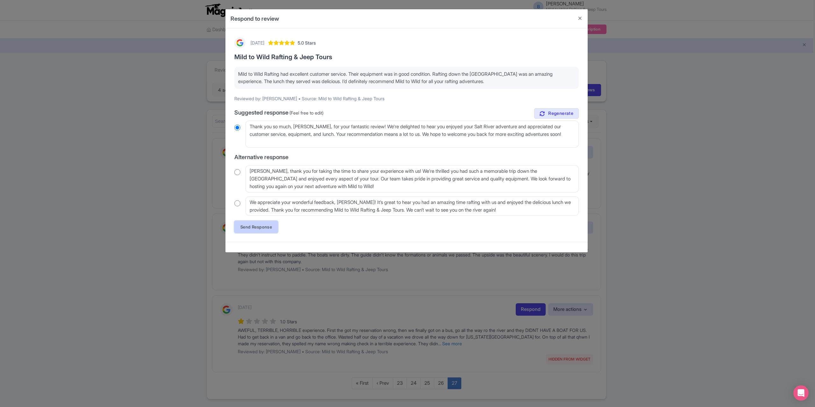
click at [255, 229] on link "Send Response" at bounding box center [256, 227] width 44 height 12
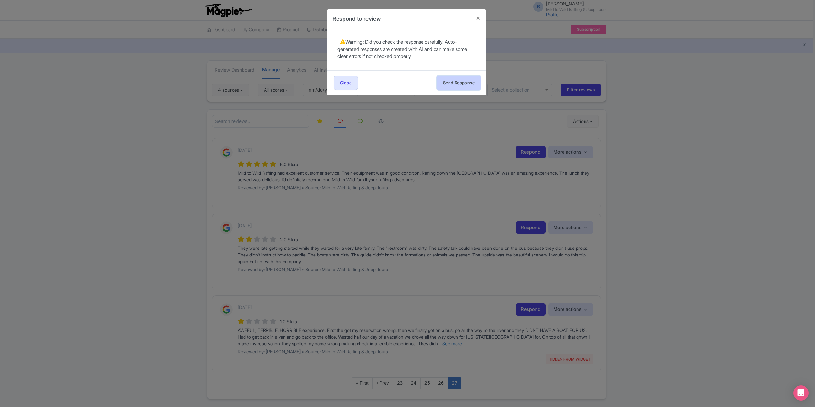
click at [469, 88] on button "Send Response" at bounding box center [459, 83] width 44 height 14
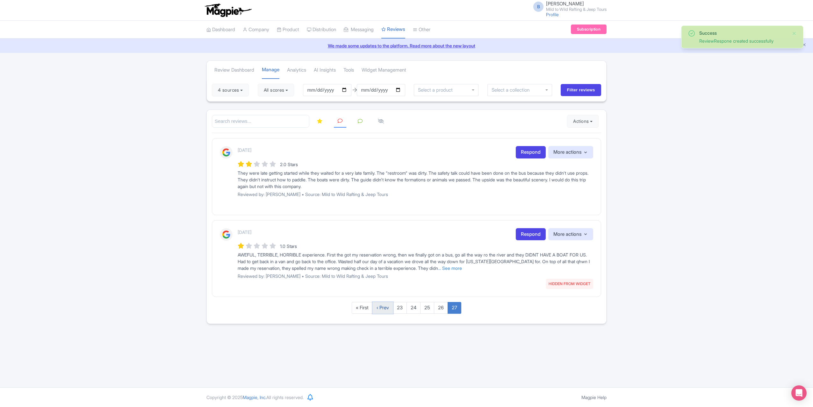
click at [382, 306] on link "‹ Prev" at bounding box center [382, 308] width 21 height 12
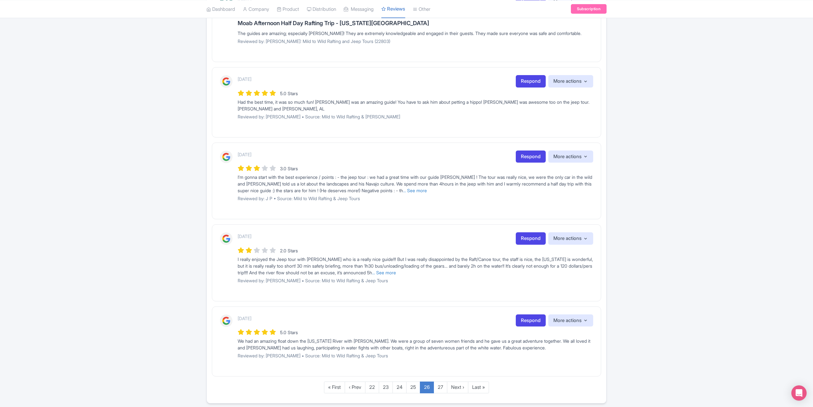
scroll to position [585, 0]
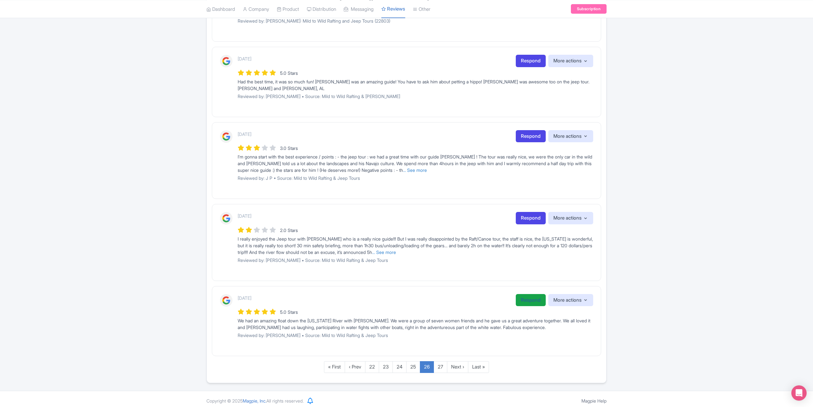
click at [528, 296] on link "Respond" at bounding box center [530, 300] width 30 height 12
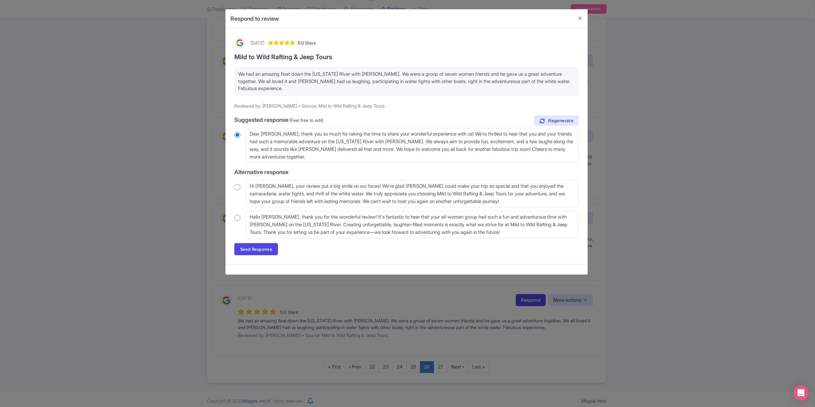
click at [238, 187] on input "radio" at bounding box center [237, 187] width 6 height 6
radio input "true"
click at [260, 249] on link "Send Response" at bounding box center [256, 249] width 44 height 12
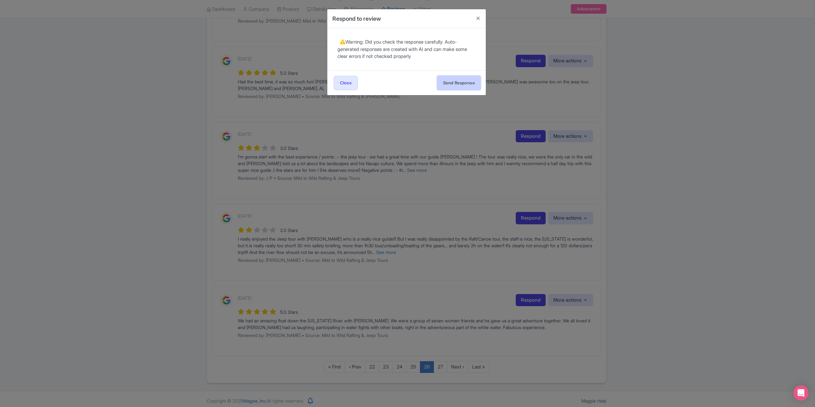
click at [463, 77] on button "Send Response" at bounding box center [459, 83] width 44 height 14
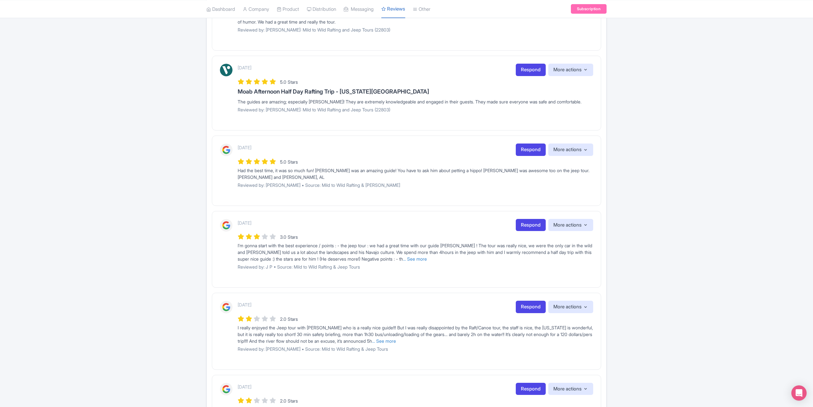
scroll to position [464, 0]
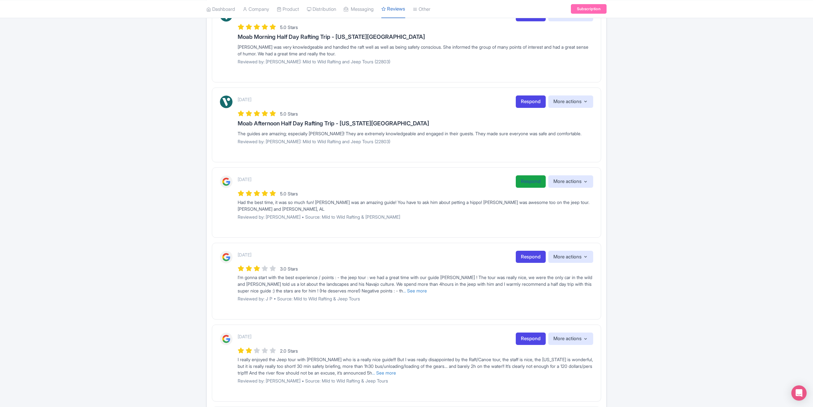
click at [527, 179] on link "Respond" at bounding box center [530, 181] width 30 height 12
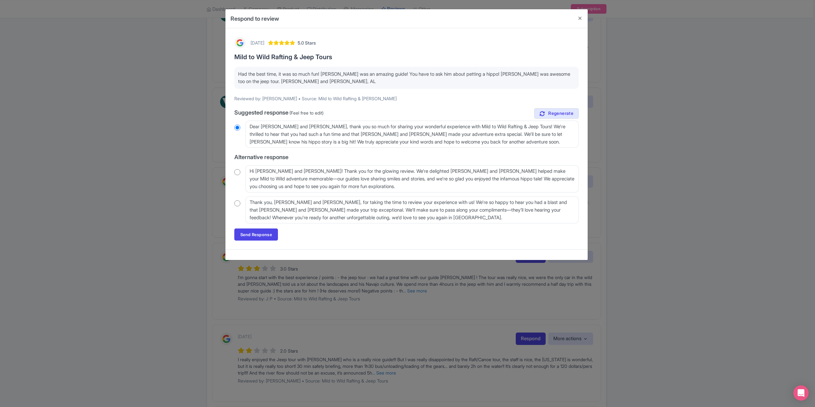
click at [238, 203] on input "radio" at bounding box center [237, 203] width 6 height 6
radio input "true"
click at [266, 232] on link "Send Response" at bounding box center [256, 235] width 44 height 12
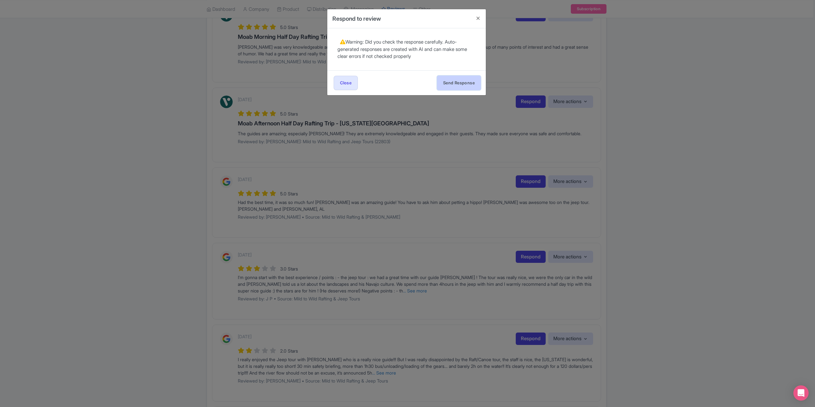
click at [457, 81] on button "Send Response" at bounding box center [459, 83] width 44 height 14
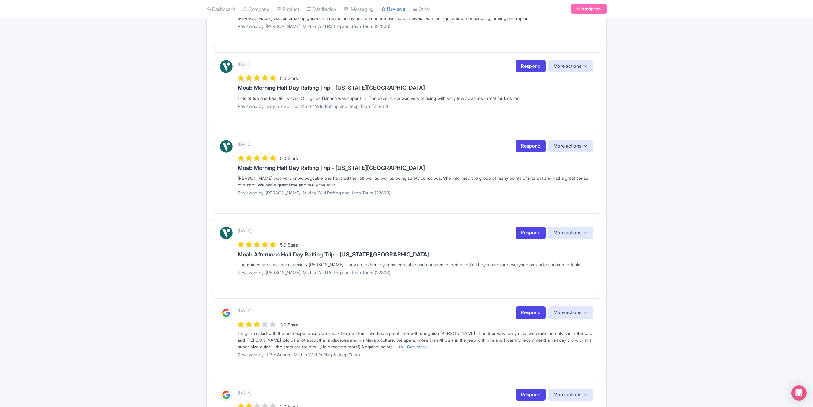
scroll to position [311, 0]
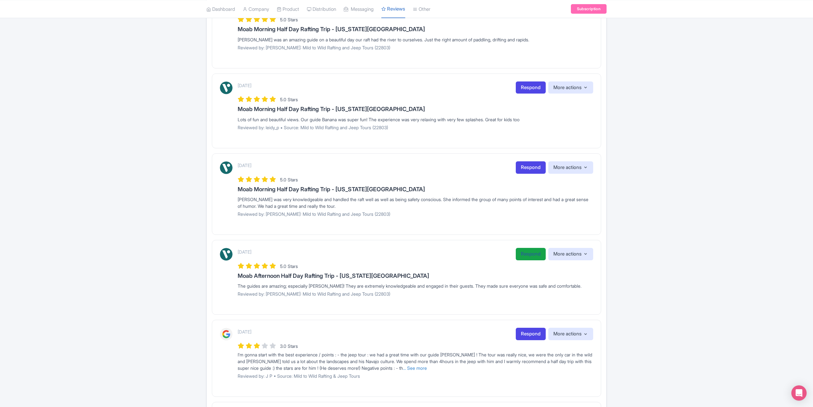
click at [524, 254] on link "Respond" at bounding box center [530, 254] width 30 height 12
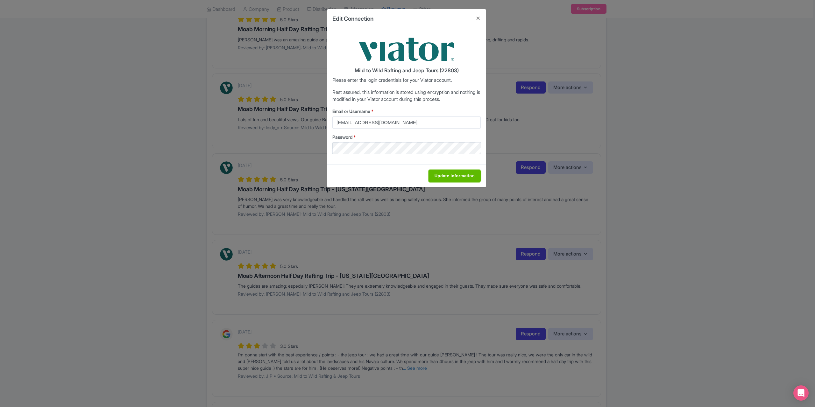
click at [441, 174] on input "Update Information" at bounding box center [455, 176] width 52 height 12
type input "Saving..."
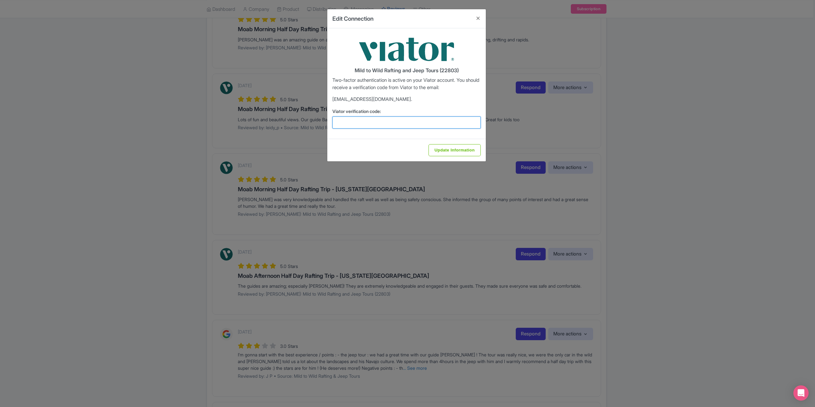
click at [395, 125] on input "Viator verification code:" at bounding box center [406, 123] width 148 height 12
click at [395, 122] on input "Viator verification code:" at bounding box center [406, 123] width 148 height 12
type input "362875"
click at [446, 149] on input "Update Information" at bounding box center [455, 150] width 52 height 12
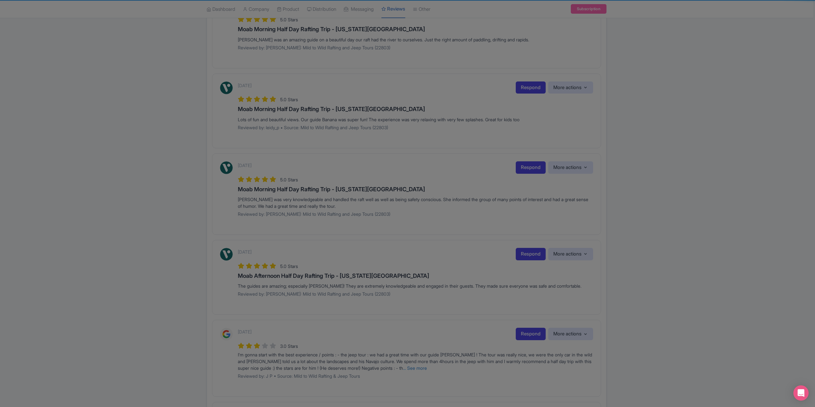
type input "Update Information"
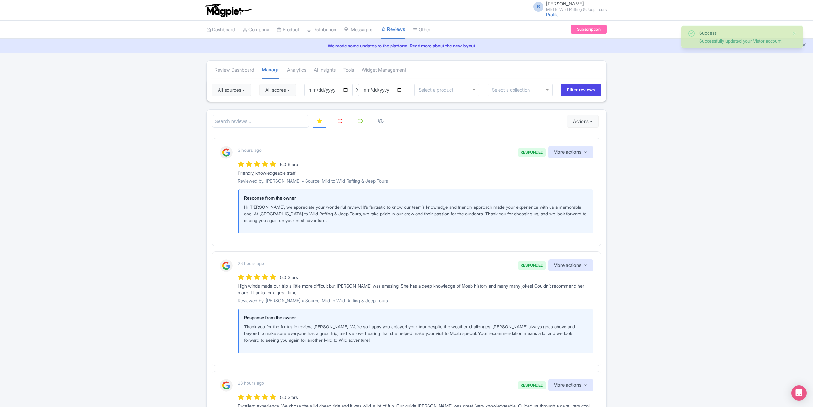
click at [340, 122] on icon at bounding box center [340, 121] width 5 height 5
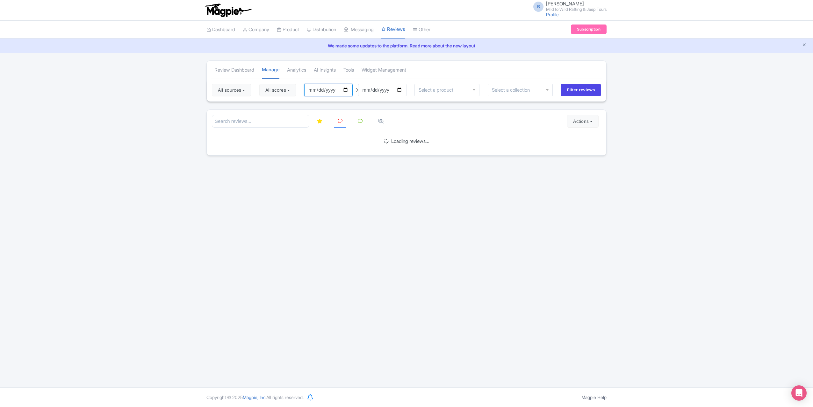
click at [349, 91] on input "2025-07-07" at bounding box center [328, 90] width 48 height 12
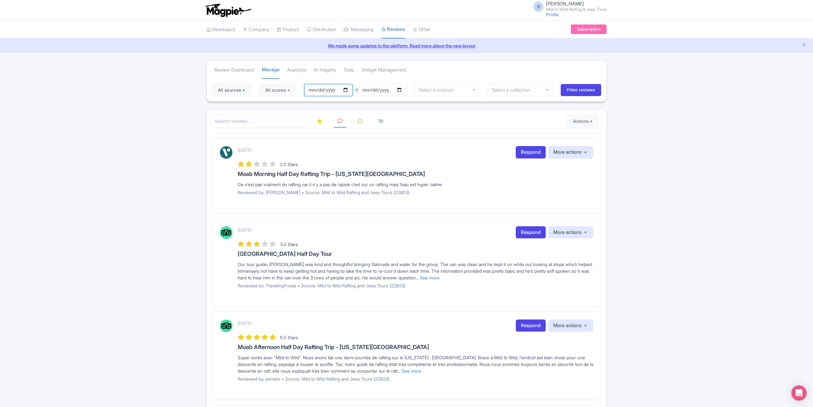
click at [348, 87] on input "2025-05-01" at bounding box center [328, 90] width 48 height 12
type input "[DATE]"
click at [585, 88] on input "Filter reviews" at bounding box center [580, 90] width 40 height 12
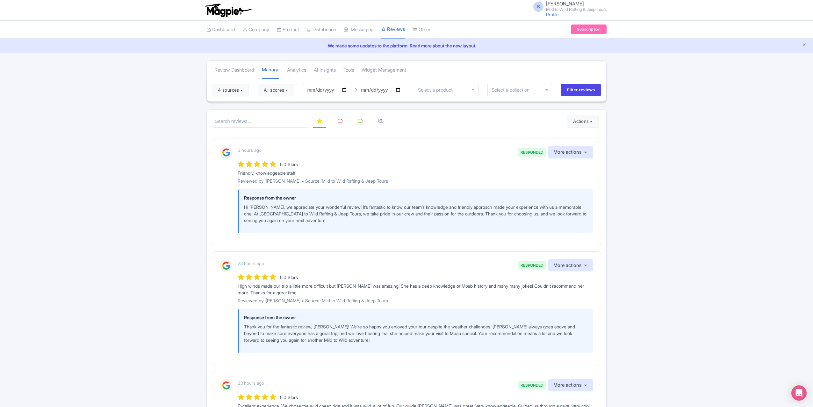
click at [338, 119] on icon at bounding box center [340, 121] width 5 height 5
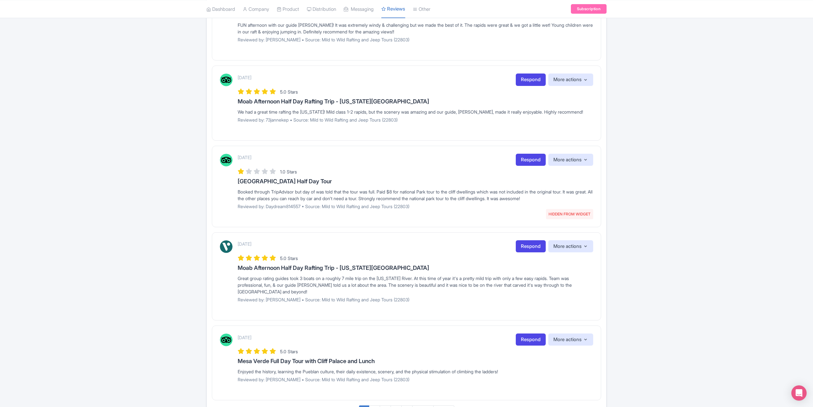
scroll to position [630, 0]
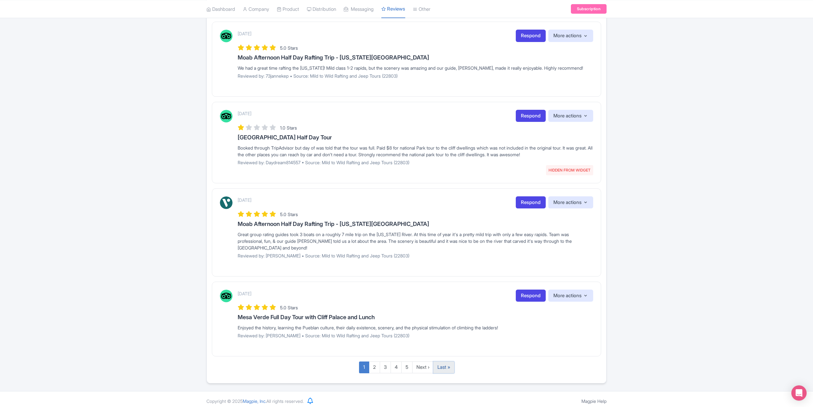
drag, startPoint x: 449, startPoint y: 363, endPoint x: 517, endPoint y: 341, distance: 71.4
click at [449, 363] on link "Last »" at bounding box center [443, 368] width 21 height 12
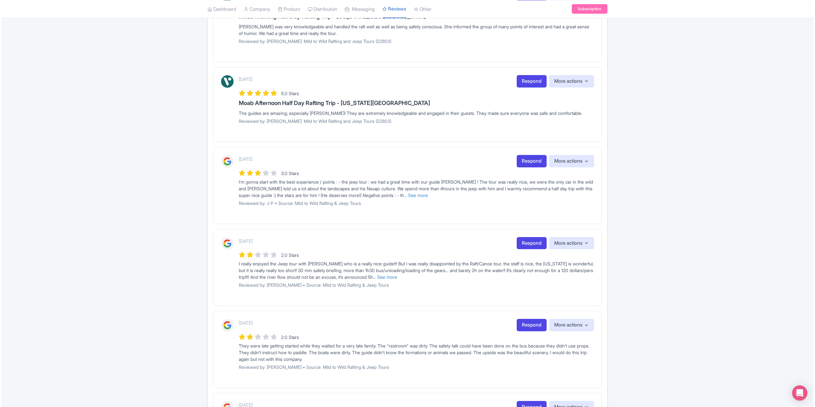
scroll to position [471, 0]
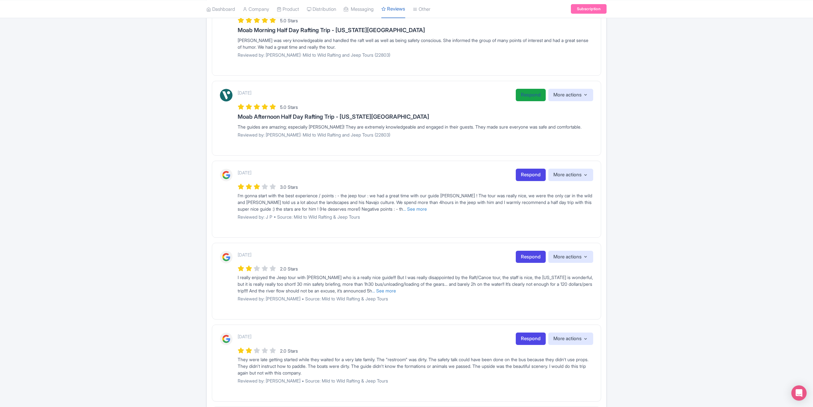
click at [519, 95] on link "Respond" at bounding box center [530, 95] width 30 height 12
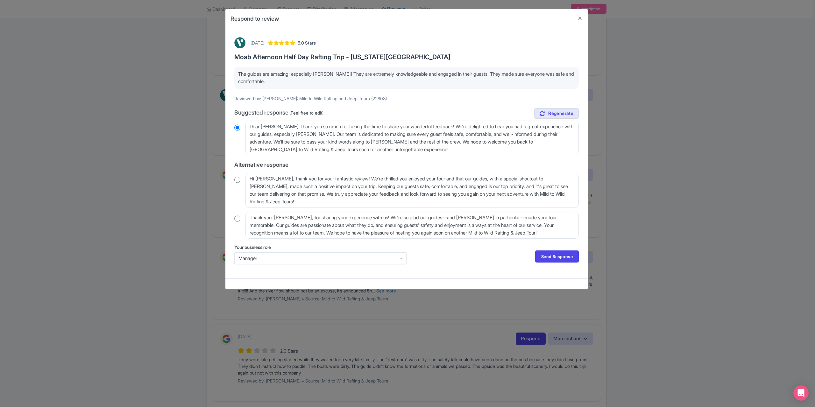
click at [236, 180] on input "radio" at bounding box center [237, 180] width 6 height 6
radio input "true"
click at [276, 179] on textarea "Hi [PERSON_NAME], thank you for your fantastic review! We're thrilled you enjoy…" at bounding box center [411, 190] width 333 height 35
type textarea "Hi [PERSON_NAME], thank you for your fantastic review! We're thrilled you enjoy…"
radio input "true"
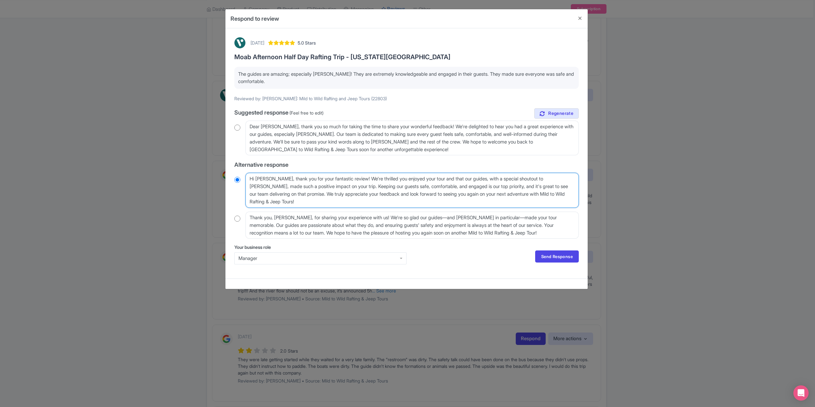
type textarea "Hi [PERSON_NAME], thank you for your fantastic review! We're thrilled you enjoy…"
radio input "true"
type textarea "Hi [PERSON_NAME], thank you for your fantastic review! We're thrilled you enjoy…"
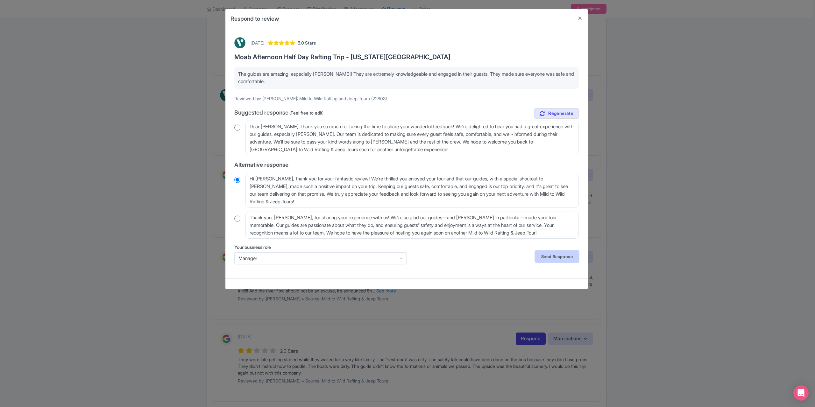
click at [540, 253] on link "Send Response" at bounding box center [557, 257] width 44 height 12
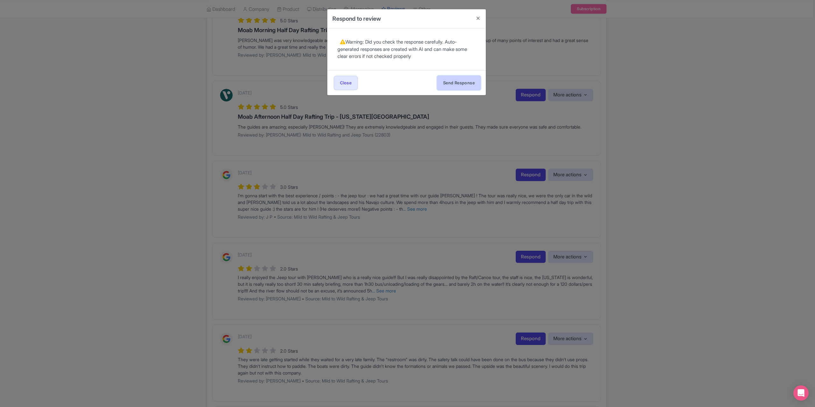
click at [451, 82] on button "Send Response" at bounding box center [459, 83] width 44 height 14
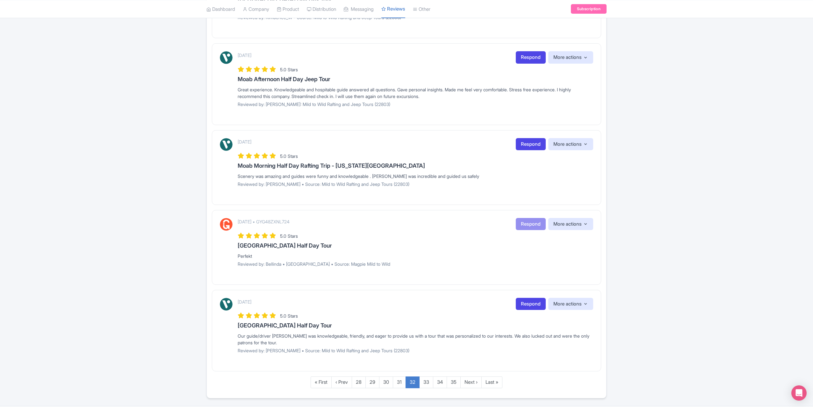
scroll to position [616, 0]
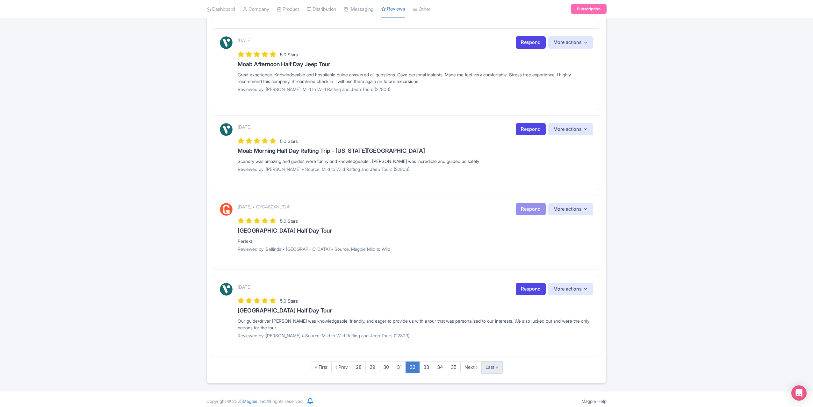
click at [496, 363] on link "Last »" at bounding box center [491, 368] width 21 height 12
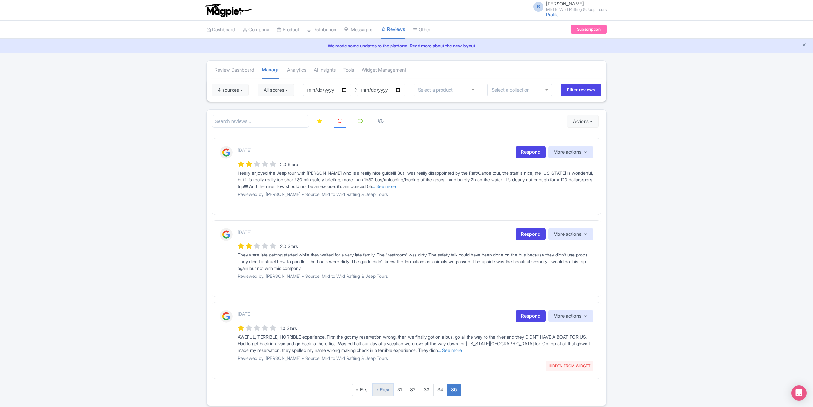
click at [386, 390] on link "‹ Prev" at bounding box center [383, 390] width 21 height 12
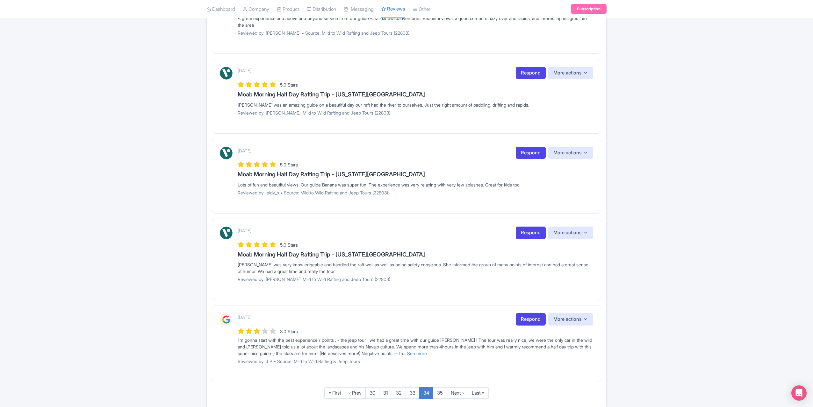
scroll to position [607, 0]
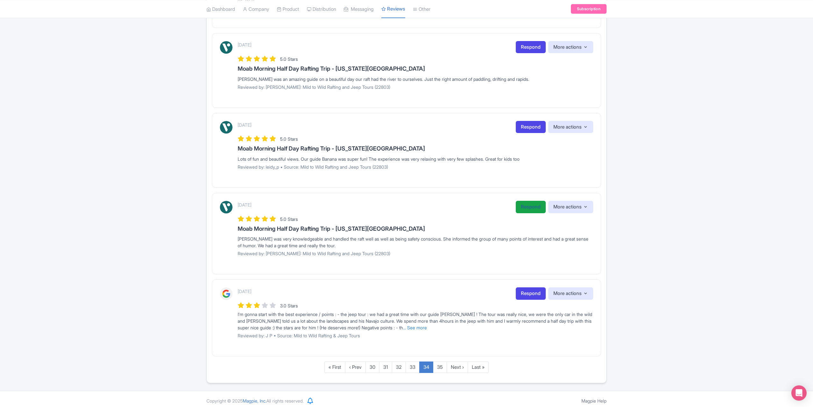
click at [518, 202] on link "Respond" at bounding box center [530, 207] width 30 height 12
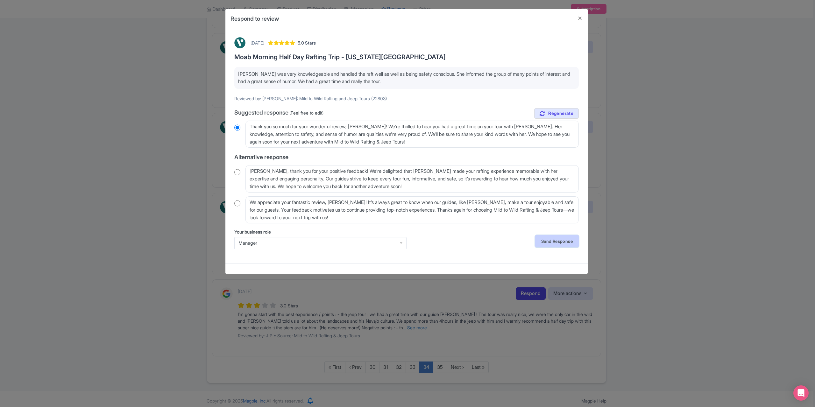
click at [557, 244] on link "Send Response" at bounding box center [557, 241] width 44 height 12
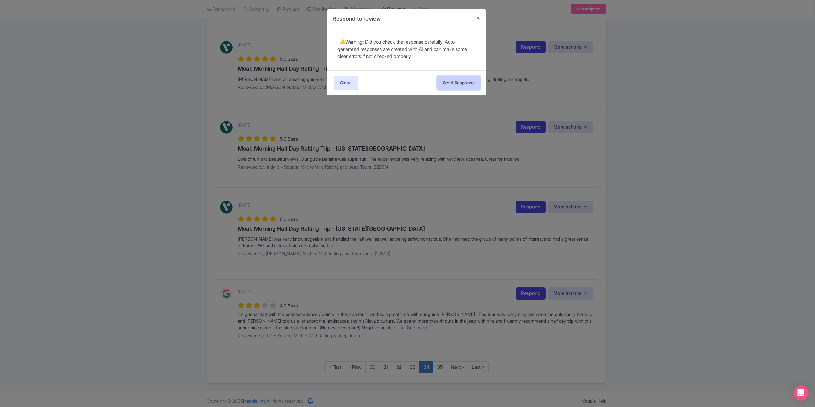
click at [458, 83] on button "Send Response" at bounding box center [459, 83] width 44 height 14
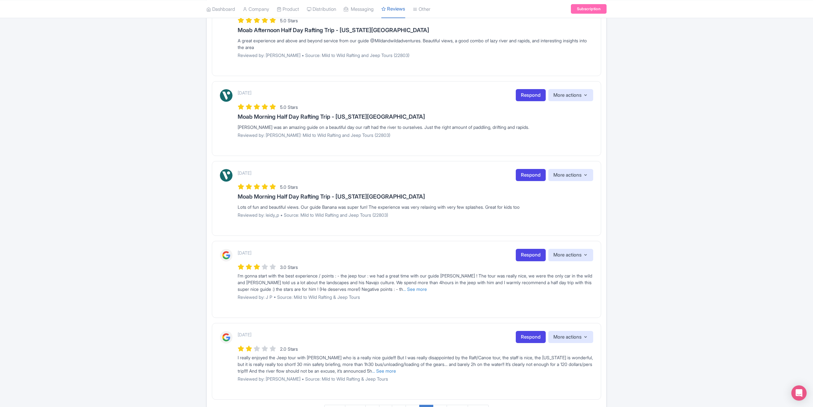
scroll to position [602, 0]
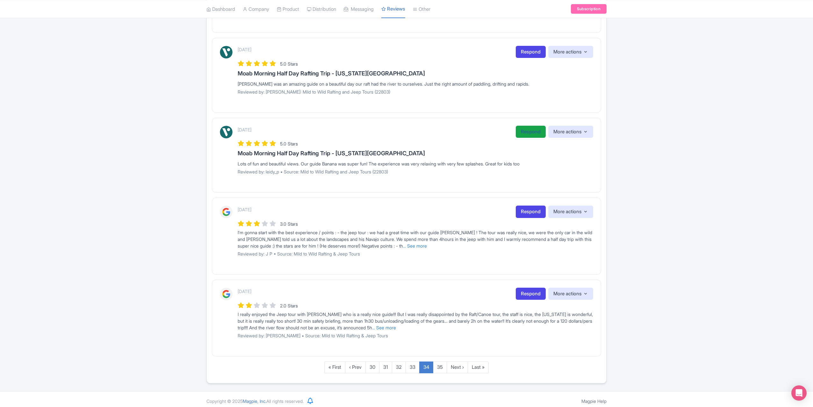
click at [523, 130] on link "Respond" at bounding box center [530, 132] width 30 height 12
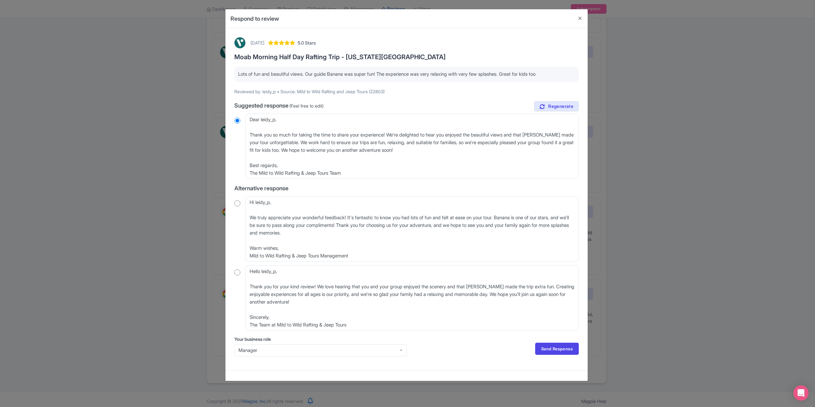
click at [235, 202] on input "radio" at bounding box center [237, 203] width 6 height 6
radio input "true"
drag, startPoint x: 279, startPoint y: 203, endPoint x: 241, endPoint y: 204, distance: 38.5
click at [241, 204] on div "Hi leidy_p, We truly appreciate your wonderful feedback! It's fantastic to know…" at bounding box center [406, 228] width 345 height 65
type textarea "We truly appreciate your wonderful feedback! It's fantastic to know you had lot…"
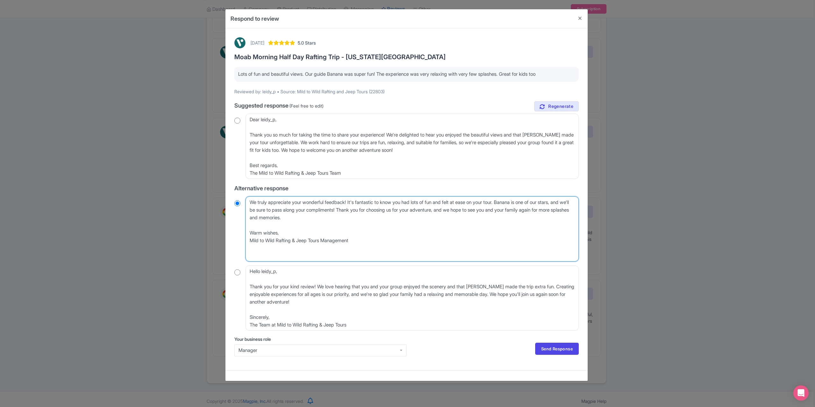
radio input "true"
click at [249, 216] on textarea "Hi leidy_p, We truly appreciate your wonderful feedback! It's fantastic to know…" at bounding box center [411, 228] width 333 height 65
type textarea "We truly appreciate your wonderful feedback! It's fantastic to know you had lot…"
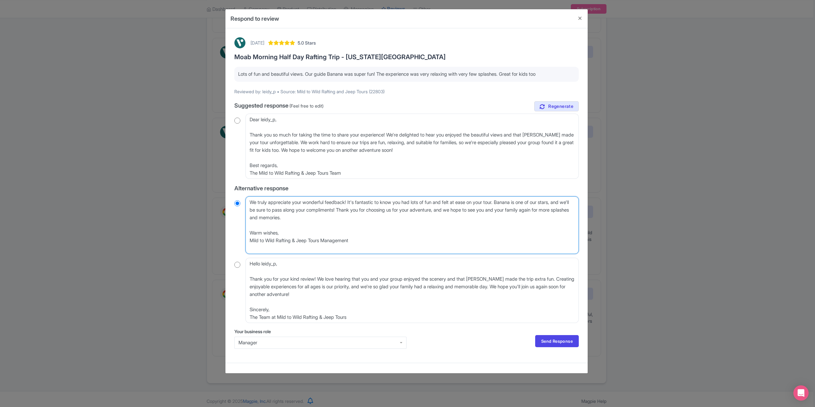
radio input "true"
type textarea "We truly appreciate your wonderful feedback! It's fantastic to know you had lot…"
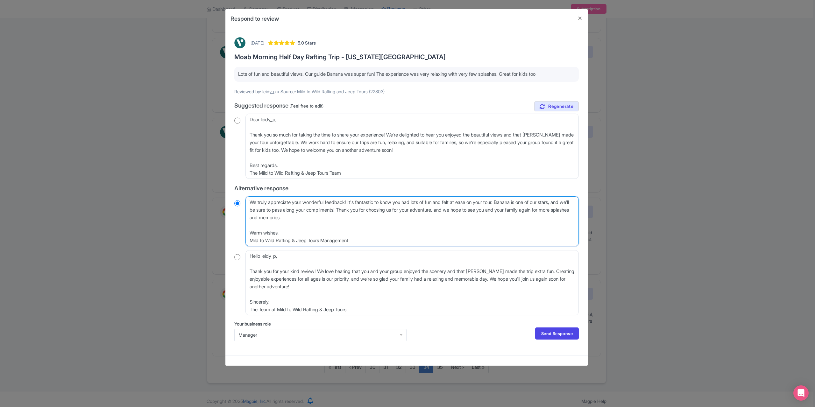
radio input "true"
type textarea "We truly appreciate your wonderful feedback! It's fantastic to know you had lot…"
click at [560, 333] on link "Send Response" at bounding box center [557, 334] width 44 height 12
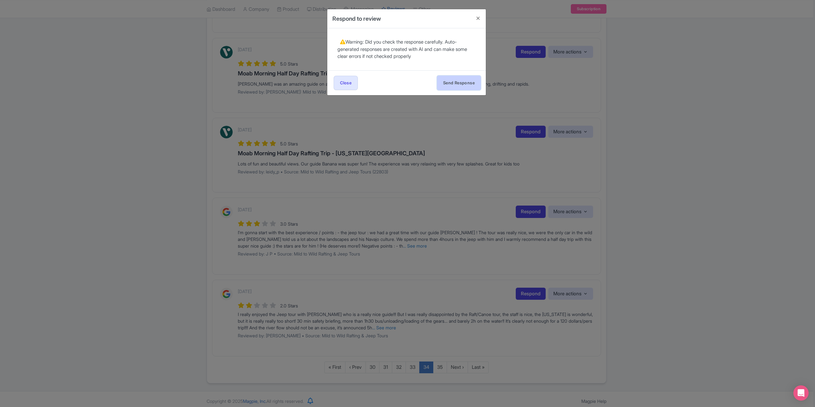
click at [457, 88] on button "Send Response" at bounding box center [459, 83] width 44 height 14
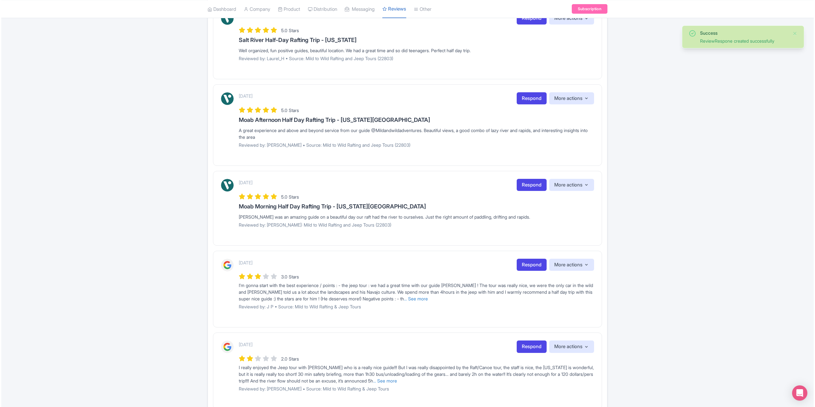
scroll to position [541, 0]
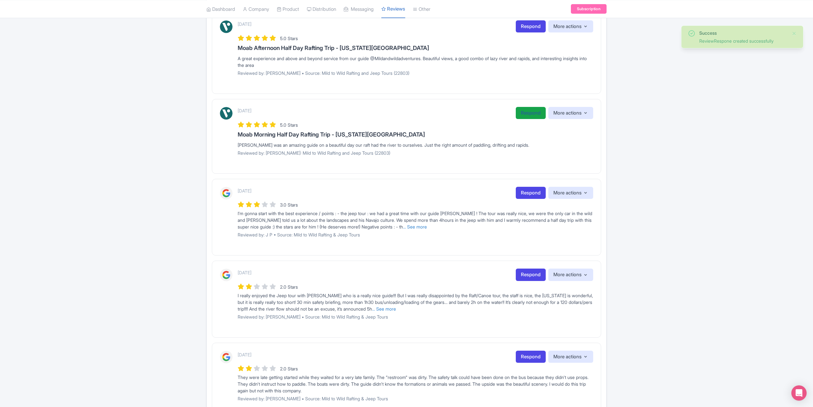
click at [523, 108] on link "Respond" at bounding box center [530, 113] width 30 height 12
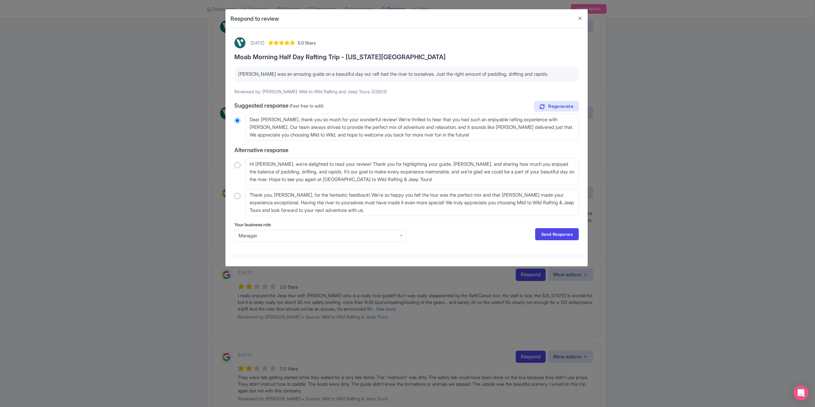
click at [236, 195] on input "radio" at bounding box center [237, 196] width 6 height 6
radio input "true"
click at [549, 234] on link "Send Response" at bounding box center [557, 234] width 44 height 12
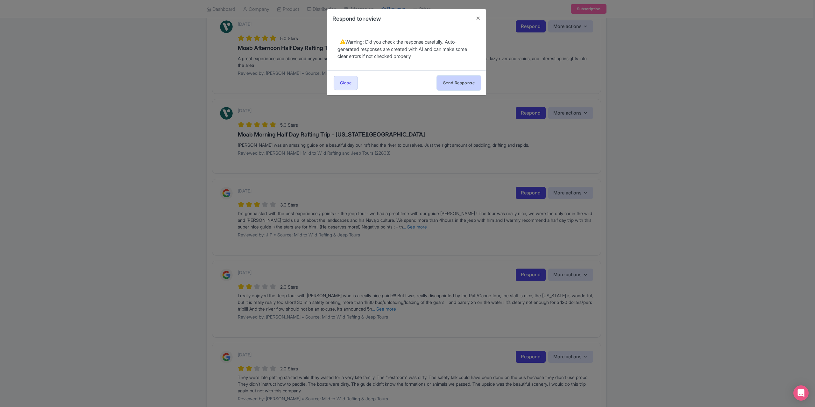
click at [452, 86] on button "Send Response" at bounding box center [459, 83] width 44 height 14
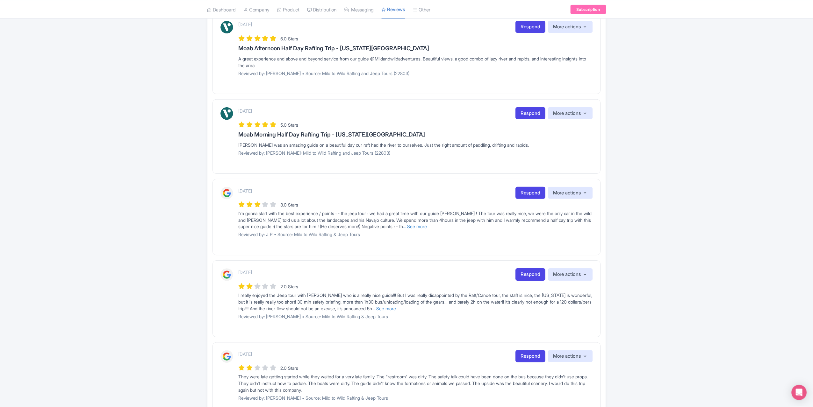
scroll to position [509, 0]
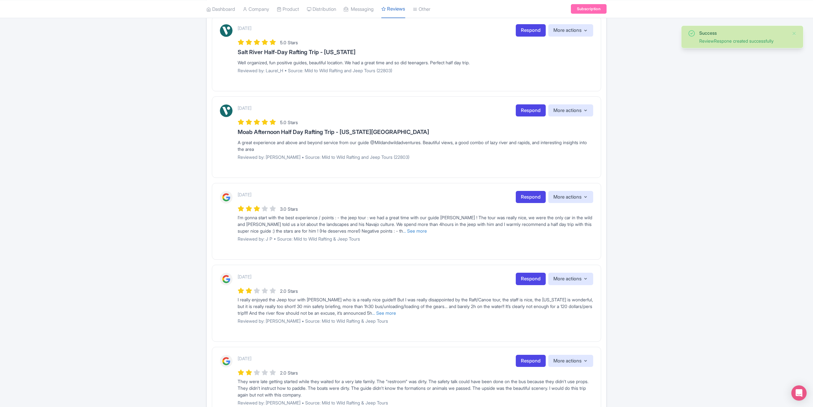
scroll to position [478, 0]
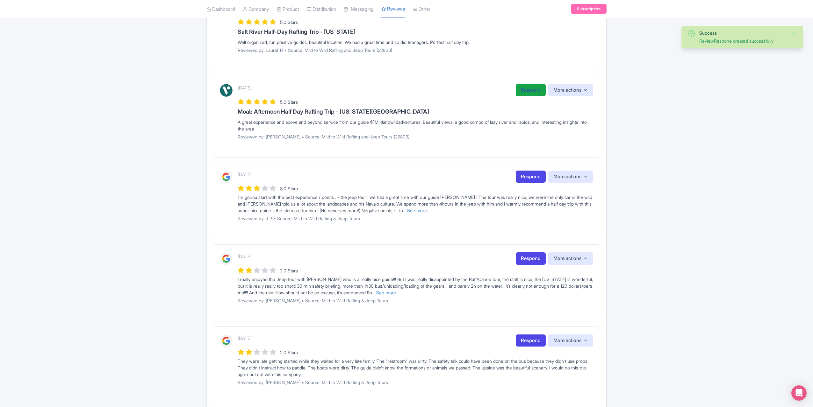
click at [525, 89] on link "Respond" at bounding box center [530, 90] width 30 height 12
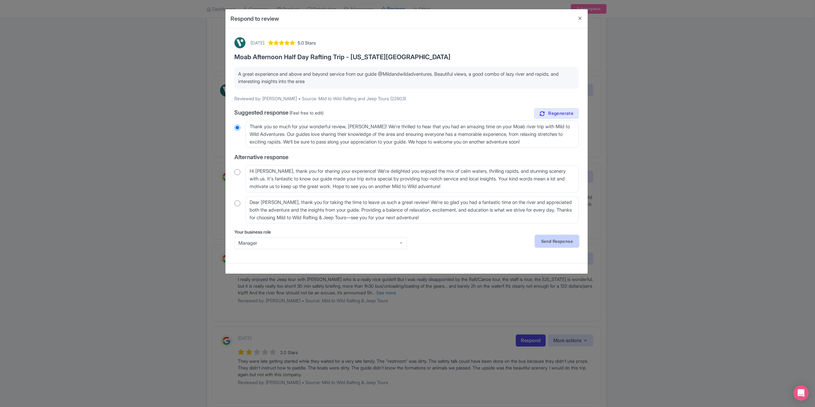
click at [553, 241] on link "Send Response" at bounding box center [557, 241] width 44 height 12
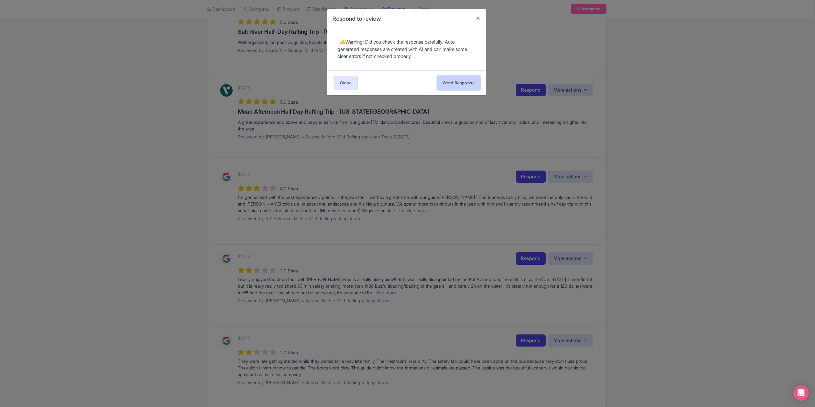
click at [453, 83] on button "Send Response" at bounding box center [459, 83] width 44 height 14
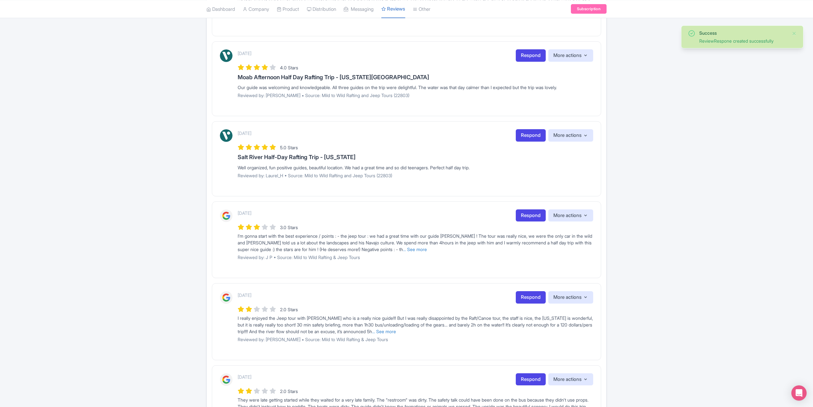
scroll to position [350, 0]
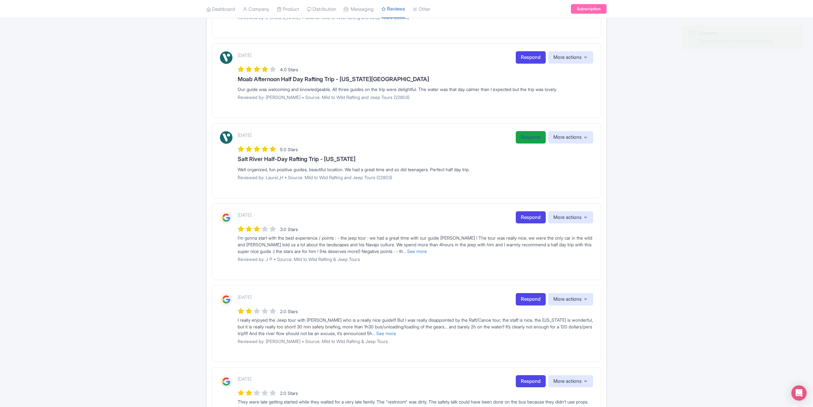
click at [530, 132] on link "Respond" at bounding box center [530, 137] width 30 height 12
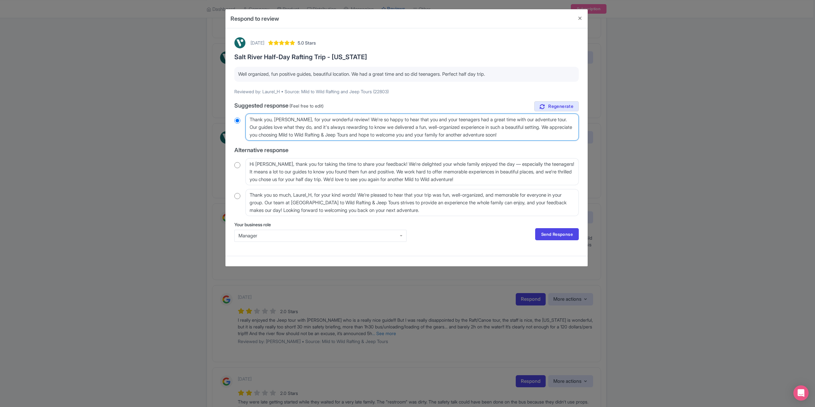
drag, startPoint x: 295, startPoint y: 120, endPoint x: 290, endPoint y: 120, distance: 4.5
click at [290, 120] on textarea "Thank you, [PERSON_NAME], for your wonderful review! We're so happy to hear tha…" at bounding box center [411, 127] width 333 height 27
type textarea "Thank you, Laurel, for your wonderful review! We're so happy to hear that you a…"
radio input "true"
type textarea "Thank you, Laurel, for your wonderful review! We're so happy to hear that you a…"
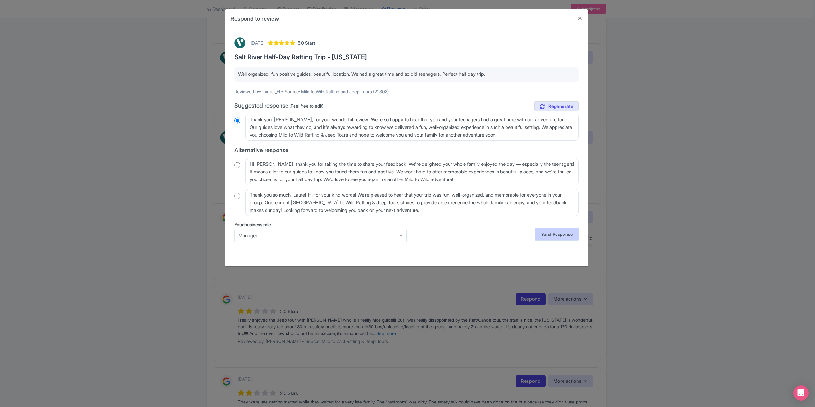
click at [548, 233] on link "Send Response" at bounding box center [557, 234] width 44 height 12
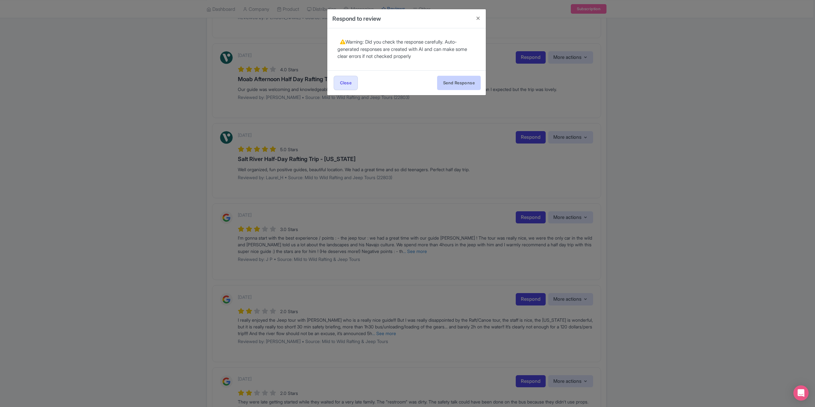
click at [455, 75] on div "Send Response Send Response Close Send Response" at bounding box center [406, 82] width 159 height 25
click at [455, 81] on button "Send Response" at bounding box center [459, 83] width 44 height 14
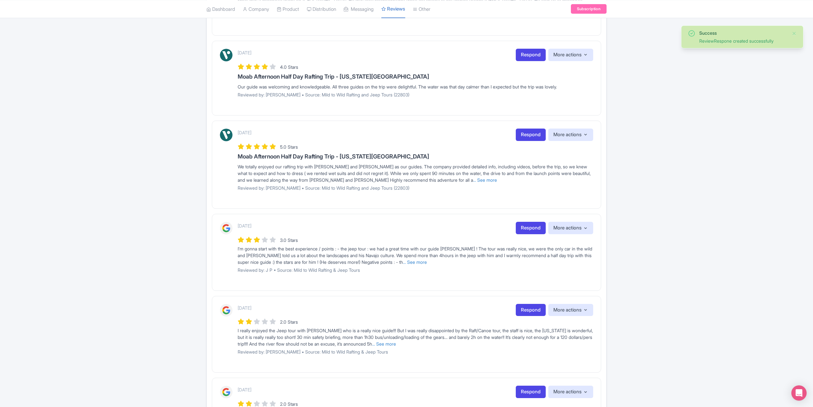
scroll to position [223, 0]
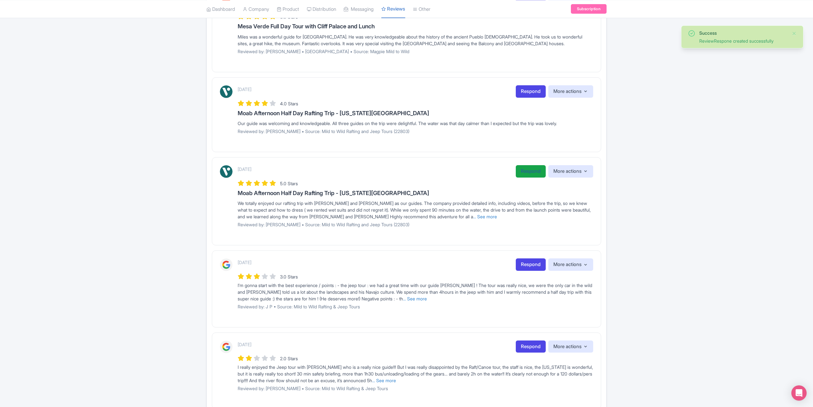
click at [526, 169] on link "Respond" at bounding box center [530, 171] width 30 height 12
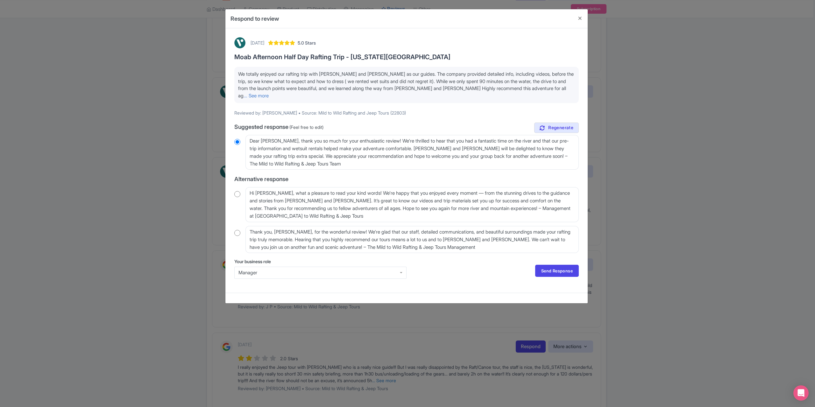
click at [237, 191] on input "radio" at bounding box center [237, 194] width 6 height 6
radio input "true"
click at [269, 187] on textarea "Hi [PERSON_NAME], what a pleasure to read your kind words! We're happy that you…" at bounding box center [411, 204] width 333 height 35
type textarea "Hi [PERSON_NAME], what a pleasure to read your kind words! We're happy that you…"
radio input "true"
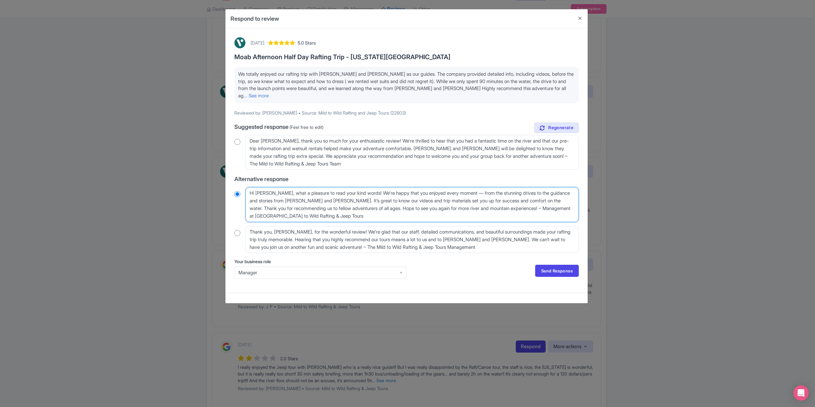
type textarea "Hi Sara, what a pleasure to read your kind words! We're happy that you enjoyed …"
radio input "true"
type textarea "Hi Sara, what a pleasure to read your kind words! We're happy that you enjoyed …"
click at [563, 265] on link "Send Response" at bounding box center [557, 271] width 44 height 12
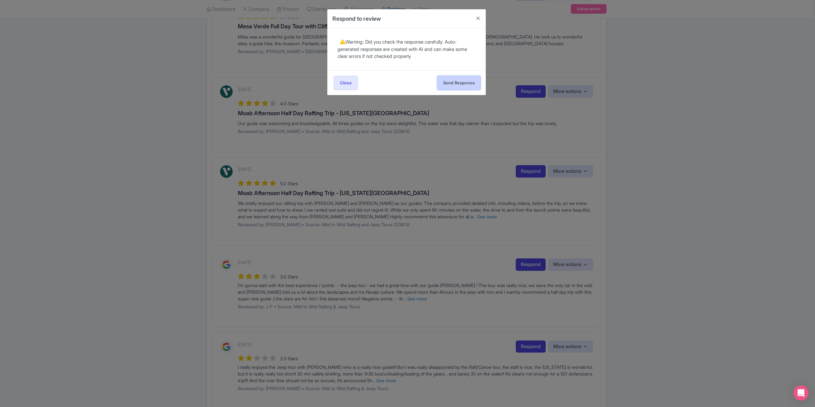
click at [448, 82] on button "Send Response" at bounding box center [459, 83] width 44 height 14
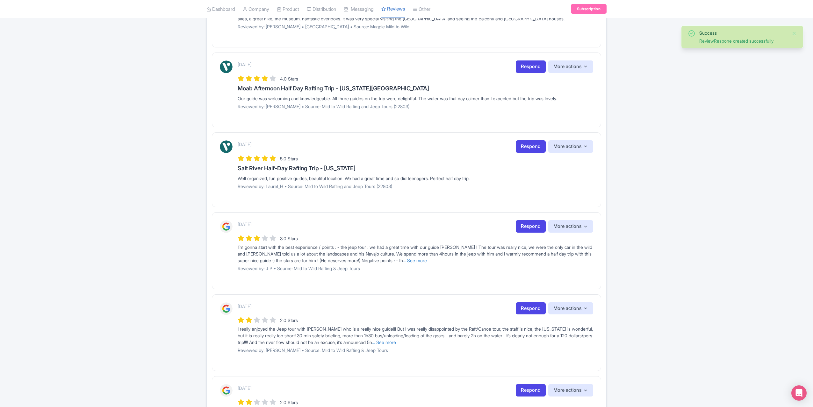
scroll to position [255, 0]
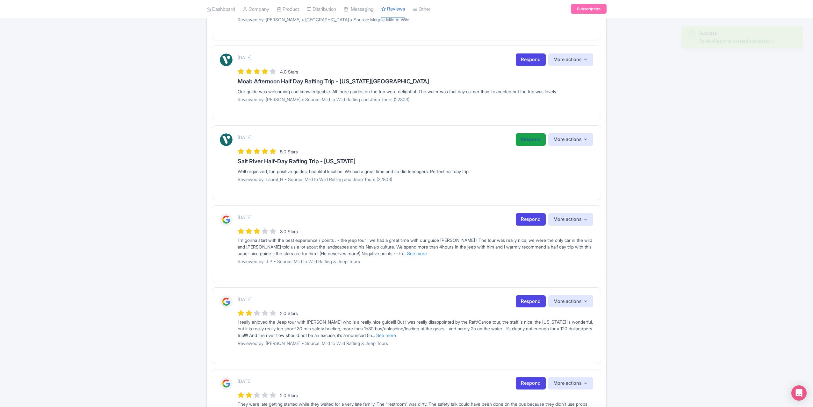
click at [536, 137] on link "Respond" at bounding box center [530, 139] width 30 height 12
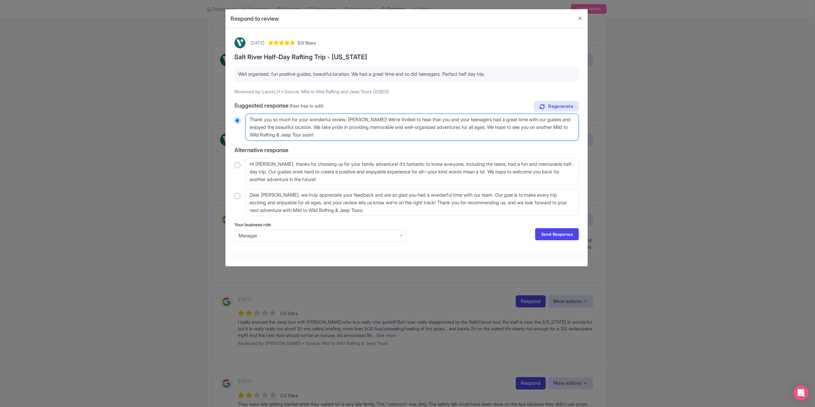
click at [374, 118] on textarea "Thank you so much for your wonderful review, Laurel_H! We're thrilled to hear t…" at bounding box center [411, 127] width 333 height 27
type textarea "Thank you so much for your wonderful review, Laurel_! We're thrilled to hear th…"
radio input "true"
type textarea "Thank you so much for your wonderful review, Laurel! We're thrilled to hear tha…"
radio input "true"
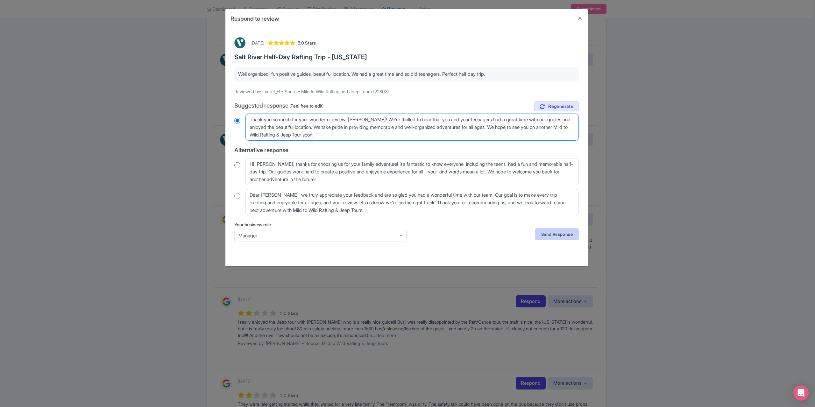
type textarea "Thank you so much for your wonderful review, Laurel! We're thrilled to hear tha…"
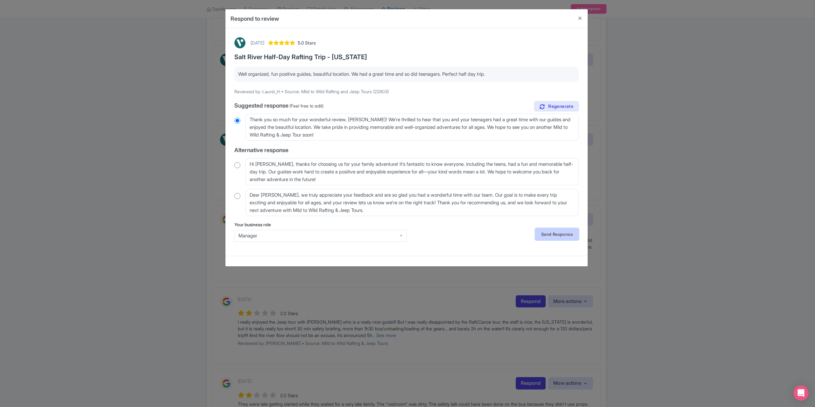
click at [553, 236] on link "Send Response" at bounding box center [557, 234] width 44 height 12
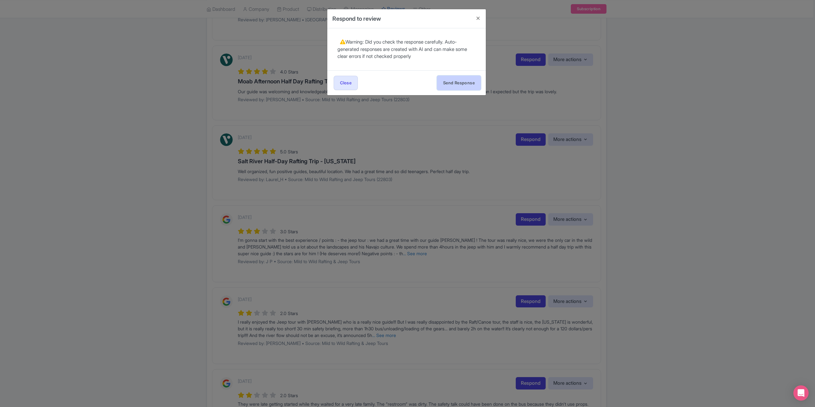
click at [453, 82] on button "Send Response" at bounding box center [459, 83] width 44 height 14
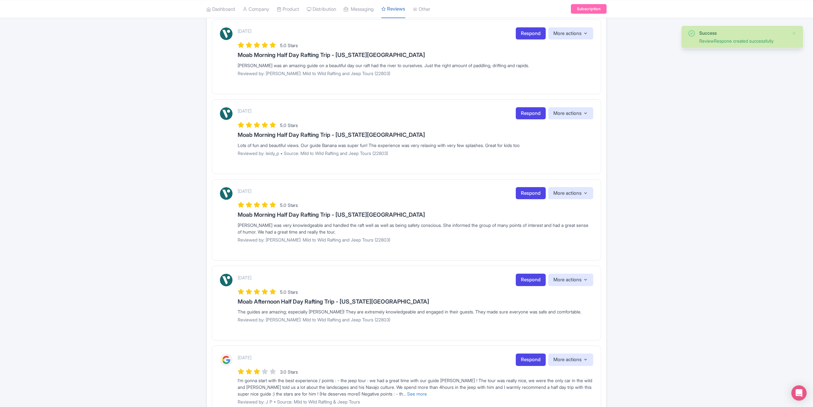
scroll to position [594, 0]
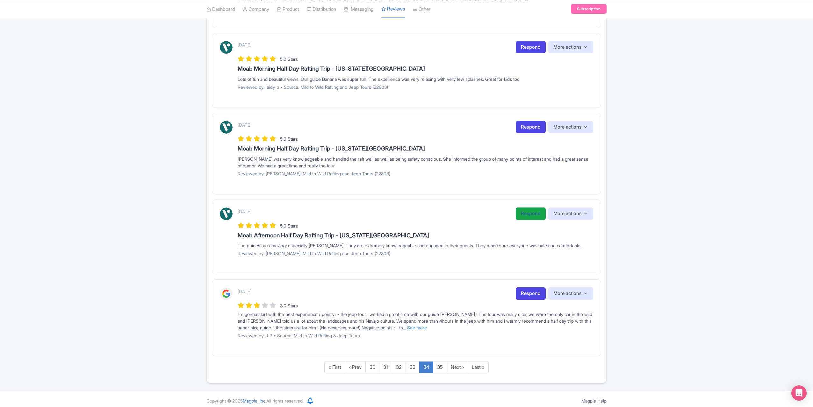
click at [528, 214] on link "Respond" at bounding box center [530, 214] width 30 height 12
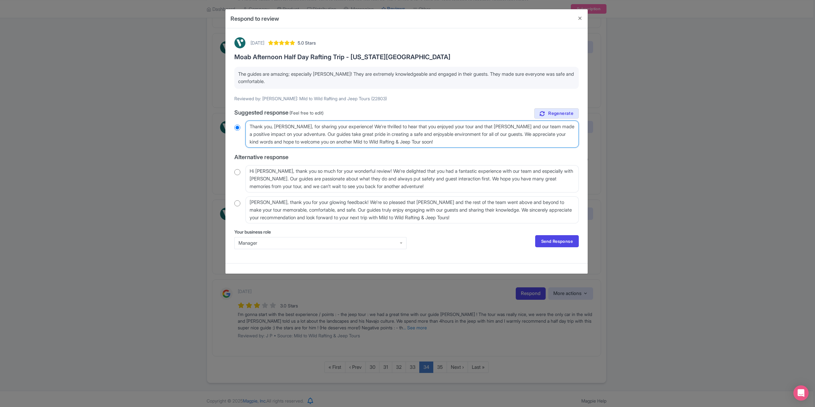
click at [295, 126] on textarea "Thank you, [PERSON_NAME], for sharing your experience! We're thrilled to hear t…" at bounding box center [411, 134] width 333 height 27
type textarea "Thank you, [PERSON_NAME], for sharing your experience! We're thrilled to hear t…"
radio input "true"
type textarea "Thank you, [PERSON_NAME], for sharing your experience! We're thrilled to hear t…"
radio input "true"
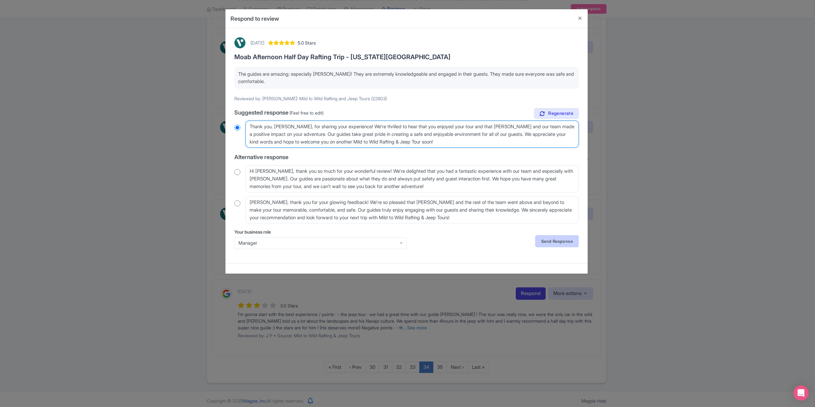
type textarea "Thank you, [PERSON_NAME], for sharing your experience! We're thrilled to hear t…"
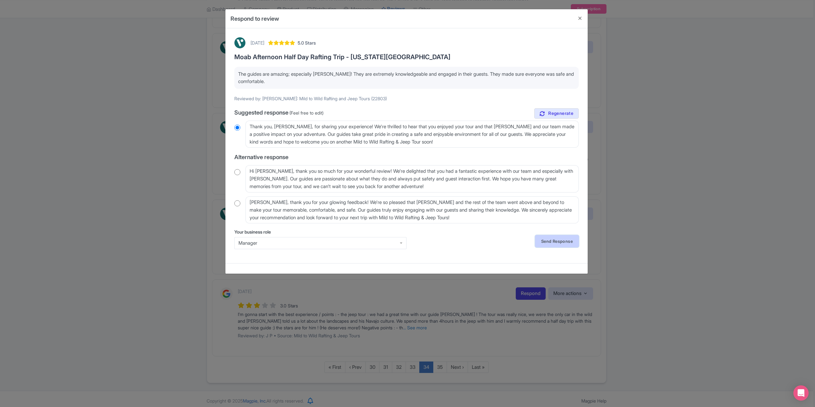
click at [551, 239] on link "Send Response" at bounding box center [557, 241] width 44 height 12
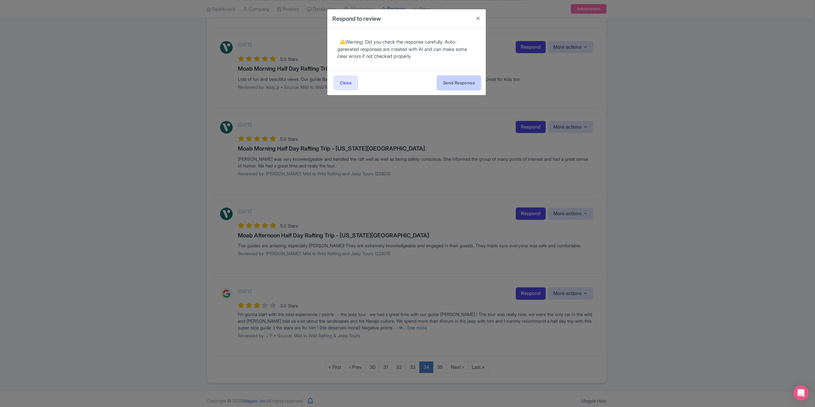
click at [462, 82] on button "Send Response" at bounding box center [459, 83] width 44 height 14
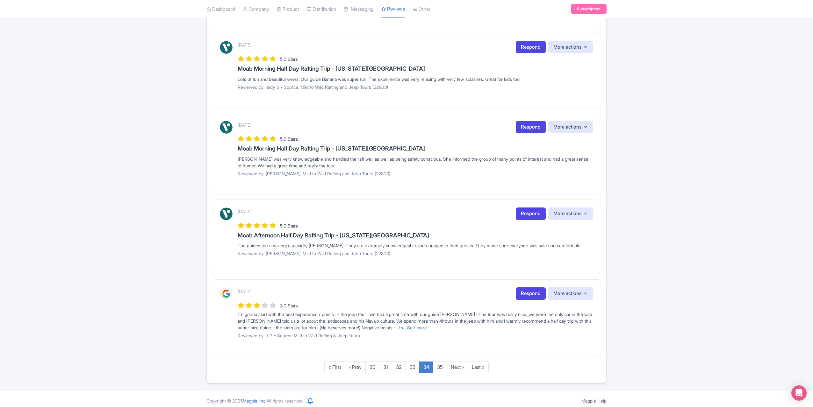
scroll to position [521, 0]
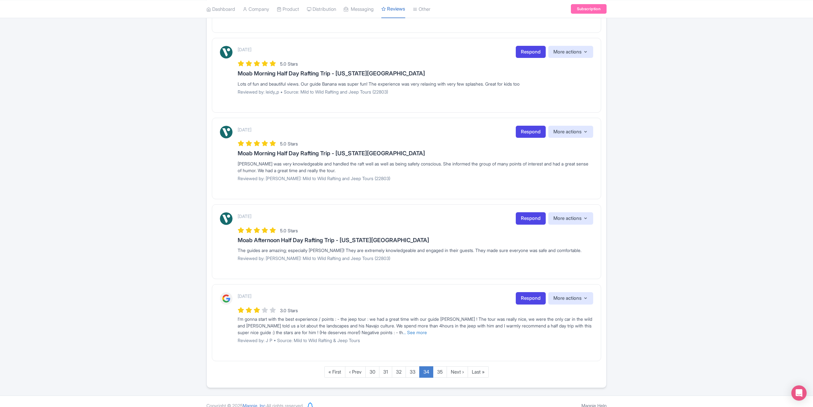
scroll to position [594, 0]
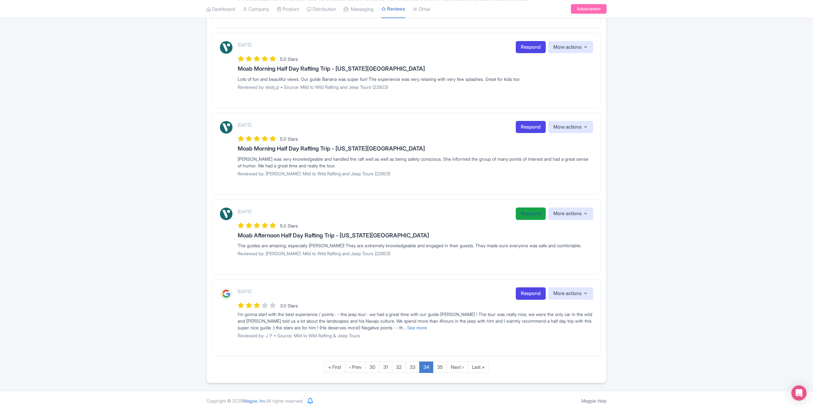
click at [527, 208] on link "Respond" at bounding box center [530, 214] width 30 height 12
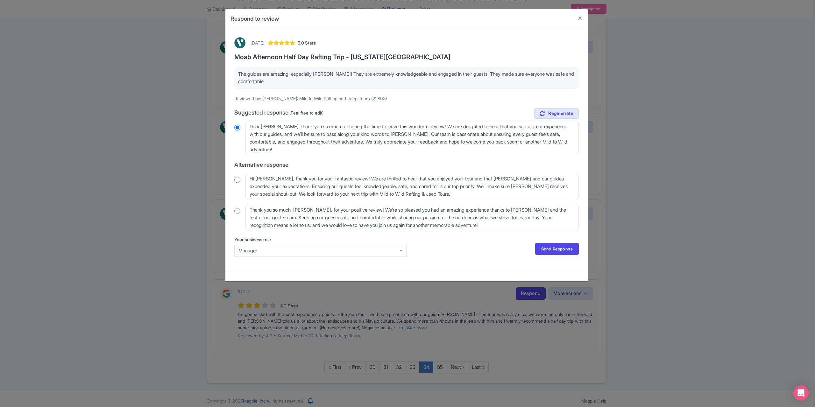
click at [237, 179] on input "radio" at bounding box center [237, 180] width 6 height 6
radio input "true"
click at [276, 179] on textarea "Hi James_G, thank you for your fantastic review! We are thrilled to hear that y…" at bounding box center [411, 186] width 333 height 27
type textarea "Hi James_, thank you for your fantastic review! We are thrilled to hear that yo…"
radio input "true"
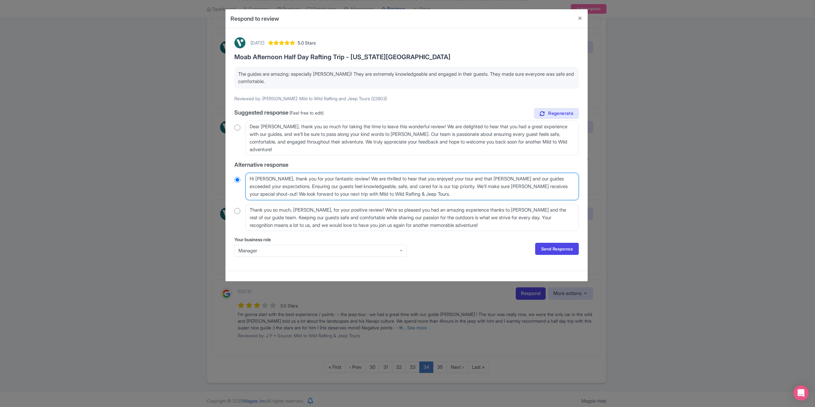
type textarea "Hi James, thank you for your fantastic review! We are thrilled to hear that you…"
radio input "true"
type textarea "Hi James, thank you for your fantastic review! We are thrilled to hear that you…"
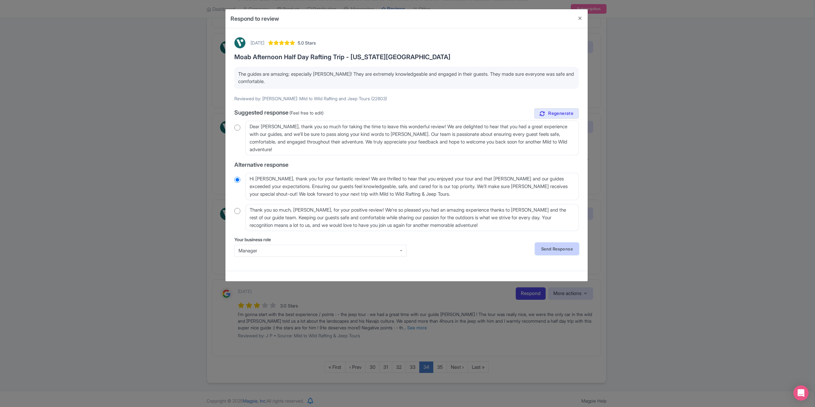
click at [540, 251] on link "Send Response" at bounding box center [557, 249] width 44 height 12
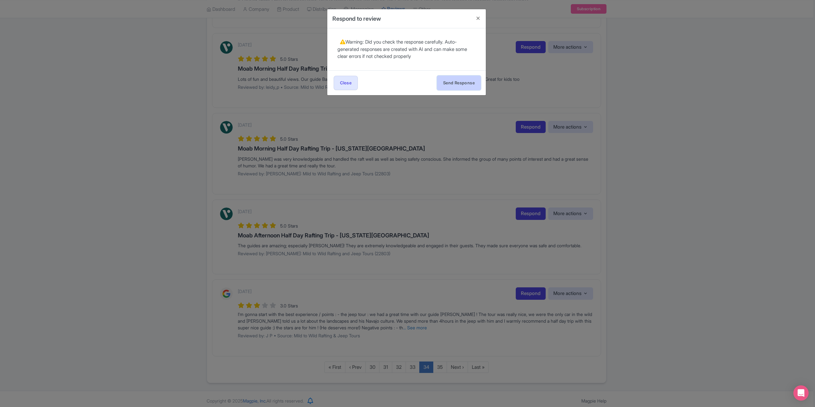
click at [460, 76] on button "Send Response" at bounding box center [459, 83] width 44 height 14
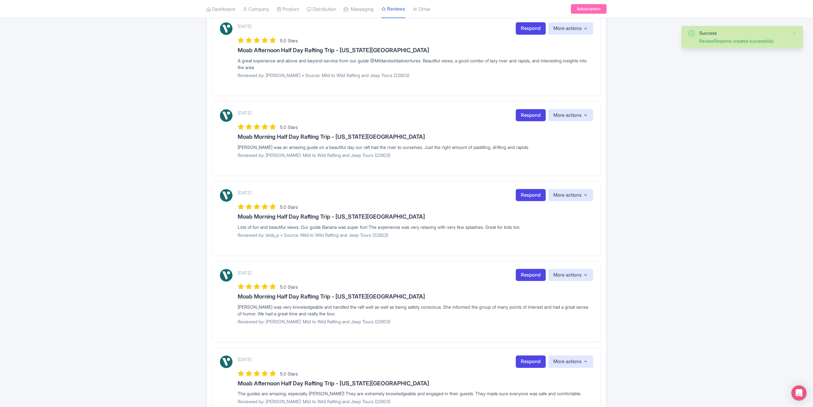
scroll to position [541, 0]
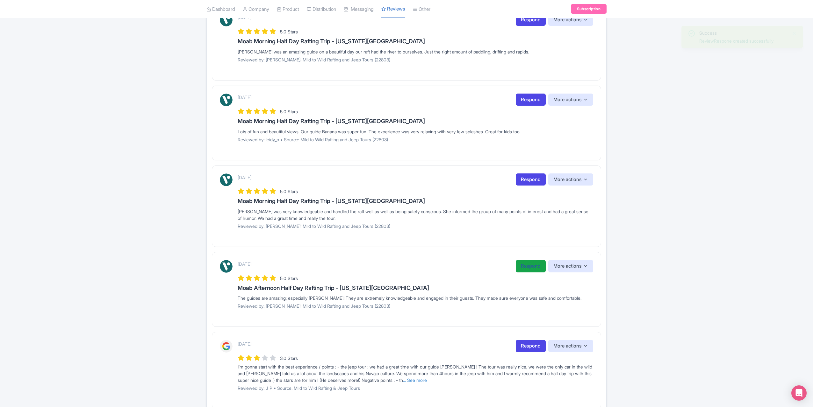
click at [521, 265] on link "Respond" at bounding box center [530, 266] width 30 height 12
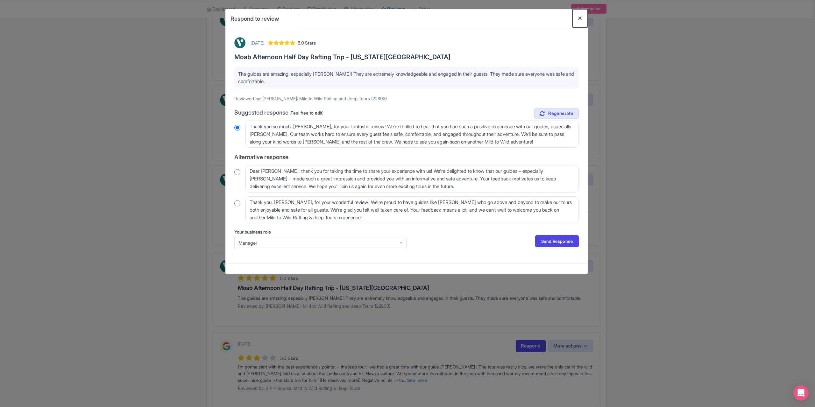
click at [583, 18] on button "Close" at bounding box center [579, 18] width 15 height 18
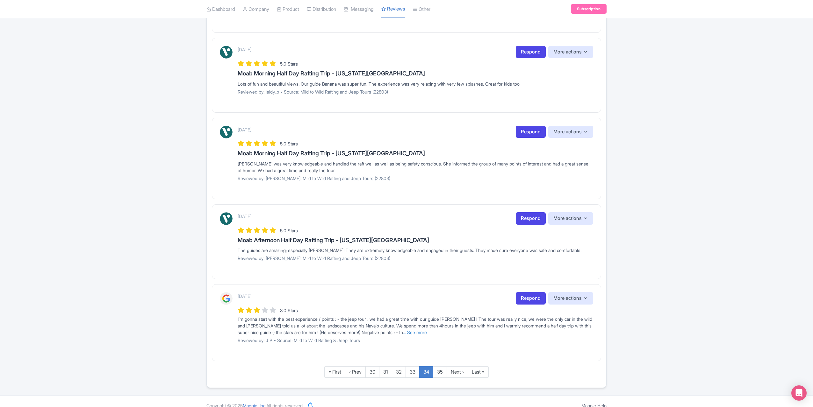
scroll to position [594, 0]
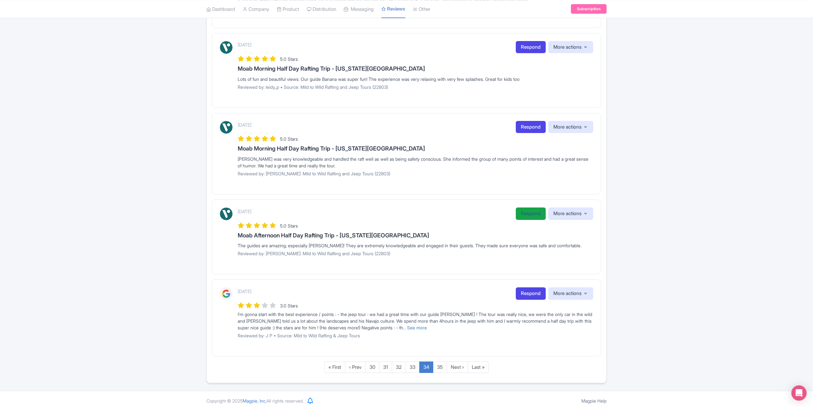
click at [522, 210] on link "Respond" at bounding box center [530, 214] width 30 height 12
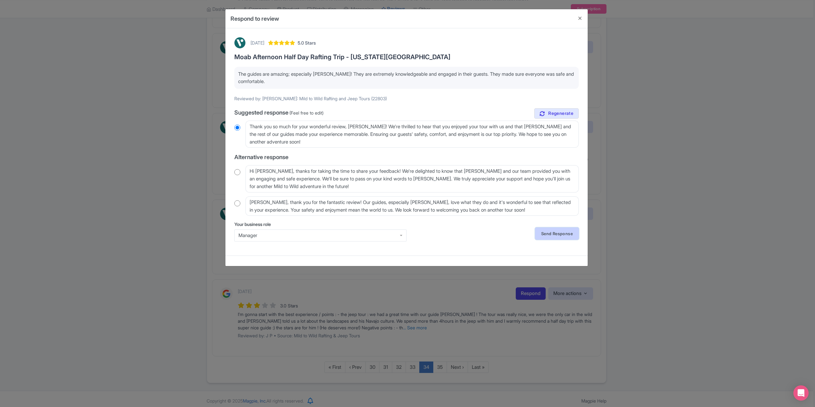
click at [555, 234] on link "Send Response" at bounding box center [557, 234] width 44 height 12
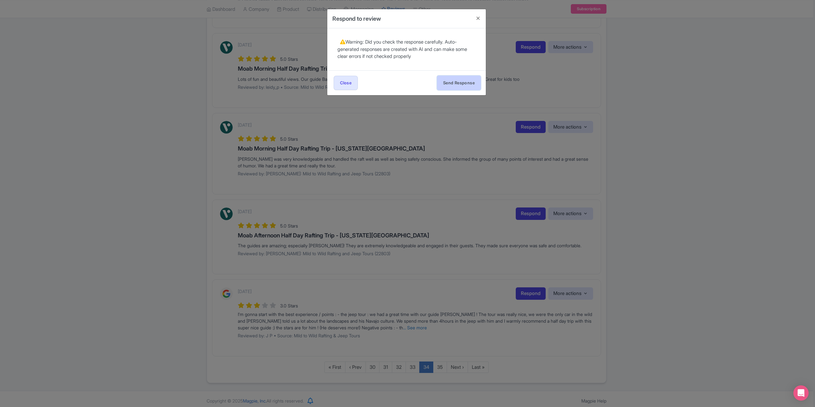
click at [447, 81] on button "Send Response" at bounding box center [459, 83] width 44 height 14
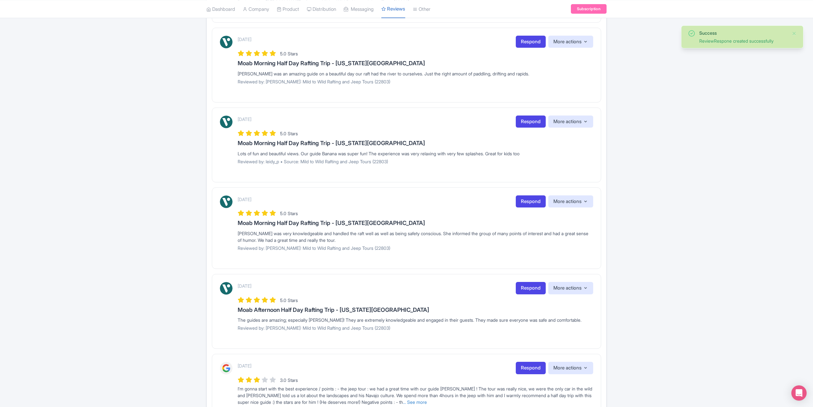
scroll to position [541, 0]
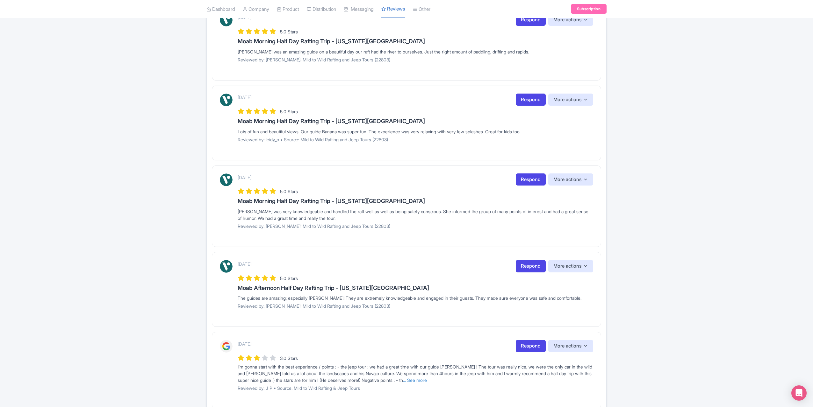
drag, startPoint x: 521, startPoint y: 172, endPoint x: 480, endPoint y: 176, distance: 41.0
click at [521, 174] on link "Respond" at bounding box center [530, 180] width 30 height 12
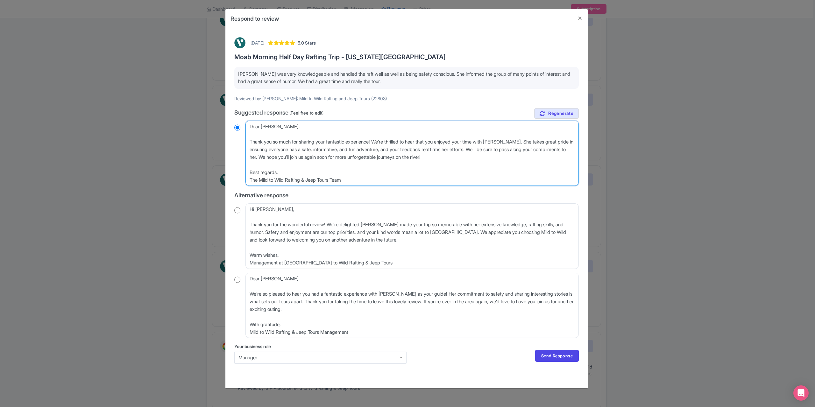
drag, startPoint x: 288, startPoint y: 126, endPoint x: 246, endPoint y: 127, distance: 42.0
click at [246, 127] on textarea "Dear [PERSON_NAME], Thank you so much for sharing your fantastic experience! We…" at bounding box center [411, 153] width 333 height 65
type textarea "Thank you so much for sharing your fantastic experience! We’re thrilled to hear…"
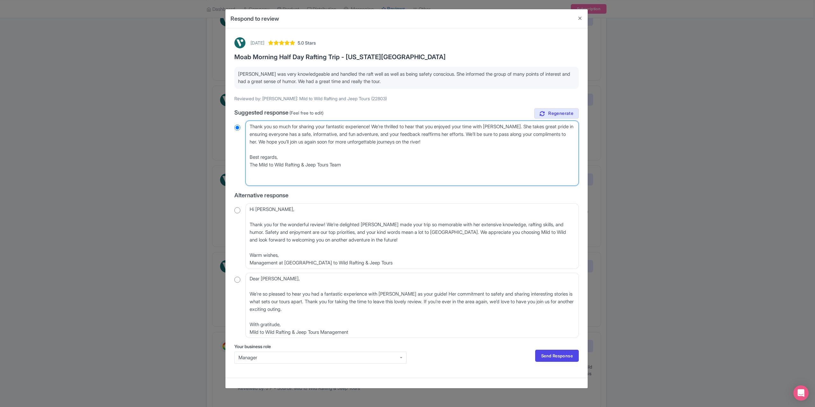
radio input "true"
click at [249, 141] on textarea "Dear [PERSON_NAME], Thank you so much for sharing your fantastic experience! We…" at bounding box center [411, 153] width 333 height 65
type textarea "Thank you so much for sharing your fantastic experience! We’re thrilled to hear…"
radio input "true"
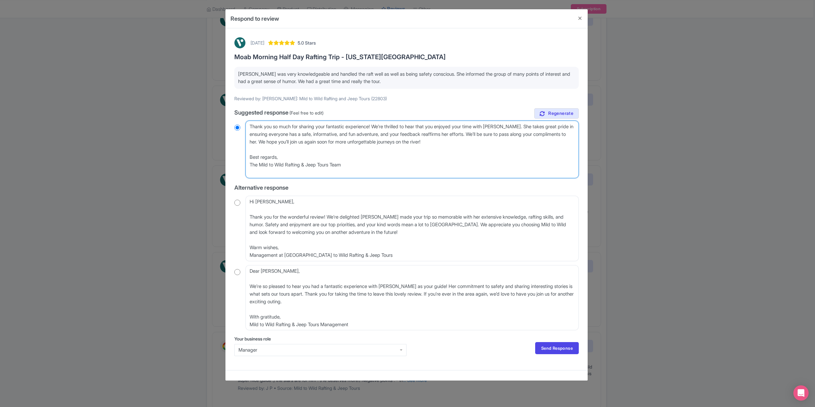
type textarea "Thank you so much for sharing your fantastic experience! We’re thrilled to hear…"
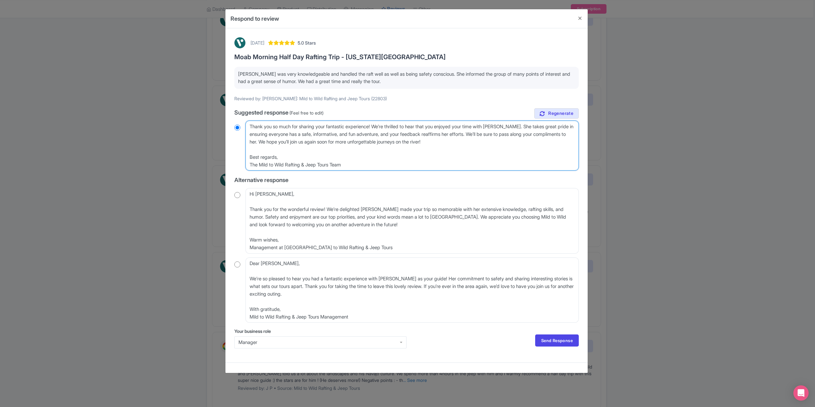
radio input "true"
type textarea "Thank you so much for sharing your fantastic experience! We’re thrilled to hear…"
click at [555, 342] on link "Send Response" at bounding box center [557, 341] width 44 height 12
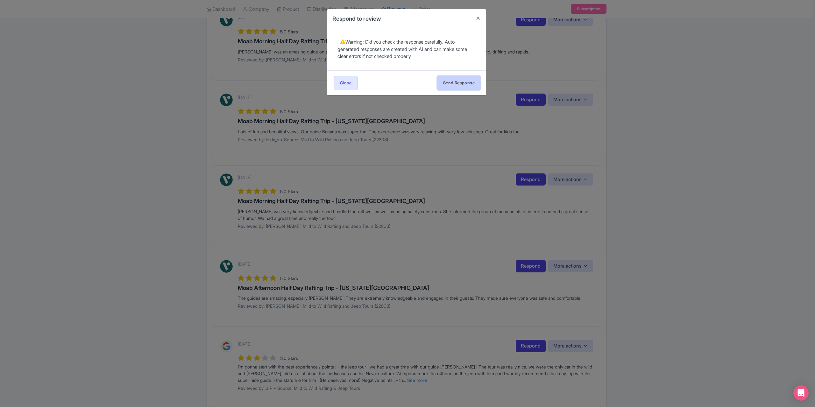
click at [465, 76] on button "Send Response" at bounding box center [459, 83] width 44 height 14
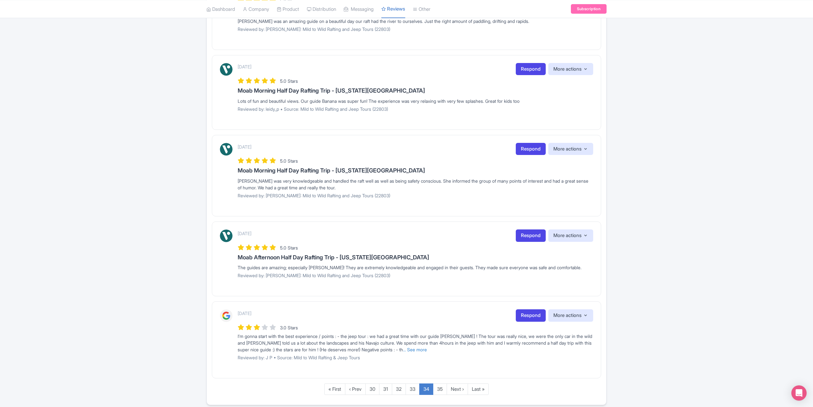
scroll to position [562, 0]
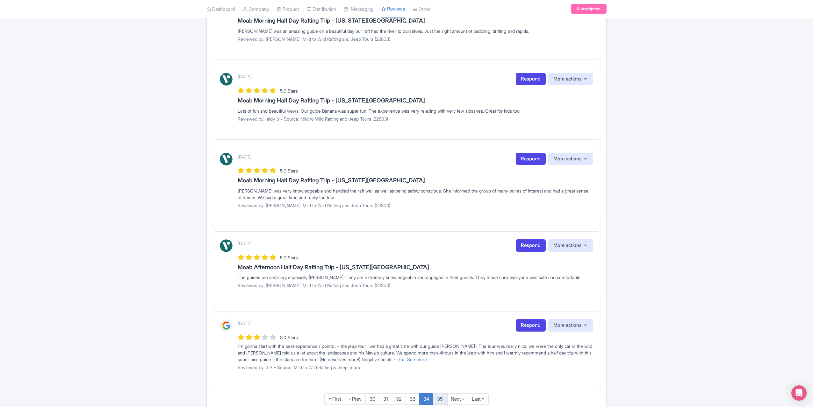
click at [437, 399] on link "35" at bounding box center [440, 400] width 14 height 12
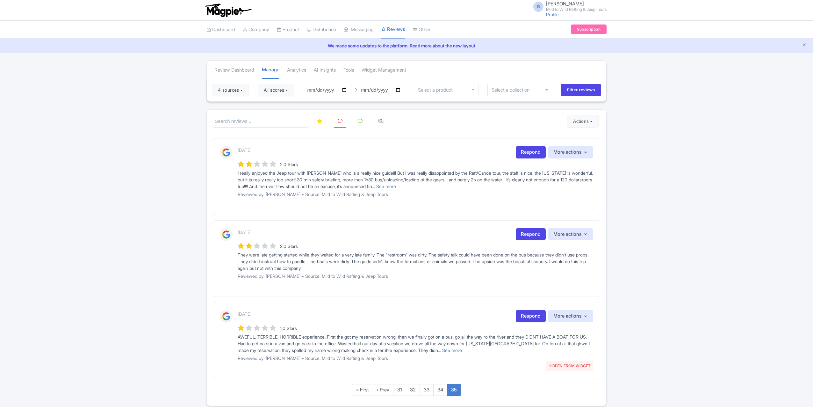
scroll to position [24, 0]
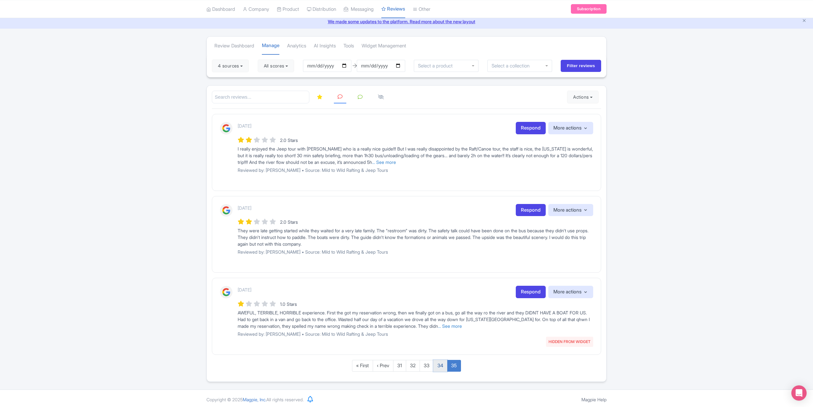
click at [441, 365] on link "34" at bounding box center [440, 366] width 14 height 12
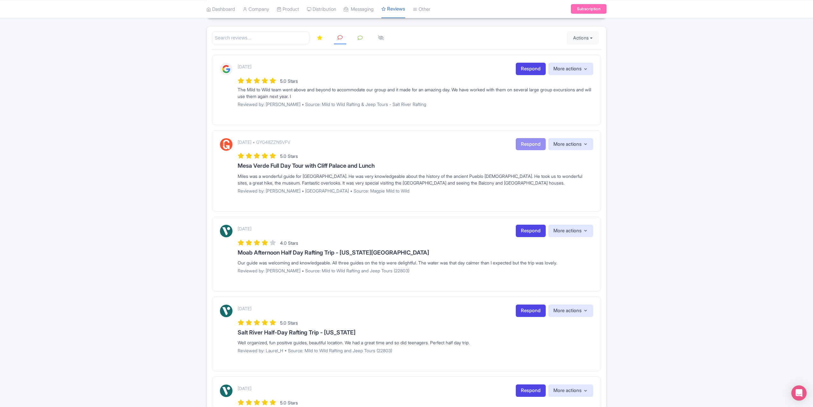
scroll to position [21, 0]
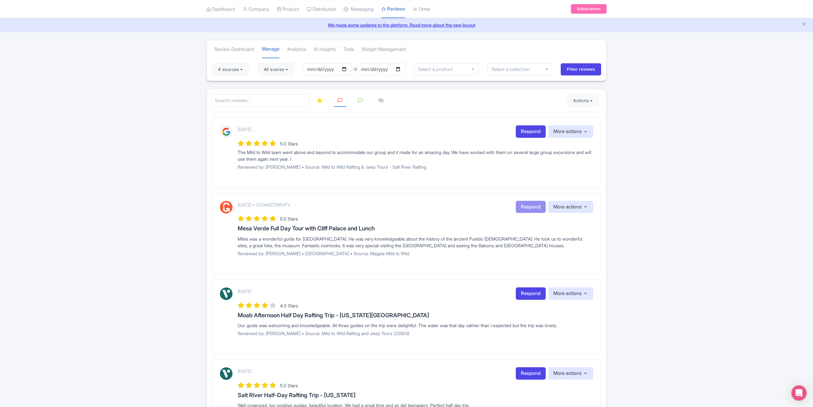
click at [335, 101] on link at bounding box center [340, 100] width 12 height 13
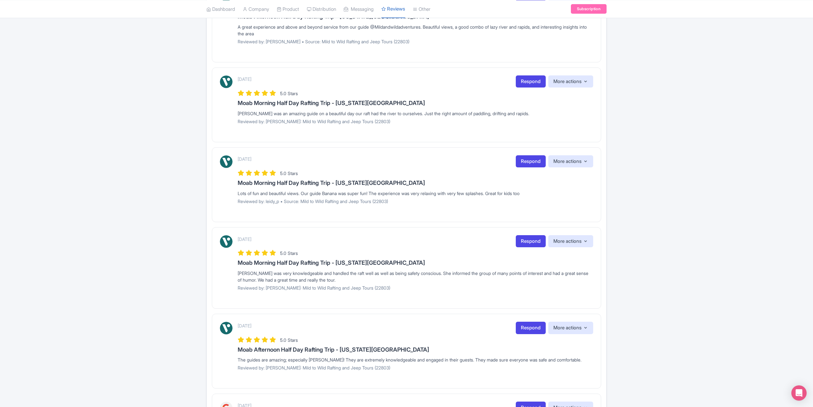
scroll to position [466, 0]
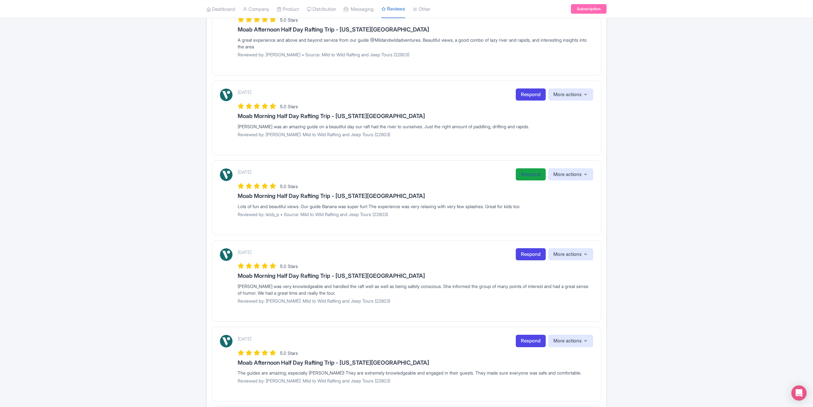
click at [524, 172] on link "Respond" at bounding box center [530, 174] width 30 height 12
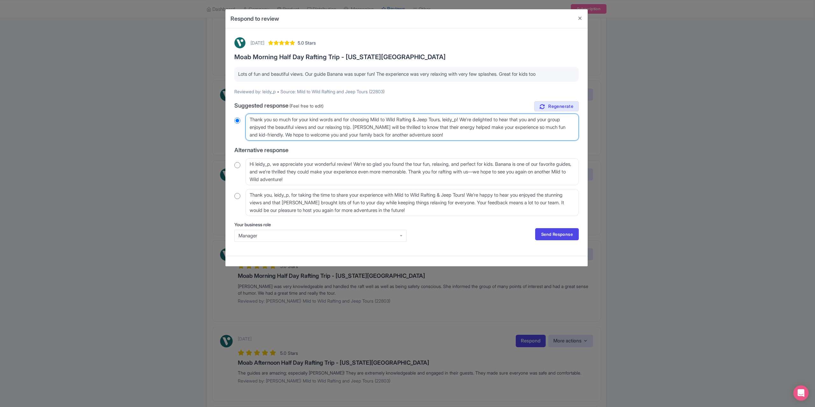
drag, startPoint x: 471, startPoint y: 118, endPoint x: 453, endPoint y: 119, distance: 17.8
click at [453, 119] on textarea "Thank you so much for your kind words and for choosing Mild to Wild Rafting & J…" at bounding box center [411, 127] width 333 height 27
type textarea "Thank you so much for your kind words and for choosing Mild to Wild Rafting & J…"
radio input "true"
type textarea "Thank you so much for your kind words and for choosing Mild to Wild Rafting & J…"
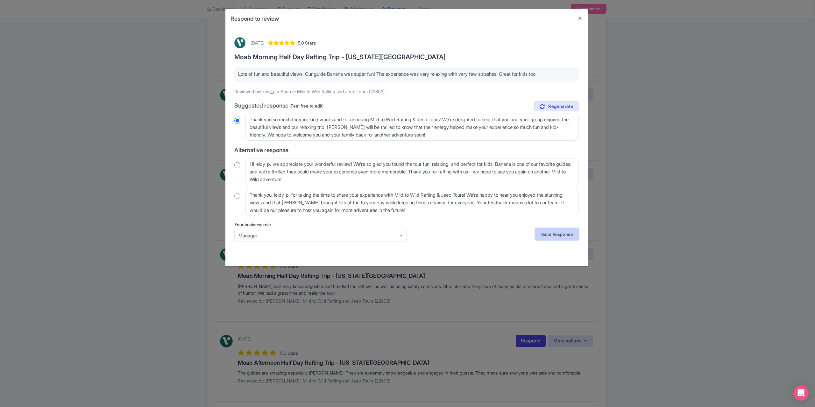
click at [553, 231] on link "Send Response" at bounding box center [557, 234] width 44 height 12
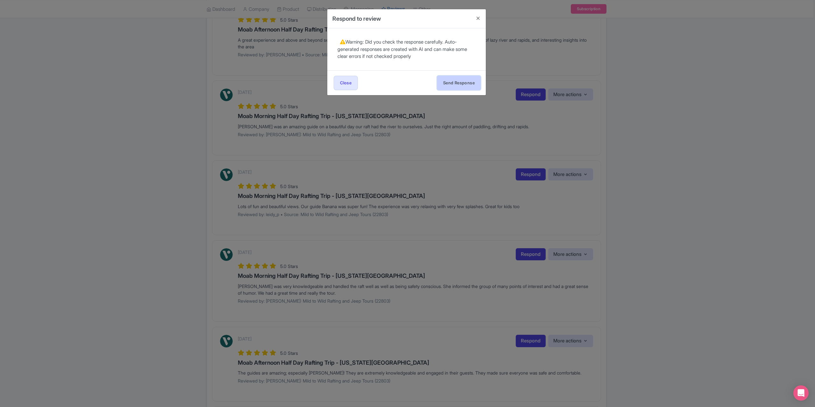
click at [450, 89] on button "Send Response" at bounding box center [459, 83] width 44 height 14
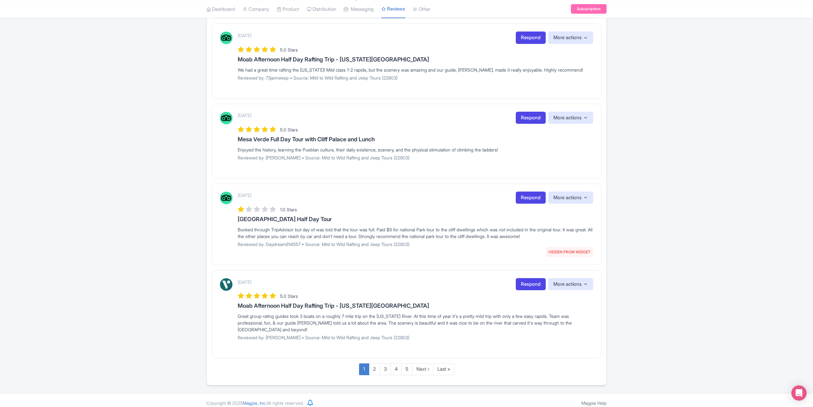
scroll to position [630, 0]
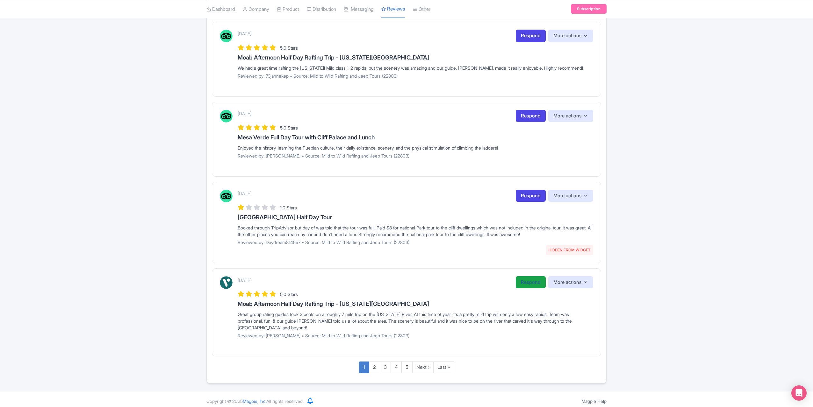
click at [531, 278] on link "Respond" at bounding box center [530, 282] width 30 height 12
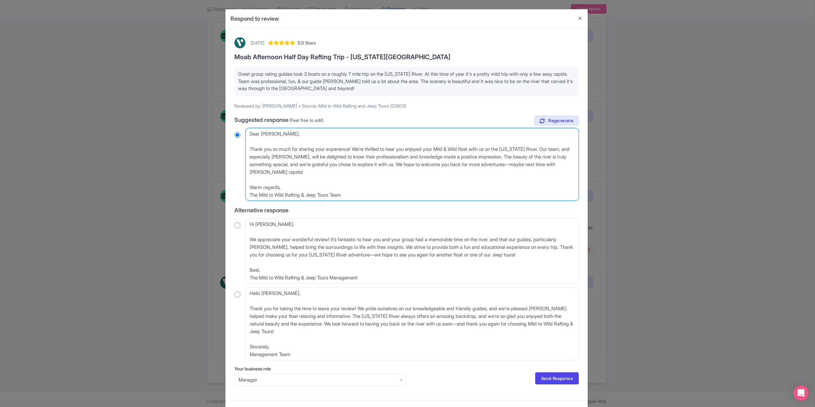
drag, startPoint x: 281, startPoint y: 135, endPoint x: 242, endPoint y: 134, distance: 38.5
click at [242, 134] on div "Dear Patty_B, Thank you so much for sharing your experience! We’re thrilled to …" at bounding box center [406, 164] width 345 height 73
type textarea "Thank you so much for sharing your experience! We’re thrilled to hear you enjoy…"
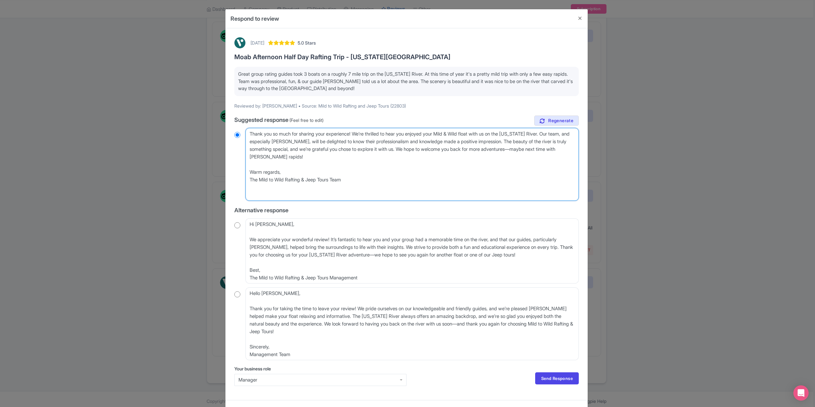
radio input "true"
click at [249, 148] on textarea "Dear Patty_B, Thank you so much for sharing your experience! We’re thrilled to …" at bounding box center [411, 164] width 333 height 73
type textarea "Thank you so much for sharing your experience! We’re thrilled to hear you enjoy…"
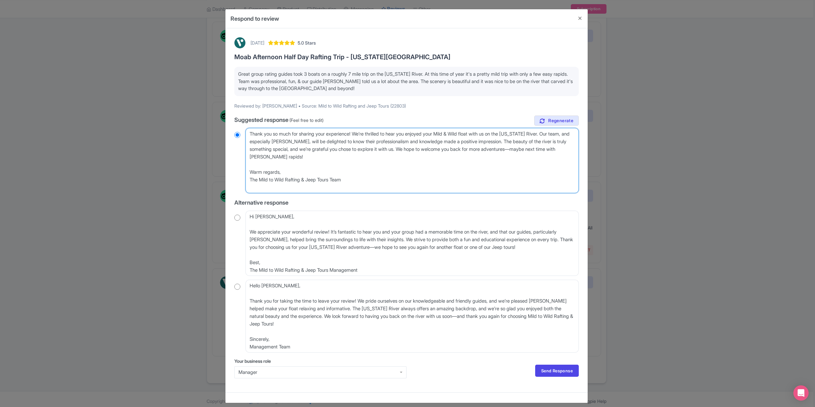
radio input "true"
type textarea "Thank you so much for sharing your experience! We’re thrilled to hear you enjoy…"
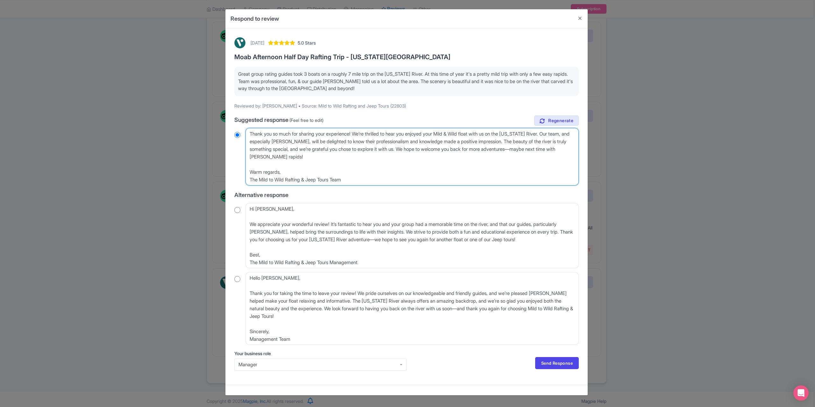
radio input "true"
type textarea "Thank you so much for sharing your experience! We’re thrilled to hear you enjoy…"
click at [560, 367] on link "Send Response" at bounding box center [557, 363] width 44 height 12
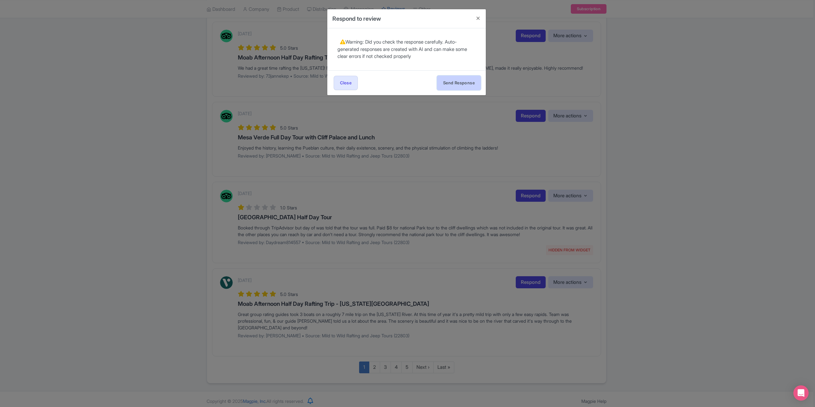
click at [467, 83] on button "Send Response" at bounding box center [459, 83] width 44 height 14
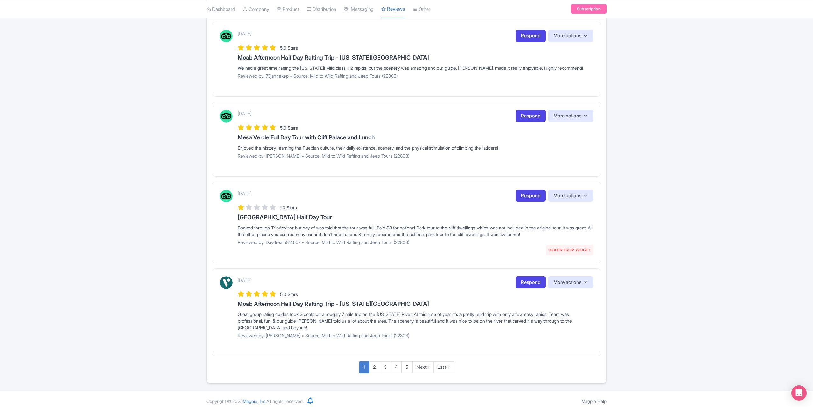
scroll to position [532, 0]
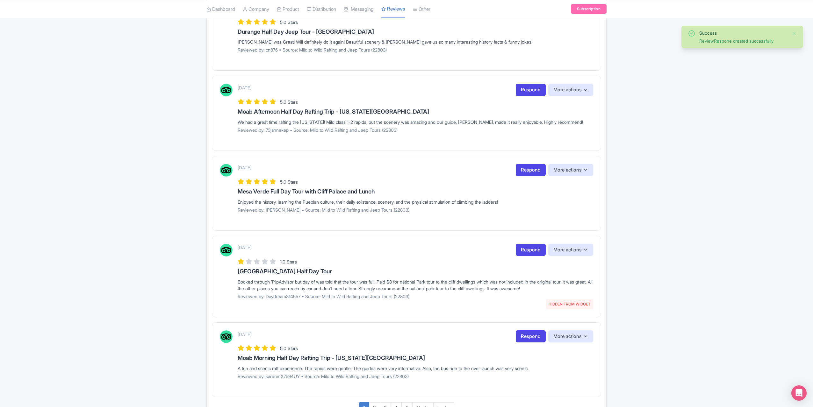
scroll to position [605, 0]
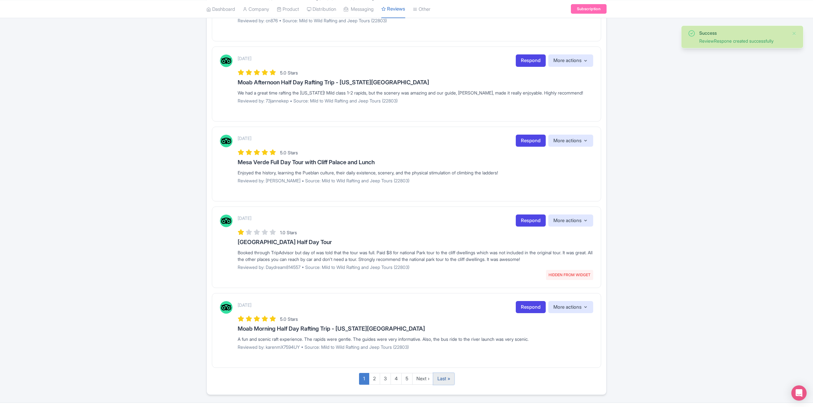
click at [435, 377] on link "Last »" at bounding box center [443, 379] width 21 height 12
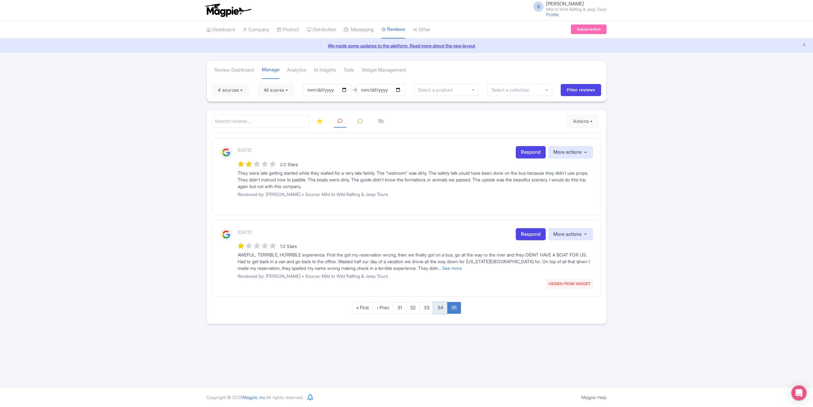
click at [443, 309] on link "34" at bounding box center [440, 308] width 14 height 12
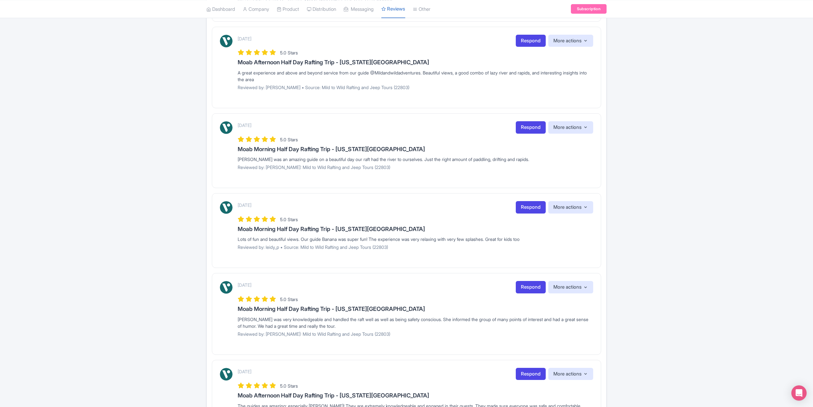
scroll to position [346, 0]
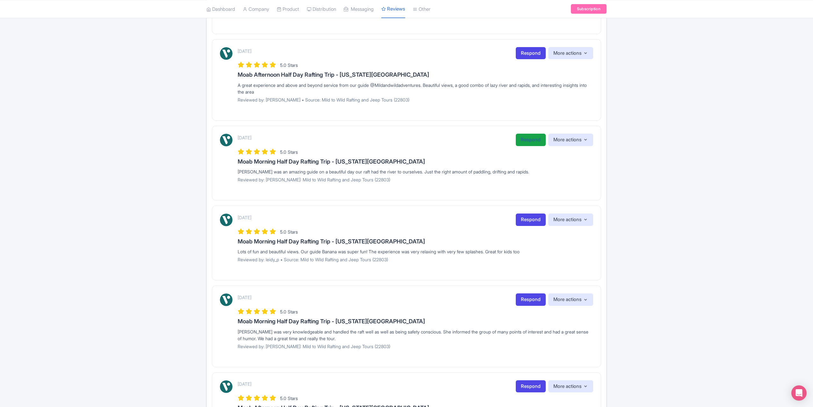
click at [529, 142] on link "Respond" at bounding box center [530, 140] width 30 height 12
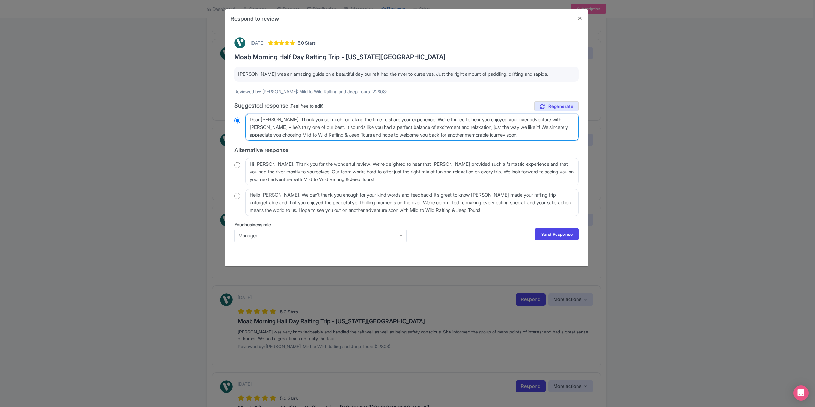
click at [286, 119] on textarea "Dear [PERSON_NAME], Thank you so much for taking the time to share your experie…" at bounding box center [411, 127] width 333 height 27
type textarea "Dear [PERSON_NAME], Thank you so much for taking the time to share your experie…"
radio input "true"
type textarea "Dear [PERSON_NAME], Thank you so much for taking the time to share your experie…"
radio input "true"
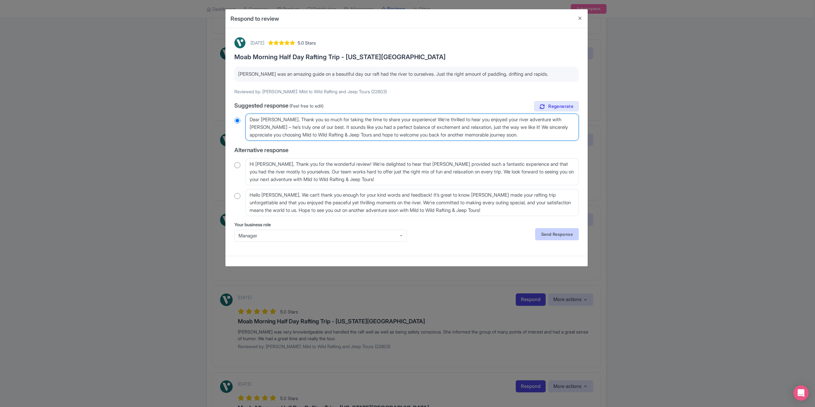
type textarea "Dear [PERSON_NAME], Thank you so much for taking the time to share your experie…"
click at [548, 236] on link "Send Response" at bounding box center [557, 234] width 44 height 12
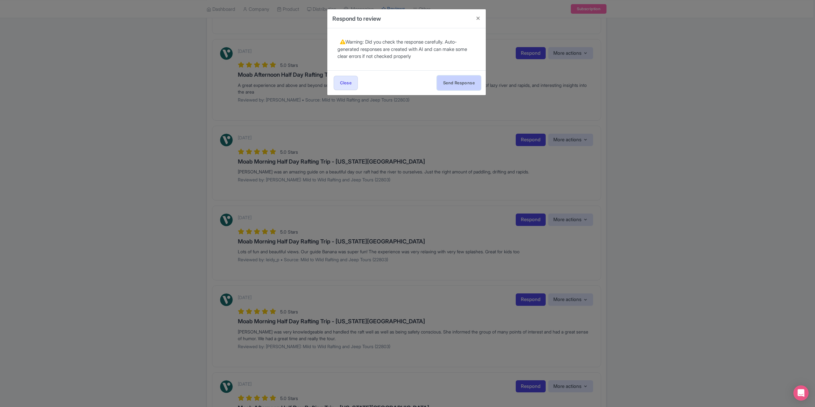
click at [449, 79] on button "Send Response" at bounding box center [459, 83] width 44 height 14
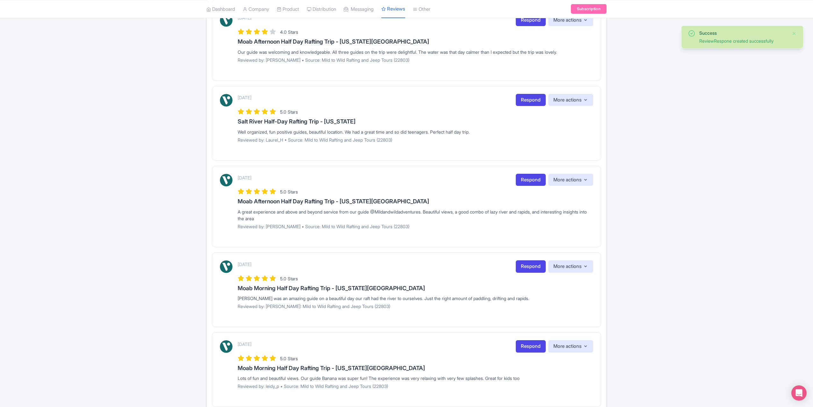
scroll to position [287, 0]
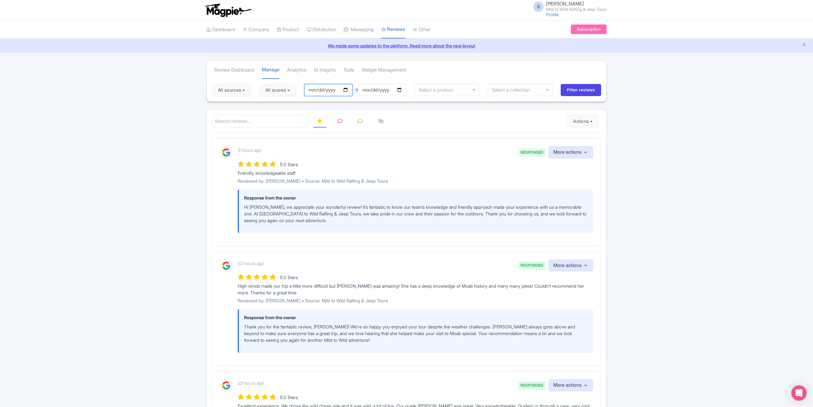
click at [349, 90] on input "[DATE]" at bounding box center [328, 90] width 48 height 12
type input "[DATE]"
click at [590, 87] on input "Filter reviews" at bounding box center [580, 90] width 40 height 12
click at [338, 121] on icon at bounding box center [340, 121] width 5 height 5
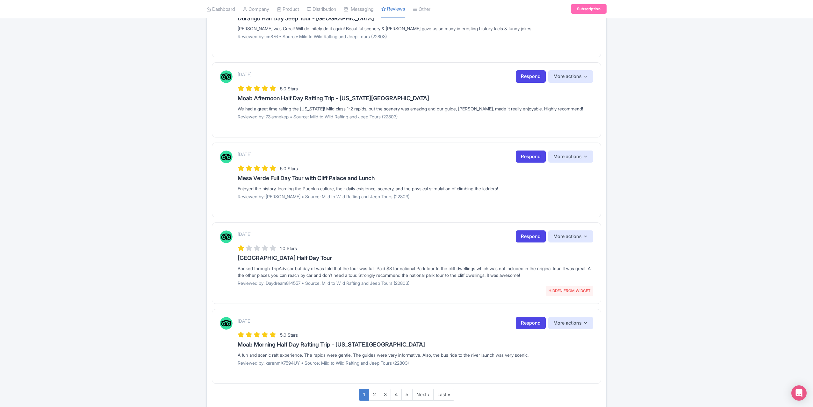
scroll to position [616, 0]
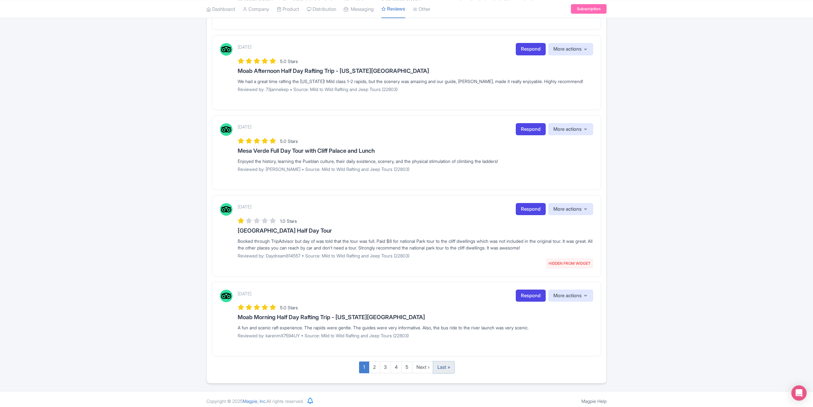
click at [447, 363] on link "Last »" at bounding box center [443, 368] width 21 height 12
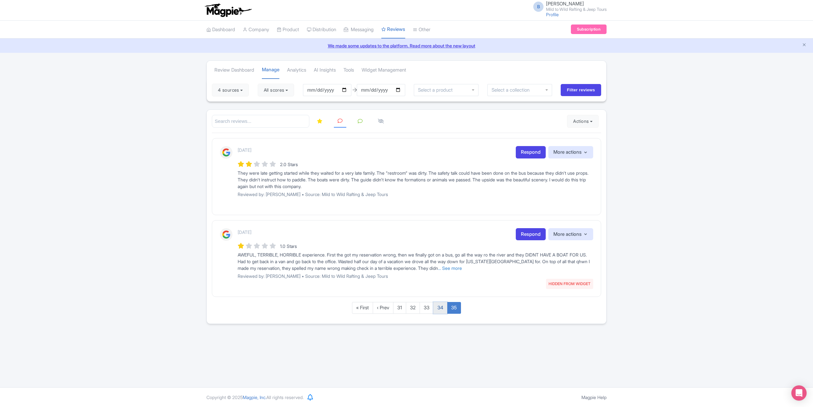
click at [443, 305] on link "34" at bounding box center [440, 308] width 14 height 12
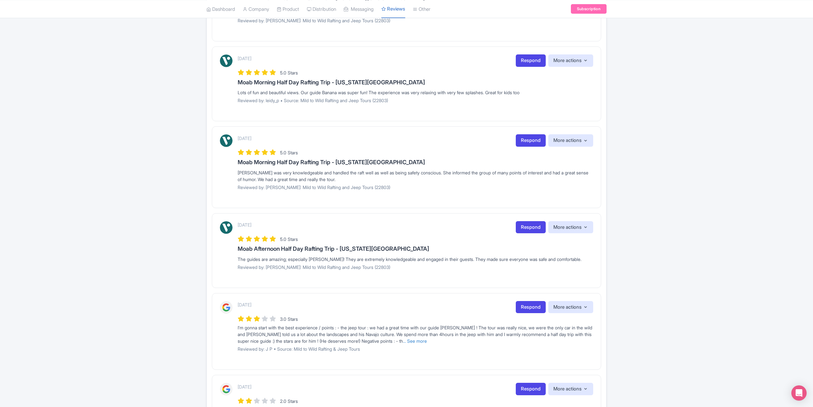
scroll to position [473, 0]
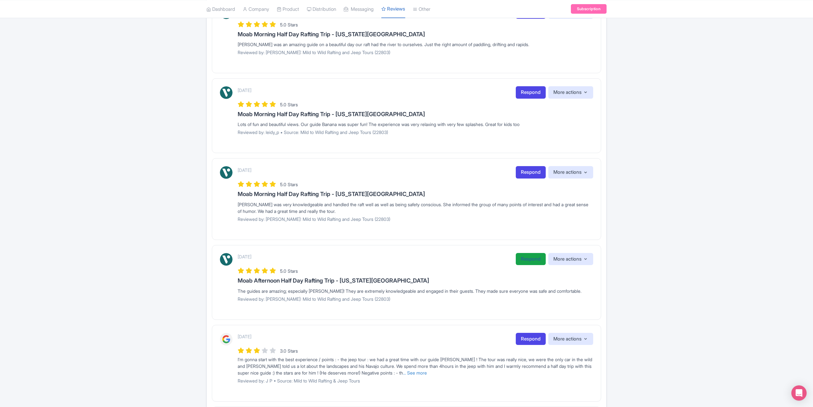
click at [530, 257] on link "Respond" at bounding box center [530, 259] width 30 height 12
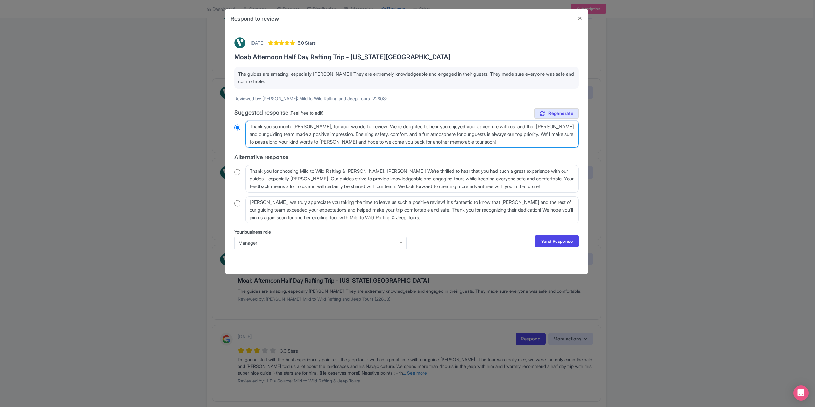
click at [316, 126] on textarea "Thank you so much, James_G, for your wonderful review! We're delighted to hear …" at bounding box center [411, 134] width 333 height 27
type textarea "Thank you so much, James_, for your wonderful review! We're delighted to hear y…"
radio input "true"
type textarea "Thank you so much, James, for your wonderful review! We're delighted to hear yo…"
radio input "true"
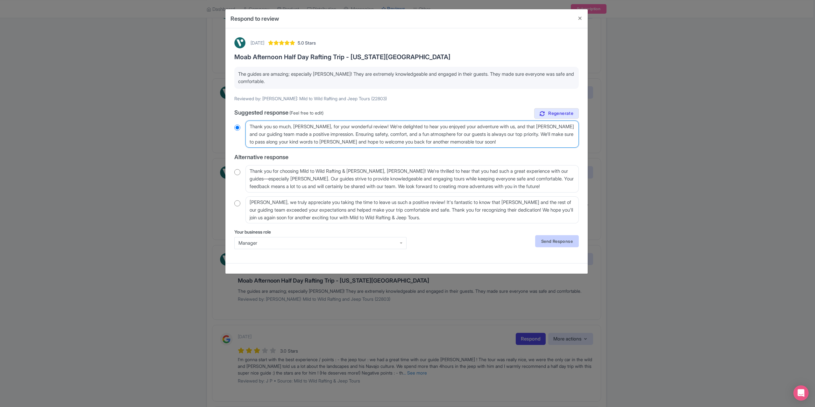
type textarea "Thank you so much, James, for your wonderful review! We're delighted to hear yo…"
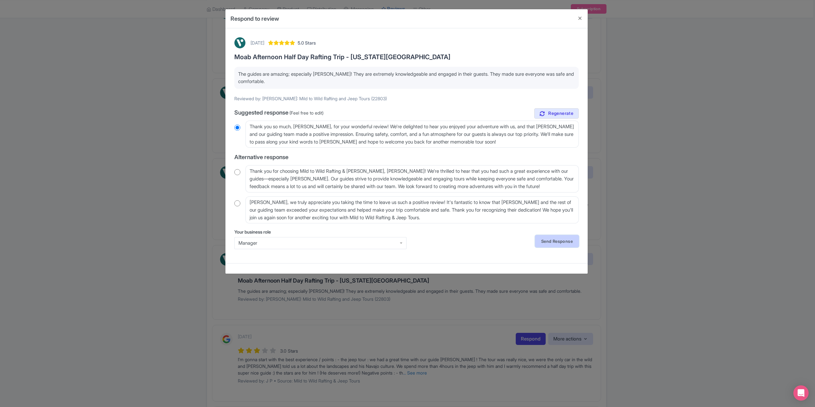
click at [555, 242] on link "Send Response" at bounding box center [557, 241] width 44 height 12
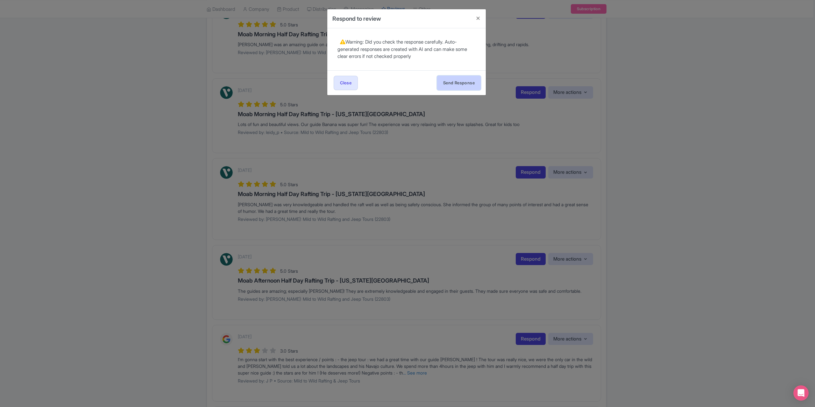
click at [454, 84] on button "Send Response" at bounding box center [459, 83] width 44 height 14
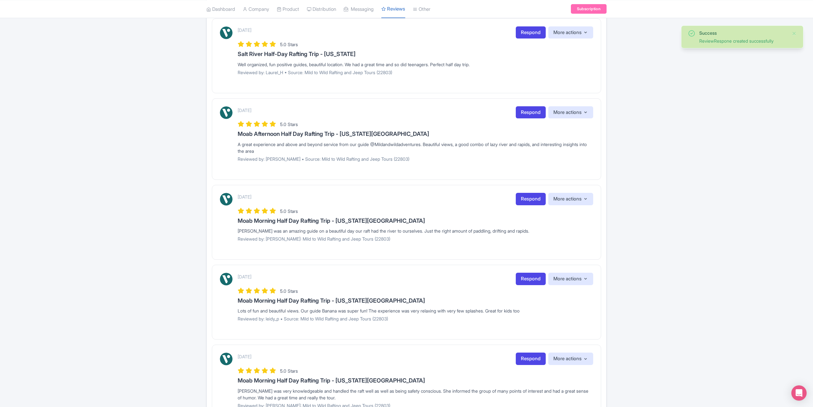
scroll to position [255, 0]
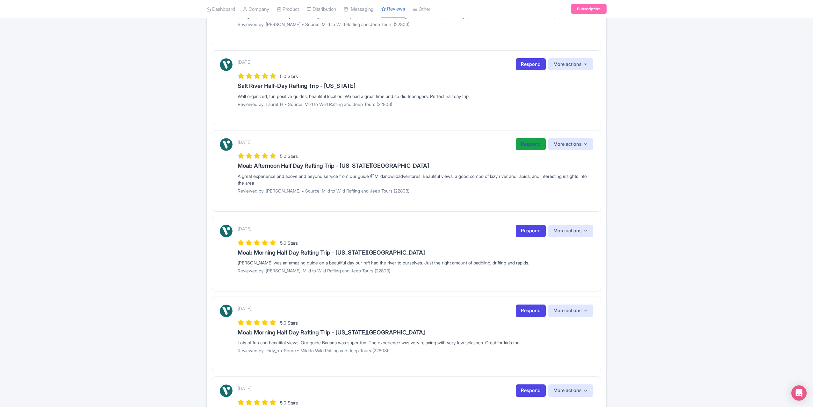
click at [522, 146] on link "Respond" at bounding box center [530, 144] width 30 height 12
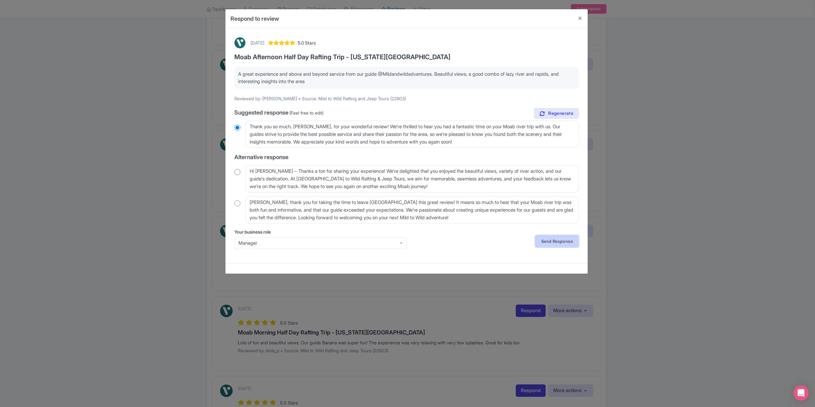
click at [552, 239] on link "Send Response" at bounding box center [557, 241] width 44 height 12
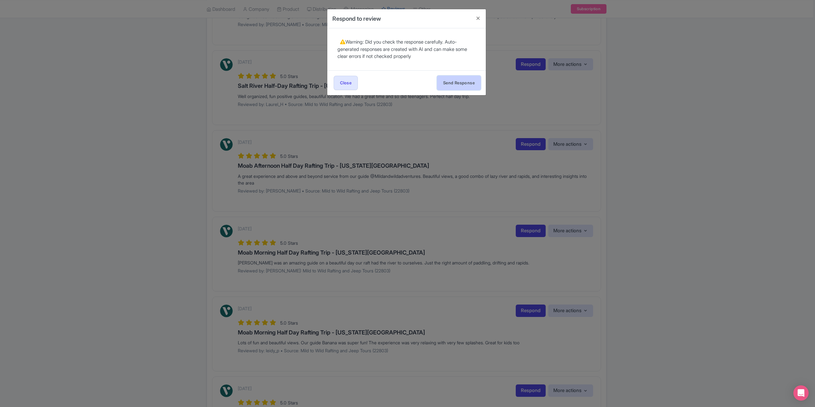
click at [452, 83] on button "Send Response" at bounding box center [459, 83] width 44 height 14
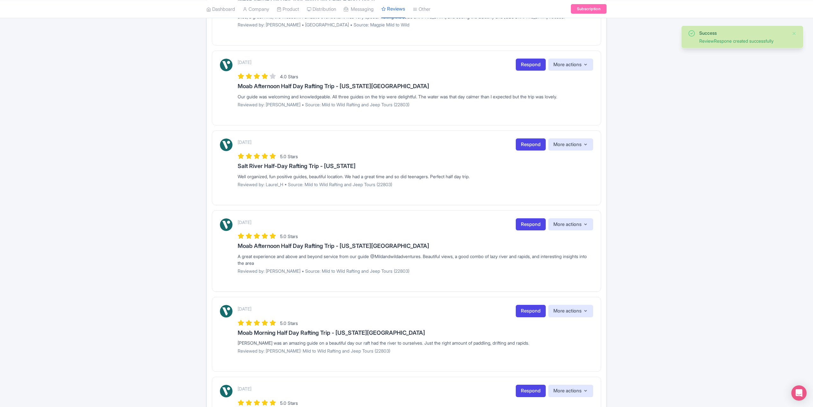
scroll to position [191, 0]
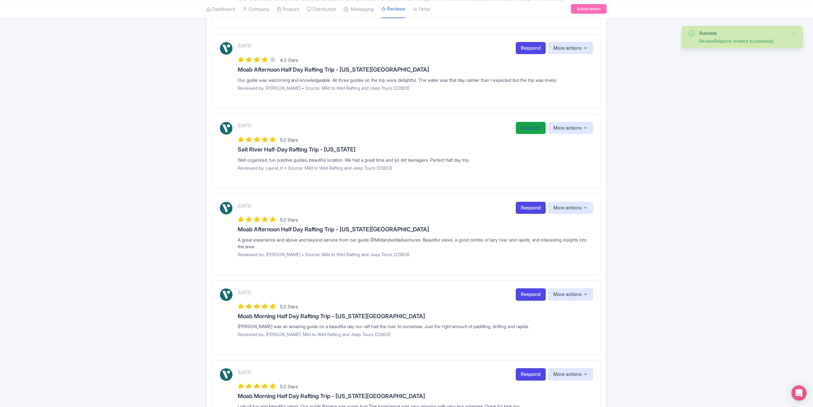
click at [526, 123] on link "Respond" at bounding box center [530, 128] width 30 height 12
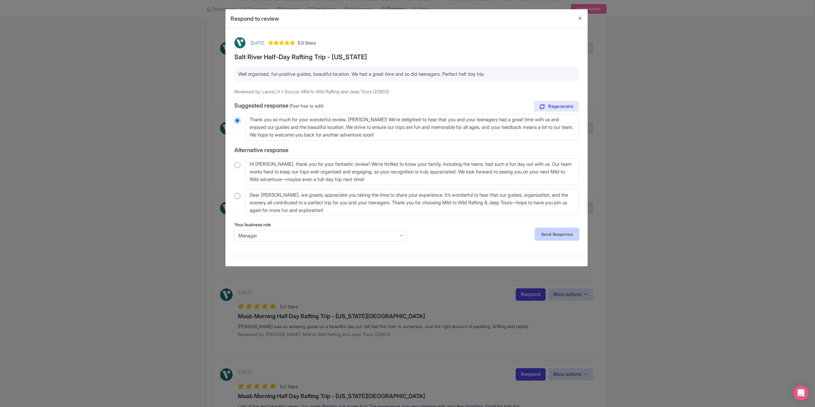
click at [546, 233] on link "Send Response" at bounding box center [557, 234] width 44 height 12
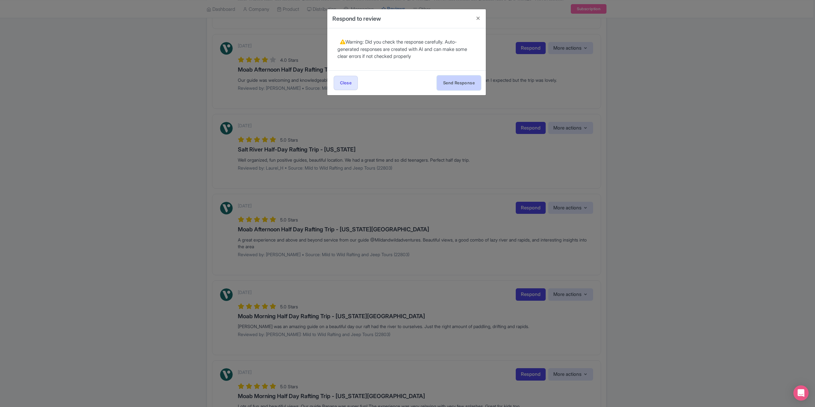
click at [460, 82] on button "Send Response" at bounding box center [459, 83] width 44 height 14
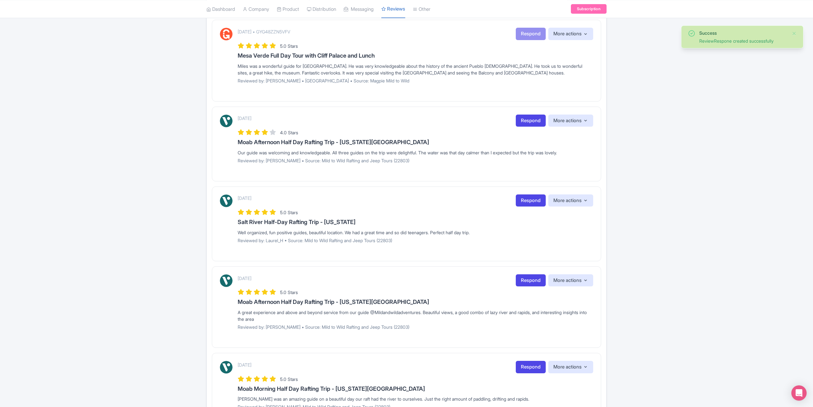
scroll to position [96, 0]
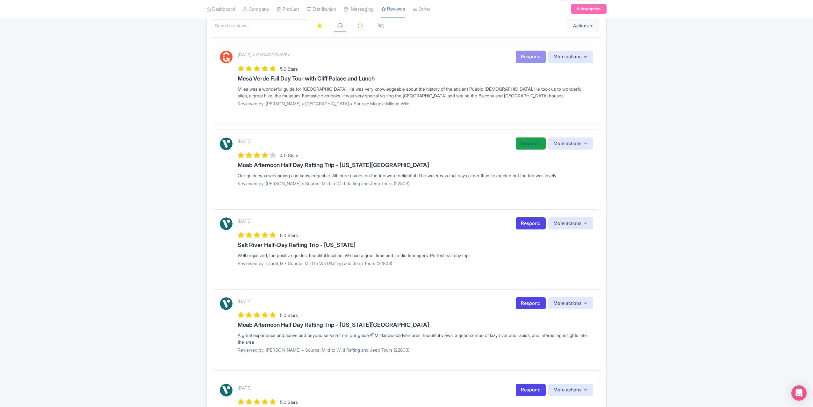
click at [524, 140] on link "Respond" at bounding box center [530, 144] width 30 height 12
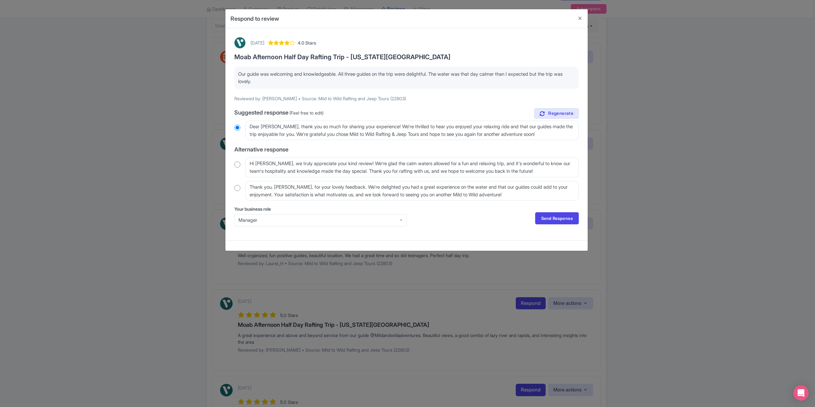
click at [544, 211] on div "Your business role Manager Manager Send Response Send Response" at bounding box center [406, 219] width 345 height 26
click at [544, 219] on link "Send Response" at bounding box center [557, 218] width 44 height 12
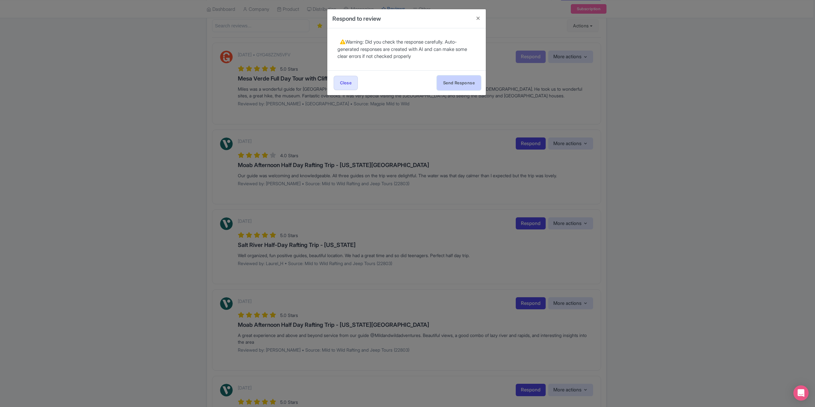
click at [462, 81] on button "Send Response" at bounding box center [459, 83] width 44 height 14
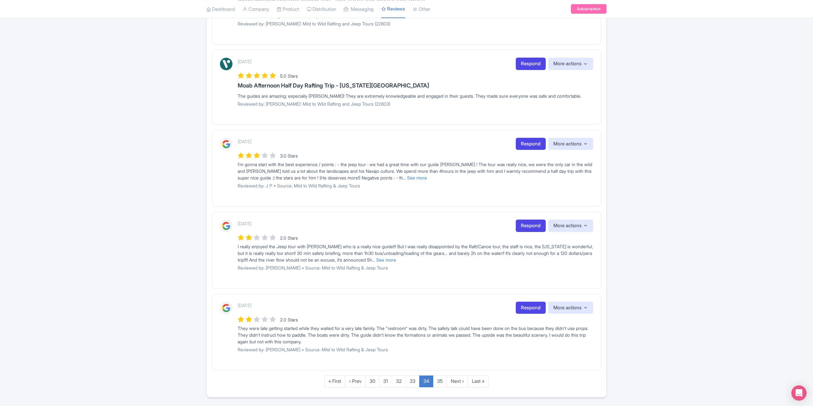
scroll to position [602, 0]
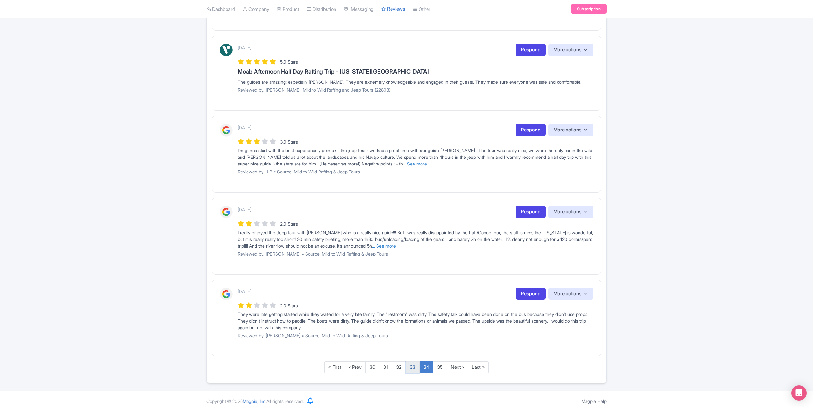
click at [411, 362] on link "33" at bounding box center [412, 368] width 14 height 12
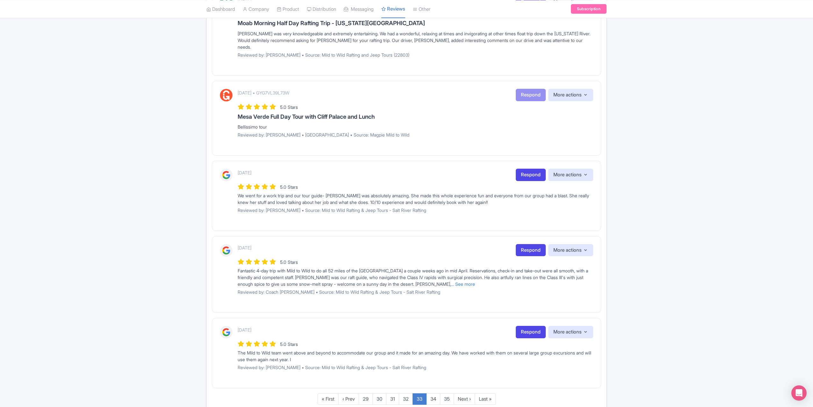
scroll to position [580, 0]
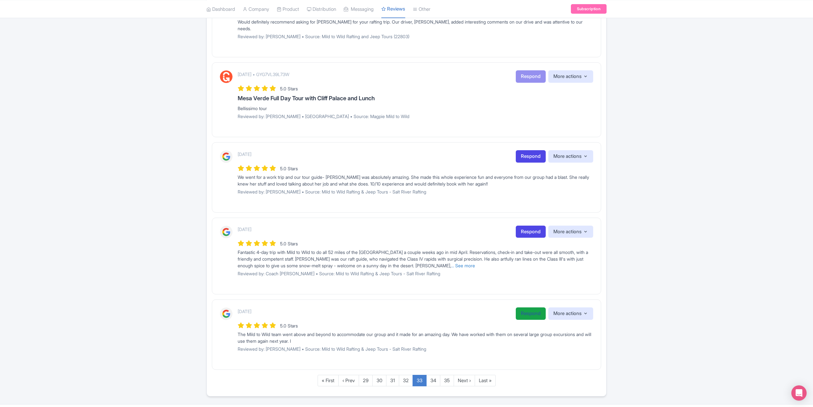
click at [532, 308] on link "Respond" at bounding box center [530, 314] width 30 height 12
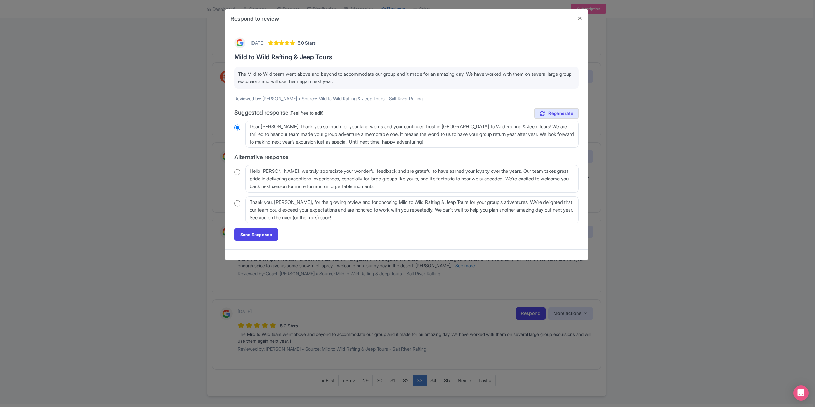
click at [235, 172] on input "radio" at bounding box center [237, 172] width 6 height 6
radio input "true"
click at [248, 230] on link "Send Response" at bounding box center [256, 235] width 44 height 12
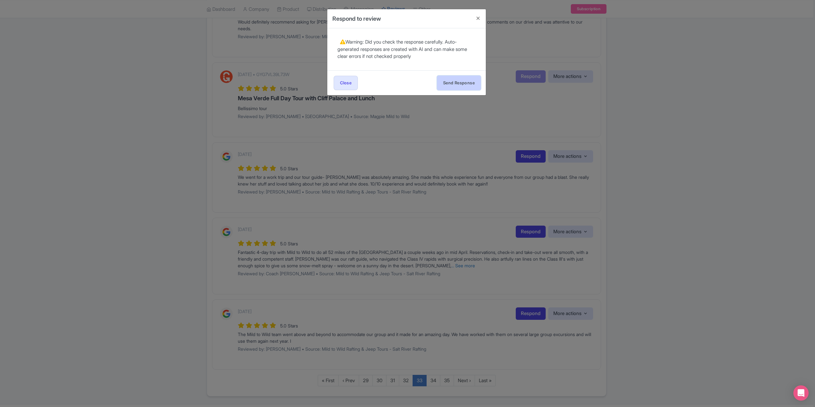
click at [458, 78] on button "Send Response" at bounding box center [459, 83] width 44 height 14
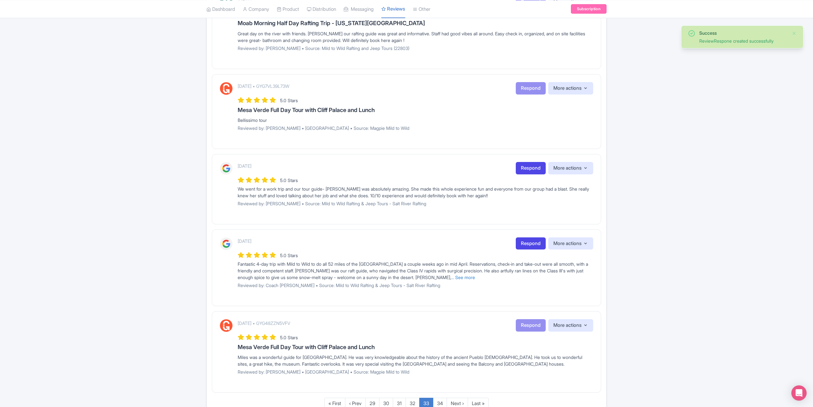
scroll to position [591, 0]
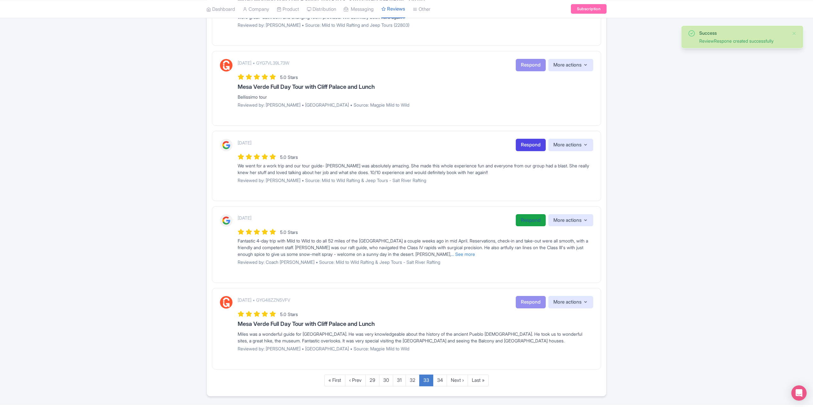
click at [527, 214] on link "Respond" at bounding box center [530, 220] width 30 height 12
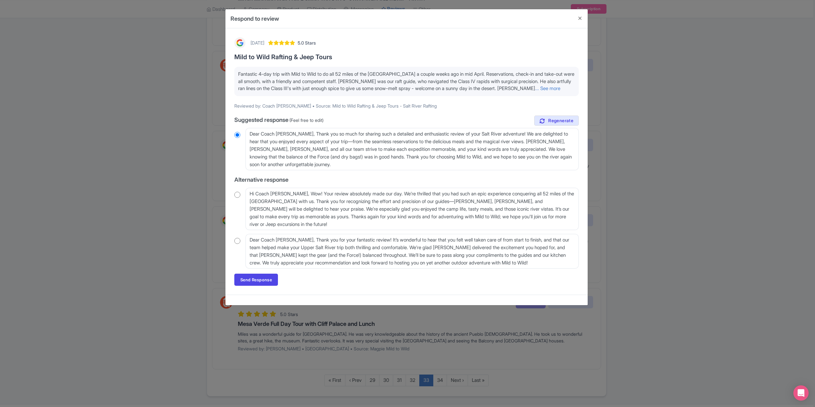
click at [236, 194] on input "radio" at bounding box center [237, 195] width 6 height 6
radio input "true"
click at [248, 278] on link "Send Response" at bounding box center [256, 280] width 44 height 12
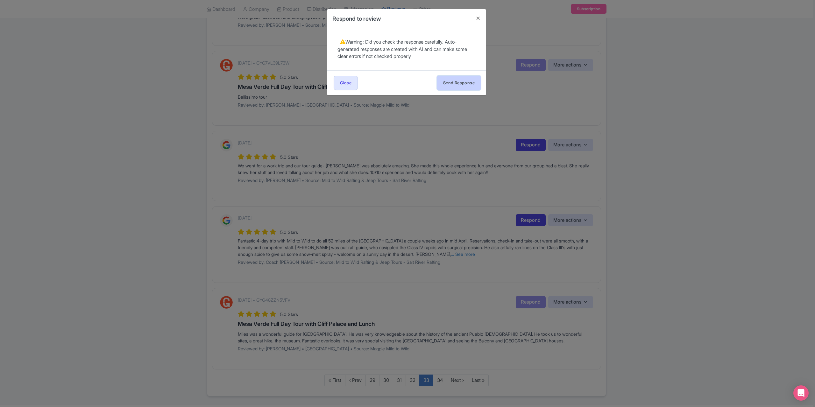
click at [440, 81] on button "Send Response" at bounding box center [459, 83] width 44 height 14
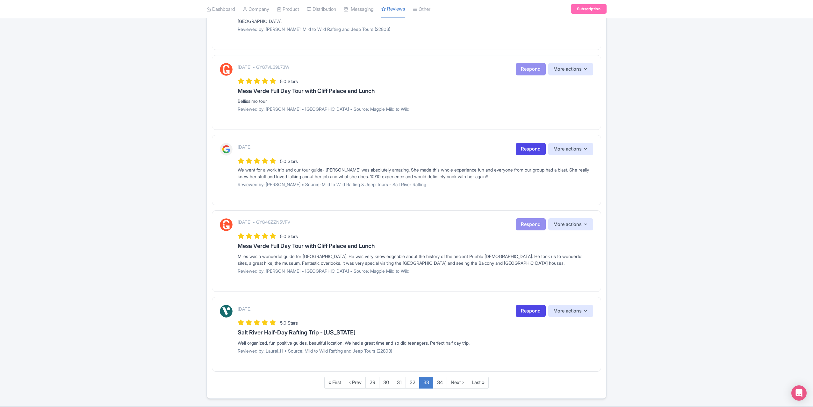
scroll to position [525, 0]
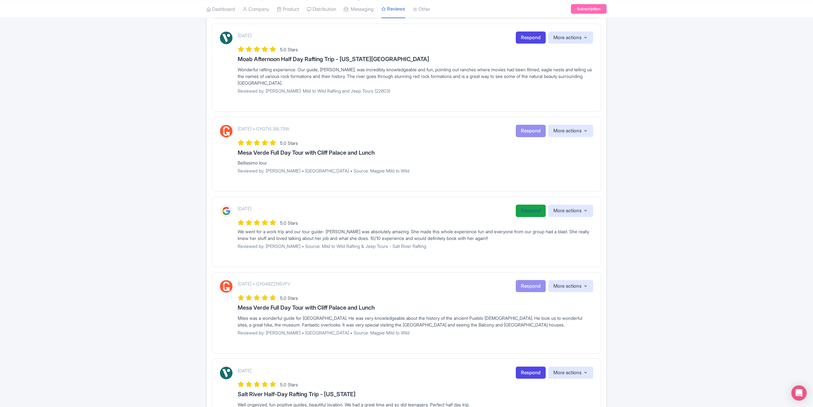
click at [532, 205] on link "Respond" at bounding box center [530, 211] width 30 height 12
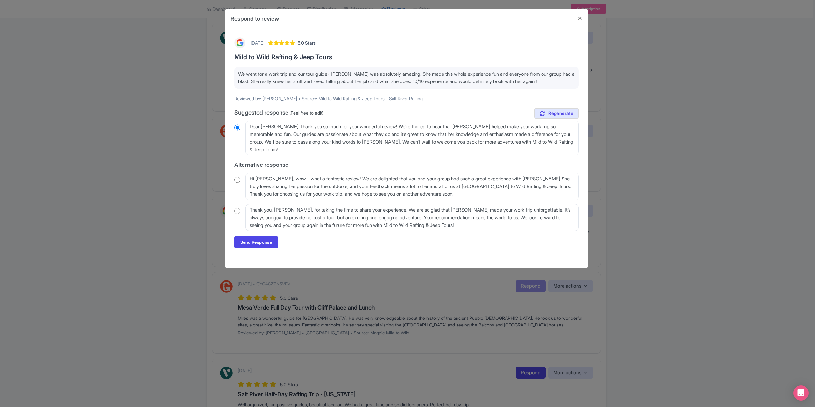
click at [238, 210] on input "radio" at bounding box center [237, 211] width 6 height 6
radio input "true"
click at [249, 242] on link "Send Response" at bounding box center [256, 242] width 44 height 12
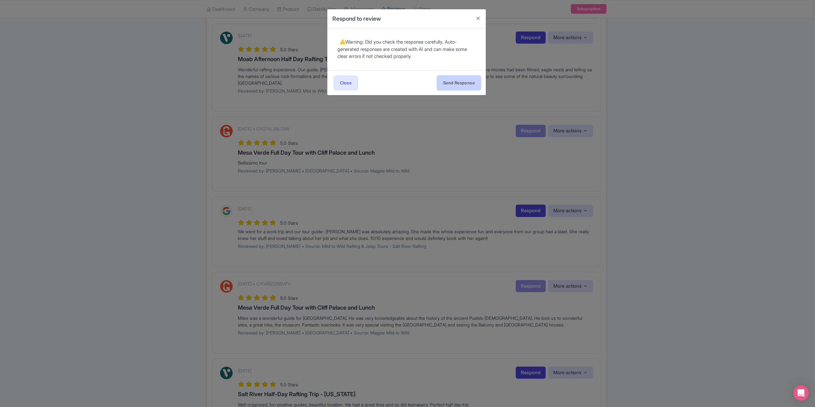
click at [452, 81] on button "Send Response" at bounding box center [459, 83] width 44 height 14
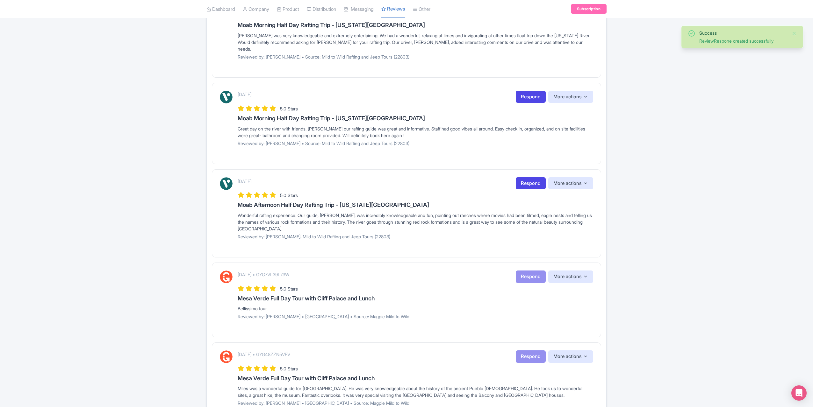
scroll to position [382, 0]
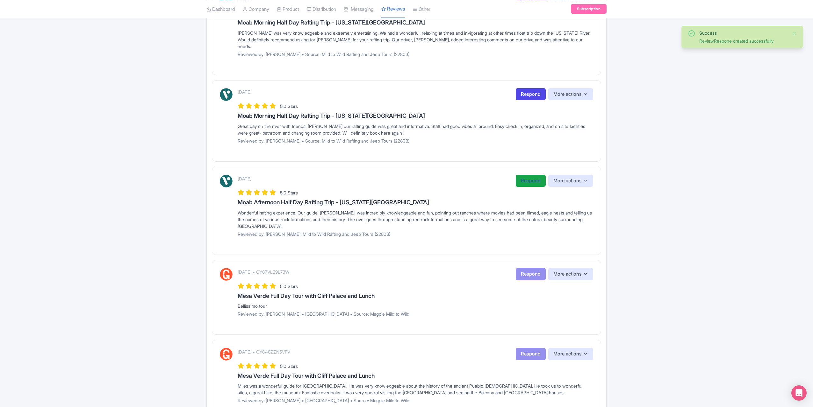
click at [525, 175] on link "Respond" at bounding box center [530, 181] width 30 height 12
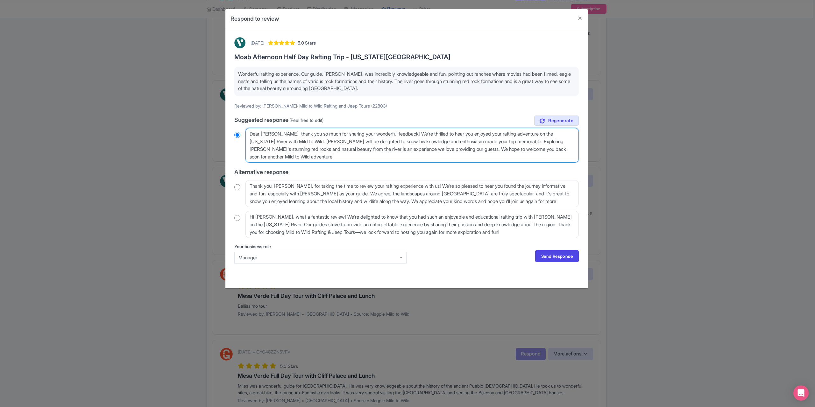
click at [286, 133] on textarea "Dear Thomas_H, thank you so much for sharing your wonderful feedback! We're thr…" at bounding box center [411, 145] width 333 height 35
click at [234, 186] on input "radio" at bounding box center [237, 187] width 6 height 6
radio input "true"
click at [299, 186] on textarea "Thank you, Thomas_H, for taking the time to review your rafting experience with…" at bounding box center [411, 193] width 333 height 27
type textarea "Thank you, Thomas_, for taking the time to review your rafting experience with …"
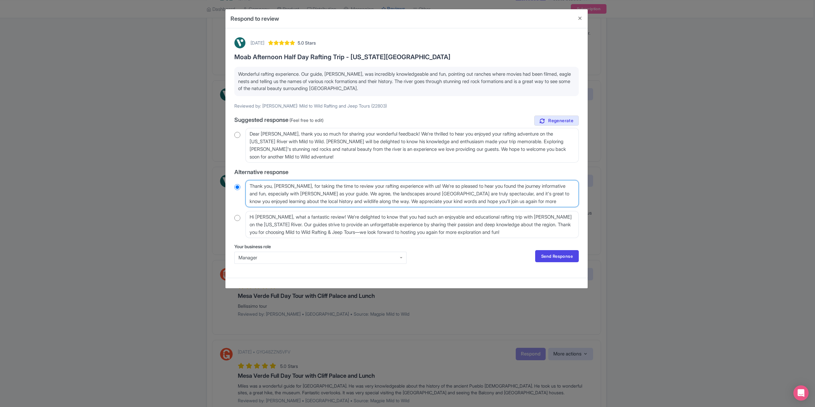
radio input "true"
type textarea "Thank you, Thomas, for taking the time to review your rafting experience with u…"
radio input "true"
type textarea "Thank you, Thomas, for taking the time to review your rafting experience with u…"
click at [568, 258] on link "Send Response" at bounding box center [557, 256] width 44 height 12
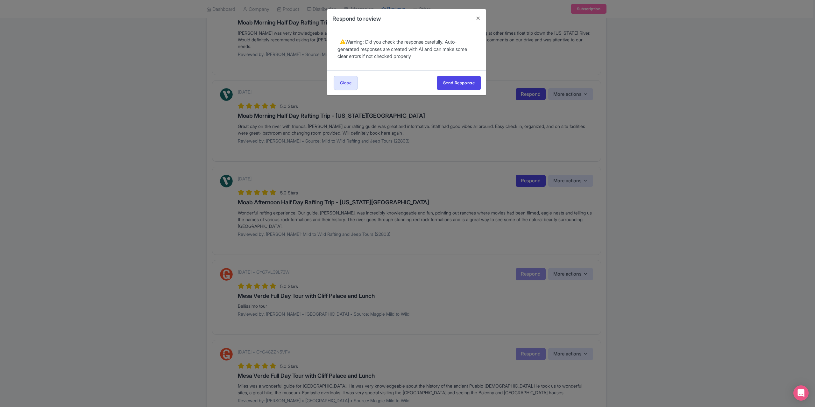
drag, startPoint x: 454, startPoint y: 67, endPoint x: 456, endPoint y: 73, distance: 7.2
click at [454, 67] on div "May 14, 2024 5.0 Stars Moab Afternoon Half Day Rafting Trip - Colorado River Wo…" at bounding box center [406, 49] width 159 height 42
click at [459, 87] on button "Send Response" at bounding box center [459, 83] width 44 height 14
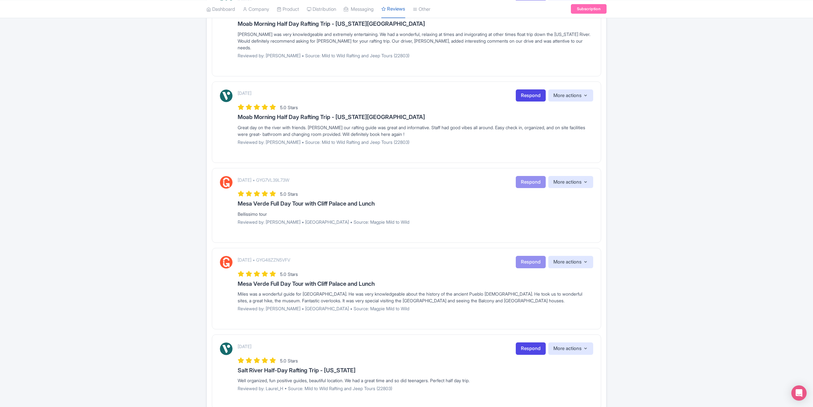
scroll to position [332, 0]
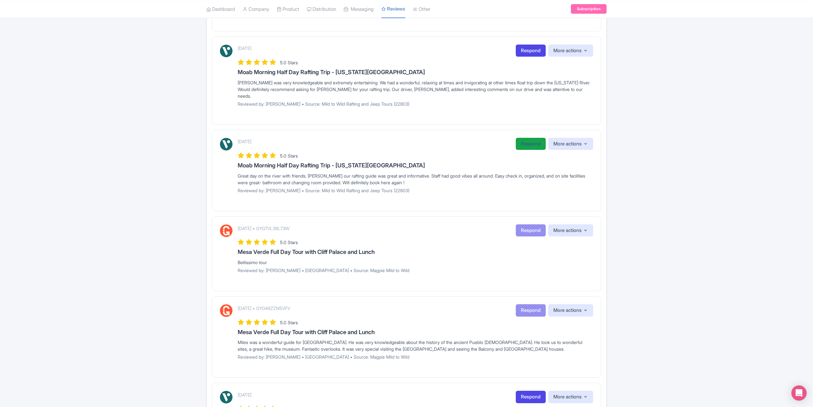
click at [539, 138] on link "Respond" at bounding box center [530, 144] width 30 height 12
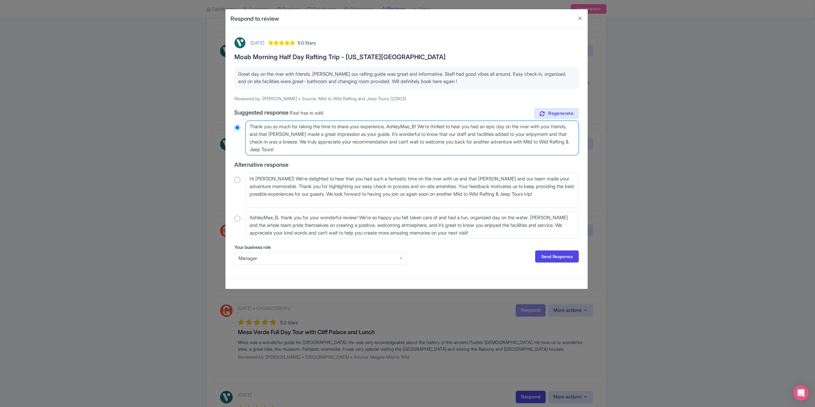
click at [426, 127] on textarea "Thank you so much for taking the time to share your experience, AshleyMae_B! We…" at bounding box center [411, 138] width 333 height 35
type textarea "Thank you so much for taking the time to share your experience, AshleyMae_! We'…"
radio input "true"
type textarea "Thank you so much for taking the time to share your experience, [PERSON_NAME]! …"
radio input "true"
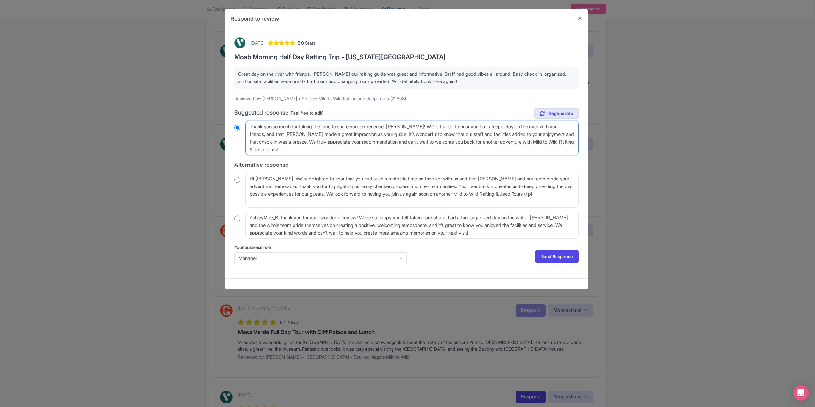
type textarea "Thank you so much for taking the time to share your experience, [PERSON_NAME]! …"
radio input "true"
type textarea "Thank you so much for taking the time to share your experience, [PERSON_NAME]! …"
radio input "true"
type textarea "Thank you so much for taking the time to share your experience, [PERSON_NAME]! …"
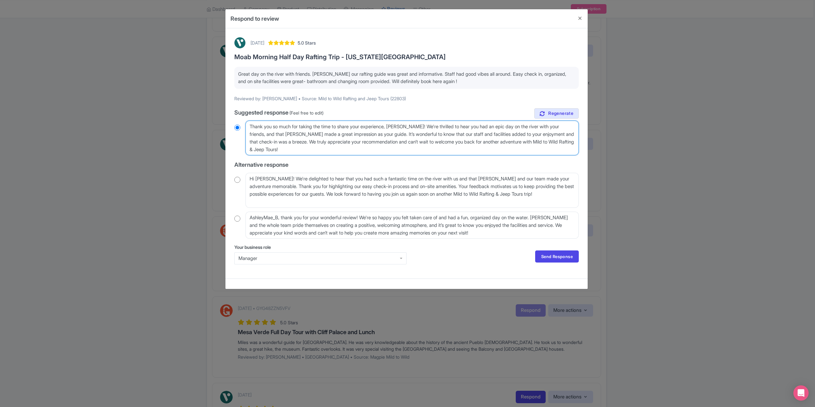
radio input "true"
type textarea "Thank you so much for taking the time to share your experience, [PERSON_NAME]! …"
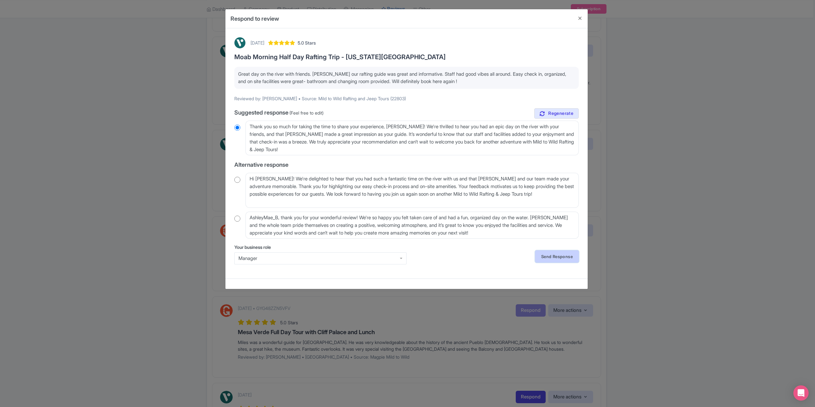
click at [553, 253] on link "Send Response" at bounding box center [557, 257] width 44 height 12
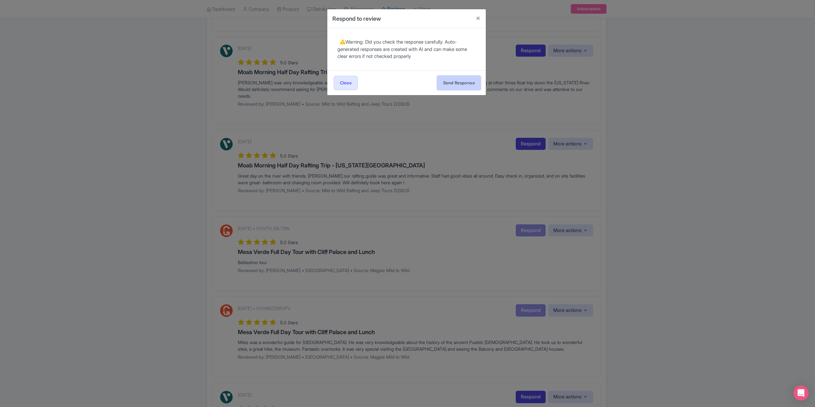
click at [440, 77] on button "Send Response" at bounding box center [459, 83] width 44 height 14
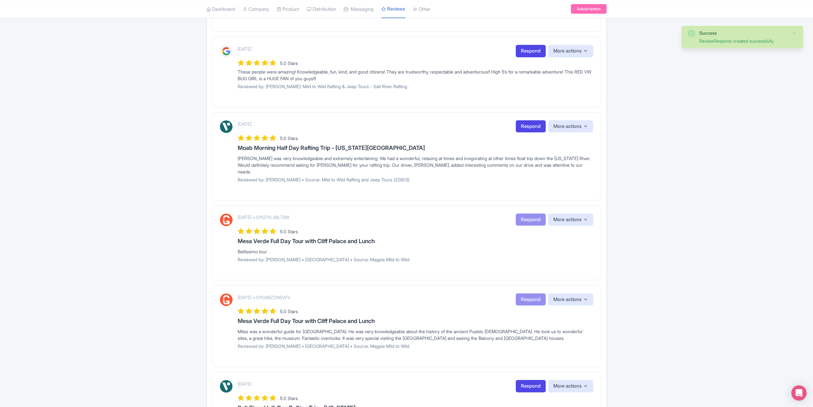
scroll to position [255, 0]
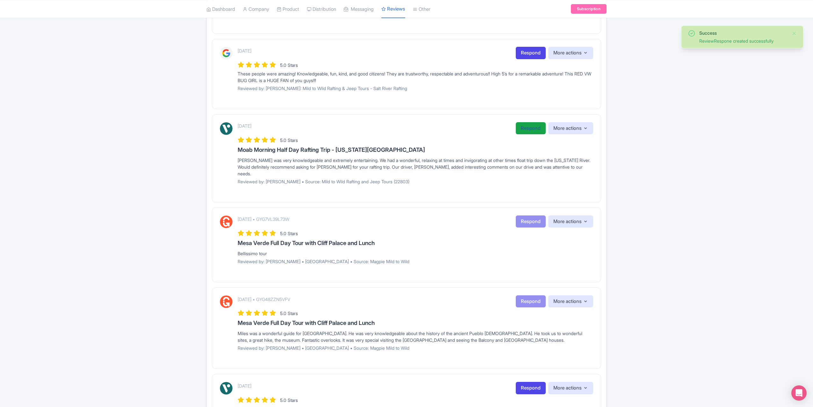
click at [526, 122] on link "Respond" at bounding box center [530, 128] width 30 height 12
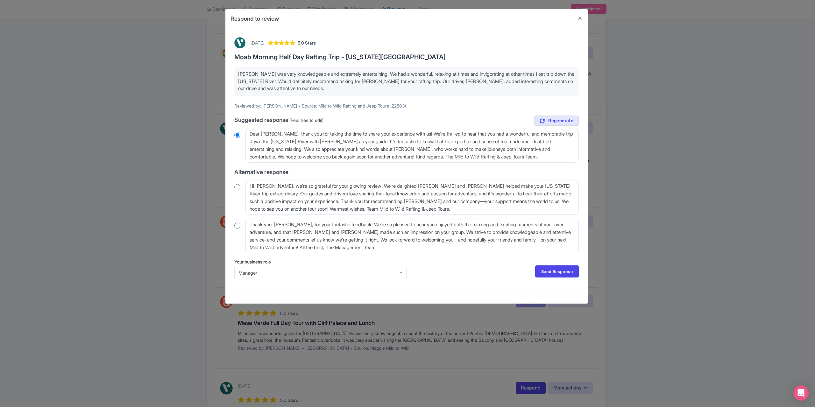
click at [238, 187] on input "radio" at bounding box center [237, 187] width 6 height 6
radio input "true"
click at [277, 186] on textarea "Hi Marsha_S, we're so grateful for your glowing review! We're delighted Shawn a…" at bounding box center [411, 197] width 333 height 35
type textarea "Hi Marsha_, we're so grateful for your glowing review! We're delighted Shawn an…"
radio input "true"
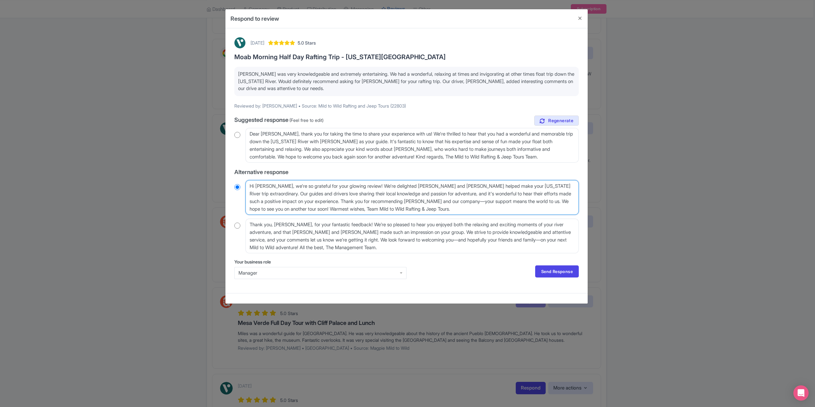
type textarea "Hi Marsha, we're so grateful for your glowing review! We're delighted Shawn and…"
radio input "true"
type textarea "Hi Marsha, we're so grateful for your glowing review! We're delighted Shawn and…"
click at [561, 268] on link "Send Response" at bounding box center [557, 272] width 44 height 12
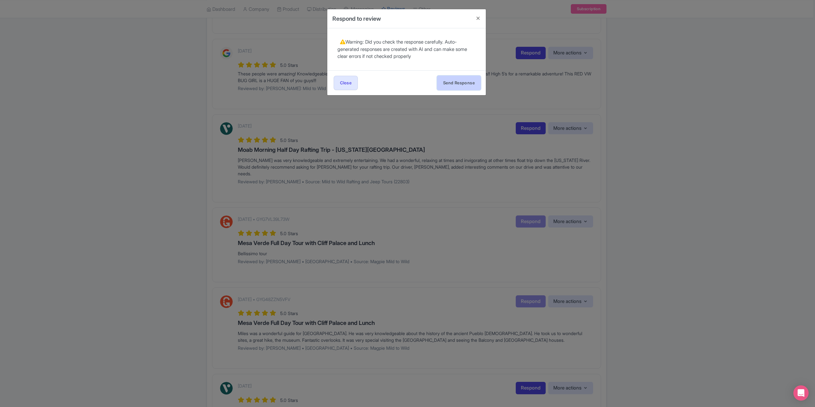
click at [448, 80] on button "Send Response" at bounding box center [459, 83] width 44 height 14
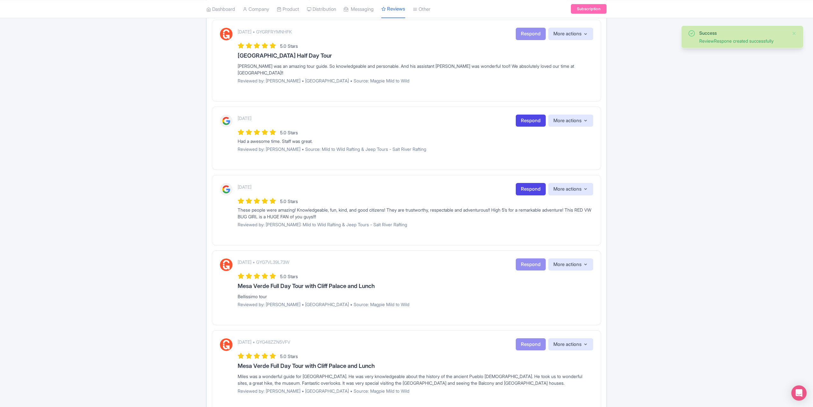
scroll to position [127, 0]
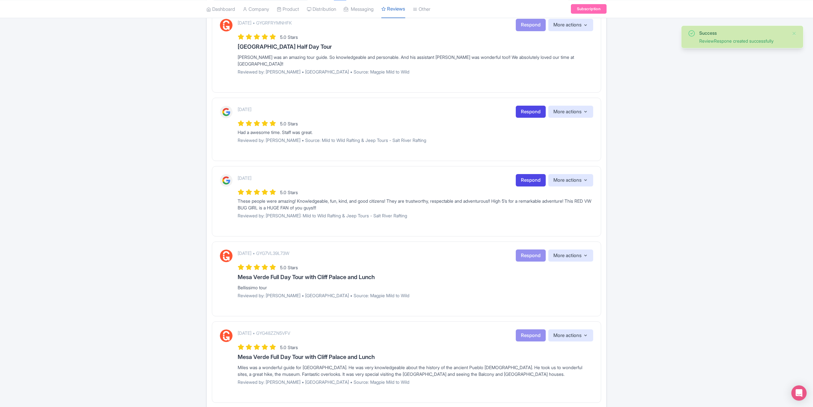
click at [513, 174] on div "1 year ago Respond More actions Hide from this page Hide from review widget and…" at bounding box center [415, 180] width 355 height 12
click at [524, 174] on link "Respond" at bounding box center [530, 180] width 30 height 12
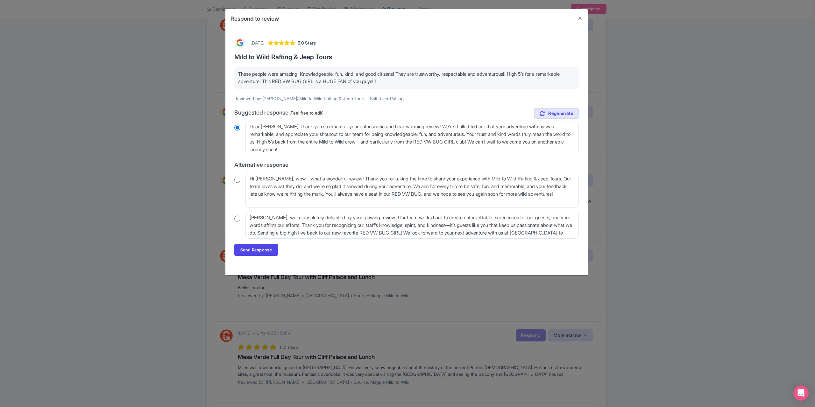
click at [241, 218] on div "Kathryn, we’re absolutely delighted by your glowing review! Our team works hard…" at bounding box center [406, 225] width 345 height 27
click at [234, 216] on div "1 year ago 5.0 Stars Mild to Wild Rafting & Jeep Tours These people were amazin…" at bounding box center [407, 146] width 352 height 226
click at [238, 217] on input "radio" at bounding box center [237, 219] width 6 height 6
radio input "true"
click at [251, 247] on link "Send Response" at bounding box center [256, 250] width 44 height 12
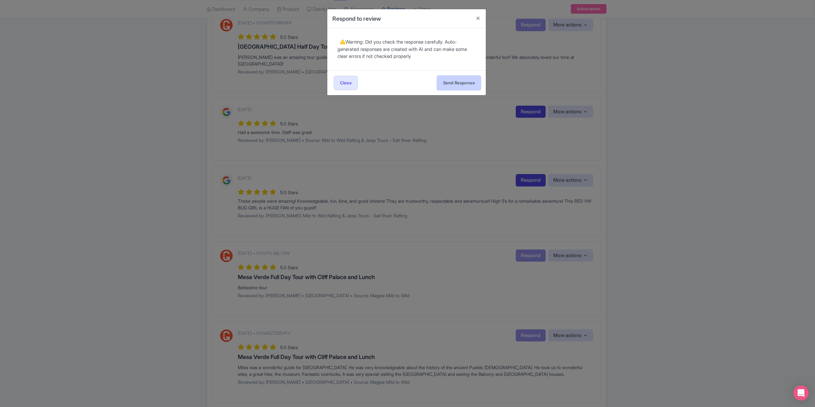
click at [450, 79] on button "Send Response" at bounding box center [459, 83] width 44 height 14
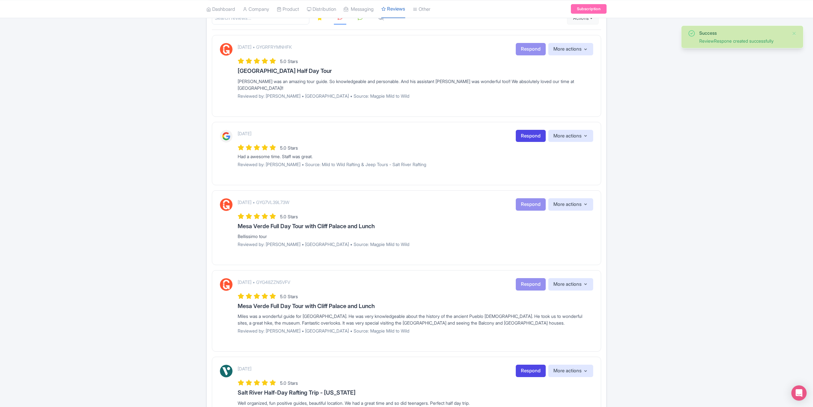
scroll to position [96, 0]
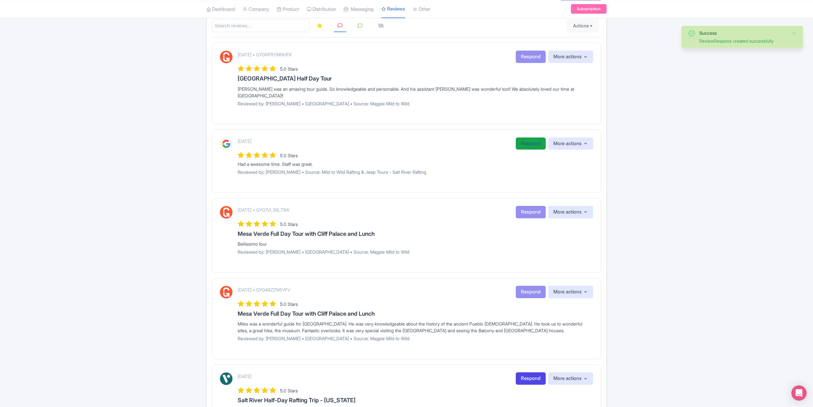
click at [523, 138] on link "Respond" at bounding box center [530, 144] width 30 height 12
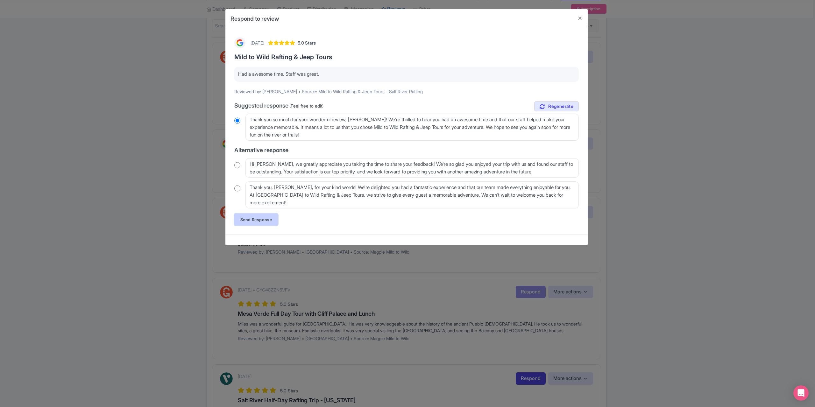
click at [245, 222] on link "Send Response" at bounding box center [256, 220] width 44 height 12
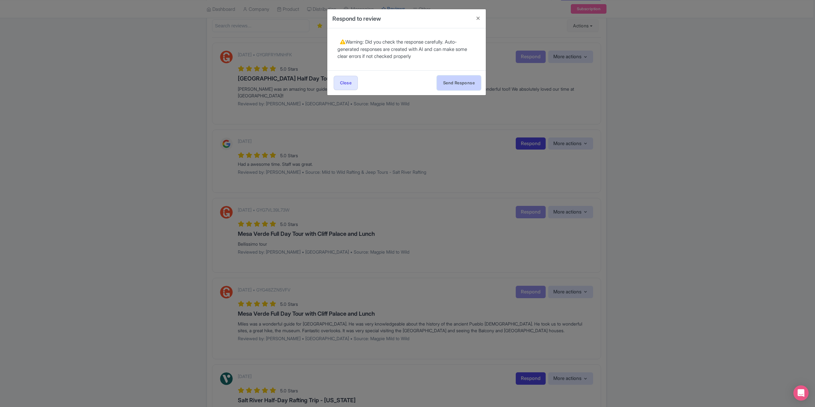
click at [460, 82] on button "Send Response" at bounding box center [459, 83] width 44 height 14
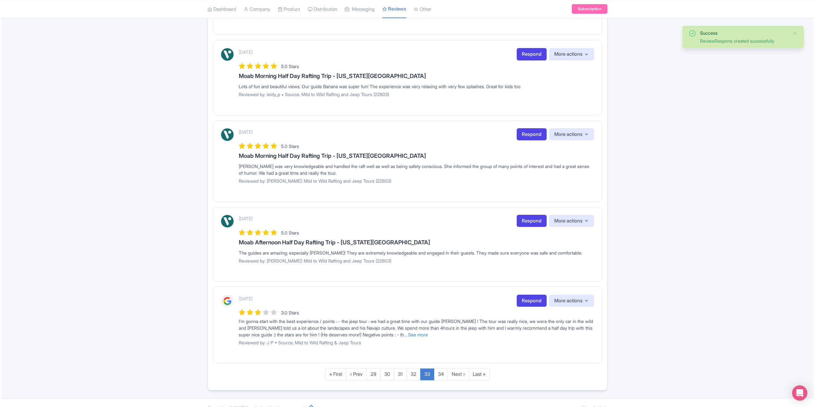
scroll to position [599, 0]
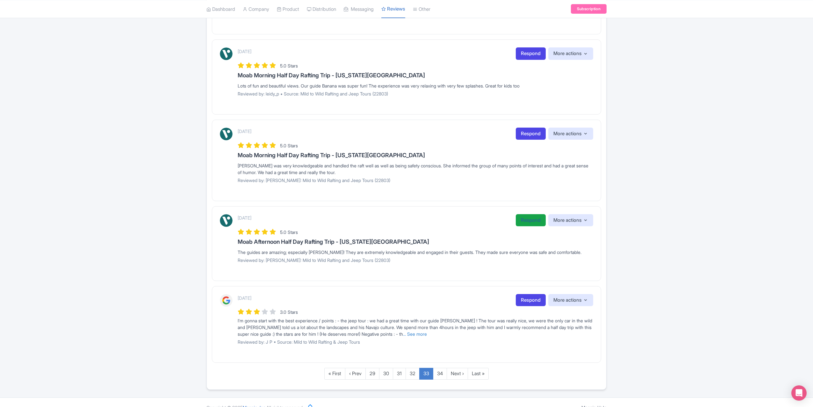
click at [520, 214] on link "Respond" at bounding box center [530, 220] width 30 height 12
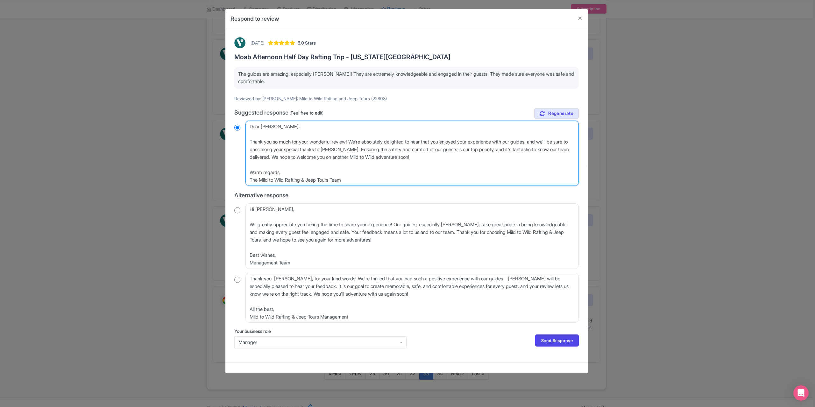
click at [255, 137] on textarea "Dear [PERSON_NAME], Thank you so much for your wonderful review! We're absolute…" at bounding box center [411, 153] width 333 height 65
click at [285, 128] on textarea "Dear [PERSON_NAME], Thank you so much for your wonderful review! We're absolute…" at bounding box center [411, 153] width 333 height 65
drag, startPoint x: 287, startPoint y: 127, endPoint x: 245, endPoint y: 124, distance: 42.1
click at [245, 124] on div "Dear [PERSON_NAME], Thank you so much for your wonderful review! We're absolute…" at bounding box center [406, 153] width 345 height 65
type textarea "Thank you so much for your wonderful review! We're absolutely delighted to hear…"
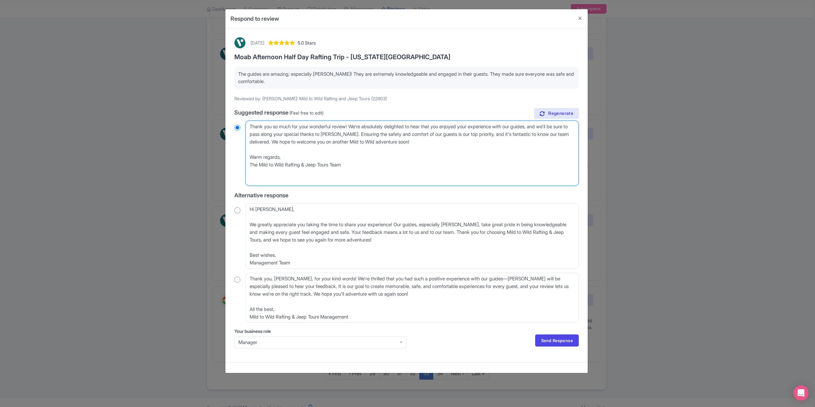
radio input "true"
click at [251, 134] on textarea "Dear James_G, Thank you so much for your wonderful review! We're absolutely del…" at bounding box center [411, 153] width 333 height 65
type textarea "Thank you so much for your wonderful review! We're absolutely delighted to hear…"
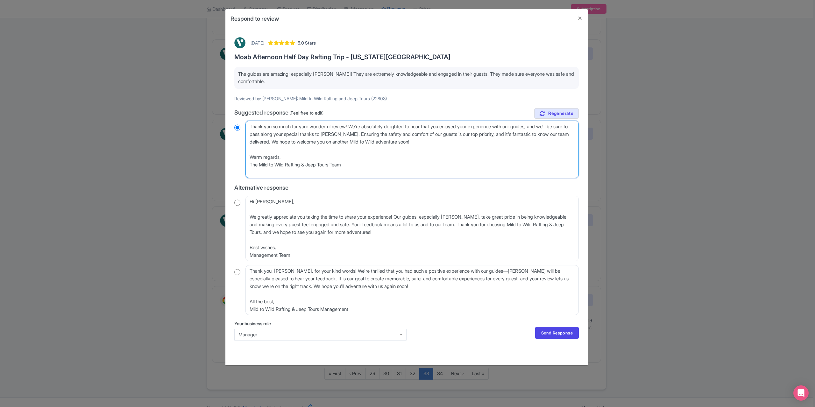
radio input "true"
click at [250, 134] on textarea "Dear James_G, Thank you so much for your wonderful review! We're absolutely del…" at bounding box center [411, 150] width 333 height 58
type textarea "Thank you so much for your wonderful review! We're absolutely delighted to hear…"
radio input "true"
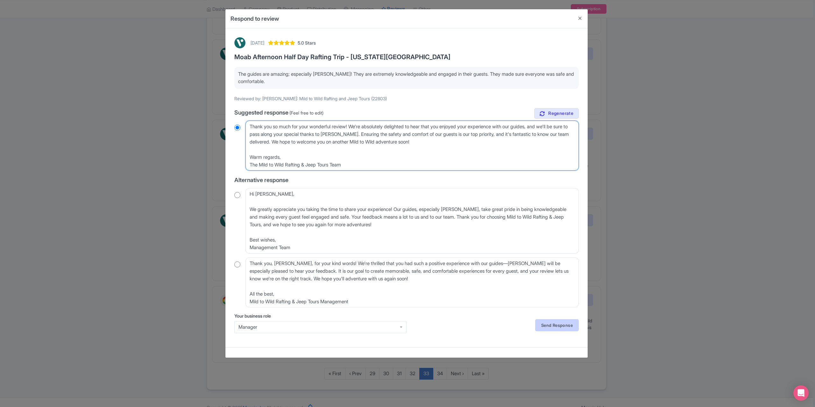
type textarea "Thank you so much for your wonderful review! We're absolutely delighted to hear…"
click at [551, 328] on link "Send Response" at bounding box center [557, 325] width 44 height 12
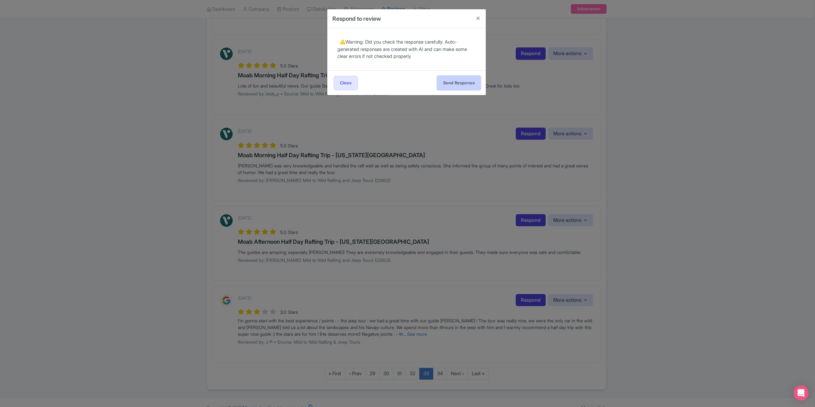
click at [465, 82] on button "Send Response" at bounding box center [459, 83] width 44 height 14
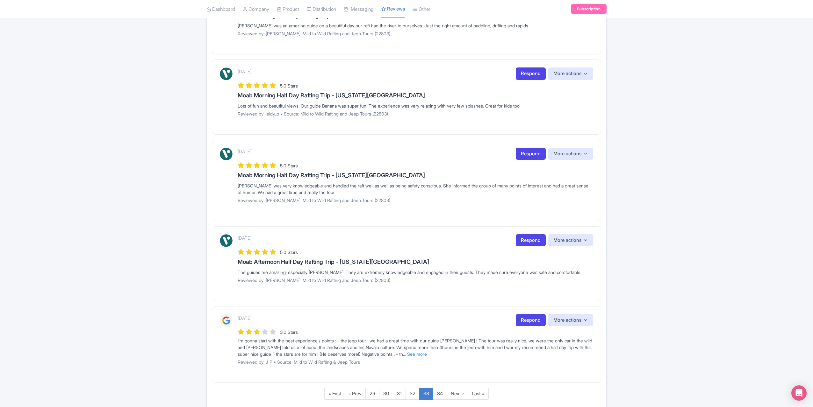
scroll to position [599, 0]
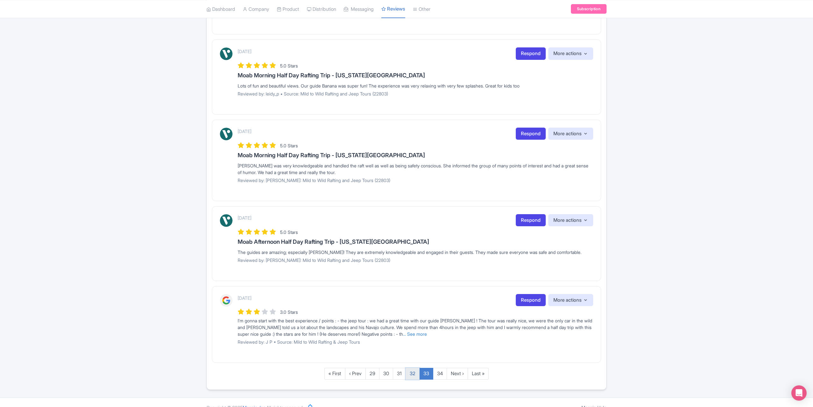
click at [412, 368] on link "32" at bounding box center [412, 374] width 14 height 12
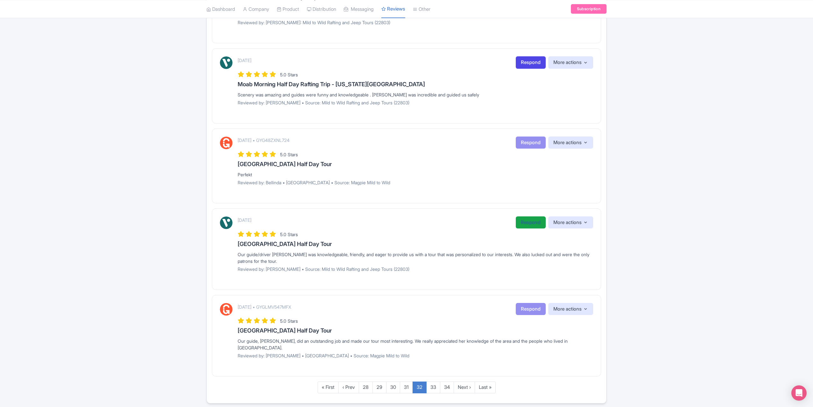
scroll to position [616, 0]
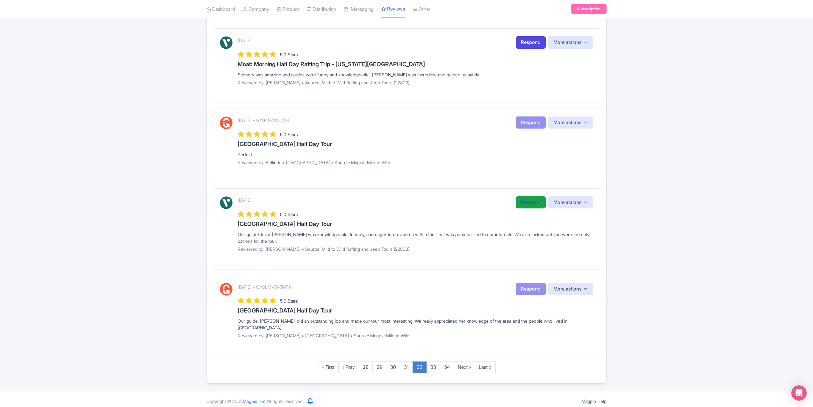
click at [523, 196] on link "Respond" at bounding box center [530, 202] width 30 height 12
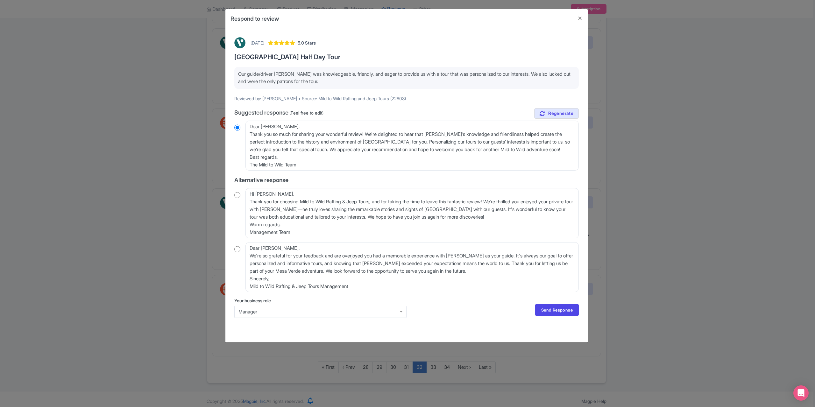
click at [237, 196] on input "radio" at bounding box center [237, 195] width 6 height 6
radio input "true"
click at [275, 194] on textarea "Hi [PERSON_NAME], Thank you for choosing Mild to Wild Rafting & Jeep Tours, and…" at bounding box center [411, 213] width 333 height 50
type textarea "Hi Donna_, Thank you for choosing Mild to Wild Rafting & Jeep Tours, and for ta…"
radio input "true"
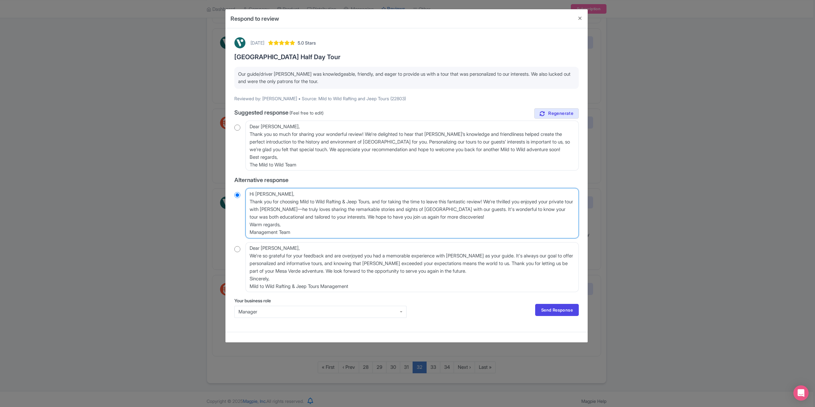
type textarea "Hi Donna, Thank you for choosing Mild to Wild Rafting & Jeep Tours, and for tak…"
radio input "true"
type textarea "Hi Donna, Thank you for choosing Mild to Wild Rafting & Jeep Tours, and for tak…"
click at [539, 313] on link "Send Response" at bounding box center [557, 310] width 44 height 12
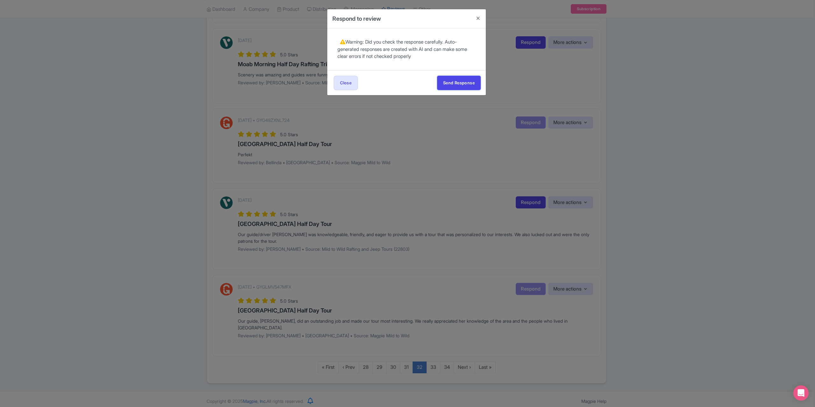
drag, startPoint x: 469, startPoint y: 88, endPoint x: 483, endPoint y: 91, distance: 14.3
click at [469, 89] on button "Send Response" at bounding box center [459, 83] width 44 height 14
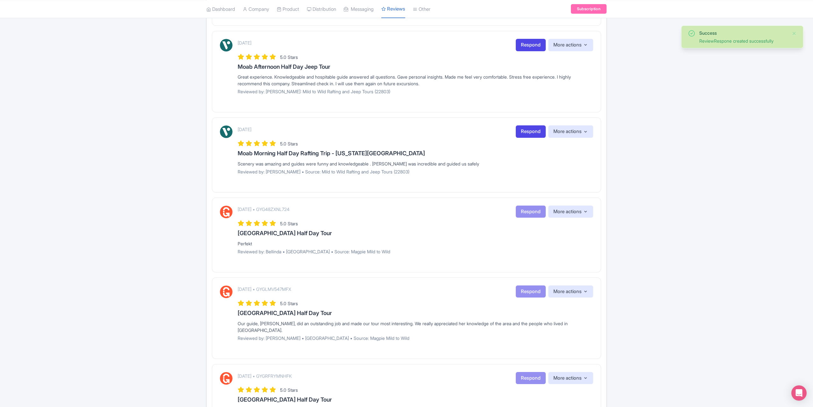
scroll to position [515, 0]
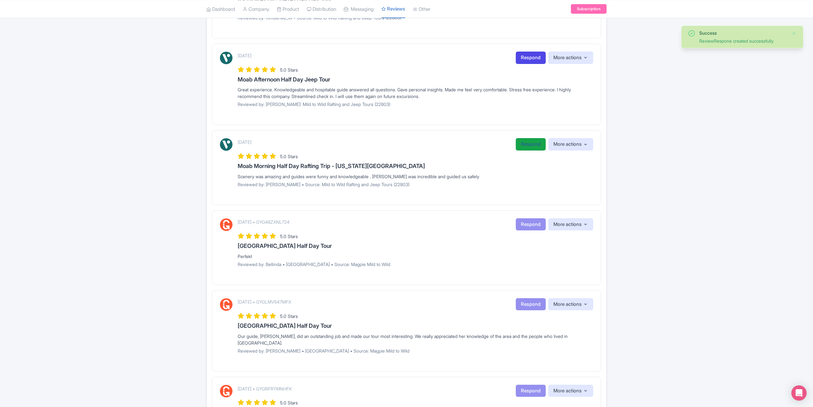
click at [530, 146] on link "Respond" at bounding box center [530, 144] width 30 height 12
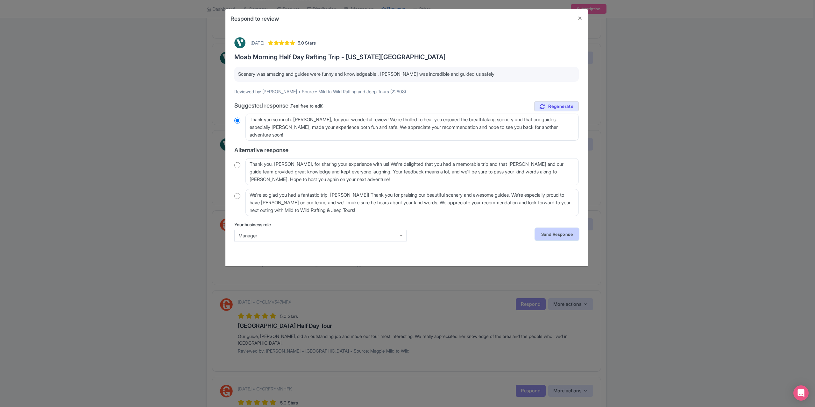
click at [541, 235] on link "Send Response" at bounding box center [557, 234] width 44 height 12
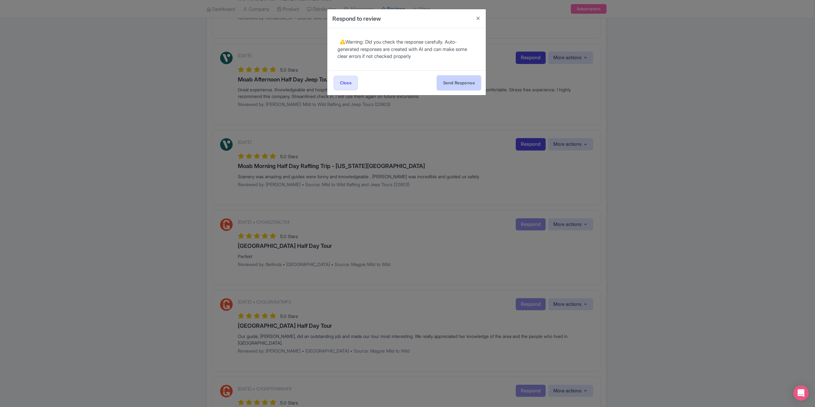
click at [465, 77] on button "Send Response" at bounding box center [459, 83] width 44 height 14
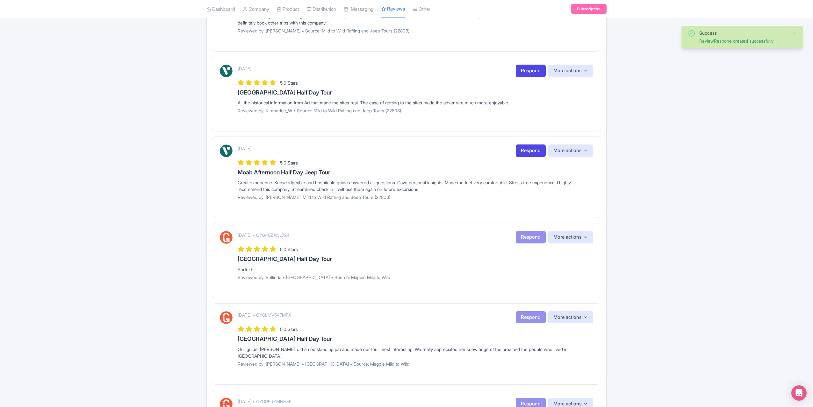
scroll to position [414, 0]
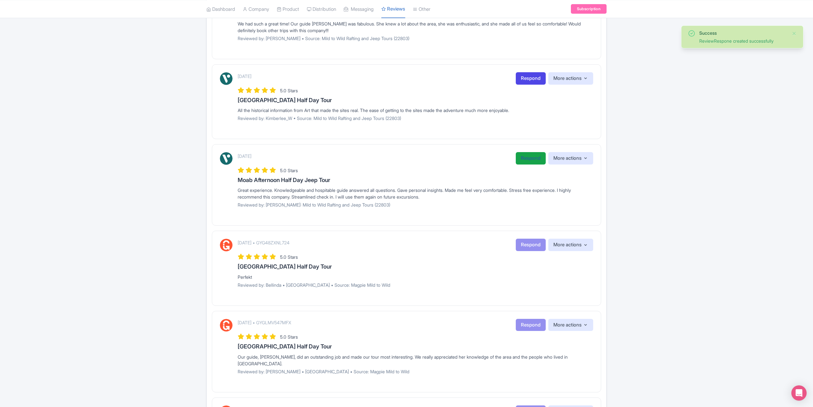
click at [526, 156] on link "Respond" at bounding box center [530, 158] width 30 height 12
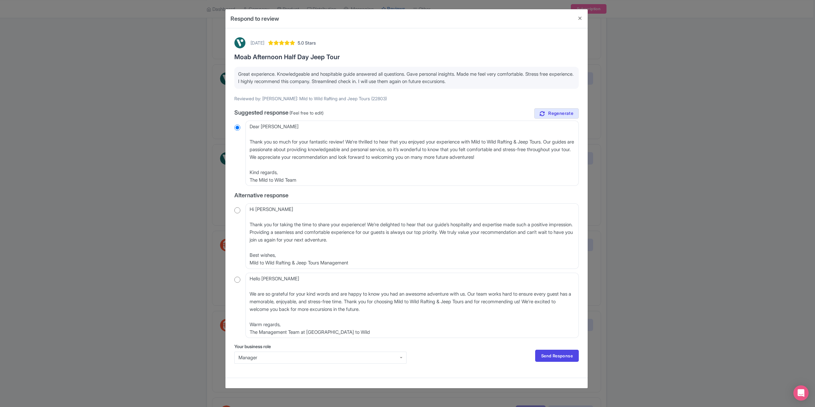
click at [239, 210] on input "radio" at bounding box center [237, 210] width 6 height 6
radio input "true"
click at [248, 223] on textarea "Hi Brian_H, Thank you for taking the time to share your experience! We’re delig…" at bounding box center [411, 235] width 333 height 65
type textarea "Hi Brian_H, Thank you for taking the time to share your experience! We’re delig…"
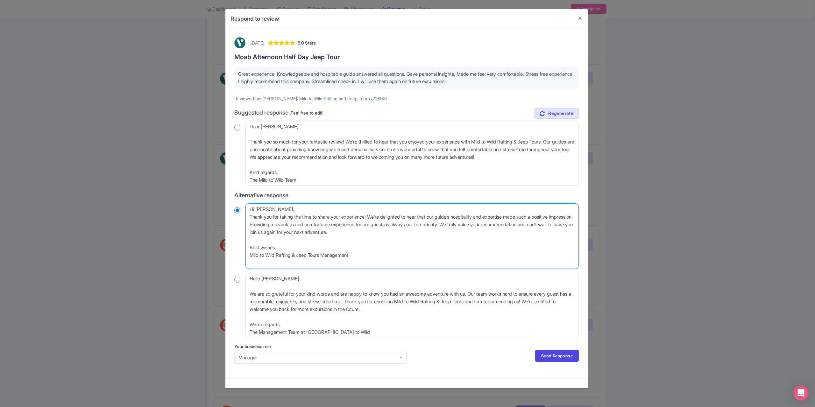
radio input "true"
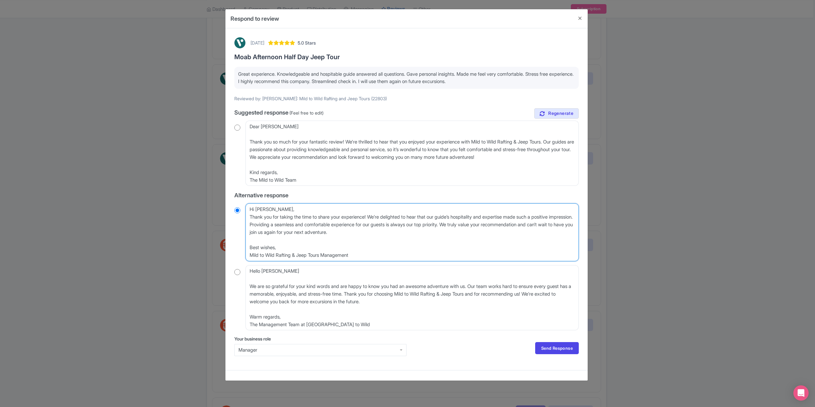
type textarea "Hi Brian_H, Thank you for taking the time to share your experience! We’re delig…"
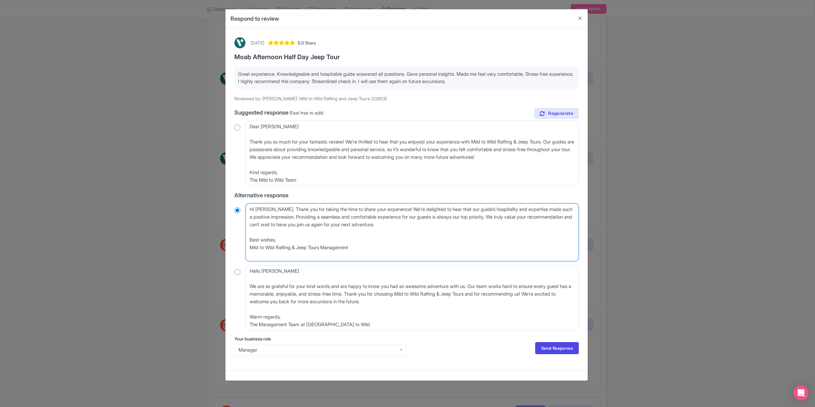
radio input "true"
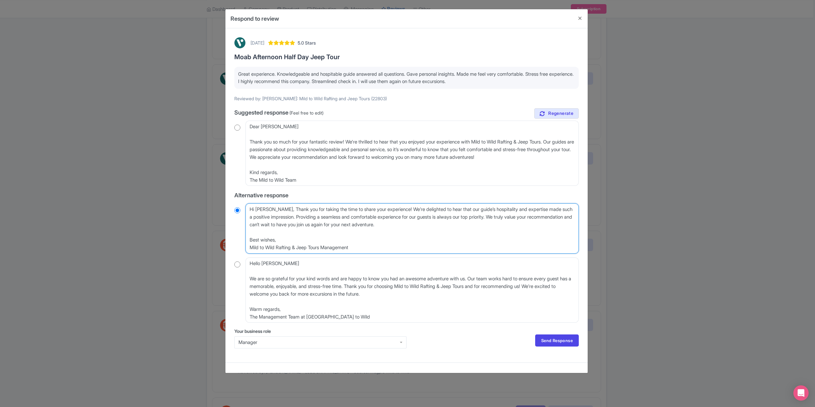
type textarea "Hi Brian_H,Thank you for taking the time to share your experience! We’re deligh…"
radio input "true"
type textarea "Hi Brian_HThank you for taking the time to share your experience! We’re delight…"
radio input "true"
type textarea "Thank you for taking the time to share your experience! We’re delighted to hear…"
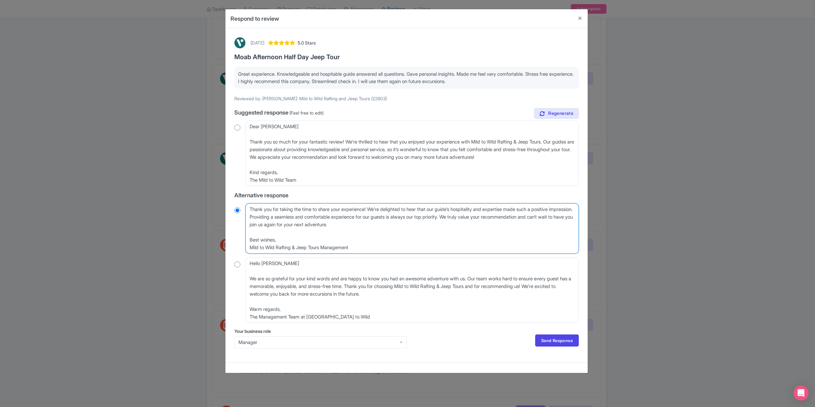
radio input "true"
type textarea "Thank you for taking the time to share your experience! We’re delighted to hear…"
click at [542, 340] on link "Send Response" at bounding box center [557, 341] width 44 height 12
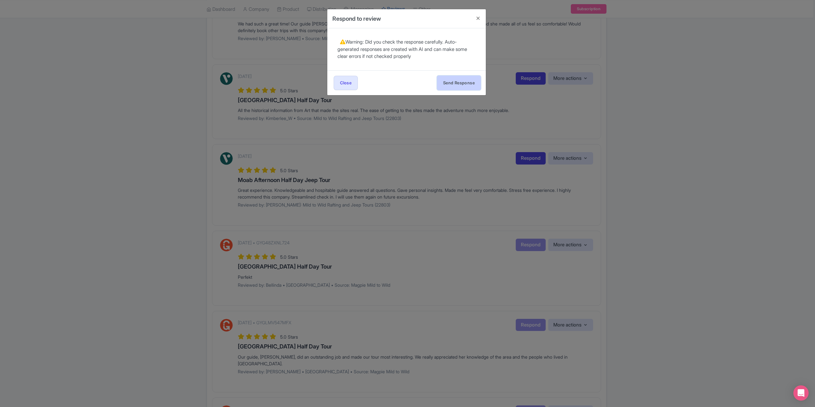
click at [455, 77] on button "Send Response" at bounding box center [459, 83] width 44 height 14
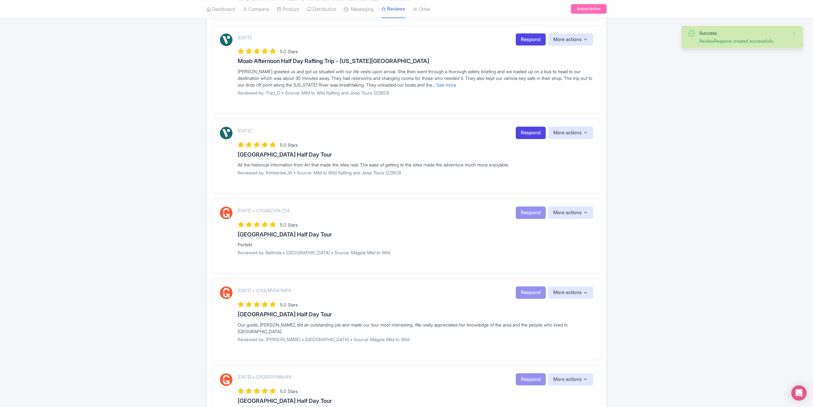
scroll to position [414, 0]
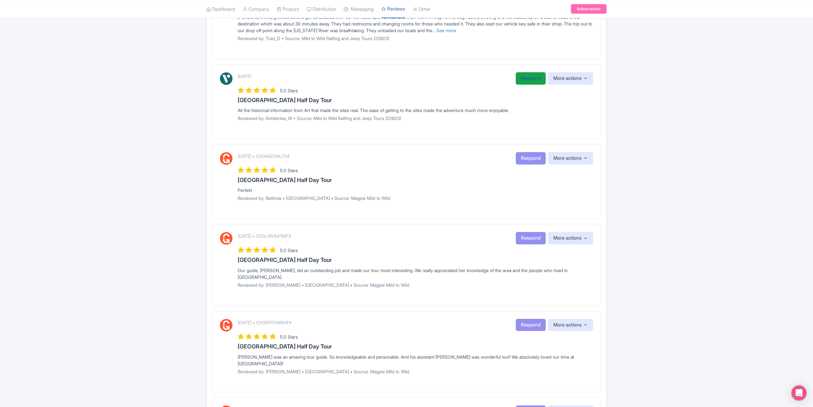
click at [527, 77] on link "Respond" at bounding box center [530, 78] width 30 height 12
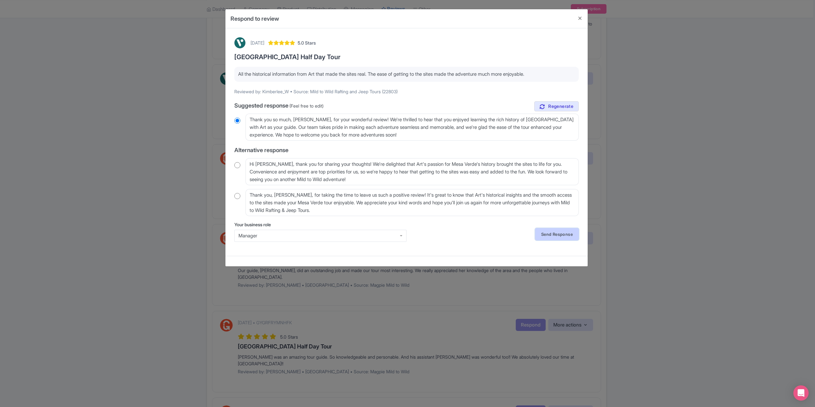
click at [546, 236] on link "Send Response" at bounding box center [557, 234] width 44 height 12
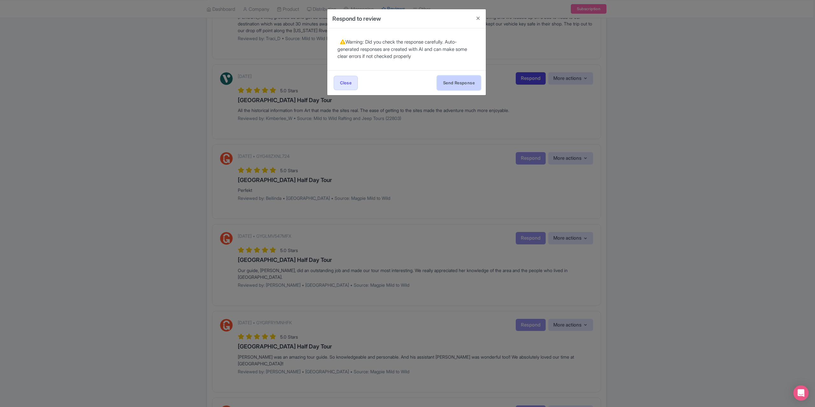
click at [448, 76] on button "Send Response" at bounding box center [459, 83] width 44 height 14
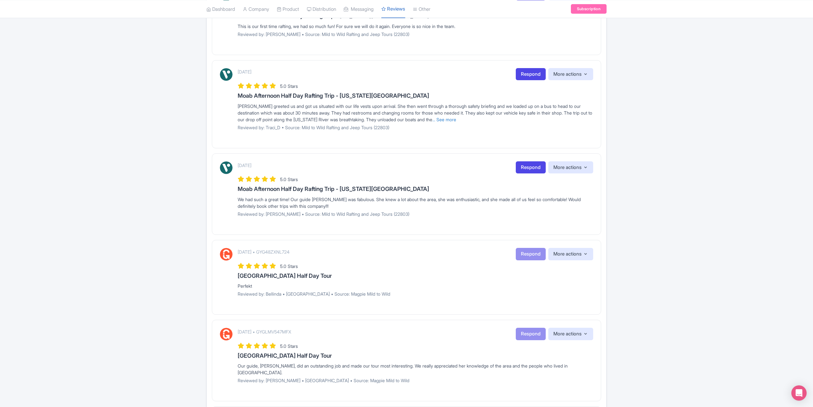
scroll to position [223, 0]
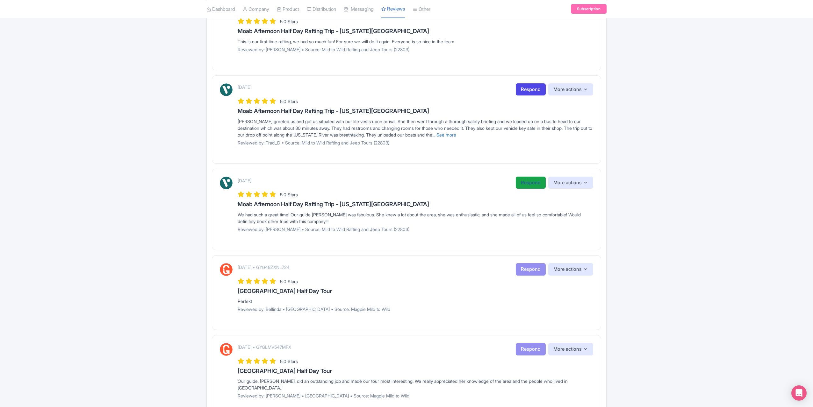
click at [522, 180] on link "Respond" at bounding box center [530, 183] width 30 height 12
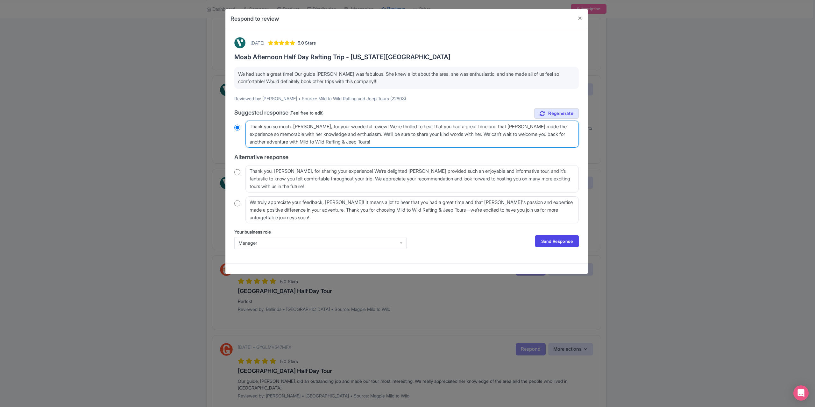
click at [318, 127] on textarea "Thank you so much, [PERSON_NAME], for your wonderful review! We’re thrilled to …" at bounding box center [411, 134] width 333 height 27
type textarea "Thank you so much, [PERSON_NAME], for your wonderful review! We’re thrilled to …"
radio input "true"
type textarea "Thank you so much, [PERSON_NAME], for your wonderful review! We’re thrilled to …"
radio input "true"
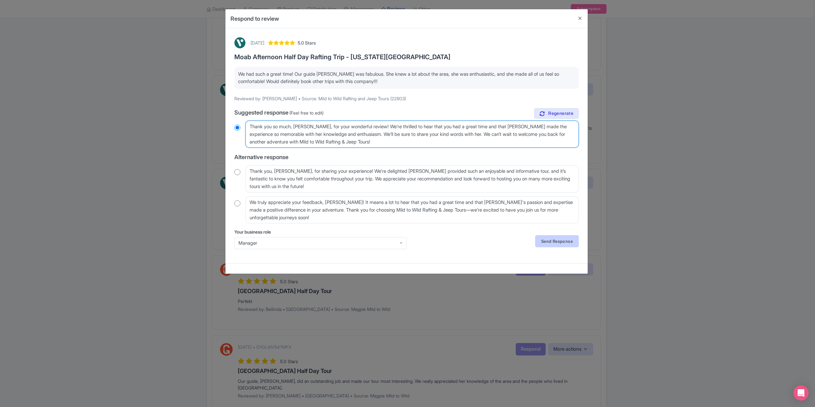
type textarea "Thank you so much, [PERSON_NAME], for your wonderful review! We’re thrilled to …"
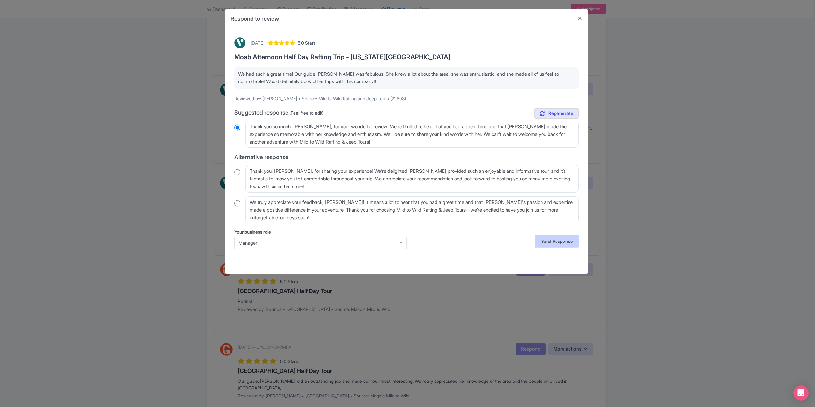
click at [544, 243] on link "Send Response" at bounding box center [557, 241] width 44 height 12
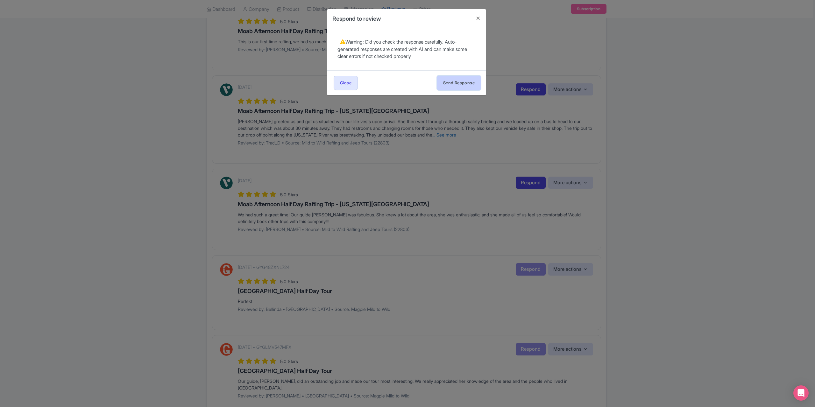
click at [463, 79] on button "Send Response" at bounding box center [459, 83] width 44 height 14
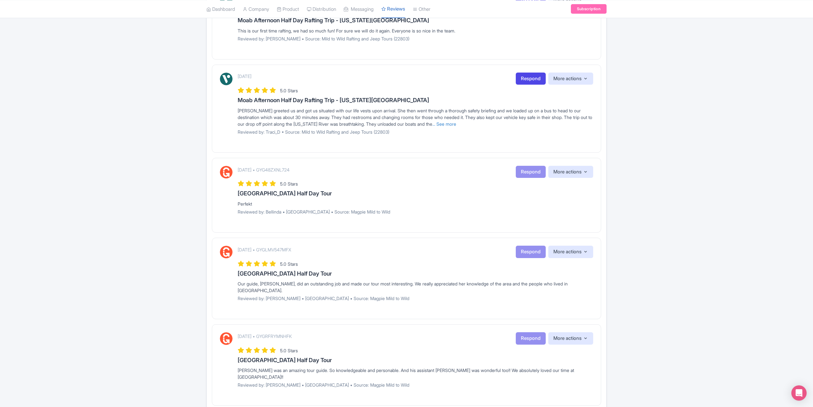
scroll to position [223, 0]
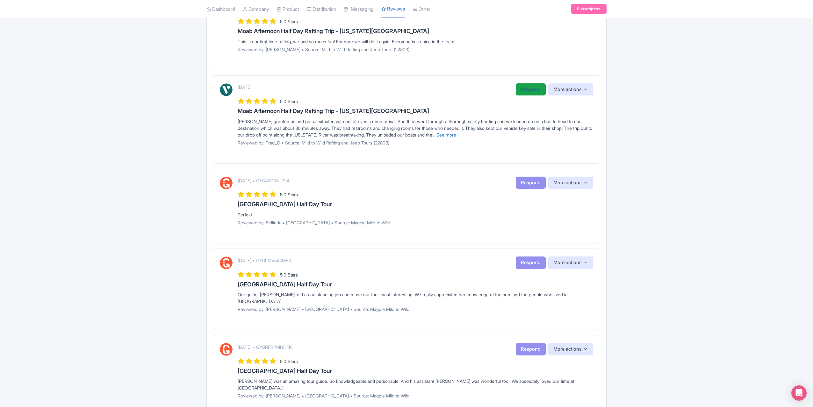
click at [526, 89] on link "Respond" at bounding box center [530, 89] width 30 height 12
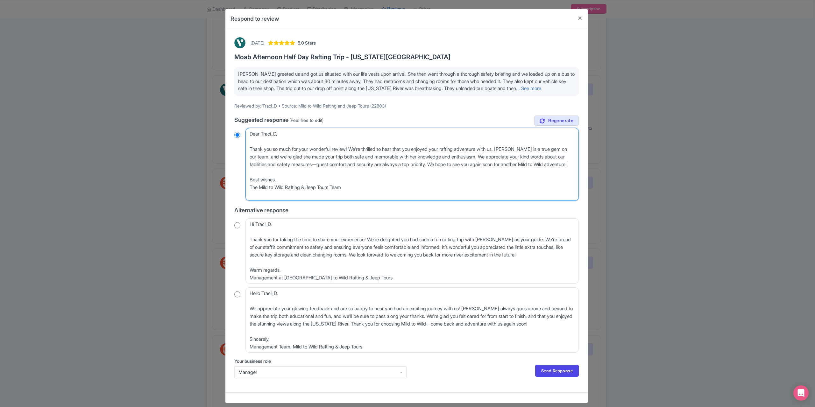
click at [248, 157] on textarea "Dear Traci_D, Thank you so much for your wonderful review! We're thrilled to he…" at bounding box center [411, 164] width 333 height 73
type textarea "Dear Traci_D, Thank you so much for your wonderful review! We're thrilled to he…"
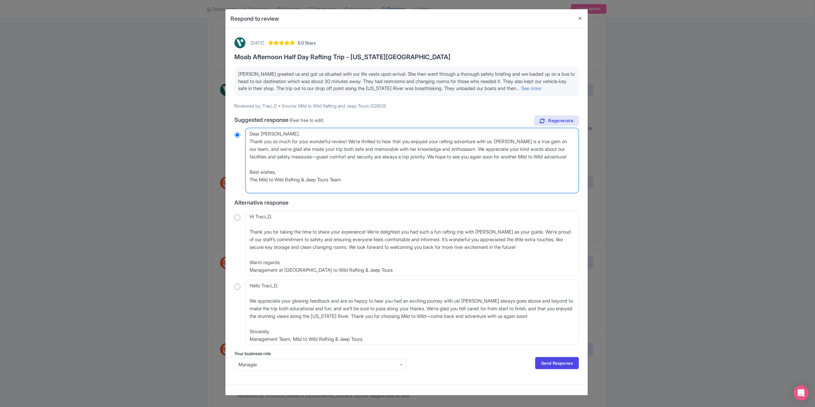
radio input "true"
type textarea "Dear Traci_D, Thank you so much for your wonderful review! We're thrilled to he…"
radio input "true"
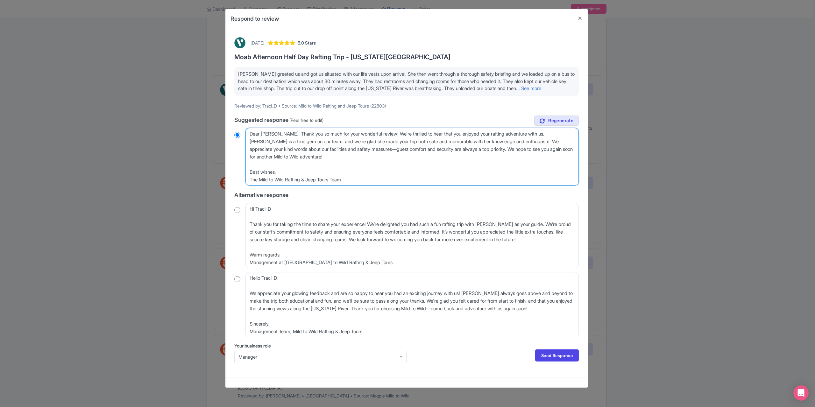
type textarea "Dear Traci_D,Thank you so much for your wonderful review! We're thrilled to hea…"
radio input "true"
type textarea "Dear Traci_DThank you so much for your wonderful review! We're thrilled to hear…"
radio input "true"
type textarea "DeThank you so much for your wonderful review! We're thrilled to hear that you …"
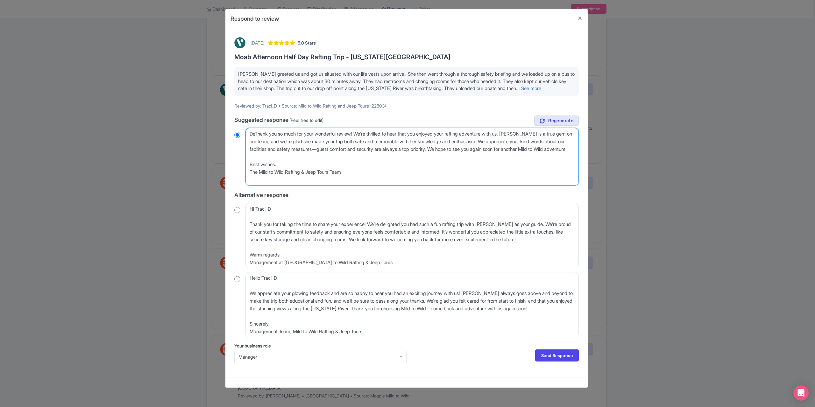
radio input "true"
type textarea "DThank you so much for your wonderful review! We're thrilled to hear that you e…"
radio input "true"
type textarea "Thank you so much for your wonderful review! We're thrilled to hear that you en…"
radio input "true"
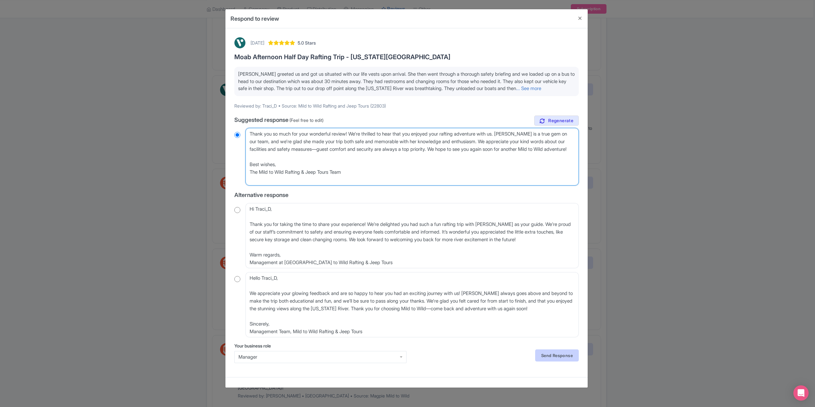
type textarea "Thank you so much for your wonderful review! We're thrilled to hear that you en…"
click at [559, 362] on link "Send Response" at bounding box center [557, 356] width 44 height 12
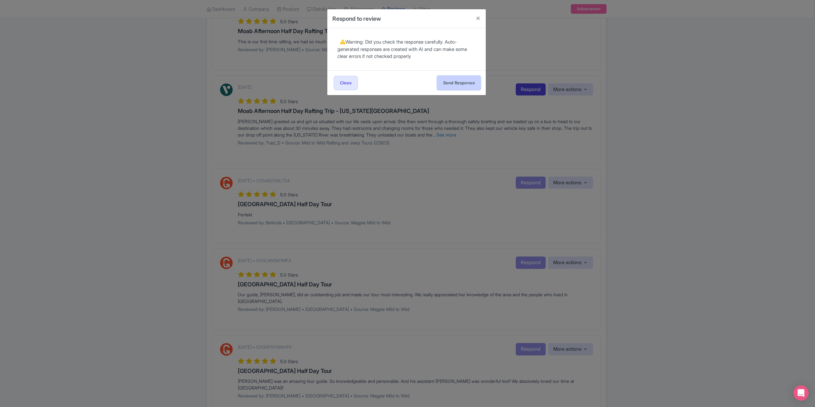
click at [444, 82] on button "Send Response" at bounding box center [459, 83] width 44 height 14
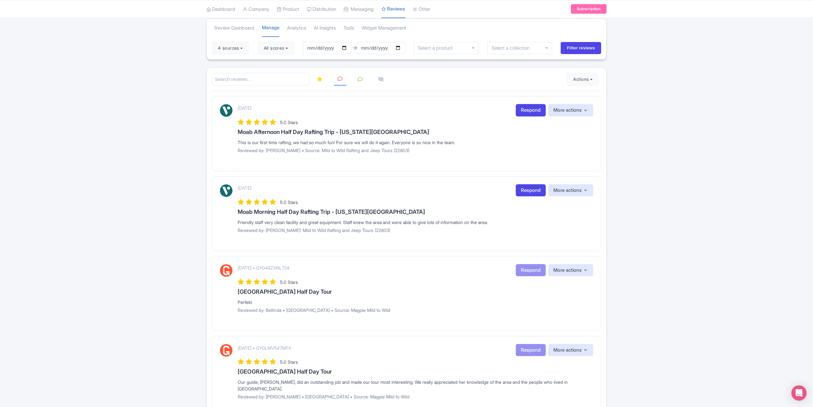
scroll to position [32, 0]
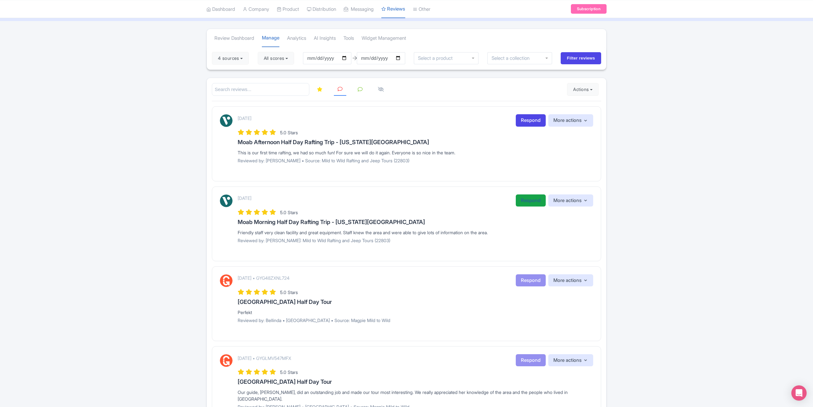
click at [531, 200] on link "Respond" at bounding box center [530, 201] width 30 height 12
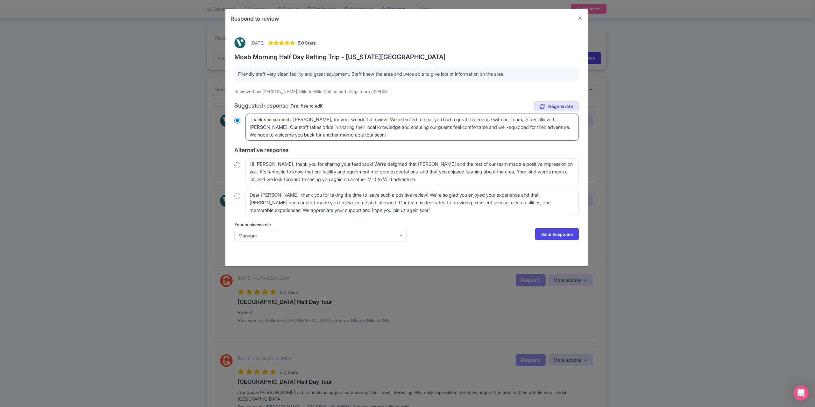
click at [321, 119] on textarea "Thank you so much, Theodore_R, for your wonderful review! We're thrilled to hea…" at bounding box center [411, 127] width 333 height 27
radio input "true"
type textarea "Thank you so much, Theodore_, for your wonderful review! We're thrilled to hear…"
radio input "true"
type textarea "Thank you so much, Theodore, for your wonderful review! We're thrilled to hear …"
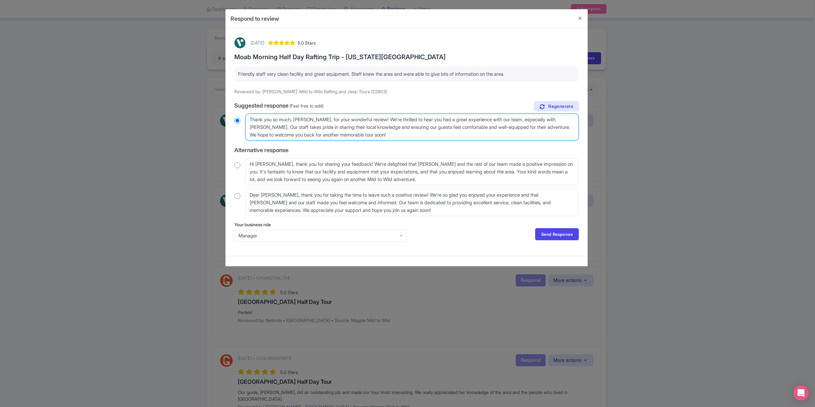
radio input "true"
type textarea "Thank you so much, Theodore, for your wonderful review! We're thrilled to hear …"
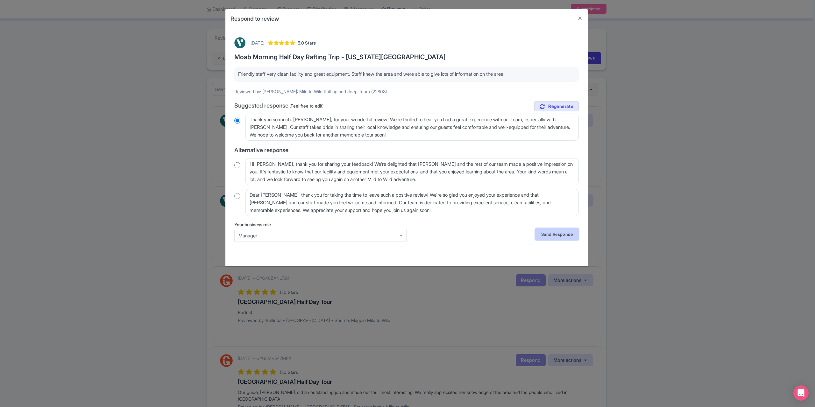
click at [562, 234] on link "Send Response" at bounding box center [557, 234] width 44 height 12
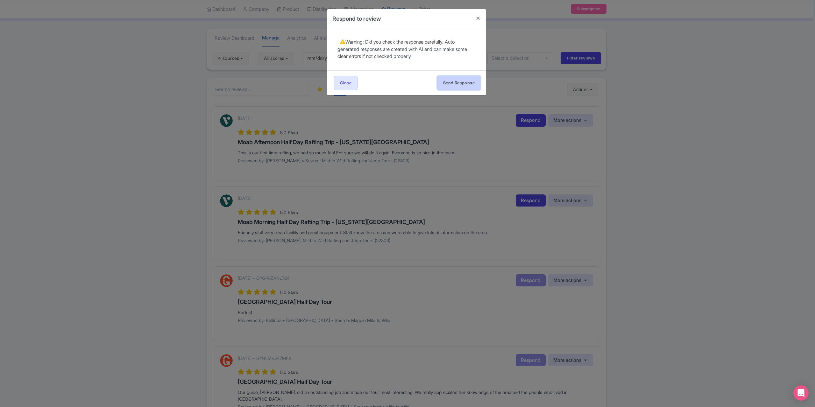
click at [445, 82] on button "Send Response" at bounding box center [459, 83] width 44 height 14
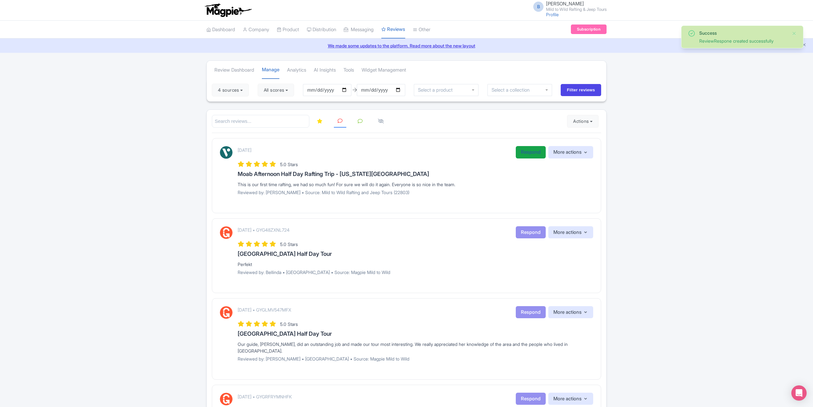
click at [525, 154] on link "Respond" at bounding box center [530, 152] width 30 height 12
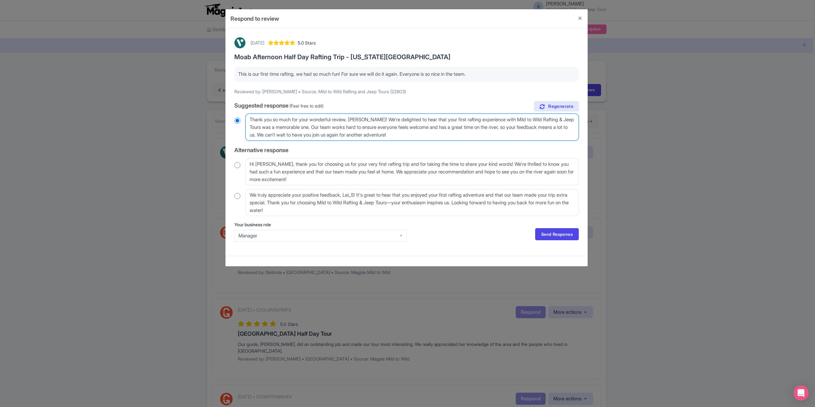
click at [366, 119] on textarea "Thank you so much for your wonderful review, [PERSON_NAME]! We're delighted to …" at bounding box center [411, 127] width 333 height 27
type textarea "Thank you so much for your wonderful review, [PERSON_NAME]\! We're delighted to…"
radio input "true"
type textarea "Thank you so much for your wonderful review, [PERSON_NAME]! We're delighted to …"
radio input "true"
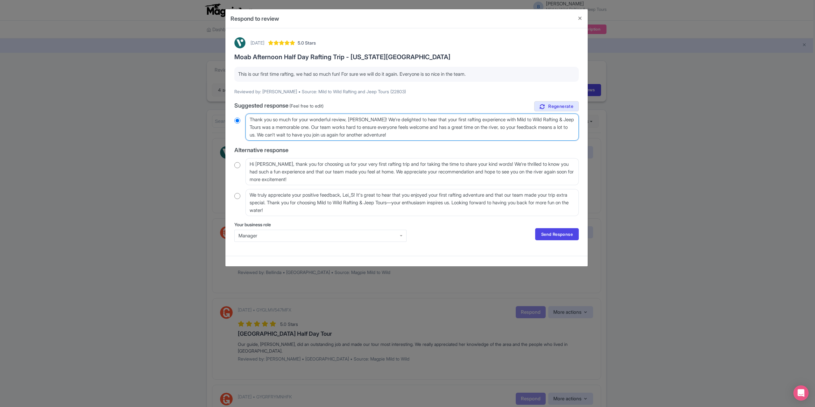
type textarea "Thank you so much for your wonderful review, Lei_! We're delighted to hear that…"
radio input "true"
type textarea "Thank you so much for your wonderful review, [PERSON_NAME]! We're delighted to …"
radio input "true"
type textarea "Thank you so much for your wonderful review, [PERSON_NAME]! We're delighted to …"
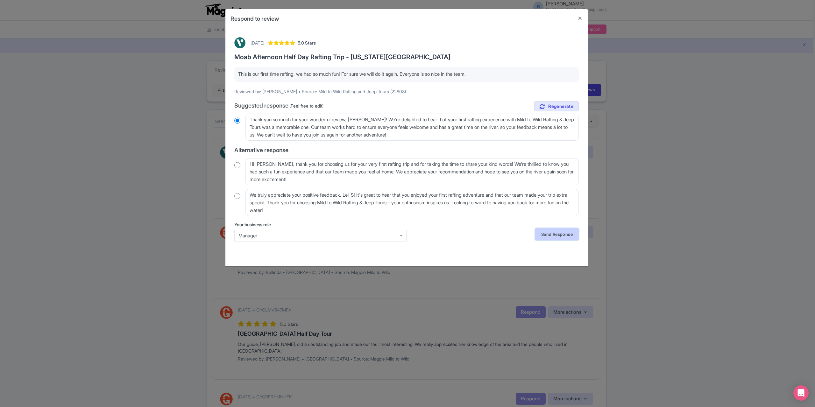
click at [539, 231] on link "Send Response" at bounding box center [557, 234] width 44 height 12
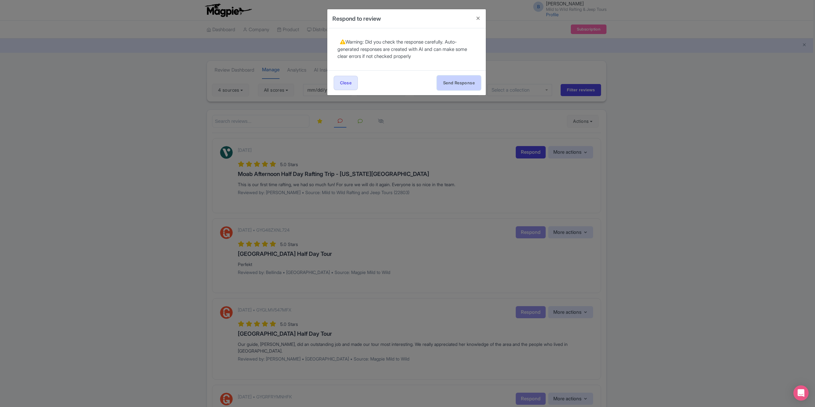
click at [464, 81] on button "Send Response" at bounding box center [459, 83] width 44 height 14
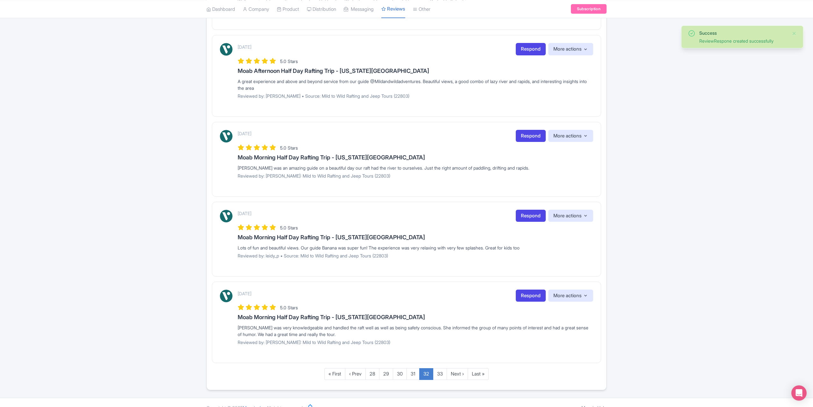
scroll to position [603, 0]
click at [413, 368] on link "31" at bounding box center [412, 374] width 13 height 12
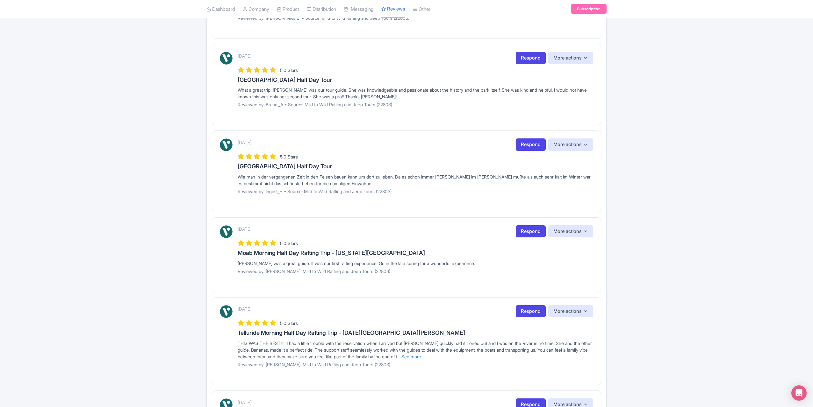
scroll to position [630, 0]
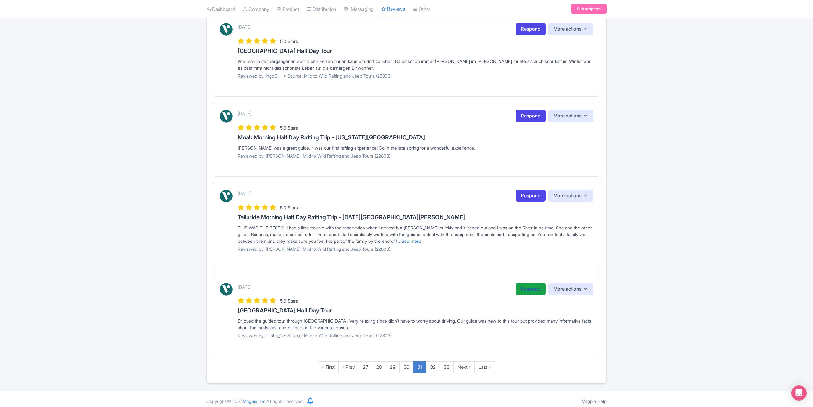
click at [523, 283] on link "Respond" at bounding box center [530, 289] width 30 height 12
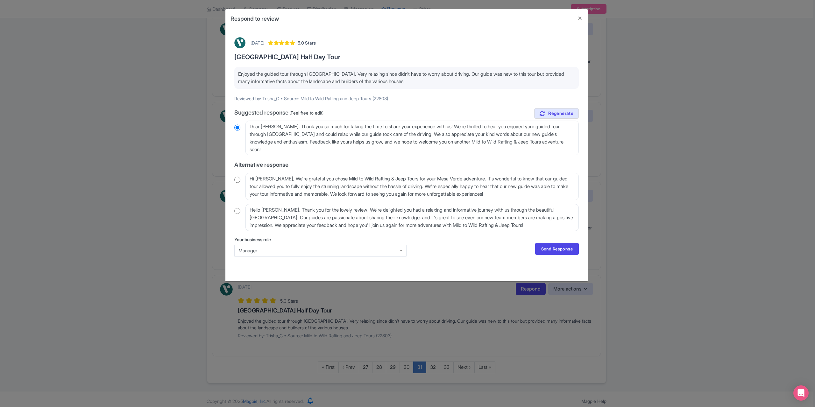
click at [238, 181] on input "radio" at bounding box center [237, 180] width 6 height 6
radio input "true"
click at [274, 179] on textarea "Hi Trisha_G, We're grateful you chose Mild to Wild Rafting & Jeep Tours for you…" at bounding box center [411, 186] width 333 height 27
type textarea "Hi Trisha_, We're grateful you chose Mild to Wild Rafting & Jeep Tours for your…"
radio input "true"
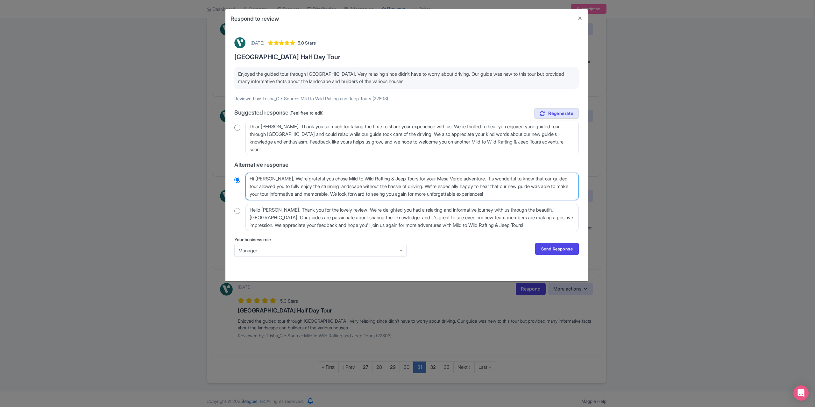
type textarea "Hi Trisha, We're grateful you chose Mild to Wild Rafting & Jeep Tours for your …"
radio input "true"
type textarea "Hi Trisha, We're grateful you chose Mild to Wild Rafting & Jeep Tours for your …"
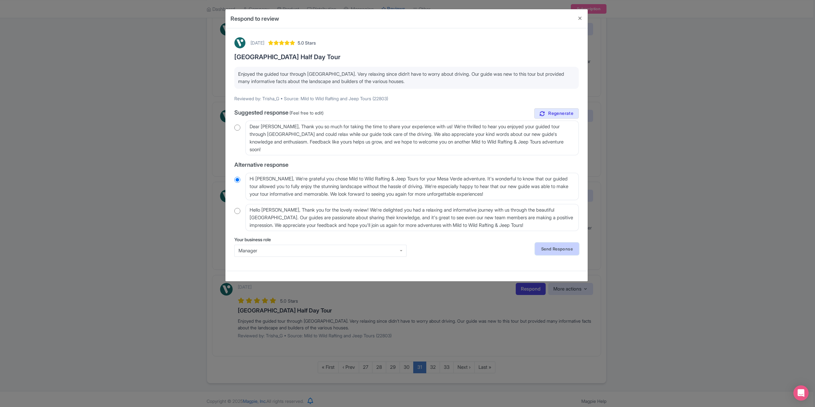
click at [550, 249] on link "Send Response" at bounding box center [557, 249] width 44 height 12
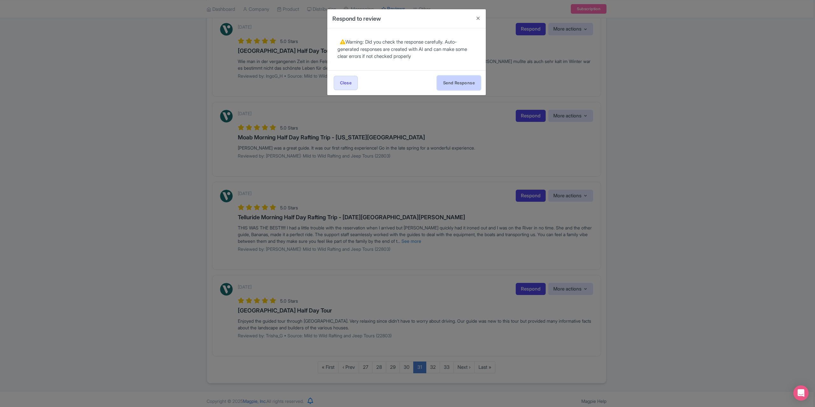
click at [454, 76] on button "Send Response" at bounding box center [459, 83] width 44 height 14
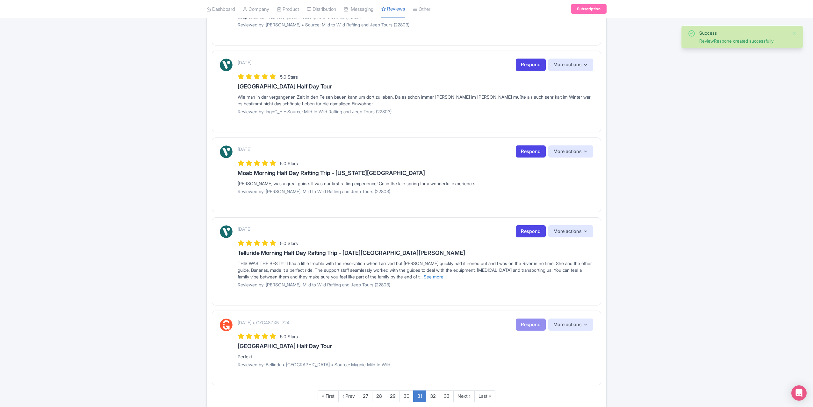
scroll to position [623, 0]
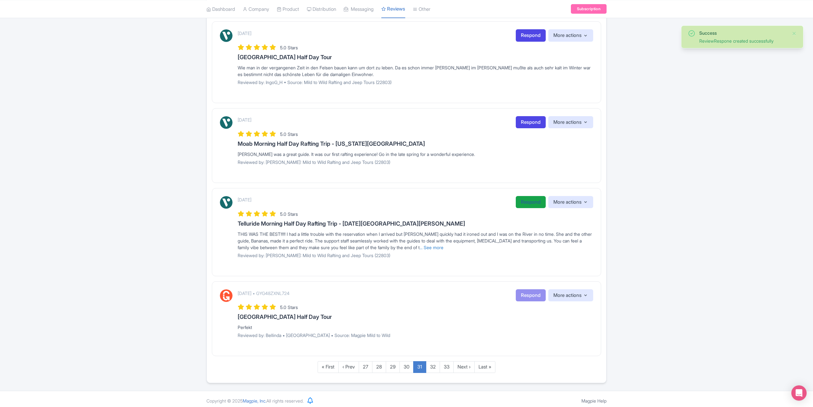
click at [519, 199] on link "Respond" at bounding box center [530, 202] width 30 height 12
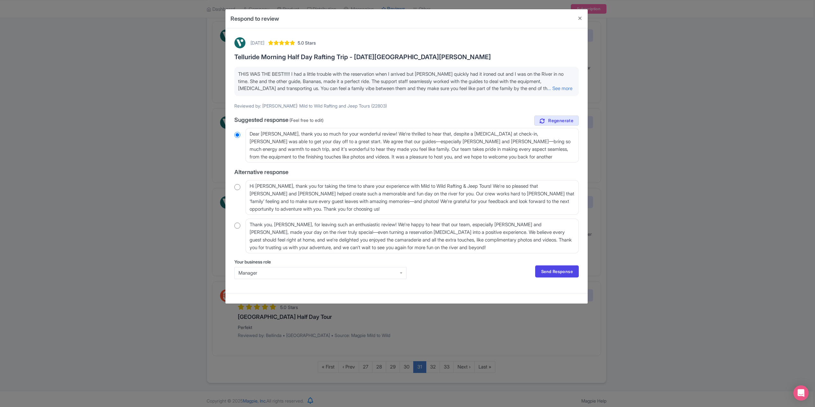
click at [235, 186] on input "radio" at bounding box center [237, 187] width 6 height 6
radio input "true"
click at [554, 270] on link "Send Response" at bounding box center [557, 272] width 44 height 12
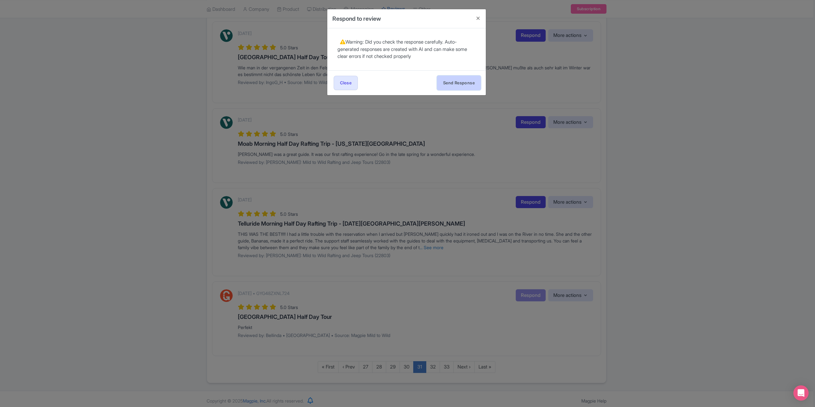
click at [453, 86] on button "Send Response" at bounding box center [459, 83] width 44 height 14
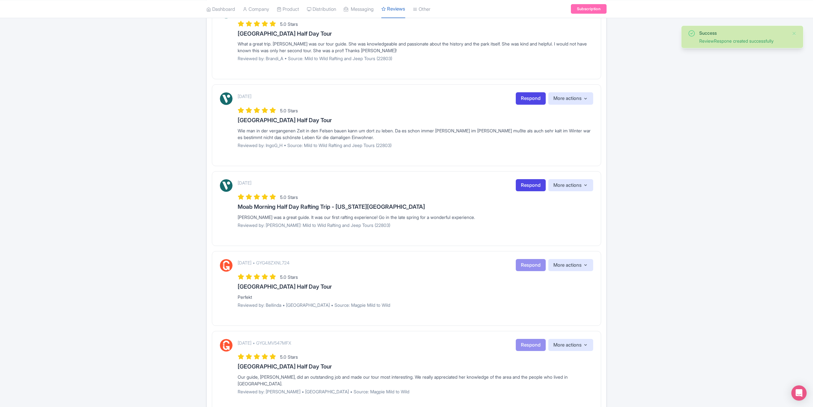
scroll to position [573, 0]
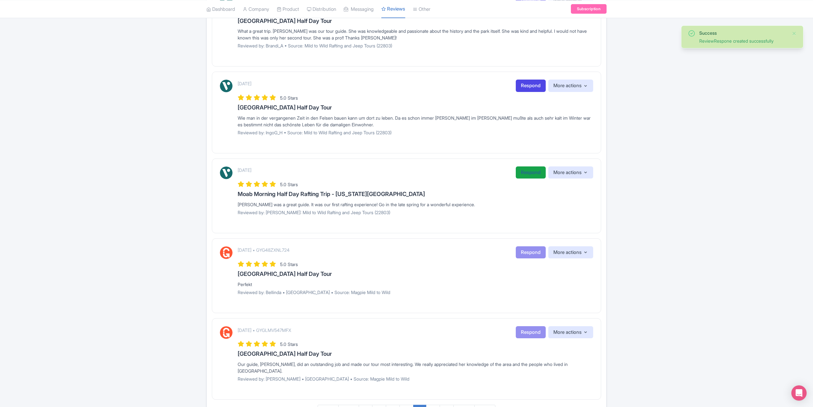
click at [532, 172] on link "Respond" at bounding box center [530, 173] width 30 height 12
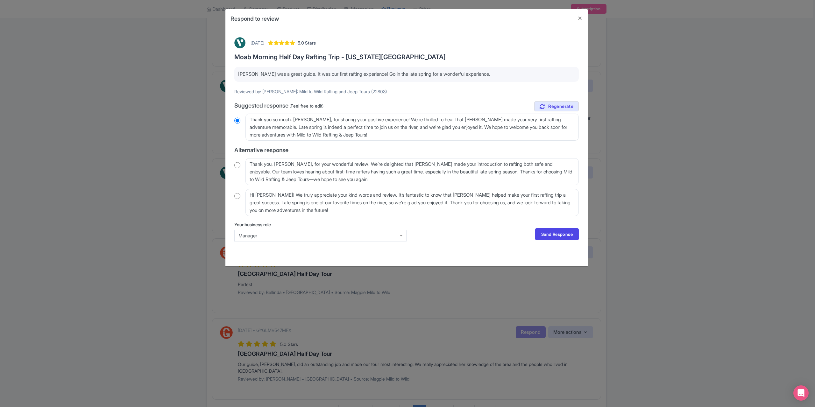
click at [553, 242] on div "Your business role Manager Manager Send Response Send Response" at bounding box center [406, 234] width 345 height 26
click at [553, 238] on link "Send Response" at bounding box center [557, 234] width 44 height 12
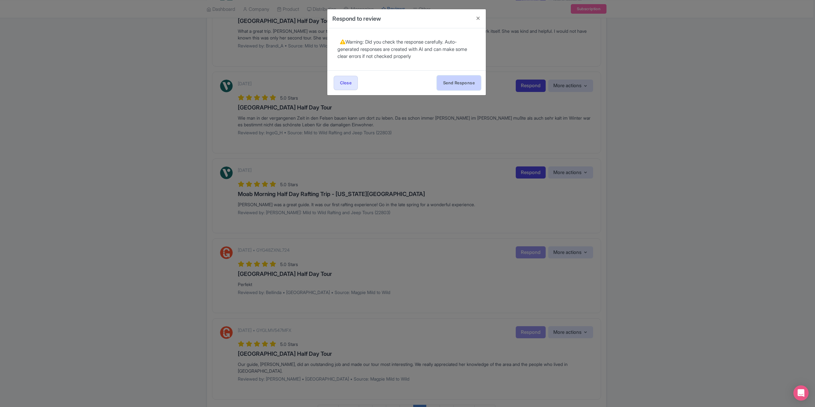
click at [465, 78] on button "Send Response" at bounding box center [459, 83] width 44 height 14
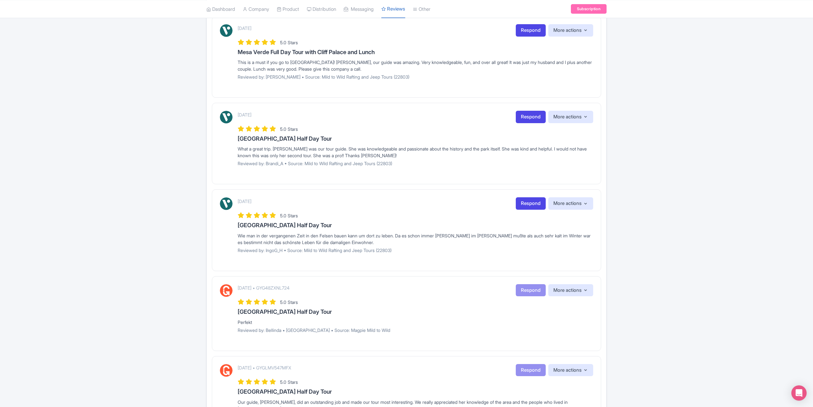
scroll to position [446, 0]
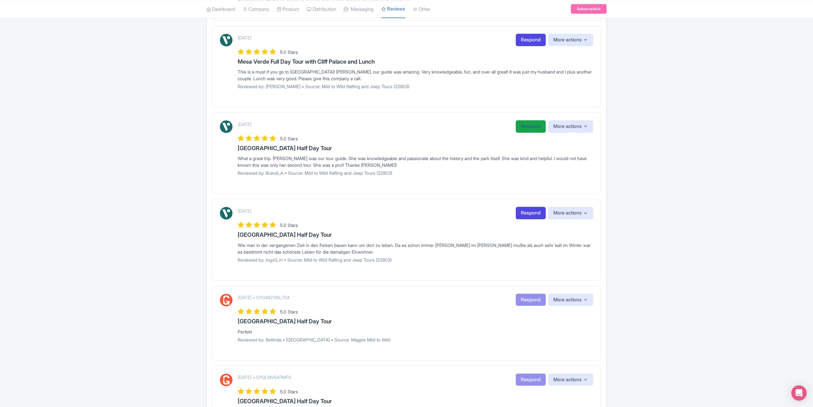
click at [526, 125] on link "Respond" at bounding box center [530, 126] width 30 height 12
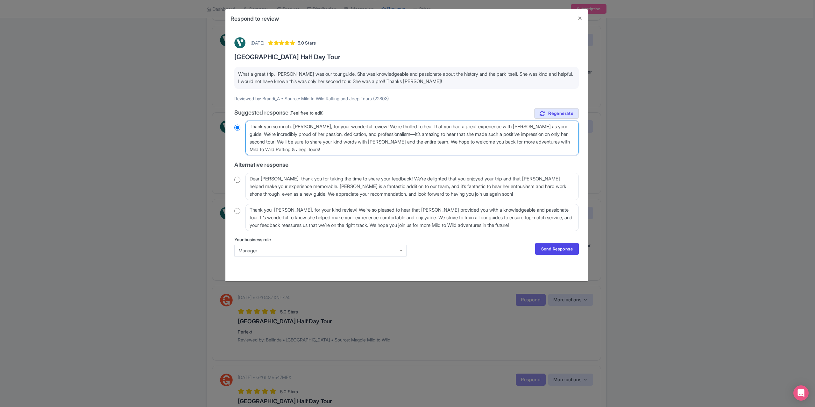
click at [316, 127] on textarea "Thank you so much, [PERSON_NAME], for your wonderful review! We're thrilled to …" at bounding box center [411, 138] width 333 height 35
type textarea "Thank you so much, [PERSON_NAME], for your wonderful review! We're thrilled to …"
radio input "true"
type textarea "Thank you so much, [PERSON_NAME], for your wonderful review! We're thrilled to …"
radio input "true"
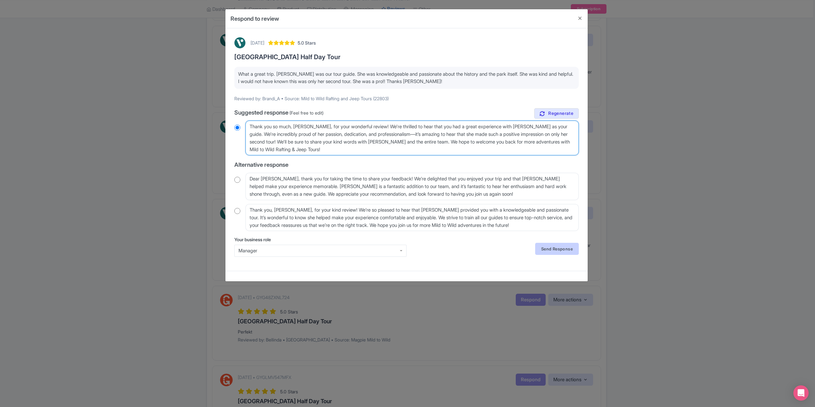
type textarea "Thank you so much, [PERSON_NAME], for your wonderful review! We're thrilled to …"
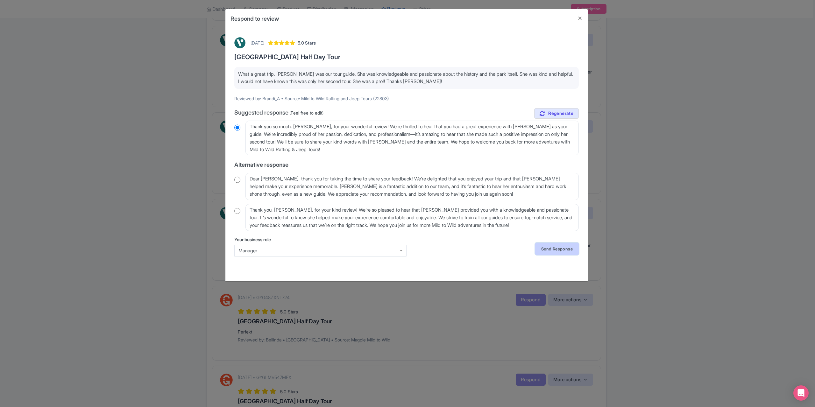
click at [547, 249] on link "Send Response" at bounding box center [557, 249] width 44 height 12
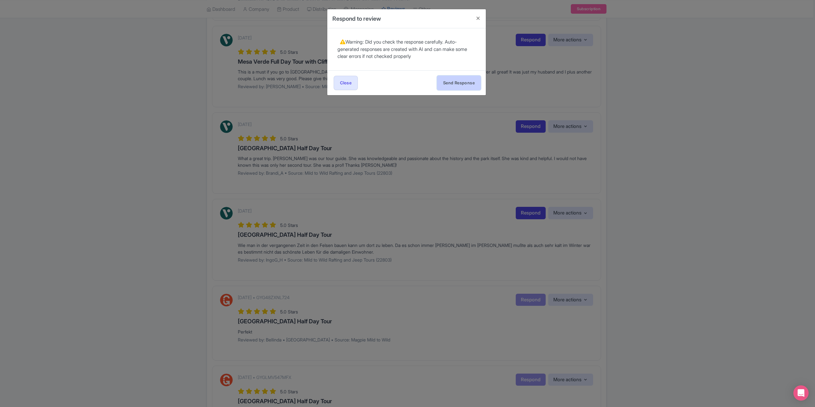
click at [465, 84] on button "Send Response" at bounding box center [459, 83] width 44 height 14
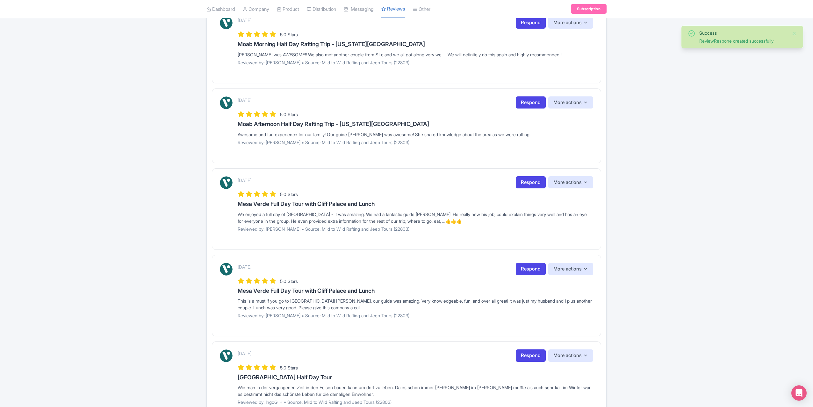
scroll to position [255, 0]
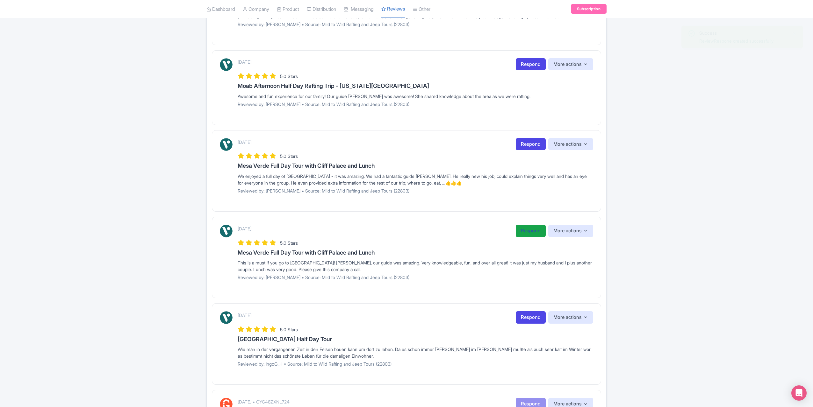
click at [538, 235] on link "Respond" at bounding box center [530, 231] width 30 height 12
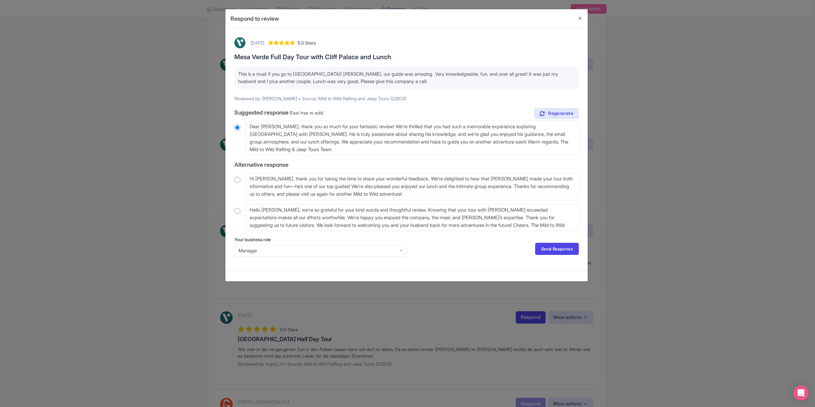
click at [240, 179] on input "radio" at bounding box center [237, 180] width 6 height 6
radio input "true"
click at [277, 179] on textarea "Hi Darlene_V, thank you for taking the time to share your wonderful feedback. W…" at bounding box center [411, 186] width 333 height 27
type textarea "Hi Darlene_, thank you for taking the time to share your wonderful feedback. We…"
radio input "true"
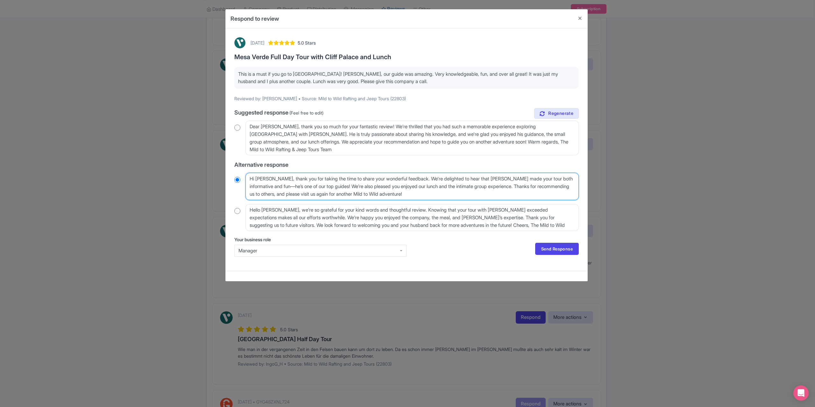
type textarea "Hi Darlene, thank you for taking the time to share your wonderful feedback. We'…"
radio input "true"
type textarea "Hi Darlene, thank you for taking the time to share your wonderful feedback. We'…"
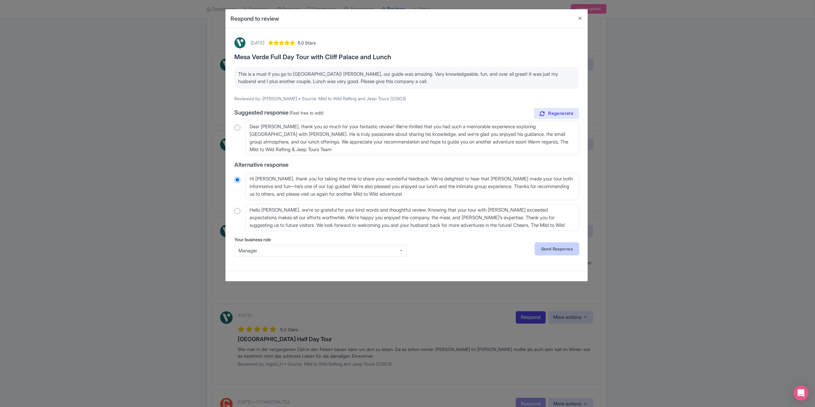
click at [547, 245] on link "Send Response" at bounding box center [557, 249] width 44 height 12
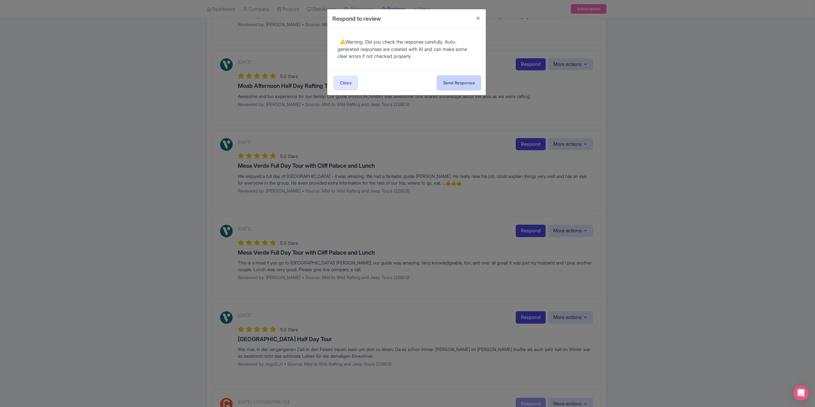
click at [466, 79] on button "Send Response" at bounding box center [459, 83] width 44 height 14
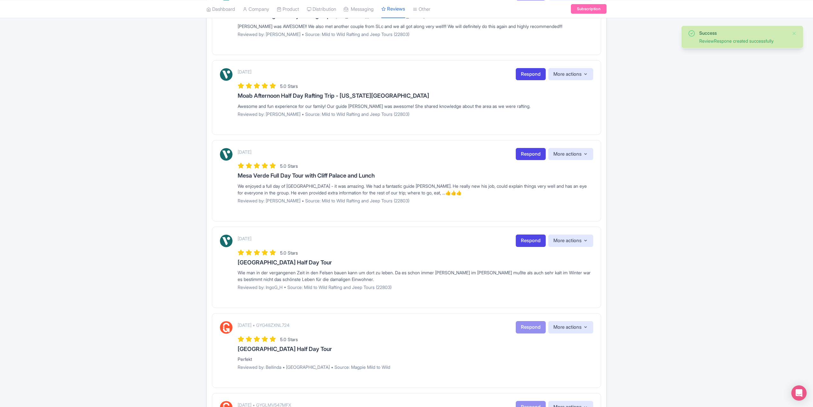
scroll to position [255, 0]
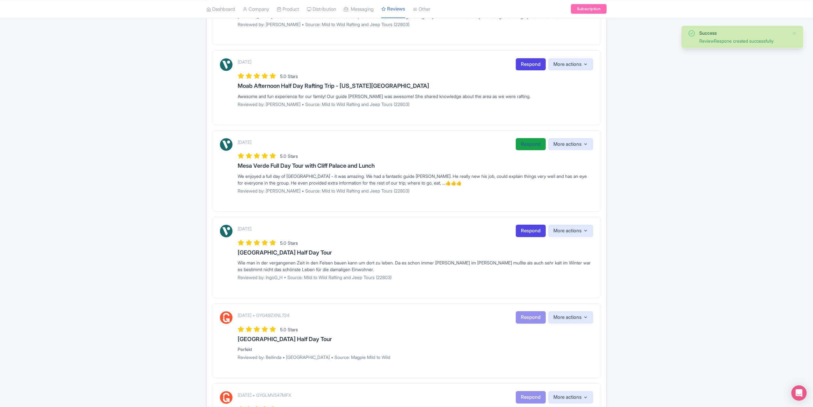
click at [522, 143] on link "Respond" at bounding box center [530, 144] width 30 height 12
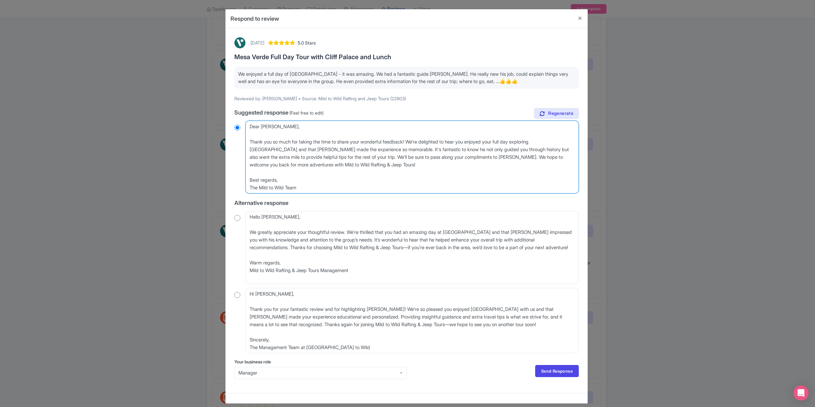
click at [249, 140] on textarea "Dear Karine_V, Thank you so much for taking the time to share your wonderful fe…" at bounding box center [411, 157] width 333 height 73
type textarea "Dear Karine_V, Thank you so much for taking the time to share your wonderful fe…"
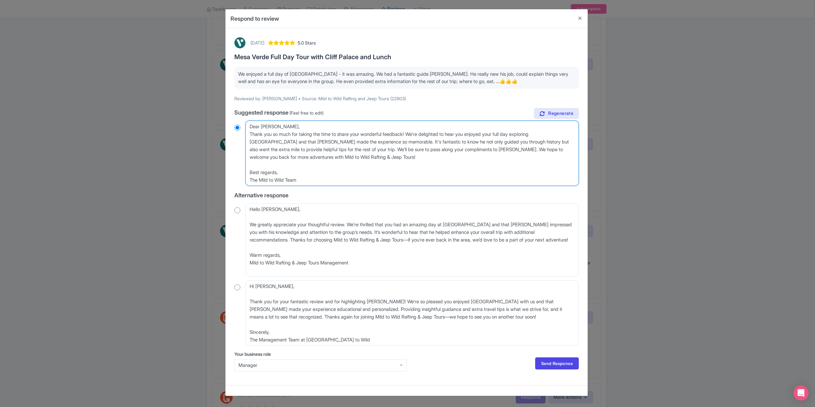
radio input "true"
type textarea "Dear Karine_V, Thank you so much for taking the time to share your wonderful fe…"
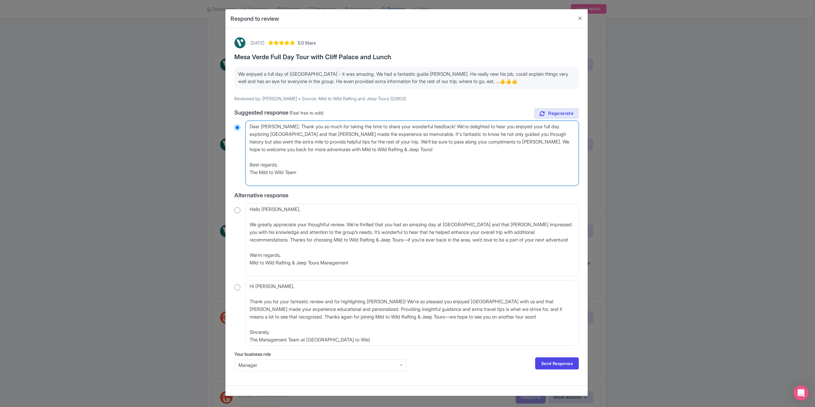
radio input "true"
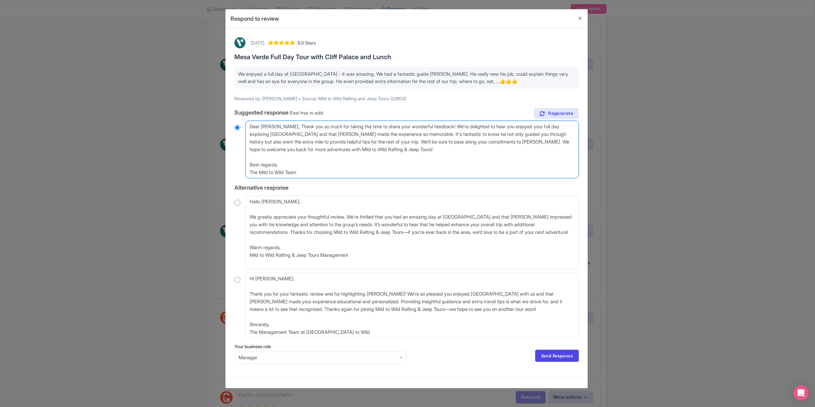
type textarea "Dear Karine_V,Thank you so much for taking the time to share your wonderful fee…"
radio input "true"
type textarea "Dear Karine_VThank you so much for taking the time to share your wonderful feed…"
radio input "true"
type textarea "Dear Karine_Thank you so much for taking the time to share your wonderful feedb…"
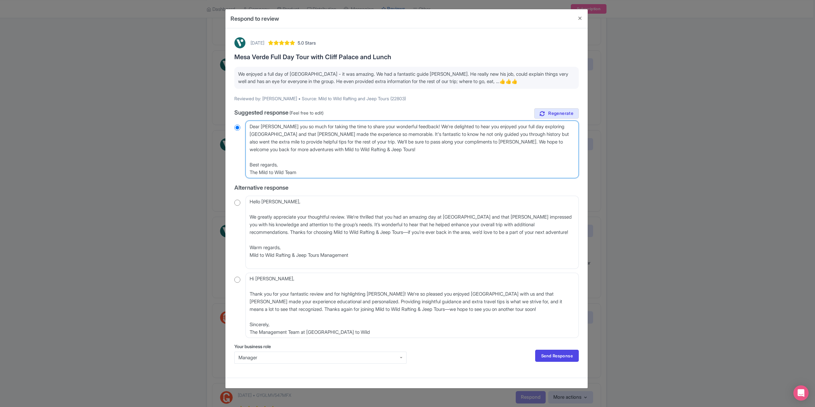
radio input "true"
type textarea "Dear KarineThank you so much for taking the time to share your wonderful feedba…"
radio input "true"
type textarea "Dear KarinThank you so much for taking the time to share your wonderful feedbac…"
radio input "true"
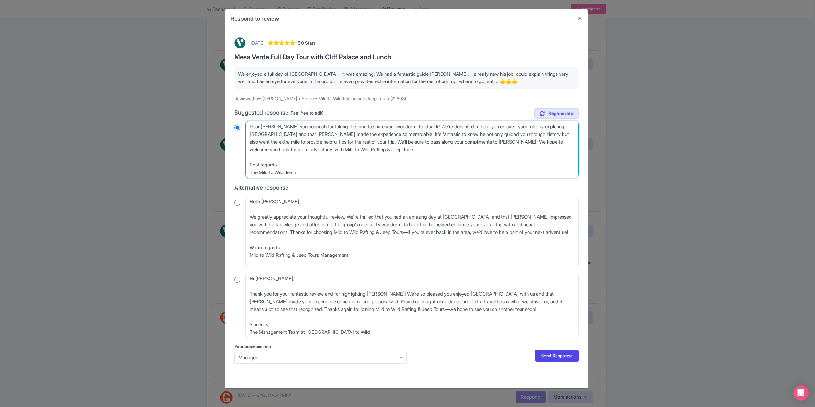
type textarea "Dear KariThank you so much for taking the time to share your wonderful feedback…"
radio input "true"
type textarea "Dear KarThank you so much for taking the time to share your wonderful feedback!…"
radio input "true"
type textarea "Dear KaThank you so much for taking the time to share your wonderful feedback! …"
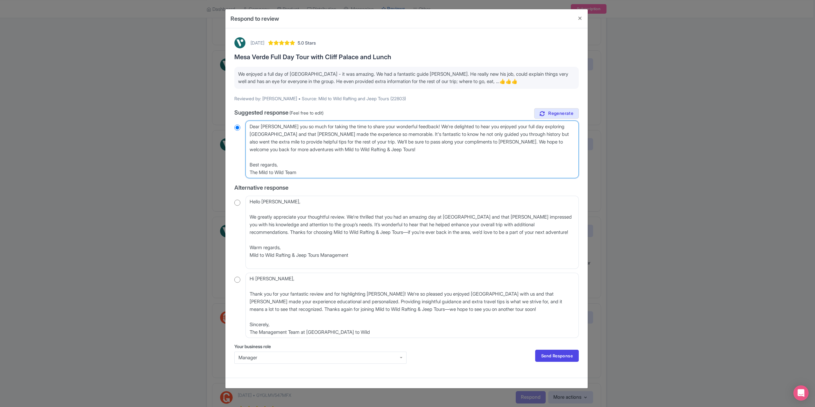
radio input "true"
type textarea "Dear KThank you so much for taking the time to share your wonderful feedback! W…"
radio input "true"
type textarea "Dear Thank you so much for taking the time to share your wonderful feedback! We…"
radio input "true"
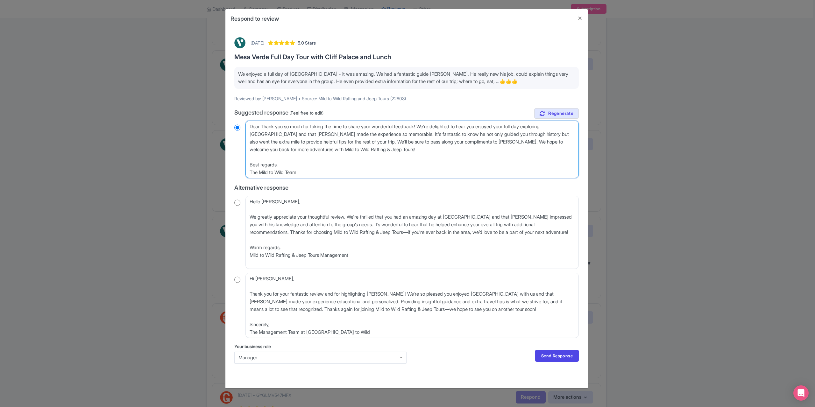
type textarea "DearThank you so much for taking the time to share your wonderful feedback! We'…"
radio input "true"
type textarea "DeaThank you so much for taking the time to share your wonderful feedback! We'r…"
radio input "true"
type textarea "DeThank you so much for taking the time to share your wonderful feedback! We're…"
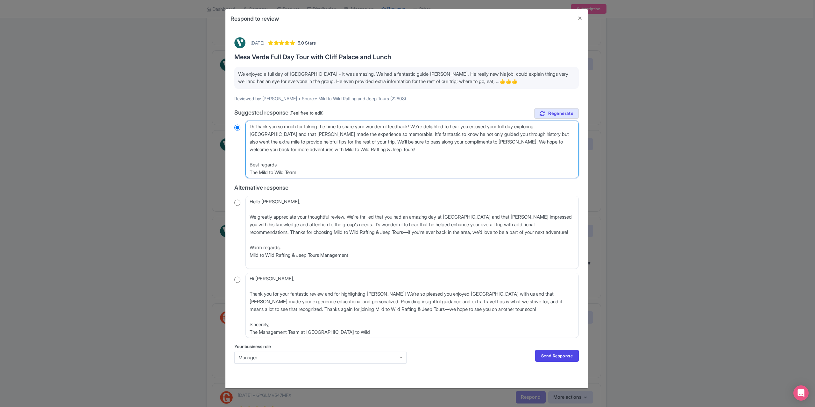
radio input "true"
type textarea "DThank you so much for taking the time to share your wonderful feedback! We're …"
radio input "true"
type textarea "Thank you so much for taking the time to share your wonderful feedback! We're d…"
radio input "true"
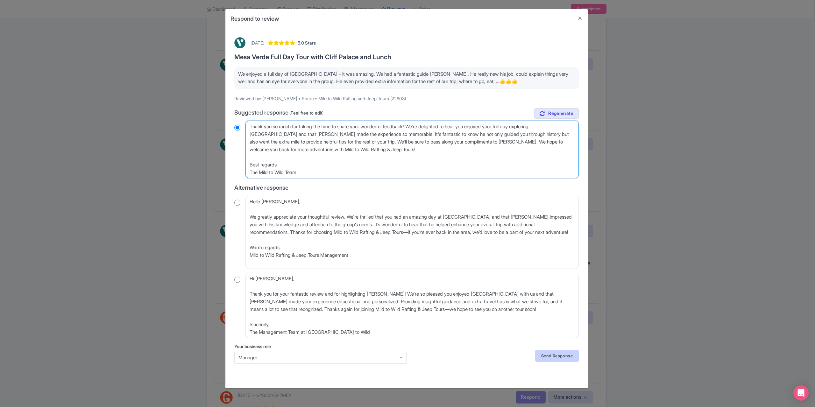
type textarea "Thank you so much for taking the time to share your wonderful feedback! We're d…"
click at [546, 354] on link "Send Response" at bounding box center [557, 356] width 44 height 12
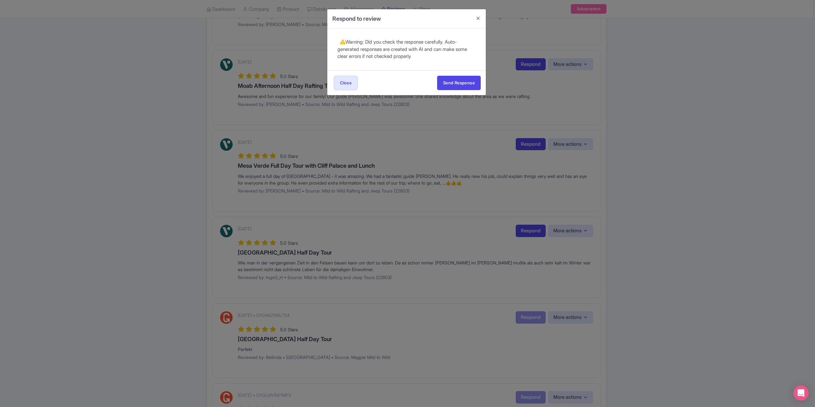
click at [473, 74] on div "Send Response Send Response Close Send Response" at bounding box center [406, 82] width 159 height 25
click at [469, 77] on button "Send Response" at bounding box center [459, 83] width 44 height 14
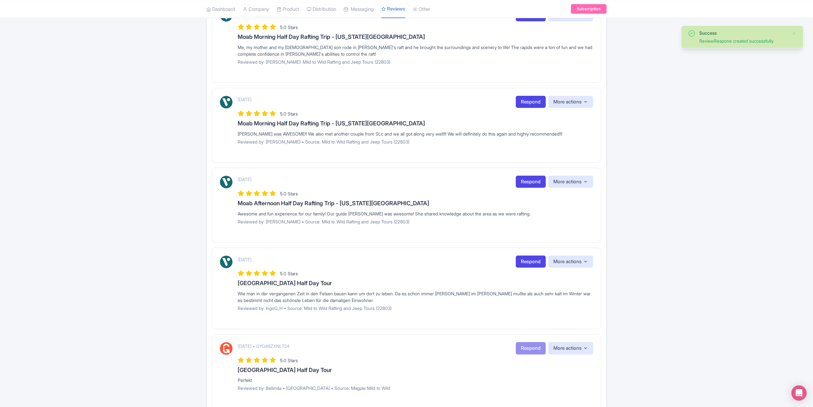
scroll to position [223, 0]
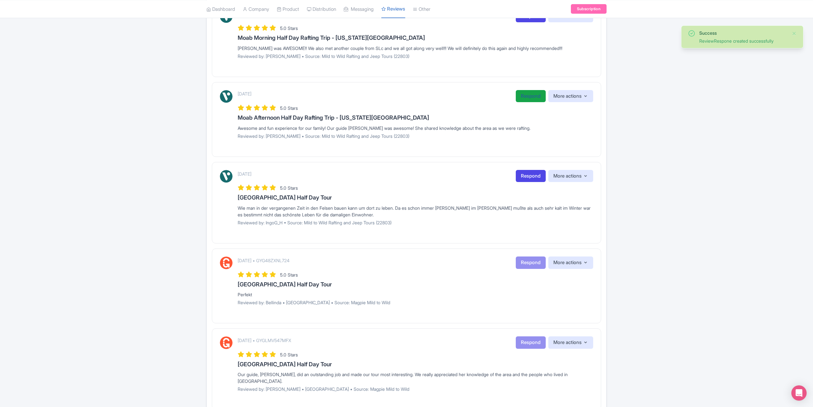
click at [518, 96] on link "Respond" at bounding box center [530, 96] width 30 height 12
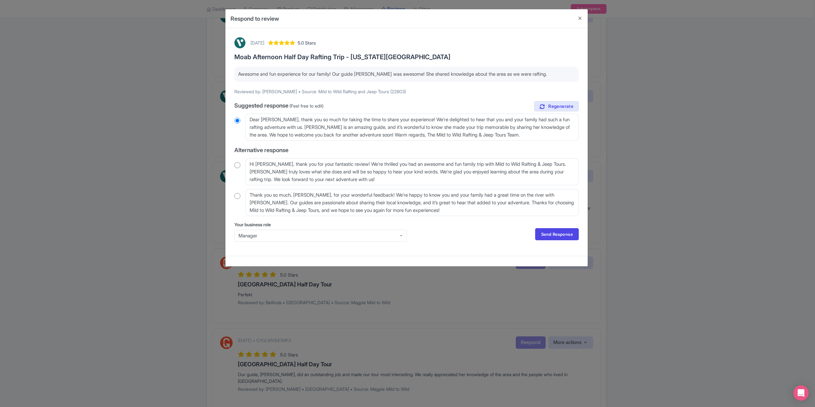
click at [236, 164] on input "radio" at bounding box center [237, 165] width 6 height 6
radio input "true"
click at [275, 164] on textarea "Hi Nicole_H, thank you for your fantastic review! We’re thrilled you had an awe…" at bounding box center [411, 171] width 333 height 27
type textarea "Hi Nicole_, thank you for your fantastic review! We’re thrilled you had an awes…"
radio input "true"
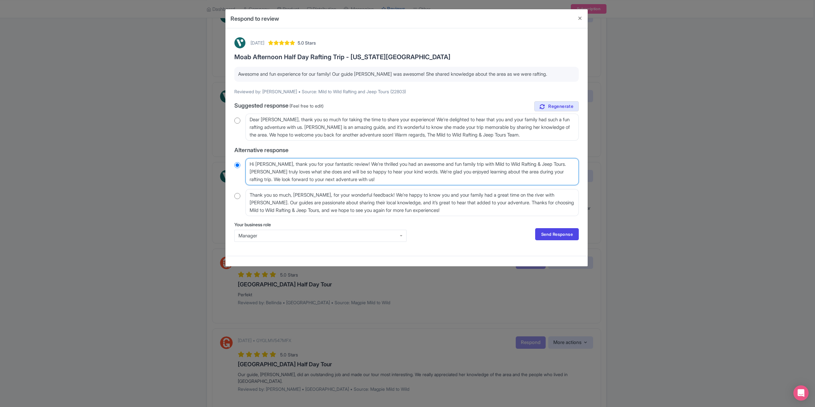
type textarea "Hi Nicole, thank you for your fantastic review! We’re thrilled you had an aweso…"
radio input "true"
type textarea "Hi Nicole, thank you for your fantastic review! We’re thrilled you had an aweso…"
click at [559, 235] on link "Send Response" at bounding box center [557, 234] width 44 height 12
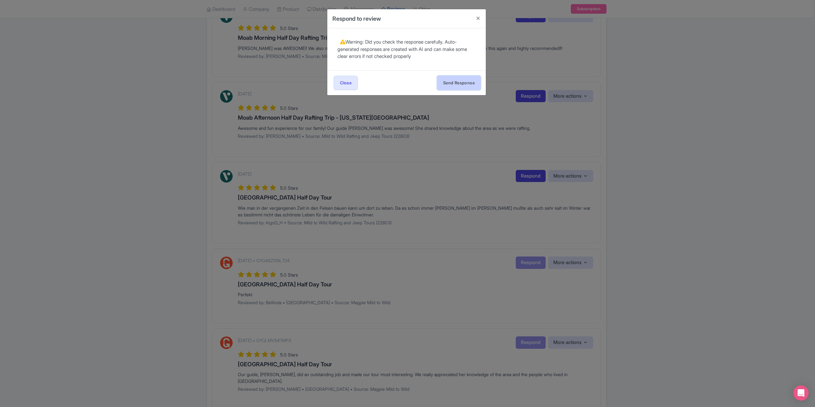
click at [445, 85] on button "Send Response" at bounding box center [459, 83] width 44 height 14
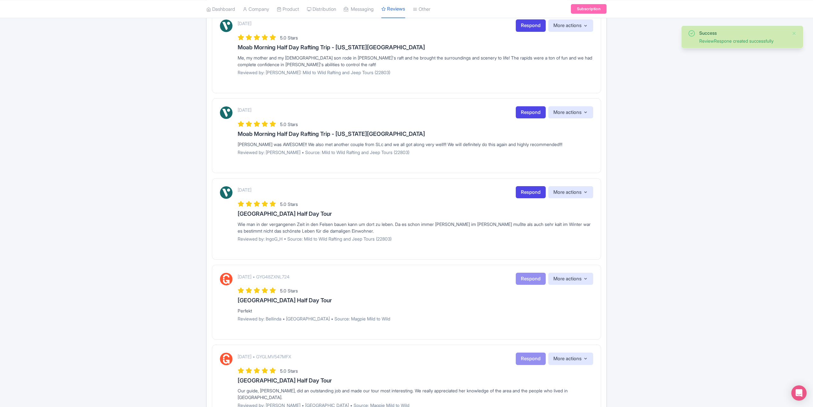
scroll to position [127, 0]
click at [527, 112] on link "Respond" at bounding box center [530, 112] width 30 height 12
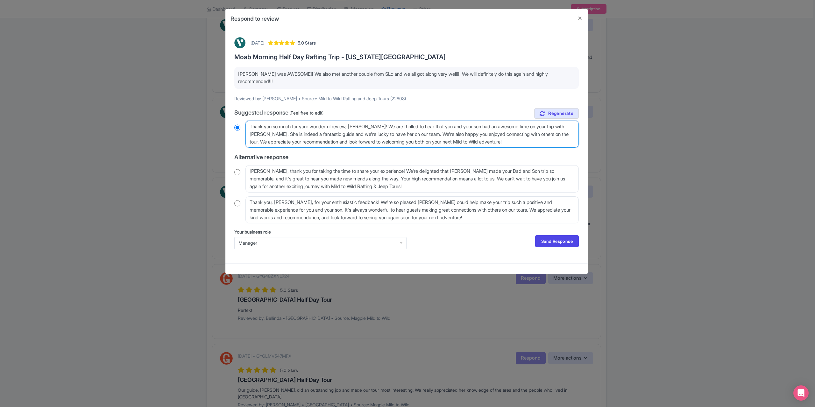
click at [379, 126] on textarea "Thank you so much for your wonderful review, LATROY_G! We are thrilled to hear …" at bounding box center [411, 134] width 333 height 27
type textarea "Thank you so much for your wonderful review, LATROY_! We are thrilled to hear t…"
radio input "true"
type textarea "Thank you so much for your wonderful review, LATROY! We are thrilled to hear th…"
radio input "true"
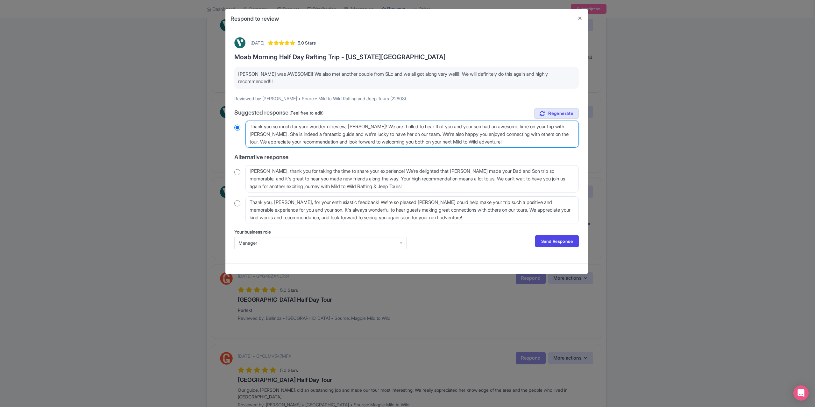
type textarea "Thank you so much for your wonderful review, LATRO! We are thrilled to hear tha…"
radio input "true"
type textarea "Thank you so much for your wonderful review, LATR! We are thrilled to hear that…"
radio input "true"
type textarea "Thank you so much for your wonderful review, LAT! We are thrilled to hear that …"
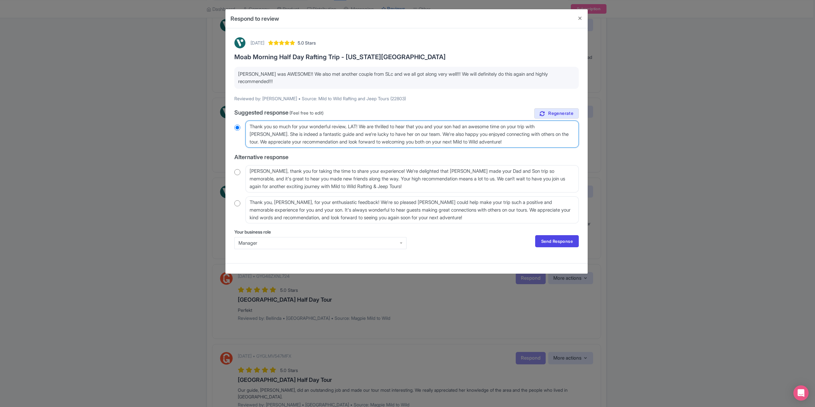
radio input "true"
type textarea "Thank you so much for your wonderful review, LA! We are thrilled to hear that y…"
radio input "true"
type textarea "Thank you so much for your wonderful review, L! We are thrilled to hear that yo…"
radio input "true"
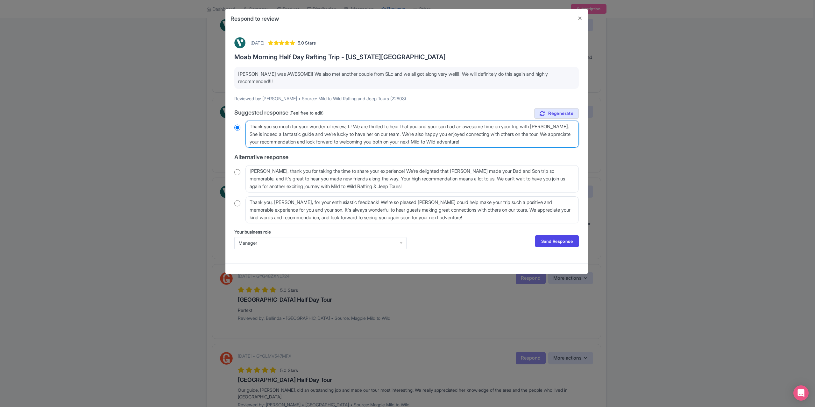
type textarea "Thank you so much for your wonderful review, ! We are thrilled to hear that you…"
radio input "true"
type textarea "Thank you so much for your wonderful review,! We are thrilled to hear that you …"
radio input "true"
type textarea "Thank you so much for your wonderful review! We are thrilled to hear that you a…"
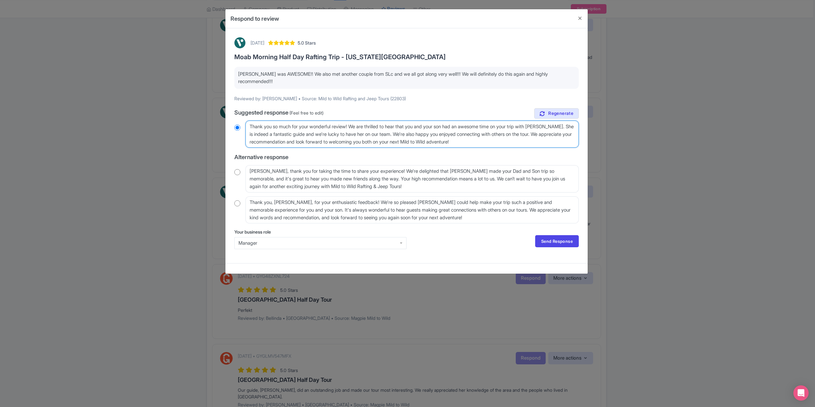
radio input "true"
type textarea "Thank you so much for your wonderful review! We are thrilled to hear that you a…"
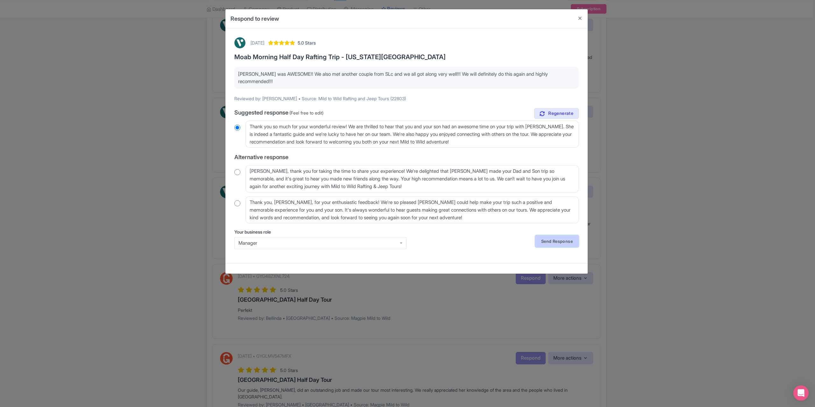
click at [554, 245] on link "Send Response" at bounding box center [557, 241] width 44 height 12
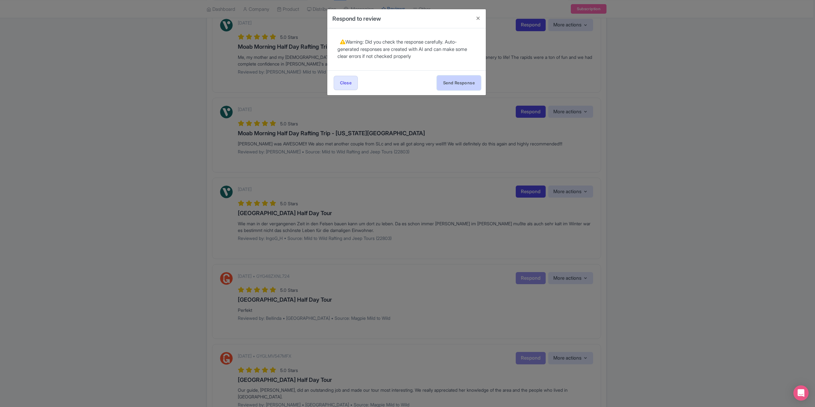
click at [463, 84] on button "Send Response" at bounding box center [459, 83] width 44 height 14
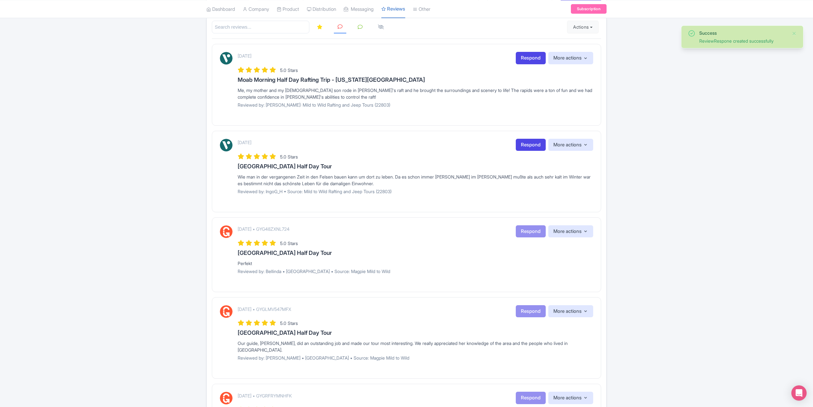
scroll to position [64, 0]
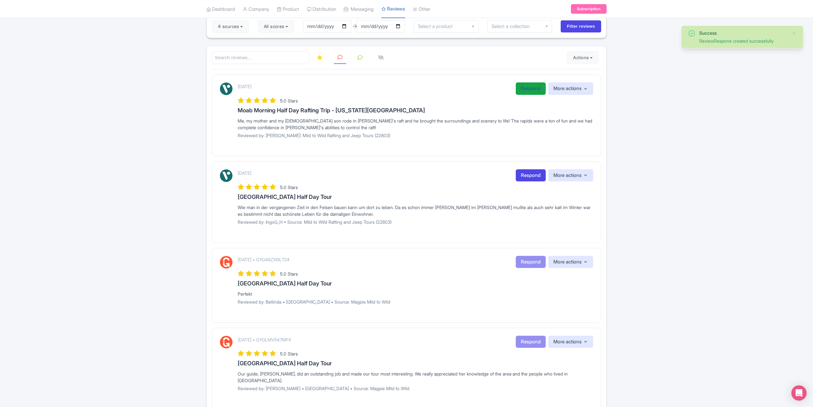
click at [523, 89] on link "Respond" at bounding box center [530, 88] width 30 height 12
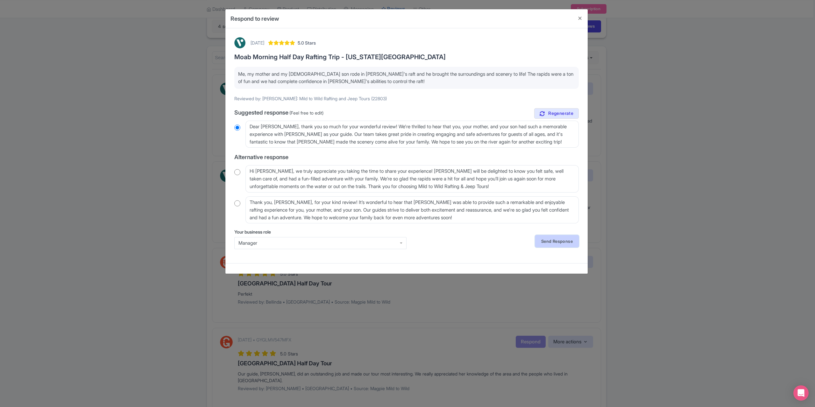
click at [546, 240] on link "Send Response" at bounding box center [557, 241] width 44 height 12
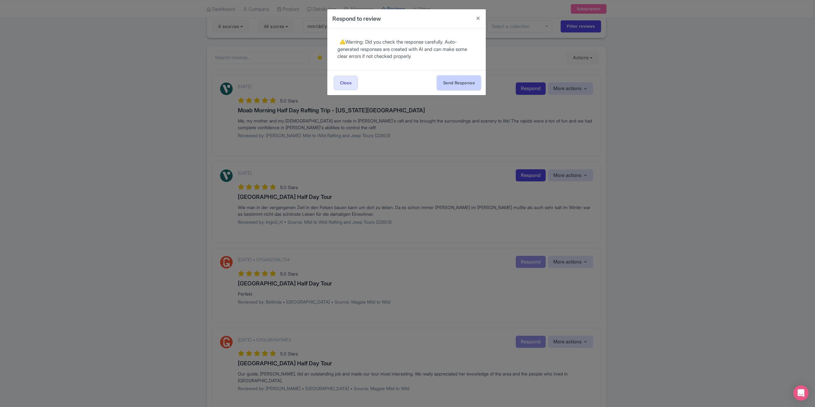
click at [453, 77] on button "Send Response" at bounding box center [459, 83] width 44 height 14
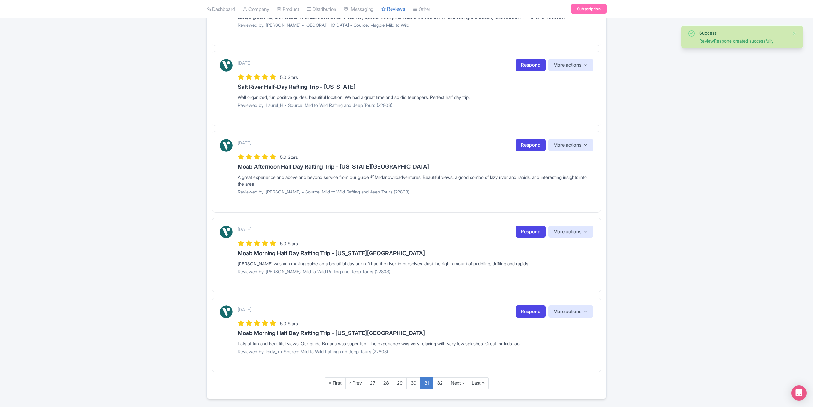
scroll to position [603, 0]
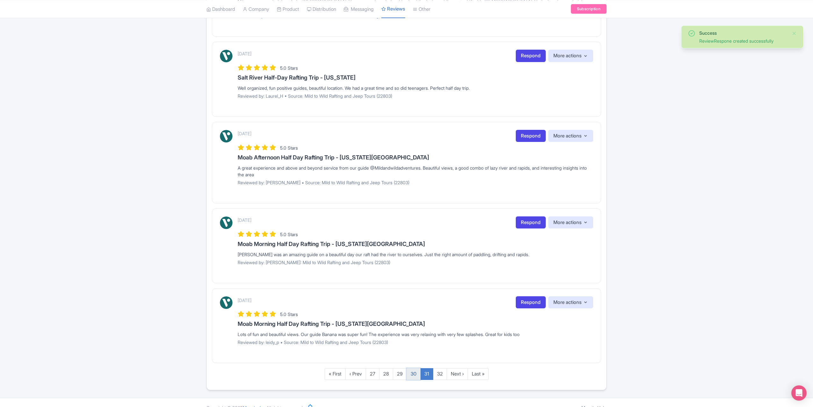
click at [413, 368] on link "30" at bounding box center [413, 374] width 14 height 12
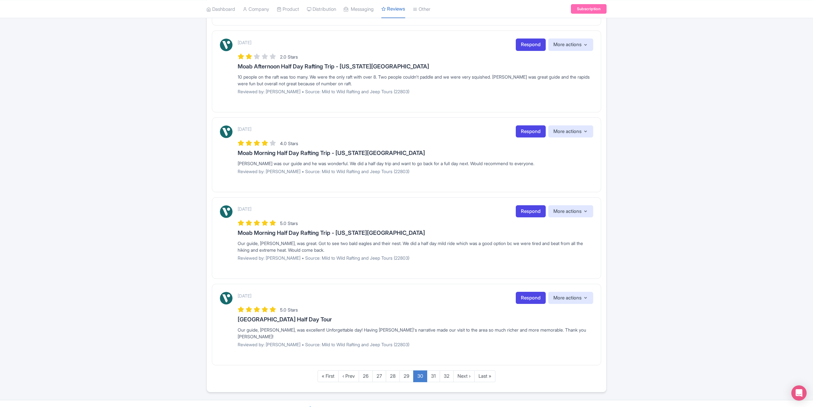
scroll to position [637, 0]
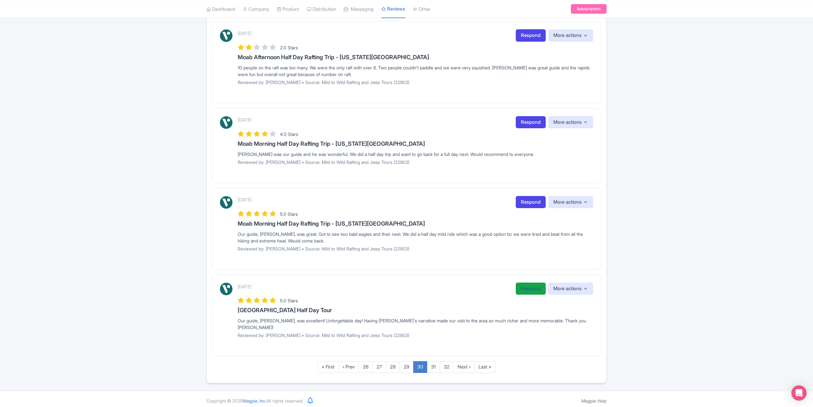
click at [524, 290] on link "Respond" at bounding box center [530, 289] width 30 height 12
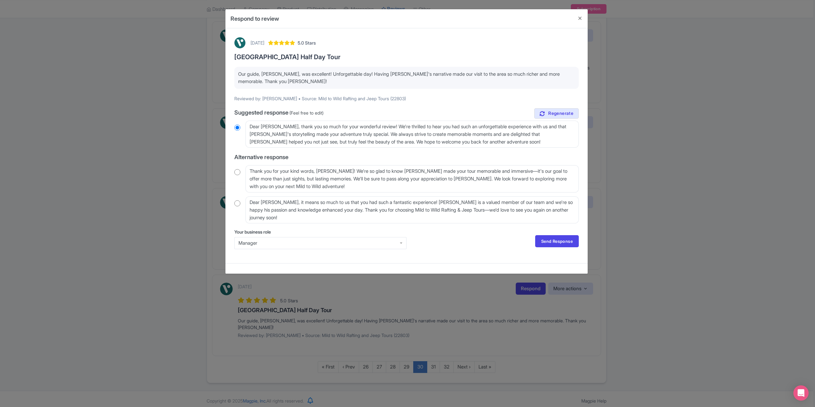
click at [237, 172] on input "radio" at bounding box center [237, 172] width 6 height 6
radio input "true"
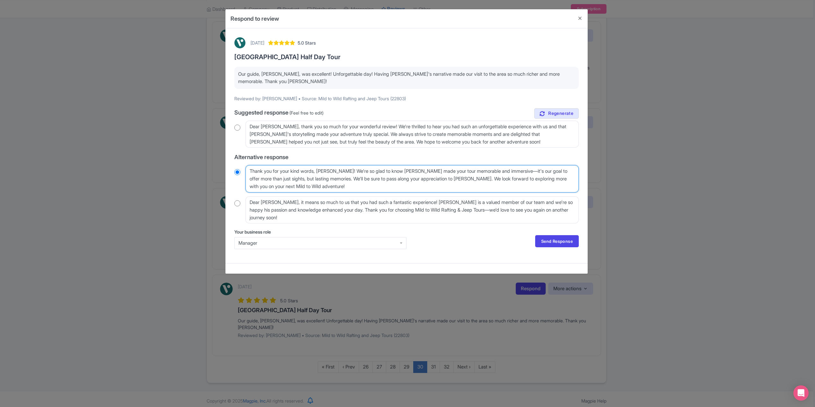
click at [347, 170] on textarea "Thank you for your kind words, Shannon_M! We're so glad to know Jay made your t…" at bounding box center [411, 178] width 333 height 27
type textarea "Thank you for your kind words, Shannon_! We're so glad to know Jay made your to…"
radio input "true"
type textarea "Thank you for your kind words, Shannon! We're so glad to know Jay made your tou…"
radio input "true"
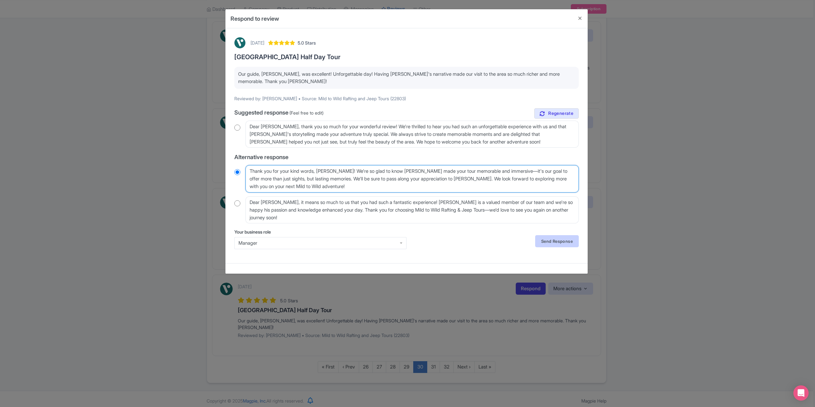
type textarea "Thank you for your kind words, Shannon! We're so glad to know Jay made your tou…"
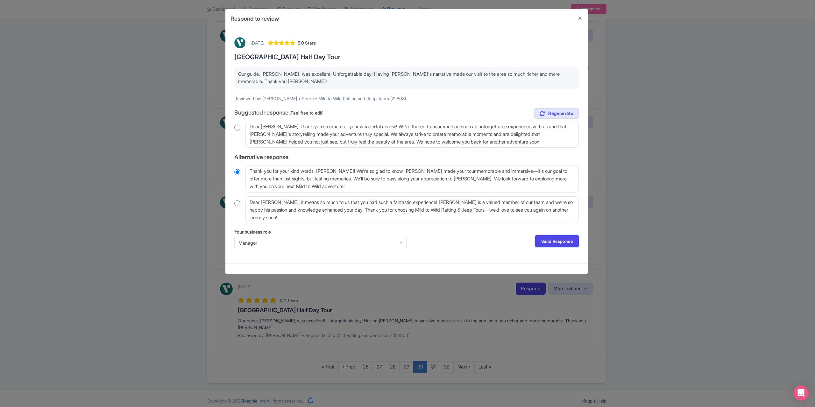
click at [558, 238] on link "Send Response" at bounding box center [557, 241] width 44 height 12
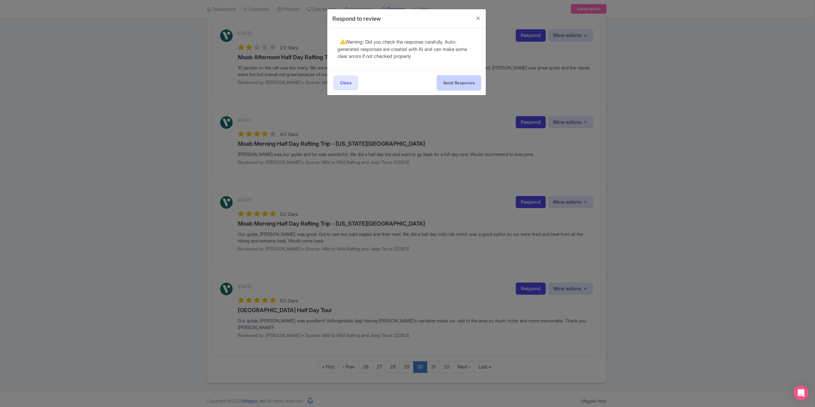
click at [459, 82] on button "Send Response" at bounding box center [459, 83] width 44 height 14
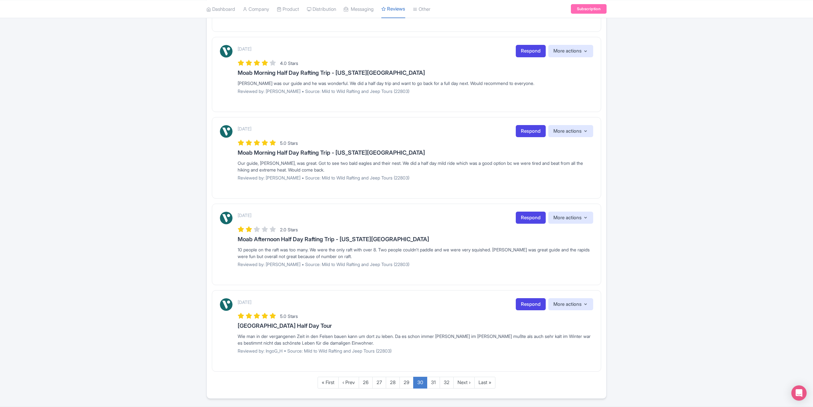
scroll to position [611, 0]
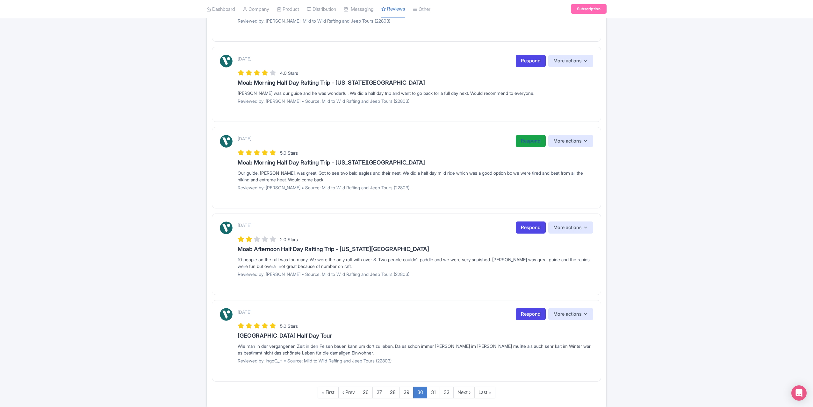
click at [528, 147] on link "Respond" at bounding box center [530, 141] width 30 height 12
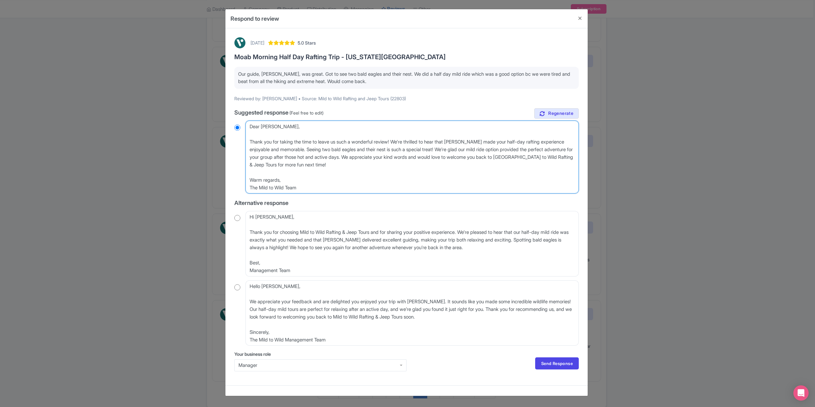
click at [248, 141] on textarea "Dear Joyce_G, Thank you for taking the time to leave us such a wonderful review…" at bounding box center [411, 157] width 333 height 73
type textarea "Dear Joyce_G, Thank you for taking the time to leave us such a wonderful review…"
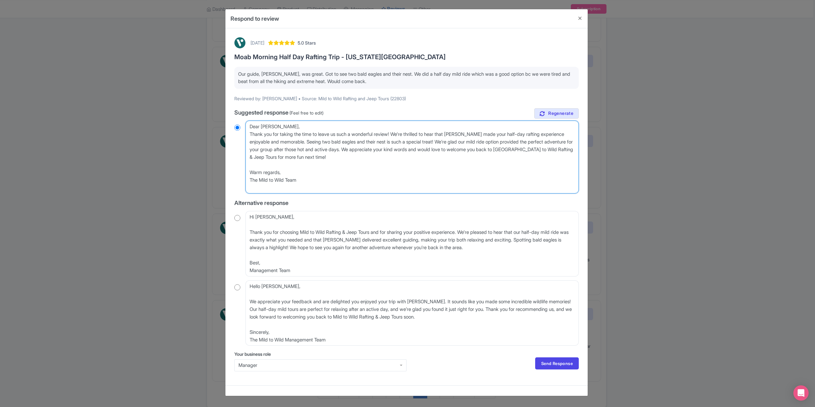
radio input "true"
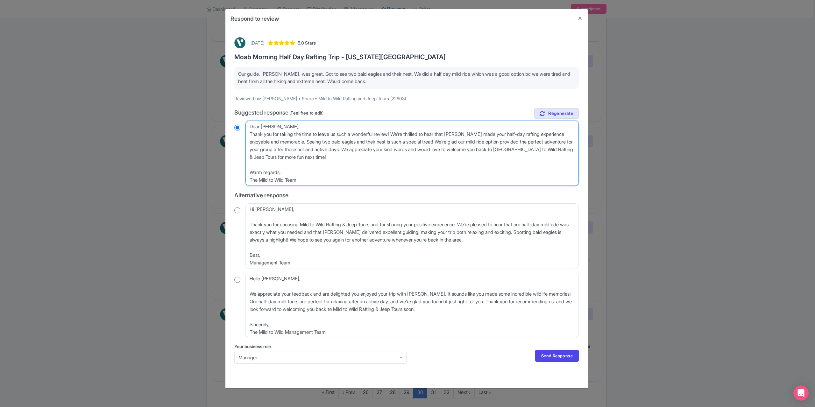
type textarea "Dear Joyce_G, Thank you for taking the time to leave us such a wonderful review…"
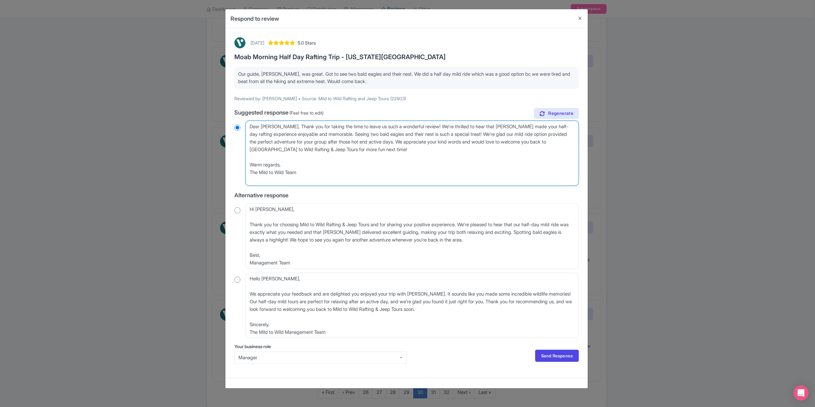
radio input "true"
type textarea "Dear Joyce_G,Thank you for taking the time to leave us such a wonderful review!…"
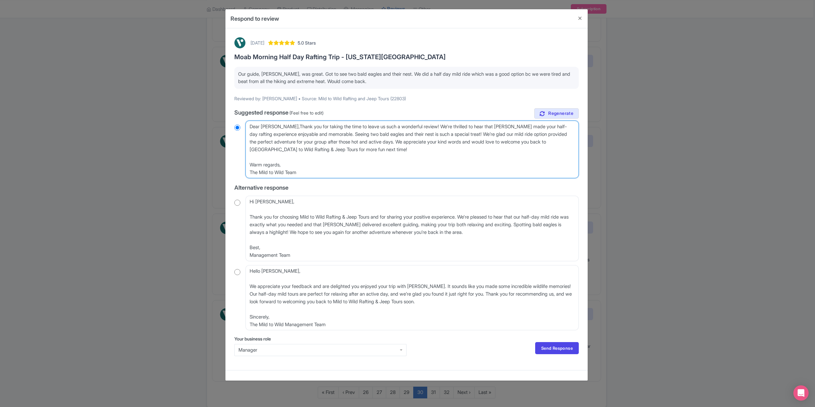
radio input "true"
type textarea "DeThank you for taking the time to leave us such a wonderful review! We're thri…"
radio input "true"
type textarea "DThank you for taking the time to leave us such a wonderful review! We're thril…"
radio input "true"
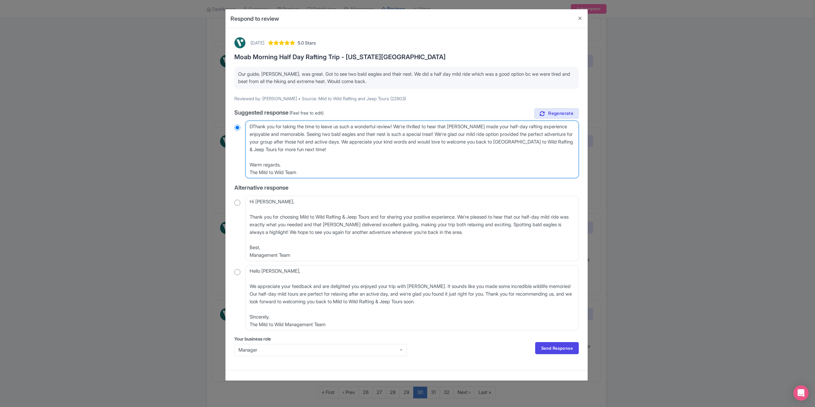
type textarea "Thank you for taking the time to leave us such a wonderful review! We're thrill…"
radio input "true"
type textarea "Thank you for taking the time to leave us such a wonderful review! We're thrill…"
click at [557, 352] on link "Send Response" at bounding box center [557, 348] width 44 height 12
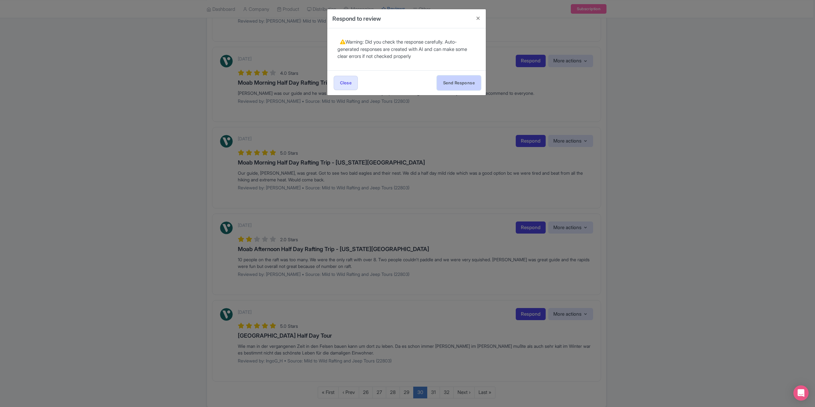
click at [466, 82] on button "Send Response" at bounding box center [459, 83] width 44 height 14
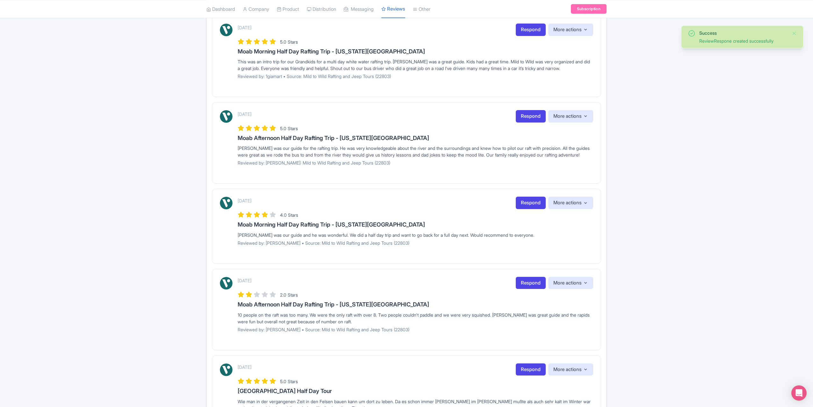
scroll to position [478, 0]
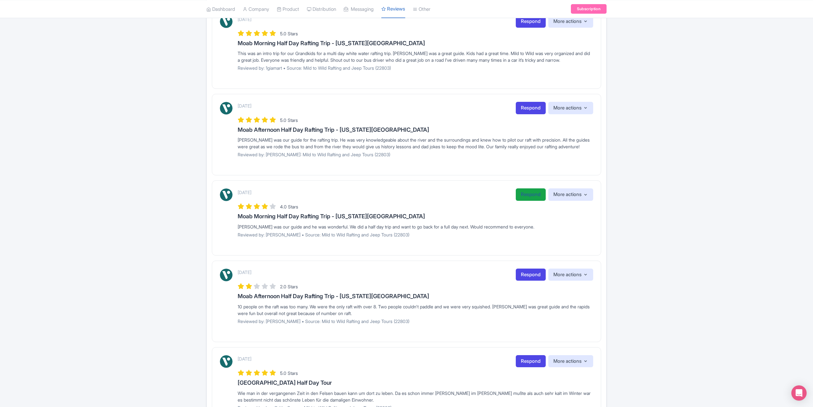
click at [533, 199] on link "Respond" at bounding box center [530, 194] width 30 height 12
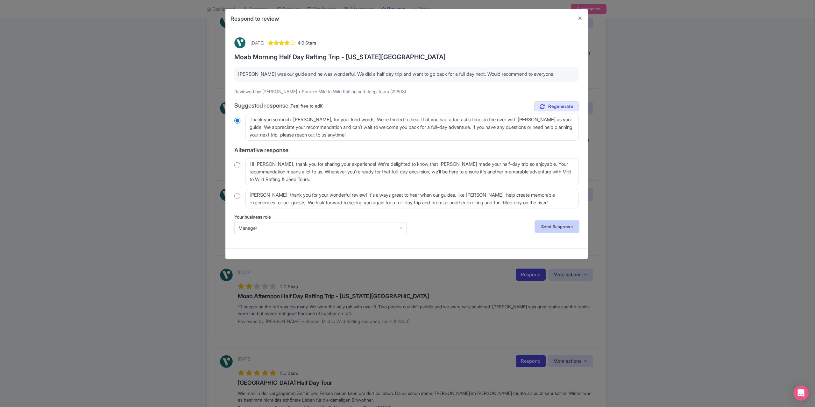
click at [556, 229] on link "Send Response" at bounding box center [557, 227] width 44 height 12
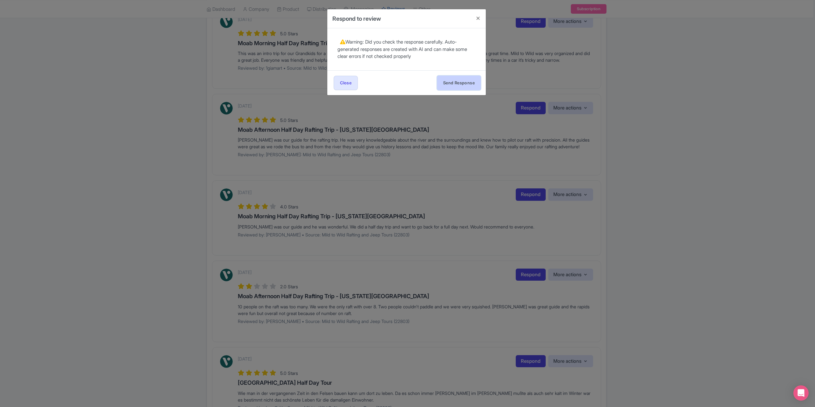
click at [448, 81] on button "Send Response" at bounding box center [459, 83] width 44 height 14
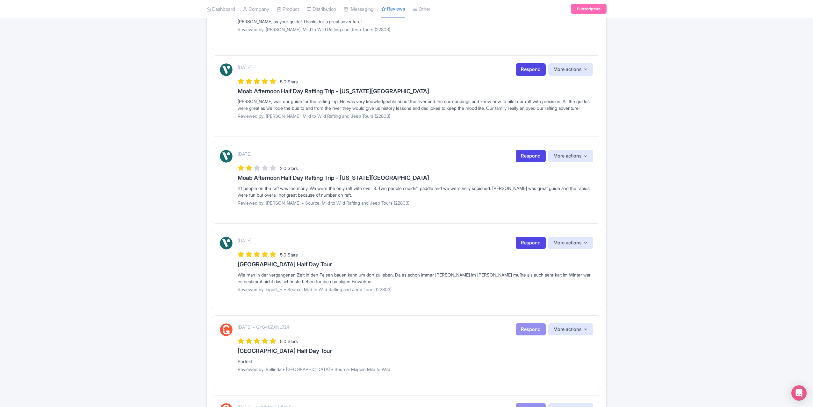
scroll to position [446, 0]
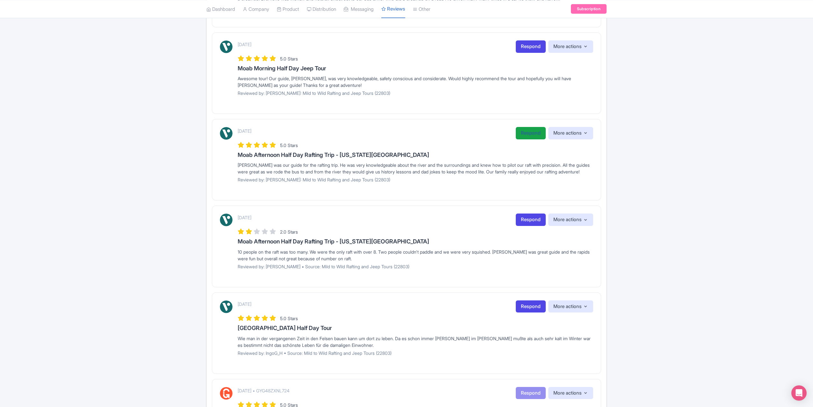
click at [528, 132] on link "Respond" at bounding box center [530, 133] width 30 height 12
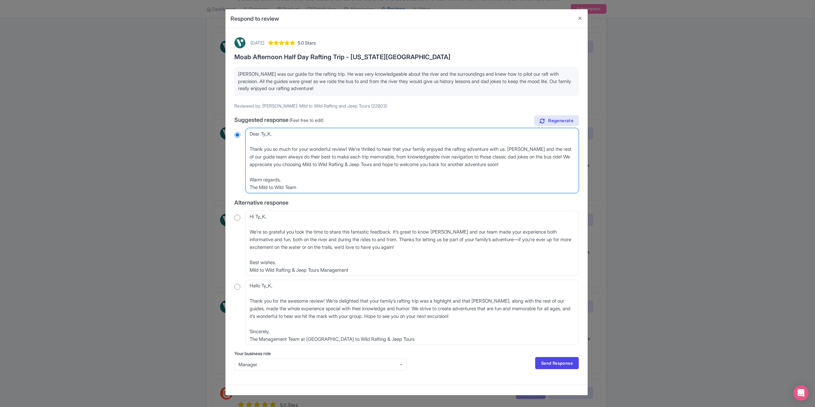
click at [249, 148] on textarea "Dear Ty_K, Thank you so much for your wonderful review! We’re thrilled to hear …" at bounding box center [411, 160] width 333 height 65
type textarea "Dear Ty_K, Thank you so much for your wonderful review! We’re thrilled to hear …"
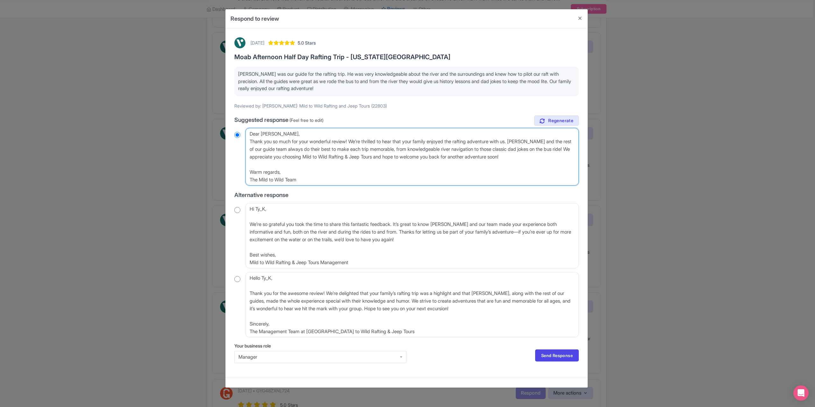
radio input "true"
type textarea "Dear Ty_K, Thank you so much for your wonderful review! We’re thrilled to hear …"
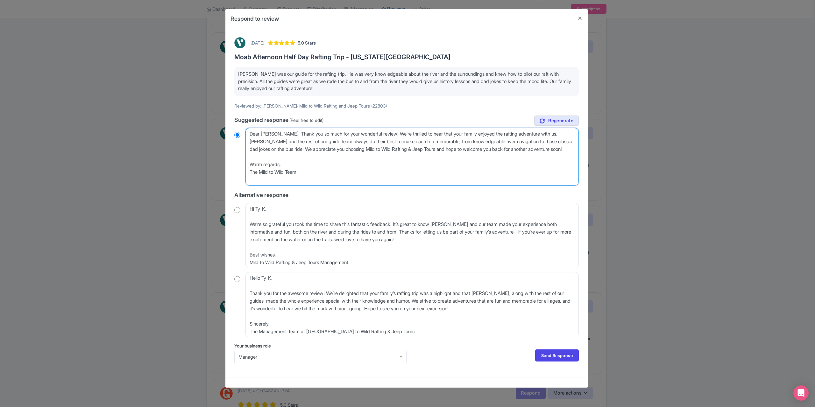
radio input "true"
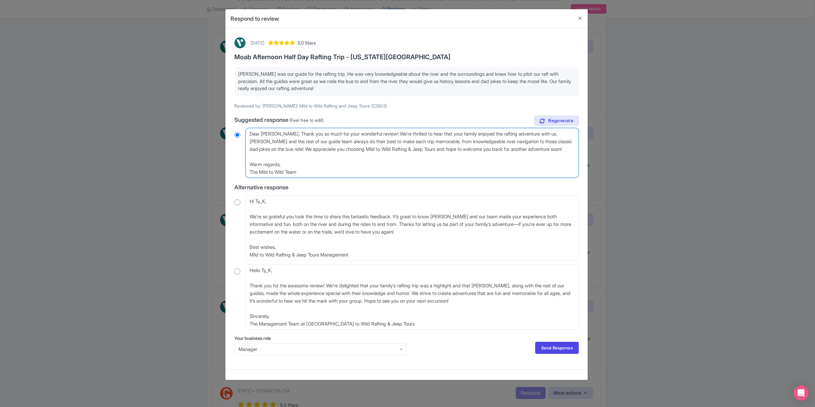
type textarea "Dear Ty_K,Thank you so much for your wonderful review! We’re thrilled to hear t…"
radio input "true"
type textarea "Dear Ty_KThank you so much for your wonderful review! We’re thrilled to hear th…"
radio input "true"
type textarea "Dear Ty_Thank you so much for your wonderful review! We’re thrilled to hear tha…"
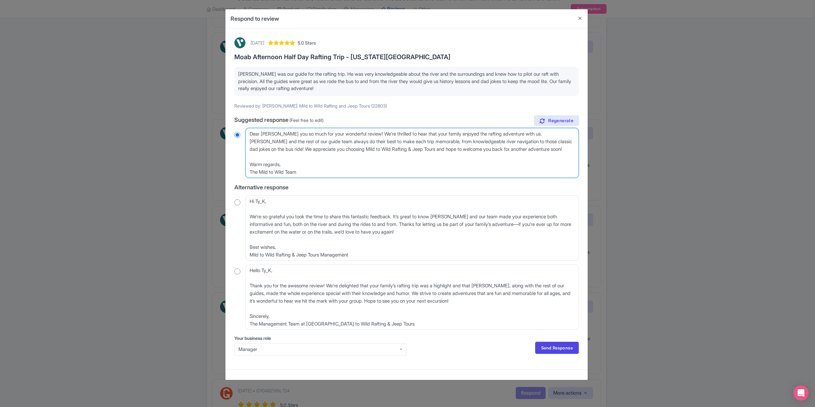
radio input "true"
type textarea "Dear TyThank you so much for your wonderful review! We’re thrilled to hear that…"
radio input "true"
type textarea "Dear TThank you so much for your wonderful review! We’re thrilled to hear that …"
radio input "true"
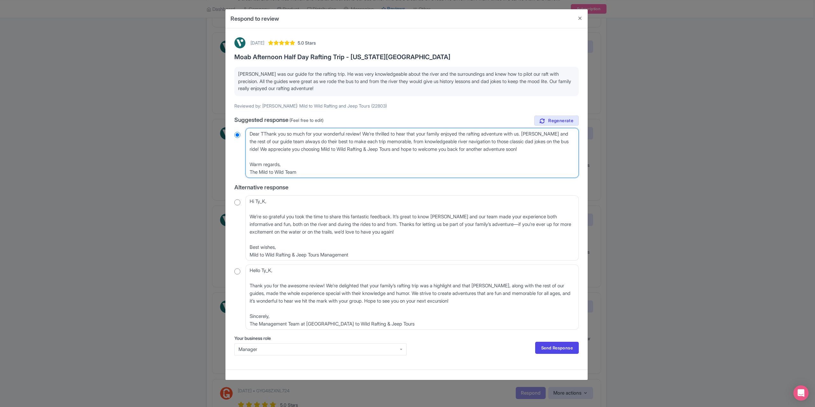
type textarea "Dear Thank you so much for your wonderful review! We’re thrilled to hear that y…"
radio input "true"
type textarea "DearThank you so much for your wonderful review! We’re thrilled to hear that yo…"
radio input "true"
type textarea "DeaThank you so much for your wonderful review! We’re thrilled to hear that you…"
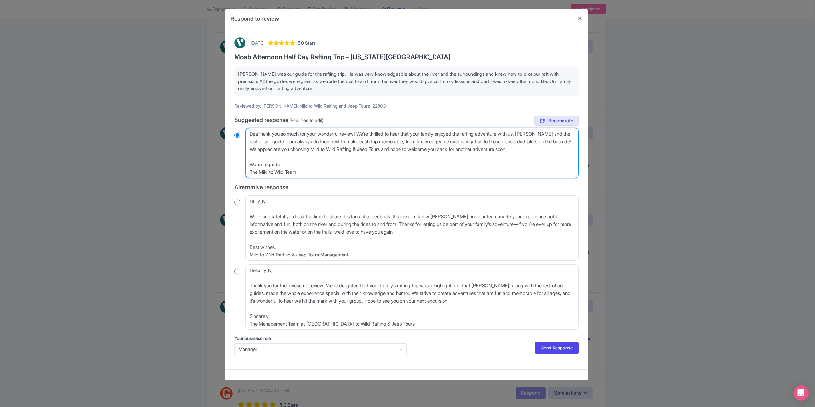
radio input "true"
type textarea "DeThank you so much for your wonderful review! We’re thrilled to hear that your…"
radio input "true"
type textarea "DThank you so much for your wonderful review! We’re thrilled to hear that your …"
radio input "true"
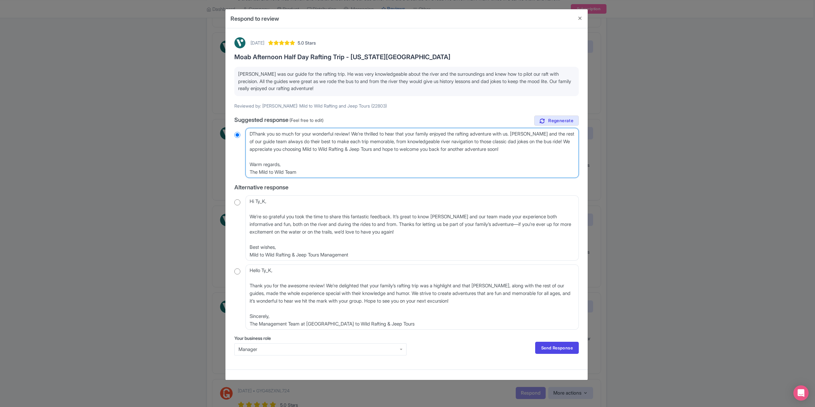
type textarea "Thank you so much for your wonderful review! We’re thrilled to hear that your f…"
radio input "true"
type textarea "Thank you so much for your wonderful review! We’re thrilled to hear that your f…"
click at [569, 345] on link "Send Response" at bounding box center [557, 348] width 44 height 12
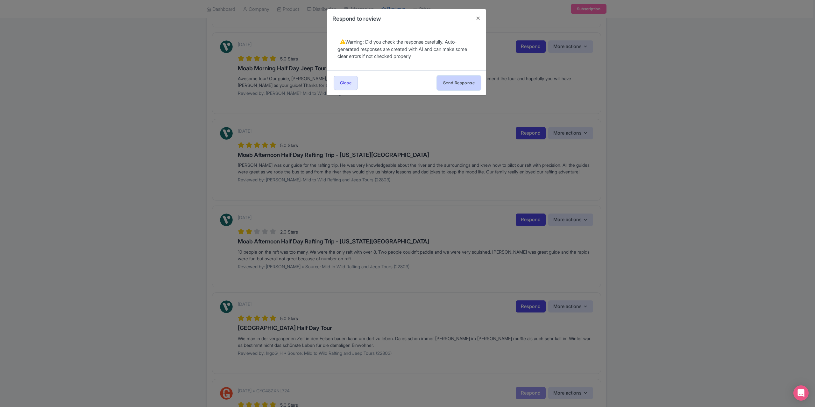
click at [470, 82] on button "Send Response" at bounding box center [459, 83] width 44 height 14
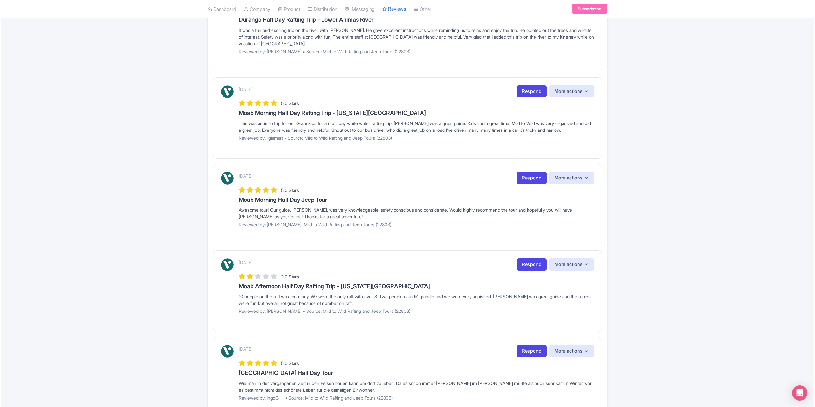
scroll to position [305, 0]
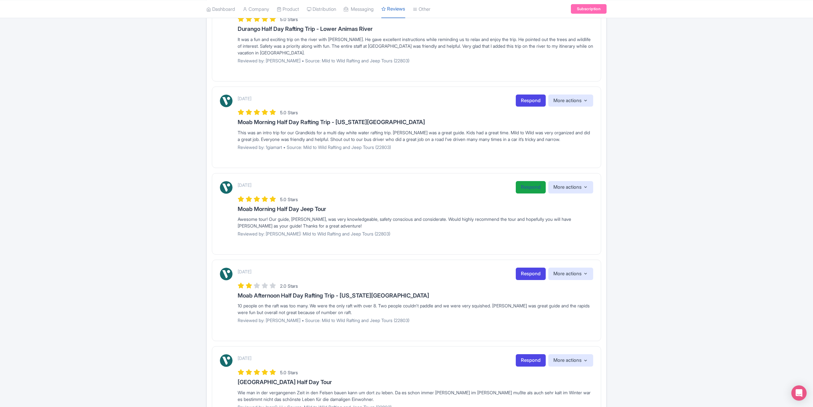
click at [532, 186] on link "Respond" at bounding box center [530, 187] width 30 height 12
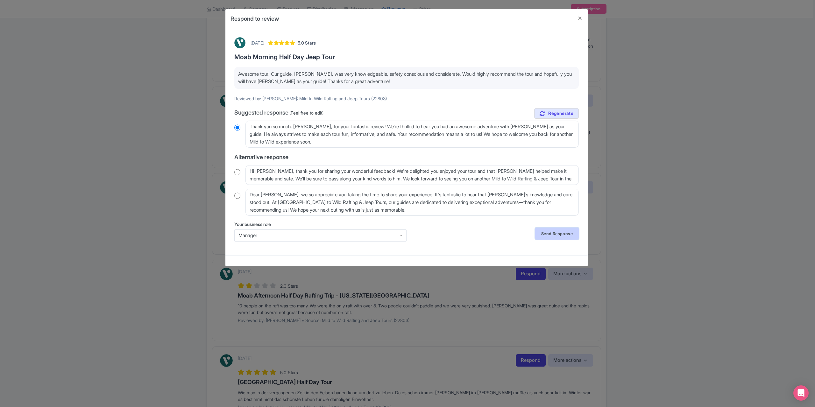
click at [541, 233] on link "Send Response" at bounding box center [557, 234] width 44 height 12
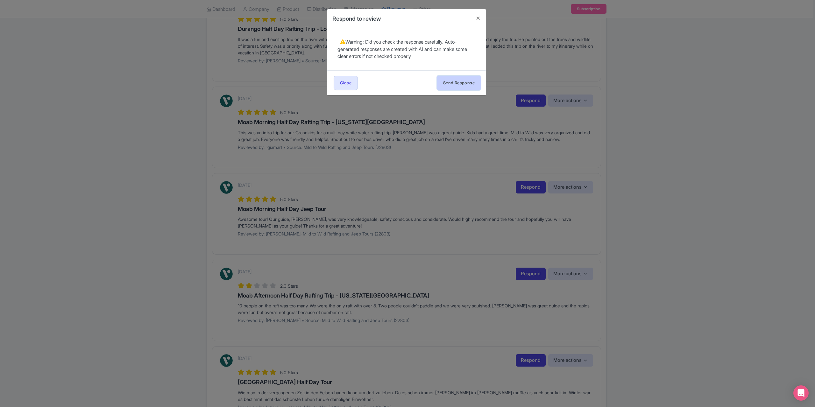
click at [459, 82] on button "Send Response" at bounding box center [459, 83] width 44 height 14
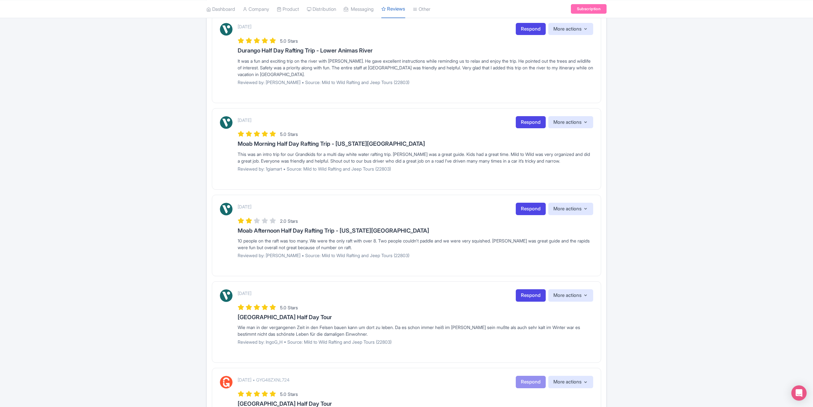
scroll to position [266, 0]
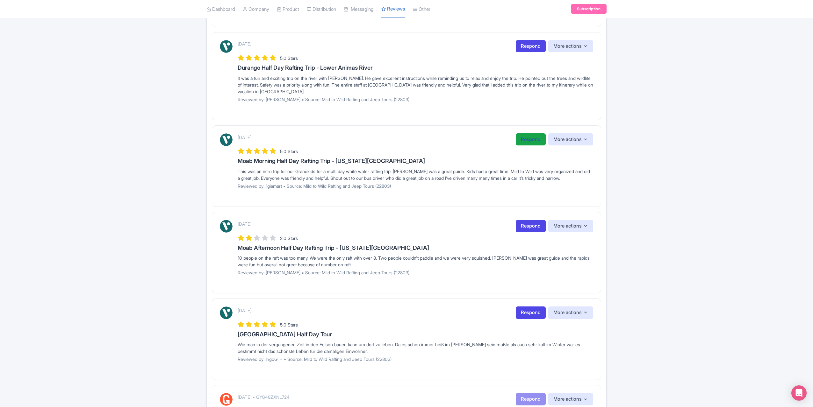
click at [522, 136] on link "Respond" at bounding box center [530, 139] width 30 height 12
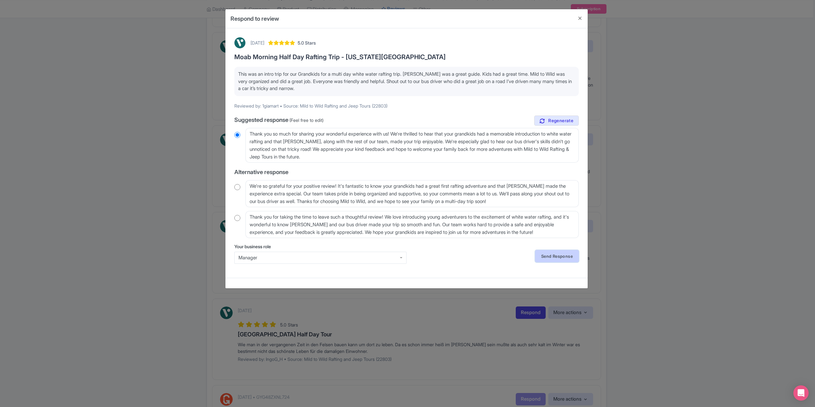
click at [554, 257] on link "Send Response" at bounding box center [557, 256] width 44 height 12
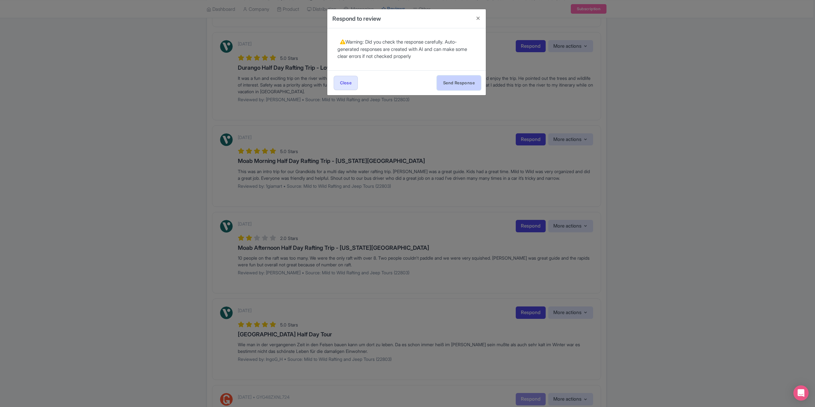
click at [452, 80] on button "Send Response" at bounding box center [459, 83] width 44 height 14
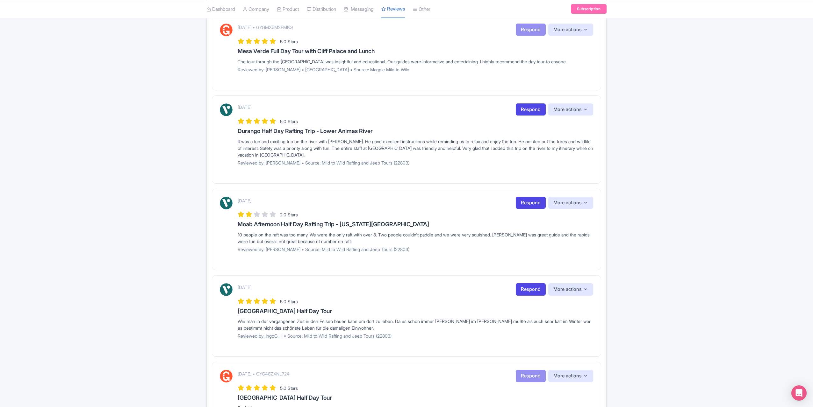
scroll to position [178, 0]
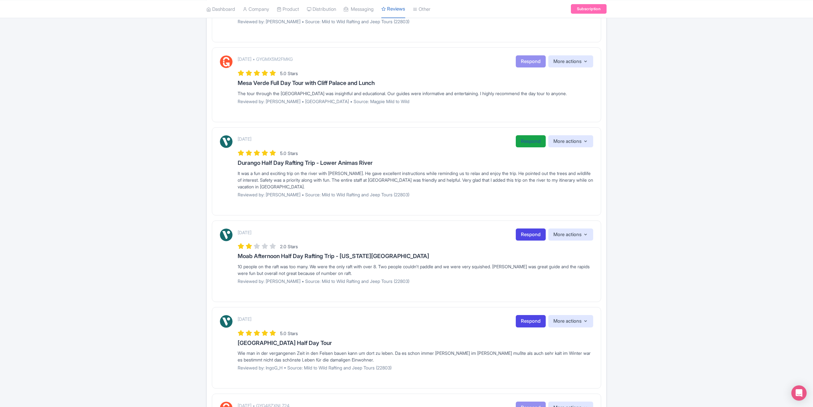
click at [522, 140] on link "Respond" at bounding box center [530, 141] width 30 height 12
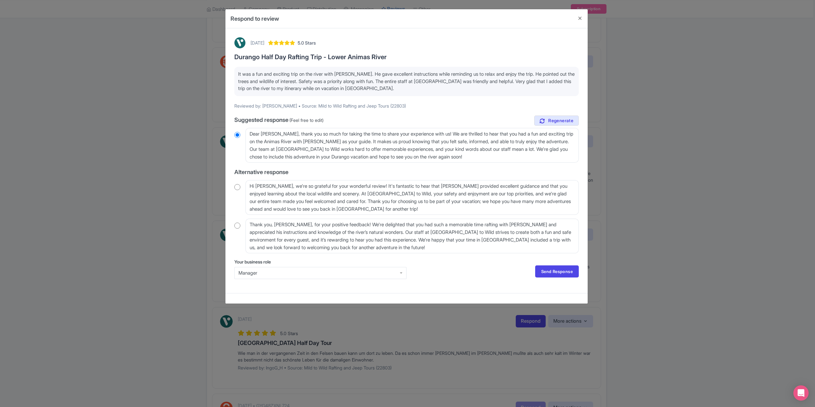
click at [232, 189] on div "June 14, 2024 5.0 Stars Durango Half Day Rafting Trip - Lower Animas River It w…" at bounding box center [407, 160] width 352 height 255
click at [236, 187] on input "radio" at bounding box center [237, 187] width 6 height 6
radio input "true"
click at [542, 269] on link "Send Response" at bounding box center [557, 272] width 44 height 12
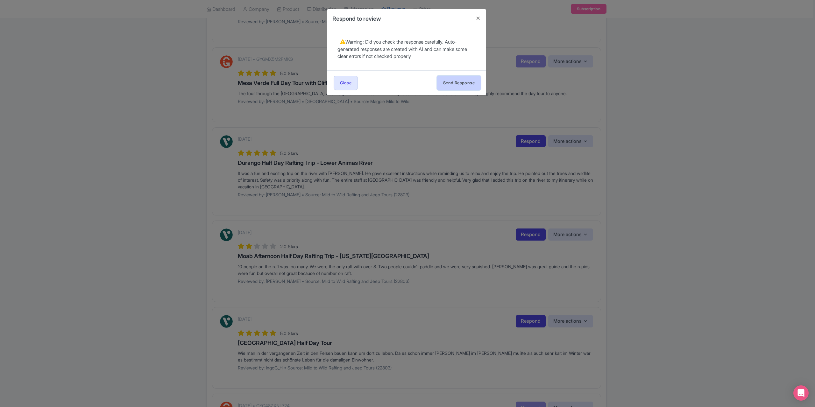
click at [454, 77] on button "Send Response" at bounding box center [459, 83] width 44 height 14
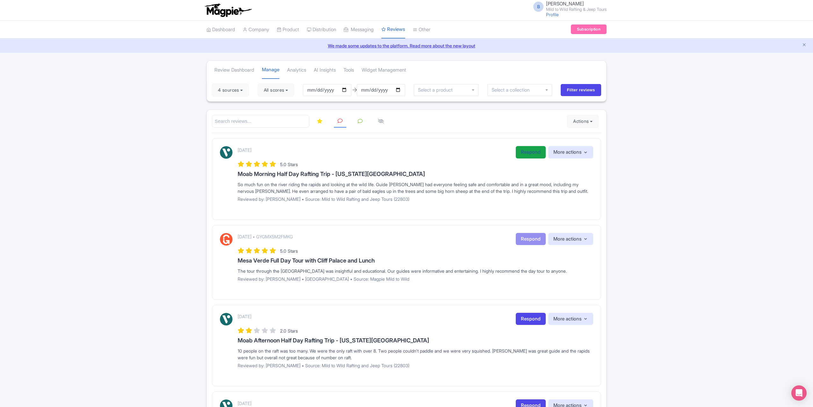
click at [532, 153] on link "Respond" at bounding box center [530, 152] width 30 height 12
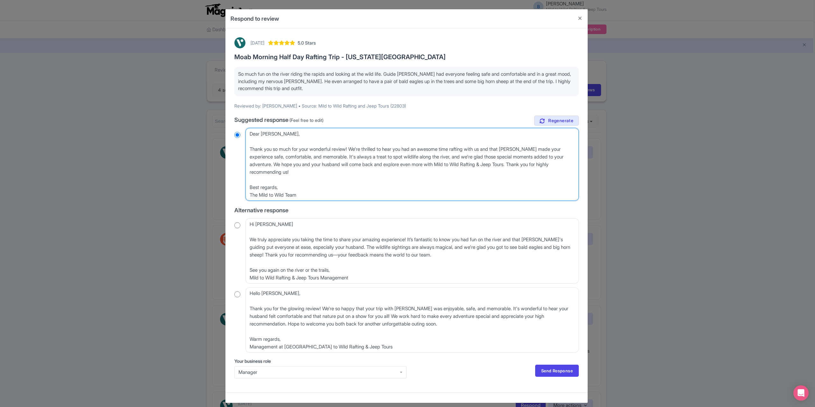
click at [249, 148] on textarea "Dear Kari_G, Thank you so much for your wonderful review! We're thrilled to hea…" at bounding box center [411, 164] width 333 height 73
type textarea "Dear Kari_G, Thank you so much for your wonderful review! We're thrilled to hea…"
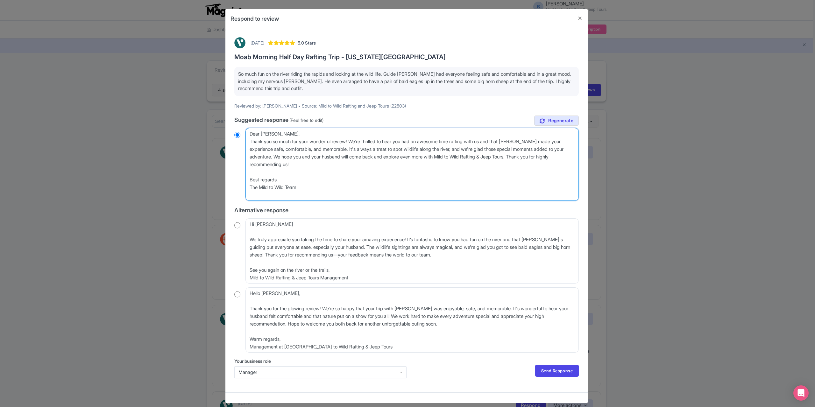
radio input "true"
type textarea "Dear Kari_G, Thank you so much for your wonderful review! We're thrilled to hea…"
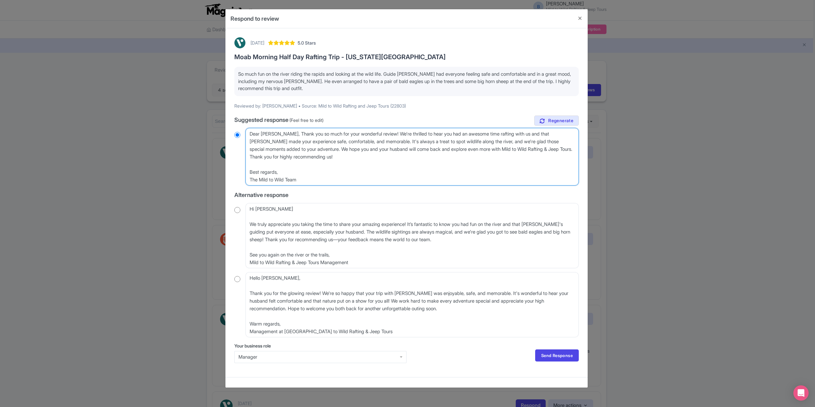
radio input "true"
type textarea "Dear Kari_G,Thank you so much for your wonderful review! We're thrilled to hear…"
radio input "true"
type textarea "Dear Kari_GThank you so much for your wonderful review! We're thrilled to hear …"
radio input "true"
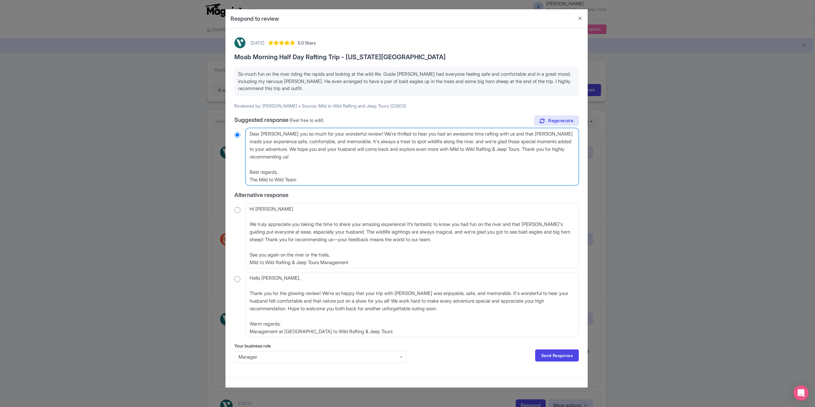
type textarea "Dear Kari_Thank you so much for your wonderful review! We're thrilled to hear y…"
radio input "true"
type textarea "Dear KariThank you so much for your wonderful review! We're thrilled to hear yo…"
radio input "true"
type textarea "Dear KarThank you so much for your wonderful review! We're thrilled to hear you…"
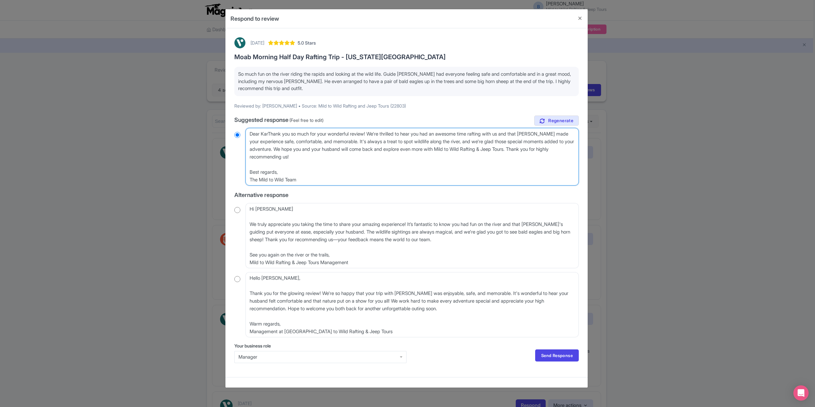
radio input "true"
type textarea "Dear KaThank you so much for your wonderful review! We're thrilled to hear you …"
radio input "true"
type textarea "Dear KThank you so much for your wonderful review! We're thrilled to hear you h…"
radio input "true"
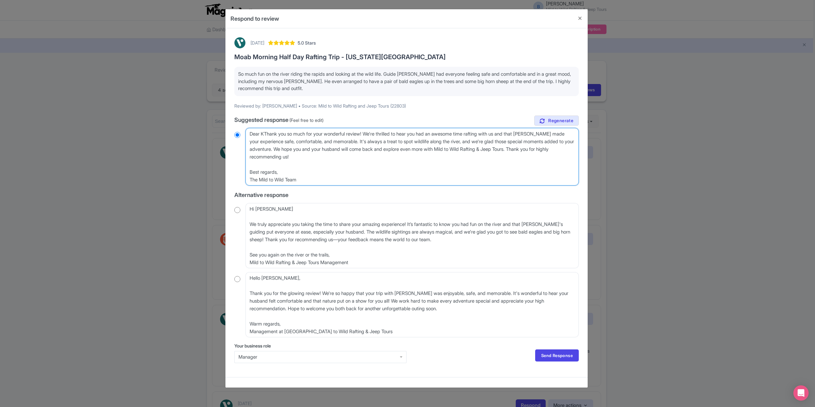
type textarea "Dear Thank you so much for your wonderful review! We're thrilled to hear you ha…"
radio input "true"
type textarea "DearThank you so much for your wonderful review! We're thrilled to hear you had…"
radio input "true"
type textarea "DeaThank you so much for your wonderful review! We're thrilled to hear you had …"
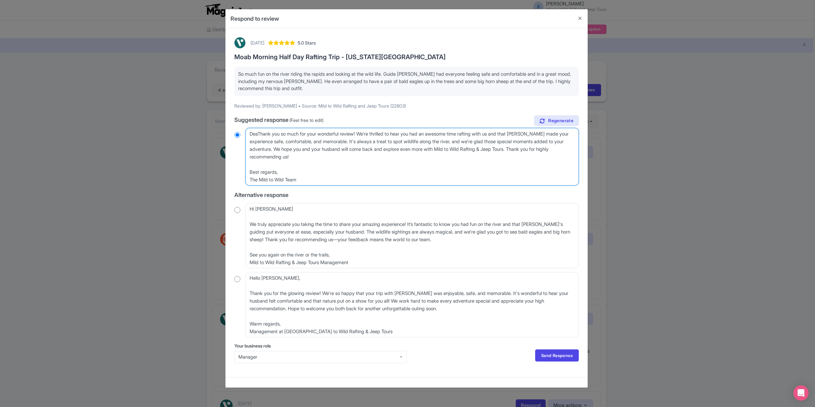
radio input "true"
type textarea "DeThank you so much for your wonderful review! We're thrilled to hear you had a…"
radio input "true"
type textarea "DThank you so much for your wonderful review! We're thrilled to hear you had an…"
radio input "true"
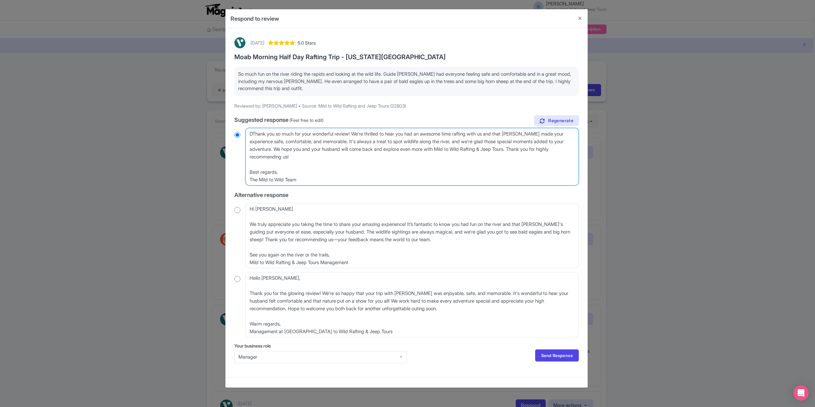
type textarea "Thank you so much for your wonderful review! We're thrilled to hear you had an …"
radio input "true"
click at [544, 353] on link "Send Response" at bounding box center [557, 356] width 44 height 12
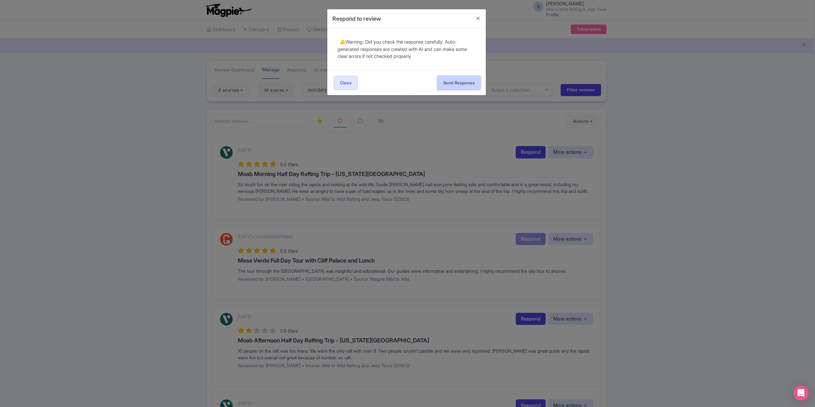
click at [450, 77] on button "Send Response" at bounding box center [459, 83] width 44 height 14
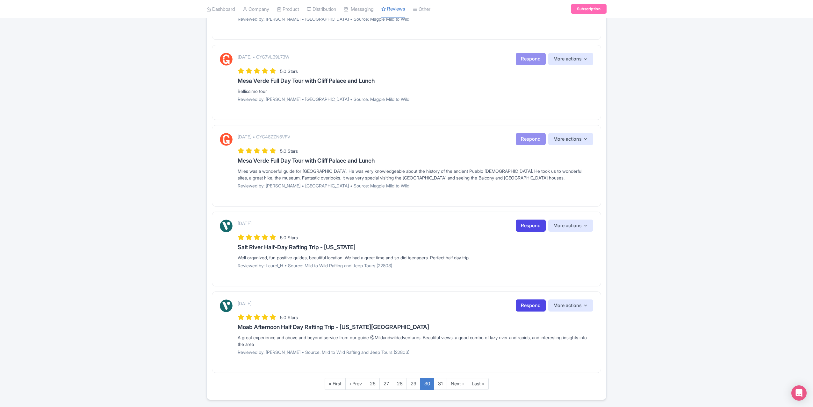
scroll to position [610, 0]
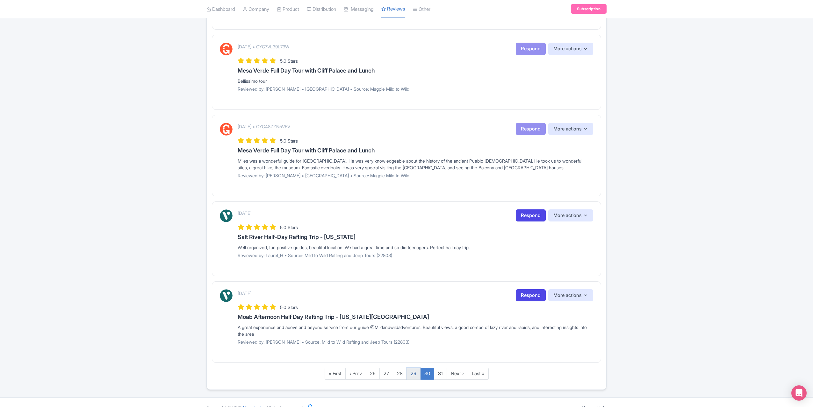
click at [412, 368] on link "29" at bounding box center [413, 374] width 14 height 12
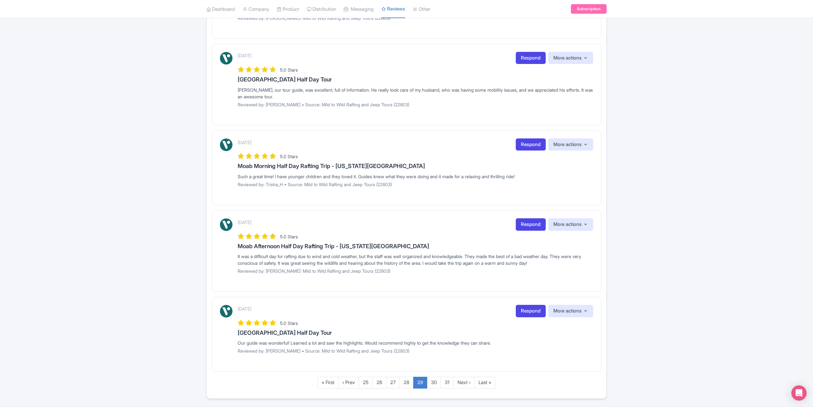
scroll to position [619, 0]
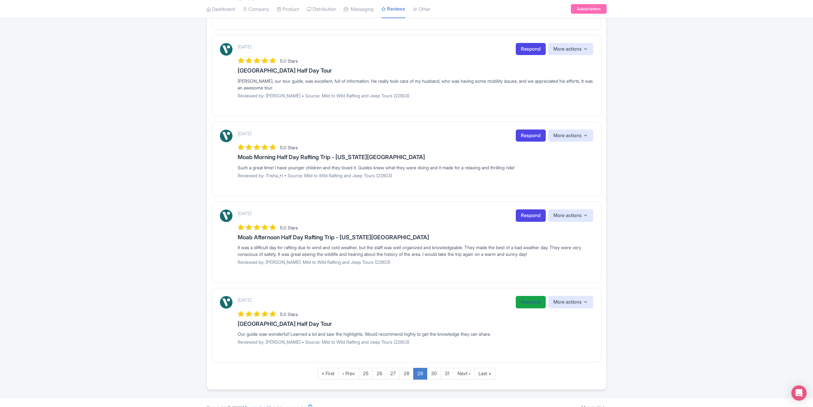
click at [521, 296] on link "Respond" at bounding box center [530, 302] width 30 height 12
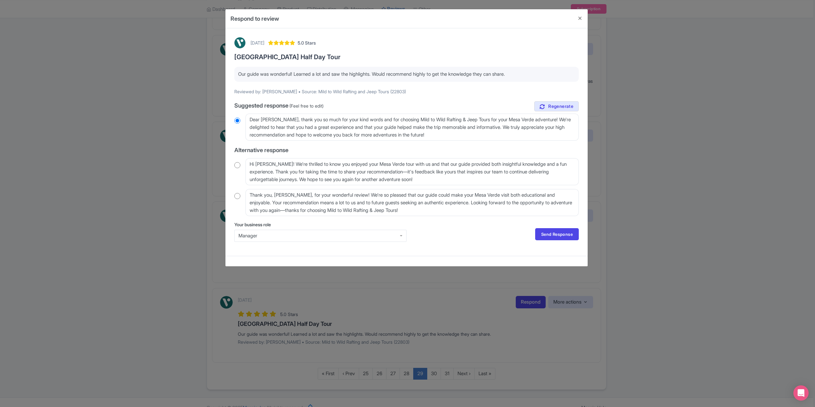
click at [239, 164] on input "radio" at bounding box center [237, 165] width 6 height 6
radio input "true"
click at [272, 164] on textarea "Hi Brad_M! We're thrilled to know you enjoyed your Mesa Verde tour with us and …" at bounding box center [411, 171] width 333 height 27
type textarea "Hi Brad_! We're thrilled to know you enjoyed your Mesa Verde tour with us and t…"
radio input "true"
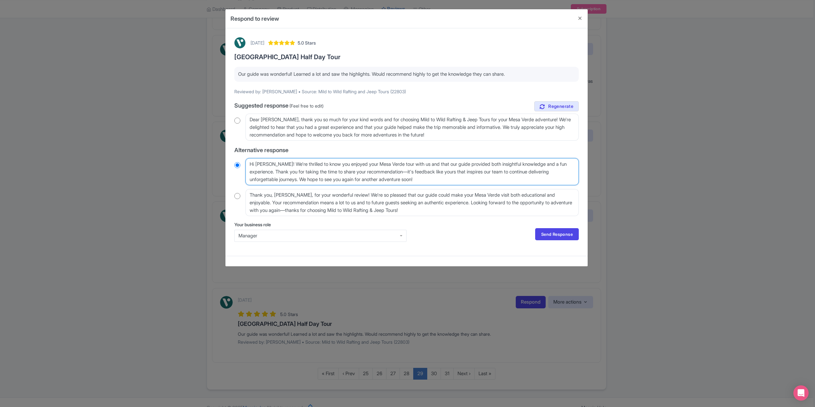
type textarea "Hi Brad! We're thrilled to know you enjoyed your Mesa Verde tour with us and th…"
radio input "true"
type textarea "Hi Brad! We're thrilled to know you enjoyed your Mesa Verde tour with us and th…"
click at [541, 233] on link "Send Response" at bounding box center [557, 234] width 44 height 12
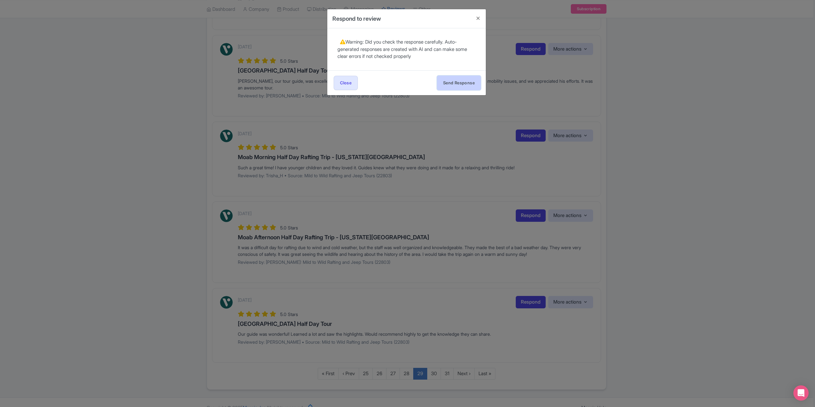
click at [467, 82] on button "Send Response" at bounding box center [459, 83] width 44 height 14
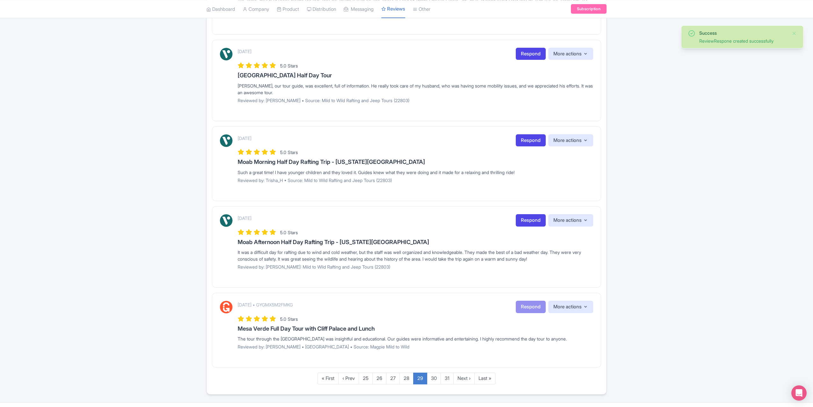
scroll to position [619, 0]
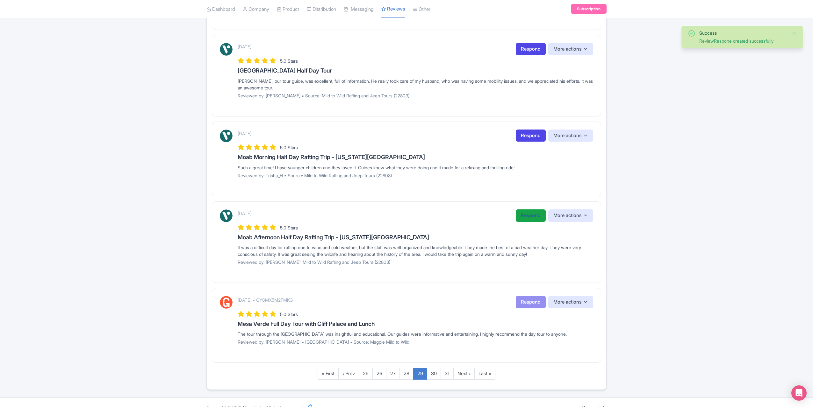
click at [532, 210] on link "Respond" at bounding box center [530, 216] width 30 height 12
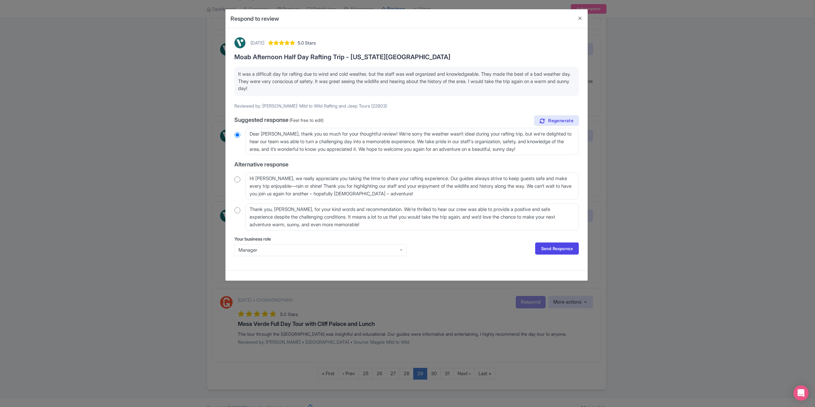
click at [238, 178] on input "radio" at bounding box center [237, 179] width 6 height 6
radio input "true"
click at [277, 177] on textarea "Hi [PERSON_NAME], we really appreciate you taking the time to share your raftin…" at bounding box center [411, 186] width 333 height 27
type textarea "Hi [PERSON_NAME], we really appreciate you taking the time to share your raftin…"
radio input "true"
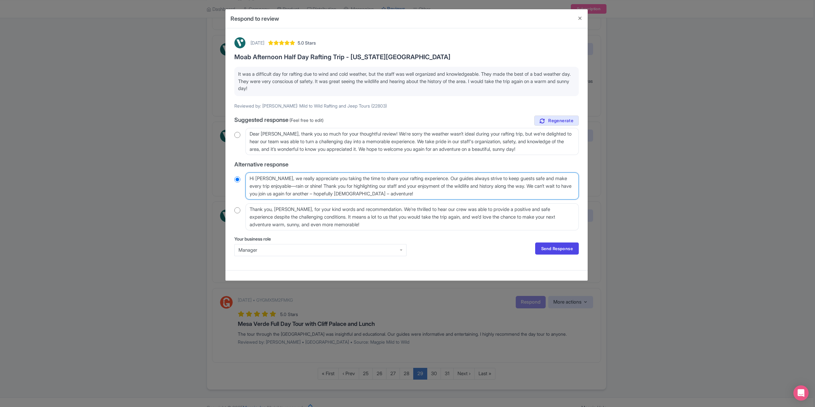
type textarea "Hi [PERSON_NAME], we really appreciate you taking the time to share your raftin…"
radio input "true"
type textarea "Hi [PERSON_NAME], we really appreciate you taking the time to share your raftin…"
click at [555, 250] on link "Send Response" at bounding box center [557, 249] width 44 height 12
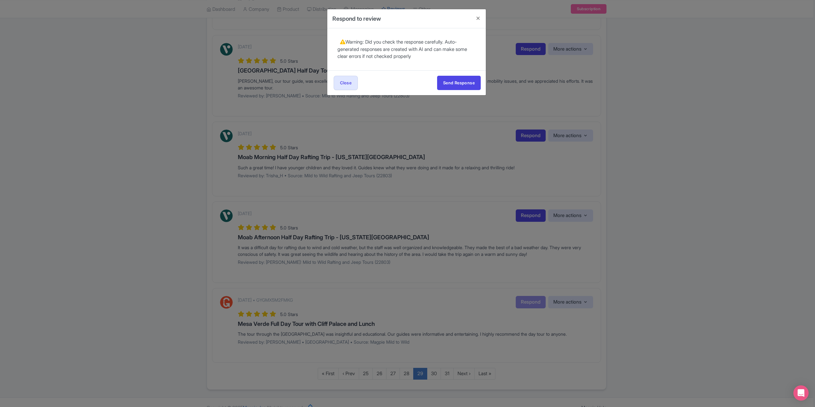
click at [452, 75] on div "Send Response Send Response Close Send Response" at bounding box center [406, 82] width 159 height 25
click at [453, 80] on button "Send Response" at bounding box center [459, 83] width 44 height 14
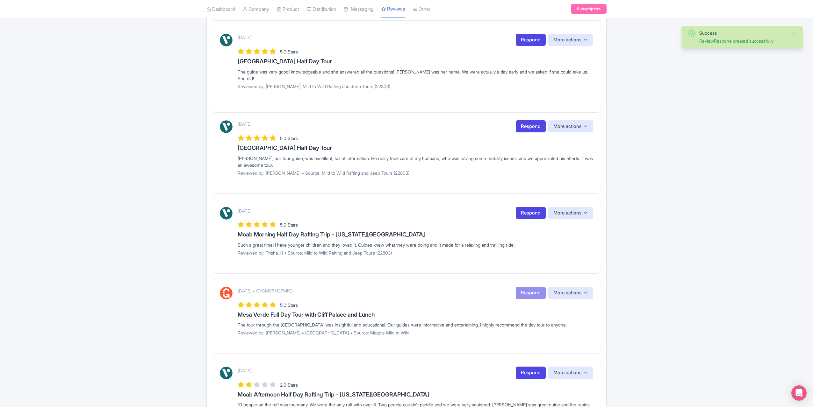
scroll to position [619, 0]
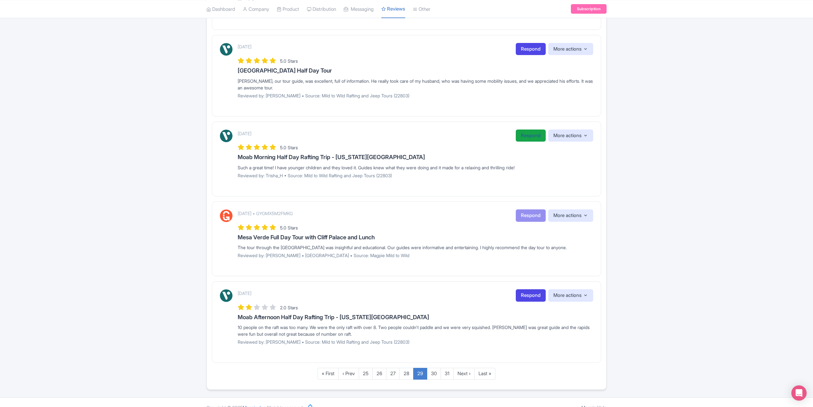
click at [526, 130] on link "Respond" at bounding box center [530, 136] width 30 height 12
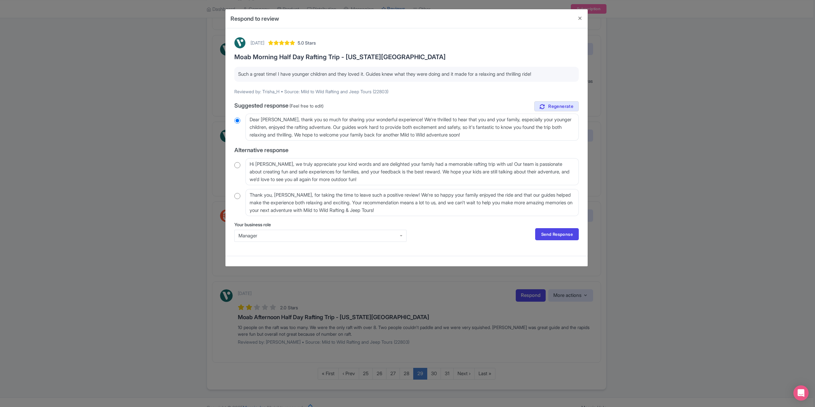
click at [236, 166] on input "radio" at bounding box center [237, 165] width 6 height 6
click at [273, 164] on textarea "Hi Trisha_H, we truly appreciate your kind words and are delighted your family …" at bounding box center [411, 171] width 333 height 27
radio input "true"
type textarea "Hi Trisha_, we truly appreciate your kind words and are delighted your family h…"
radio input "true"
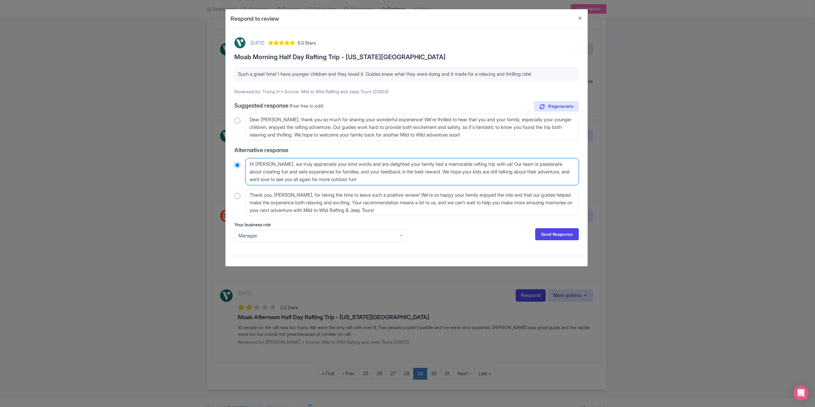
type textarea "Hi Trisha, we truly appreciate your kind words and are delighted your family ha…"
radio input "true"
type textarea "Hi Trish, we truly appreciate your kind words and are delighted your family had…"
radio input "true"
type textarea "Hi Trisha, we truly appreciate your kind words and are delighted your family ha…"
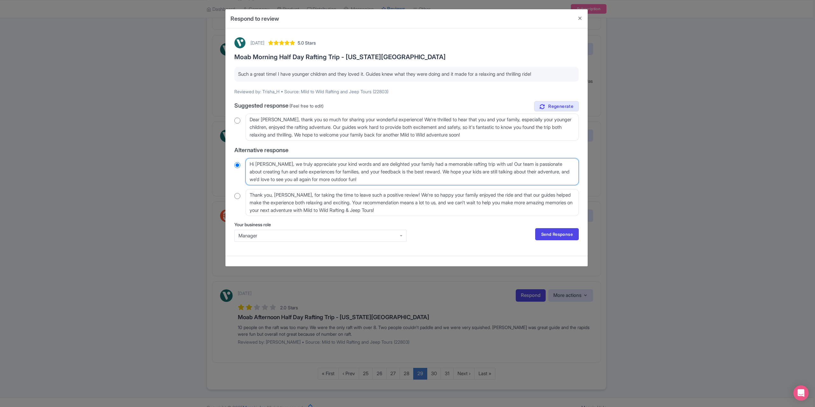
radio input "true"
type textarea "Hi Trisha, we truly appreciate your kind words and are delighted your family ha…"
click at [558, 232] on link "Send Response" at bounding box center [557, 234] width 44 height 12
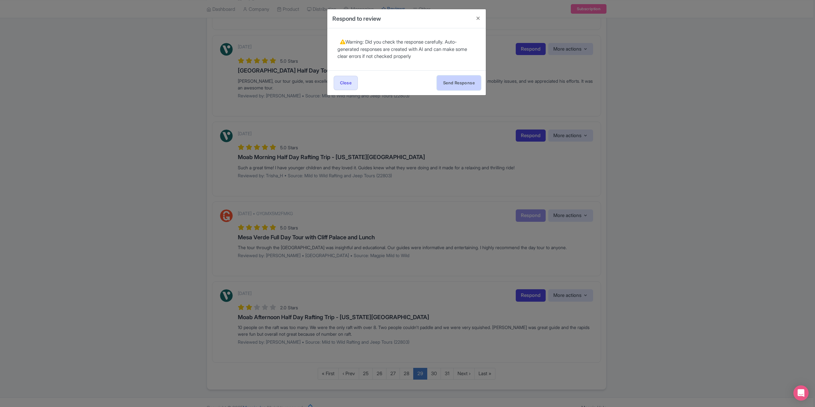
click at [462, 81] on button "Send Response" at bounding box center [459, 83] width 44 height 14
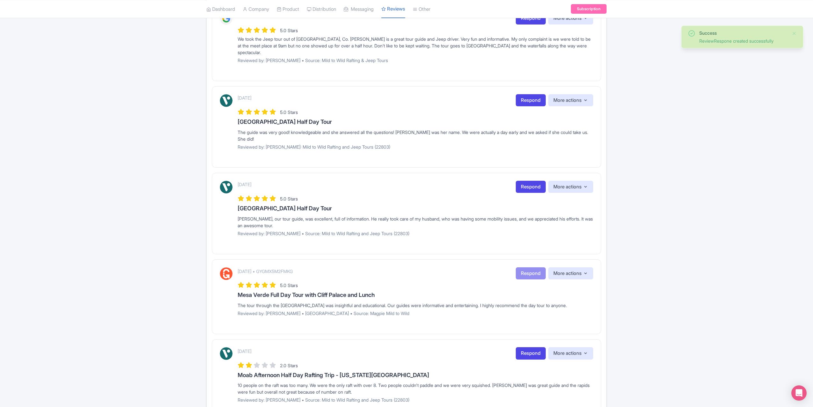
scroll to position [478, 0]
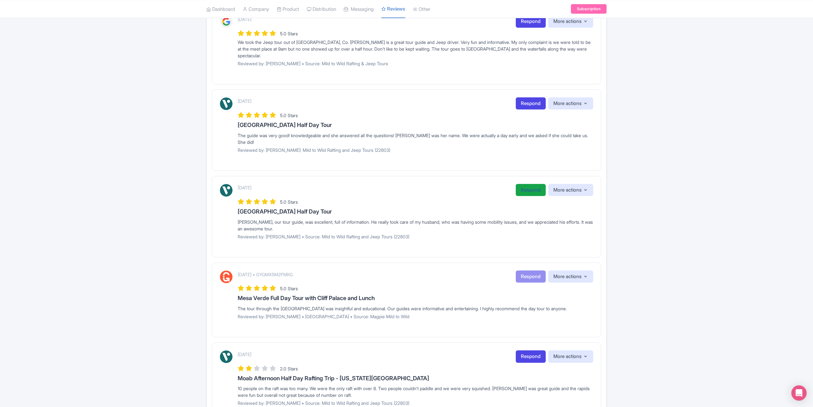
click at [520, 184] on link "Respond" at bounding box center [530, 190] width 30 height 12
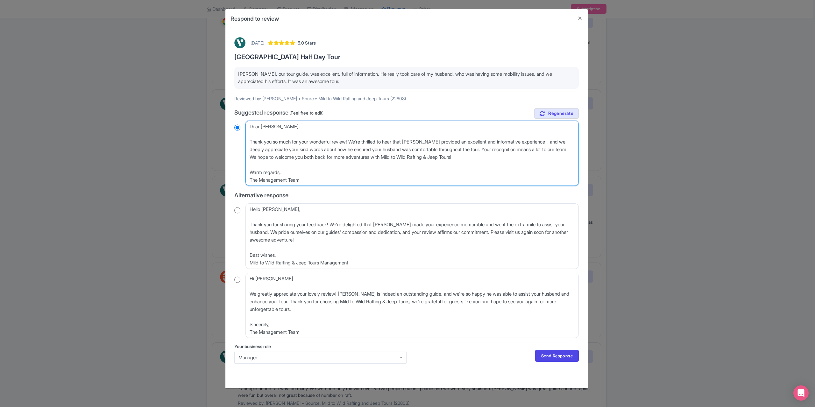
click at [248, 142] on textarea "Dear [PERSON_NAME], Thank you so much for your wonderful review! We're thrilled…" at bounding box center [411, 153] width 333 height 65
type textarea "Dear [PERSON_NAME], Thank you so much for your wonderful review! We're thrilled…"
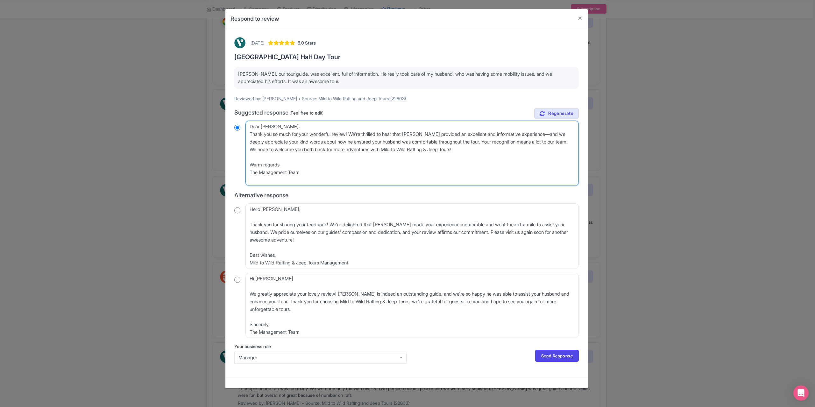
radio input "true"
type textarea "Dear [PERSON_NAME], Thank you so much for your wonderful review! We're thrilled…"
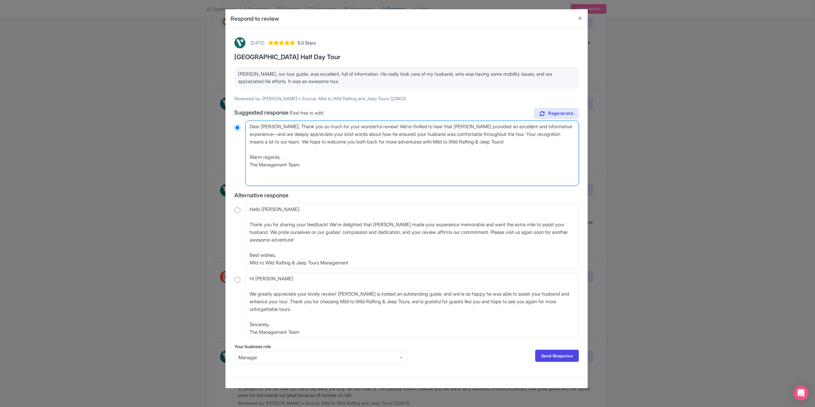
radio input "true"
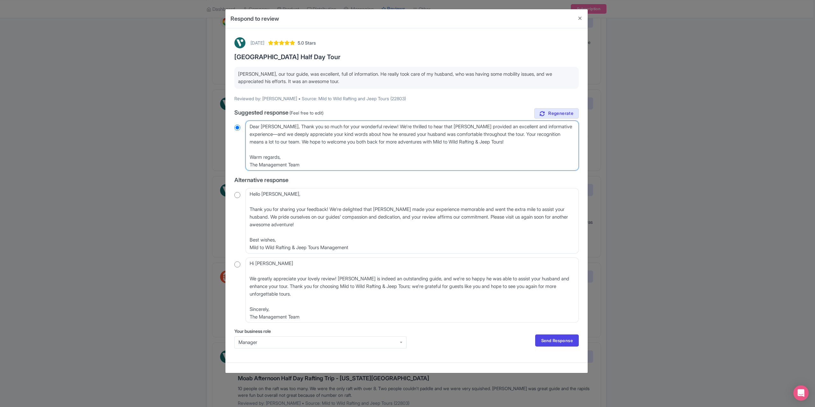
type textarea "Dear [PERSON_NAME],Thank you so much for your wonderful review! We're thrilled …"
radio input "true"
type textarea "Dear [PERSON_NAME] you so much for your wonderful review! We're thrilled to hea…"
radio input "true"
type textarea "Dear [PERSON_NAME] you so much for your wonderful review! We're thrilled to hea…"
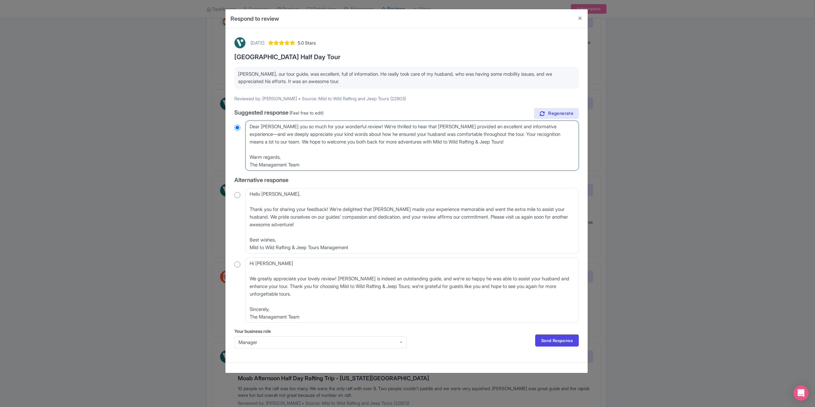
radio input "true"
type textarea "Dear [PERSON_NAME] you so much for your wonderful review! We're thrilled to hea…"
radio input "true"
type textarea "Dear [PERSON_NAME] you so much for your wonderful review! We're thrilled to hea…"
radio input "true"
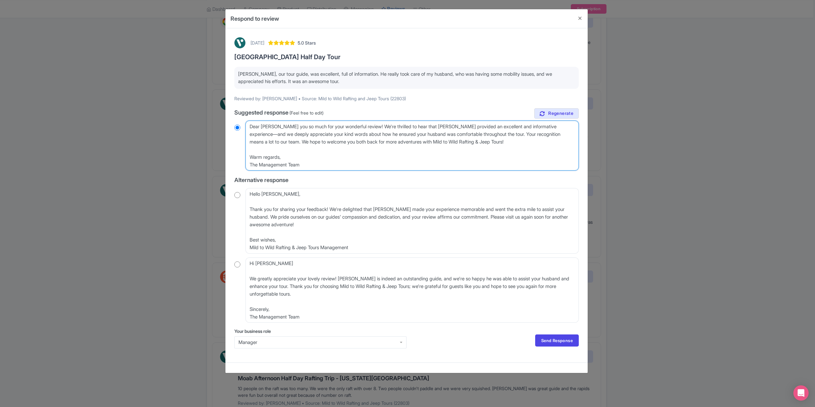
type textarea "Dear [PERSON_NAME] you so much for your wonderful review! We're thrilled to hea…"
radio input "true"
type textarea "Dear [PERSON_NAME] you so much for your wonderful review! We're thrilled to hea…"
radio input "true"
type textarea "Dear [PERSON_NAME] you so much for your wonderful review! We're thrilled to hea…"
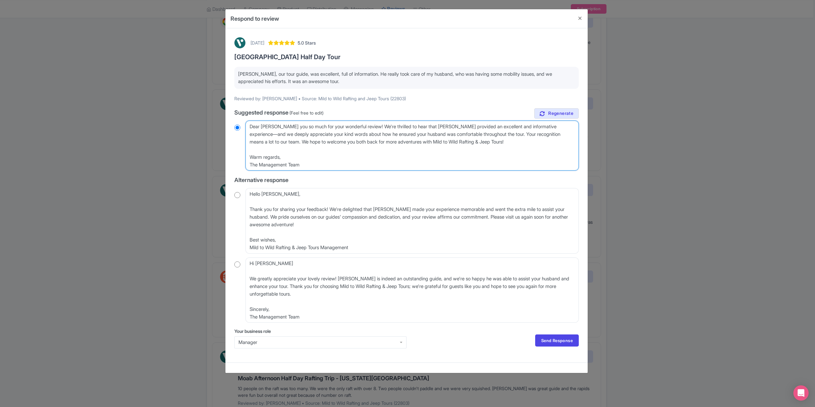
radio input "true"
type textarea "Dear CyThank you so much for your wonderful review! We're thrilled to hear that…"
radio input "true"
type textarea "Dear CThank you so much for your wonderful review! We're thrilled to hear that …"
radio input "true"
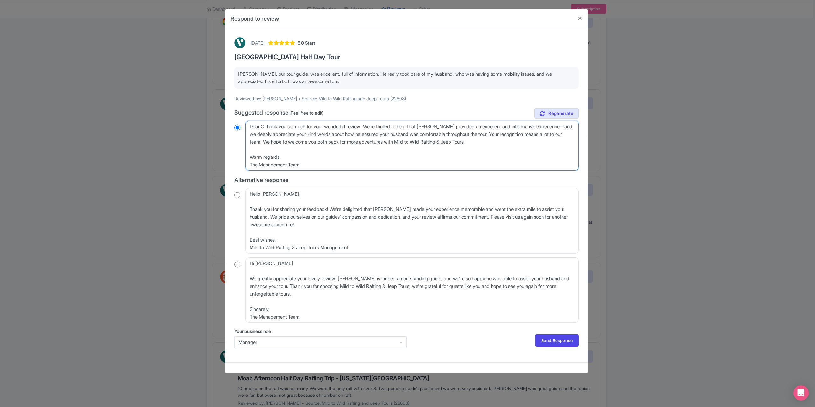
type textarea "Dear Thank you so much for your wonderful review! We're thrilled to hear that […"
radio input "true"
type textarea "DearThank you so much for your wonderful review! We're thrilled to hear that [P…"
radio input "true"
type textarea "DeaThank you so much for your wonderful review! We're thrilled to hear that [PE…"
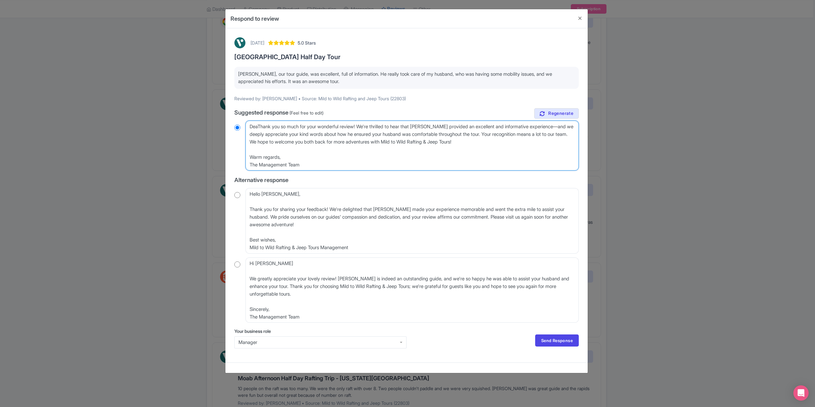
radio input "true"
type textarea "DeThank you so much for your wonderful review! We're thrilled to hear that Jerr…"
radio input "true"
type textarea "DThank you so much for your wonderful review! We're thrilled to hear that Jerry…"
radio input "true"
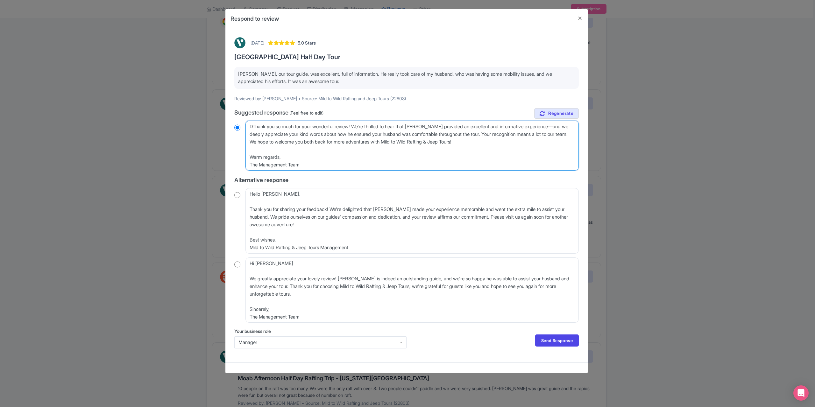
type textarea "Thank you so much for your wonderful review! We're thrilled to hear that Jerry …"
radio input "true"
type textarea "Thank you so much for your wonderful review! We're thrilled to hear that Jerry …"
click at [550, 340] on link "Send Response" at bounding box center [557, 341] width 44 height 12
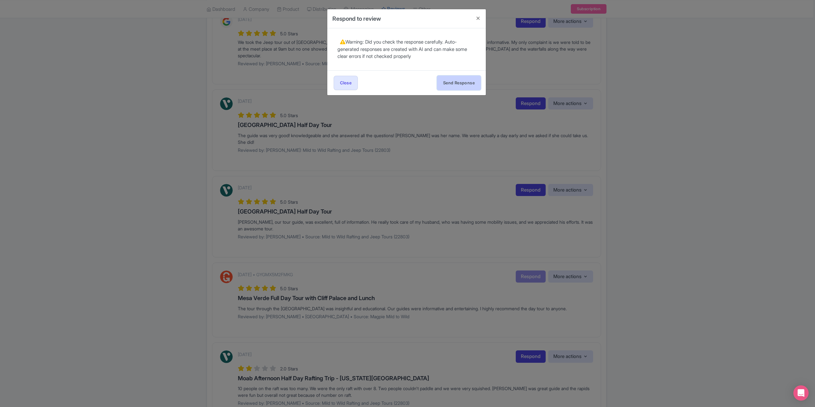
click at [464, 80] on button "Send Response" at bounding box center [459, 83] width 44 height 14
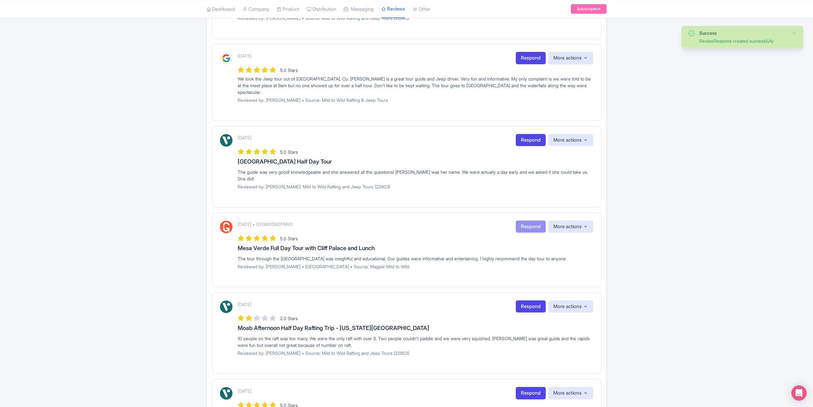
scroll to position [414, 0]
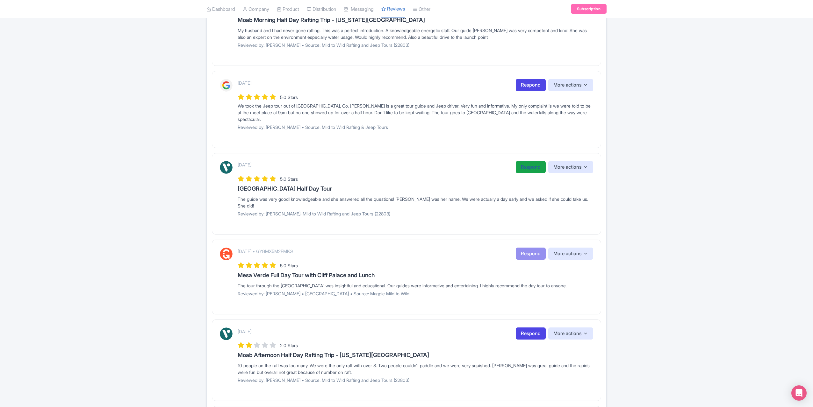
click at [522, 161] on link "Respond" at bounding box center [530, 167] width 30 height 12
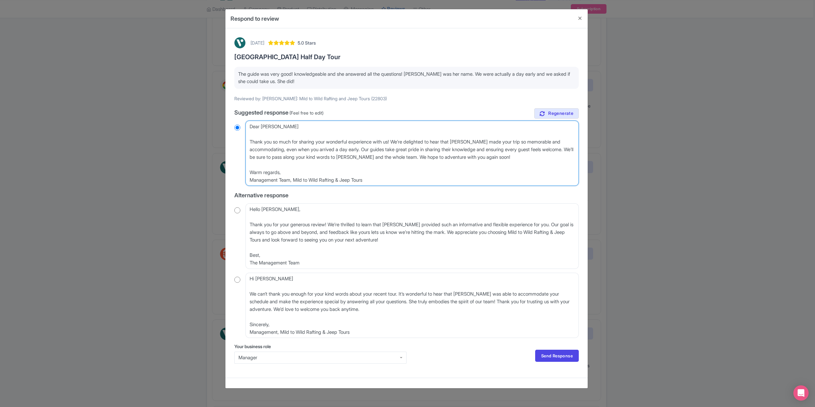
click at [249, 140] on textarea "Dear Debbie_D, Thank you so much for sharing your wonderful experience with us!…" at bounding box center [411, 153] width 333 height 65
type textarea "Dear Debbie_D, Thank you so much for sharing your wonderful experience with us!…"
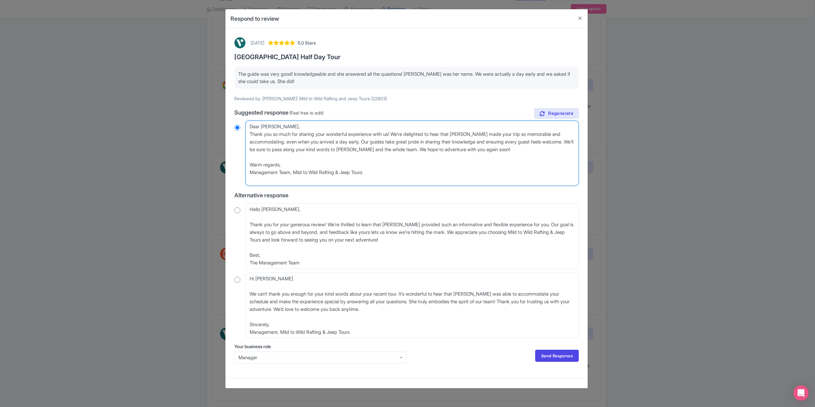
radio input "true"
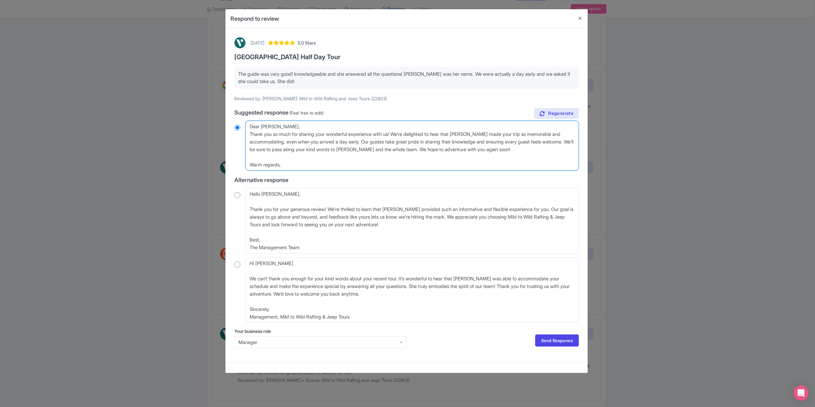
type textarea "Dear Debbie_D, Thank you so much for sharing your wonderful experience with us!…"
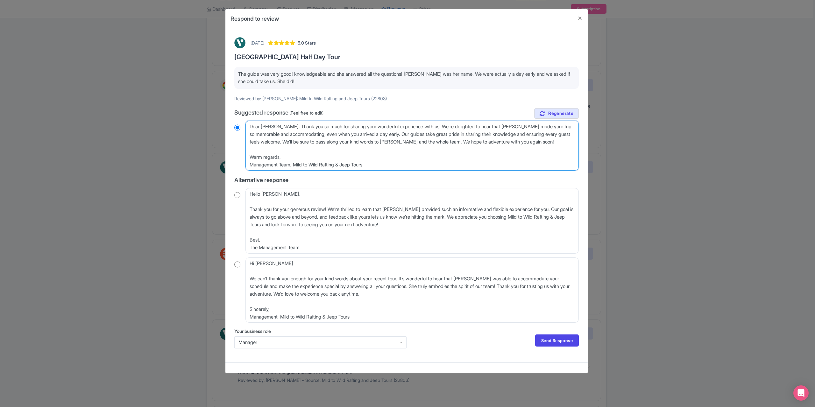
radio input "true"
type textarea "Dear Debbie_D,Thank you so much for sharing your wonderful experience with us! …"
radio input "true"
type textarea "Dear Debbie_DThank you so much for sharing your wonderful experience with us! W…"
radio input "true"
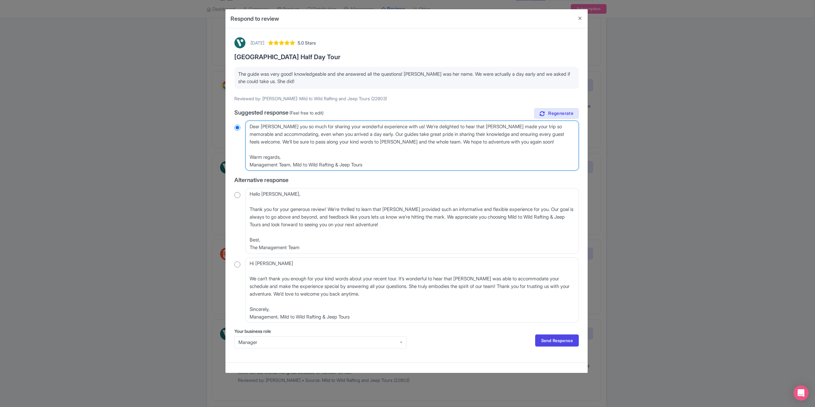
type textarea "Dear Debbie_Thank you so much for sharing your wonderful experience with us! We…"
radio input "true"
type textarea "Dear DebbieThank you so much for sharing your wonderful experience with us! We’…"
radio input "true"
type textarea "Dear DebbiThank you so much for sharing your wonderful experience with us! We’r…"
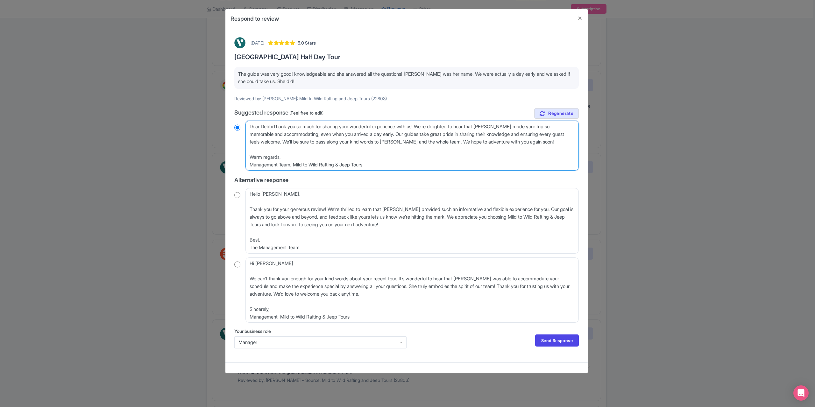
radio input "true"
type textarea "Dear DebbThank you so much for sharing your wonderful experience with us! We’re…"
radio input "true"
type textarea "Dear DebThank you so much for sharing your wonderful experience with us! We’re …"
radio input "true"
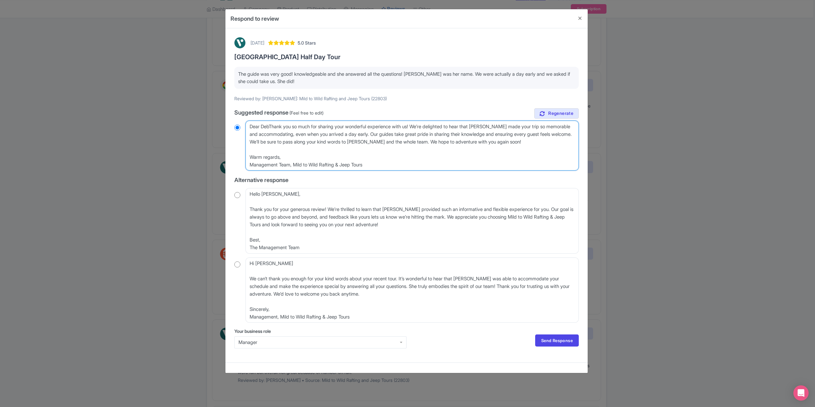
type textarea "Dear DeThank you so much for sharing your wonderful experience with us! We’re d…"
radio input "true"
type textarea "Dear DThank you so much for sharing your wonderful experience with us! We’re de…"
radio input "true"
type textarea "Dear Thank you so much for sharing your wonderful experience with us! We’re del…"
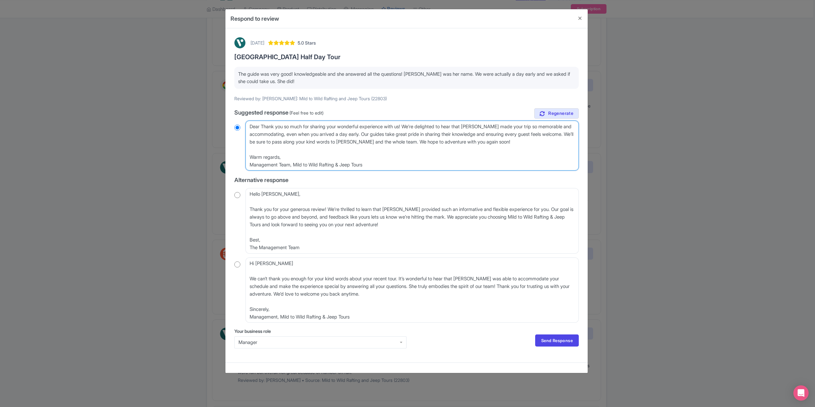
radio input "true"
type textarea "DearThank you so much for sharing your wonderful experience with us! We’re deli…"
radio input "true"
type textarea "DeaThank you so much for sharing your wonderful experience with us! We’re delig…"
radio input "true"
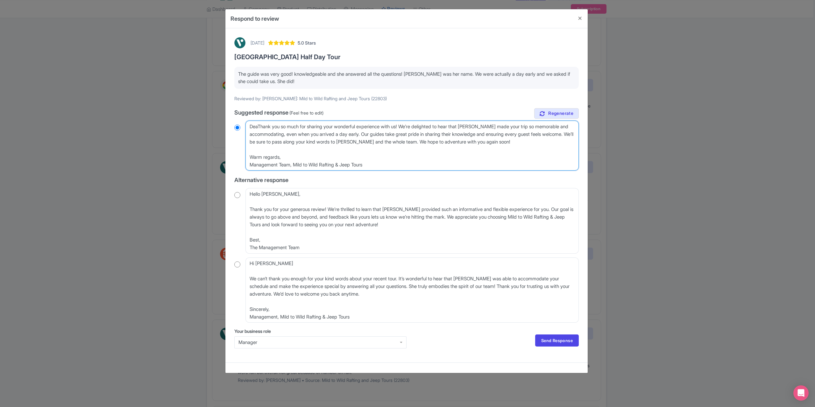
type textarea "DeThank you so much for sharing your wonderful experience with us! We’re deligh…"
radio input "true"
type textarea "DThank you so much for sharing your wonderful experience with us! We’re delight…"
radio input "true"
type textarea "Thank you so much for sharing your wonderful experience with us! We’re delighte…"
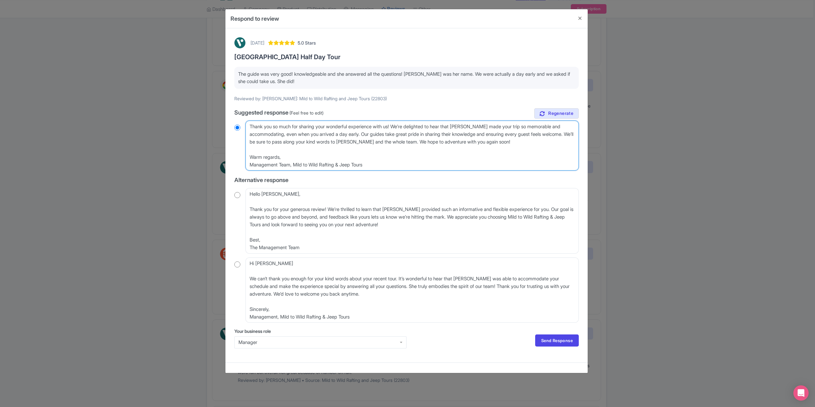
radio input "true"
type textarea "Thank you so much for sharing your wonderful experience with us! We’re delighte…"
click at [545, 345] on link "Send Response" at bounding box center [557, 341] width 44 height 12
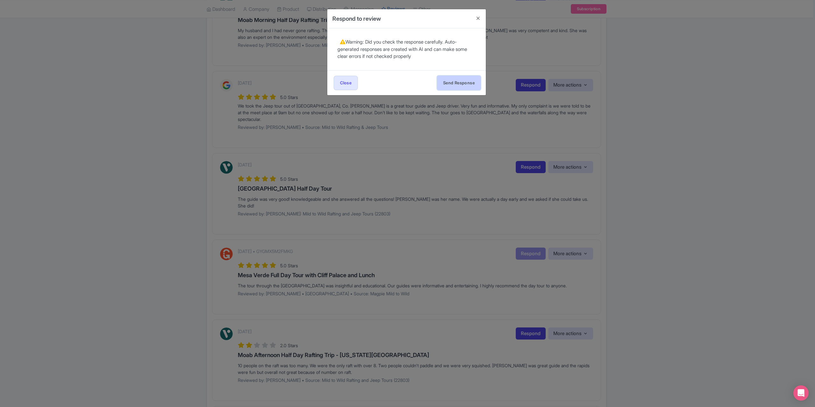
click at [450, 89] on button "Send Response" at bounding box center [459, 83] width 44 height 14
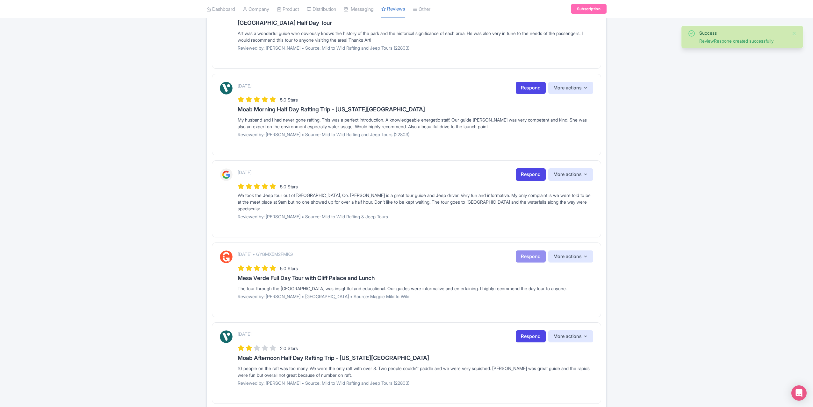
scroll to position [318, 0]
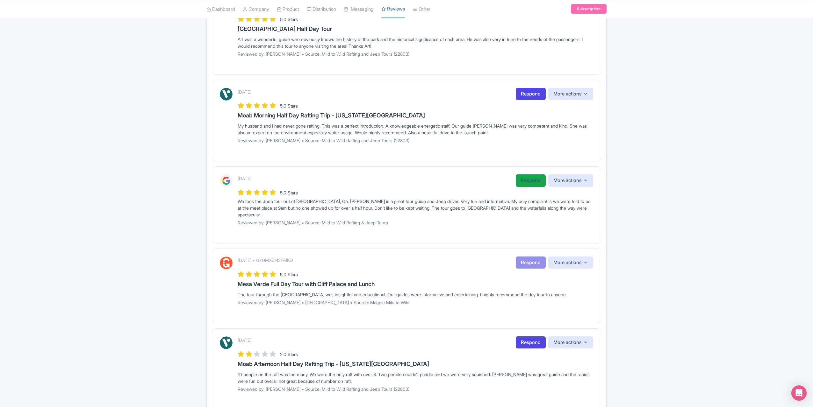
click at [520, 177] on link "Respond" at bounding box center [530, 180] width 30 height 12
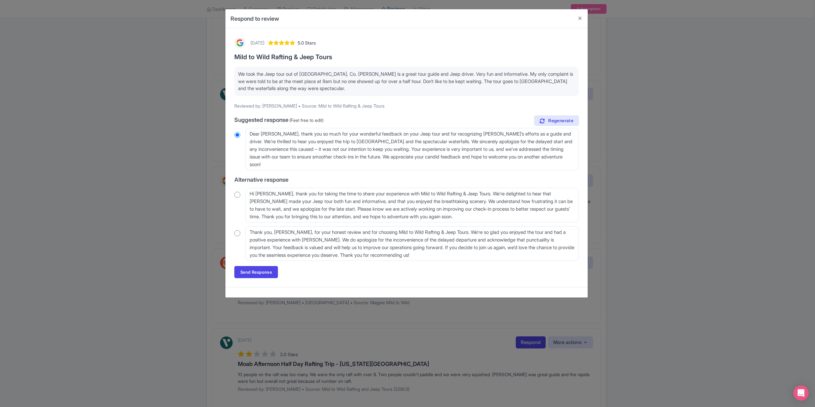
click at [237, 195] on input "radio" at bounding box center [237, 195] width 6 height 6
radio input "true"
click at [265, 273] on link "Send Response" at bounding box center [256, 272] width 44 height 12
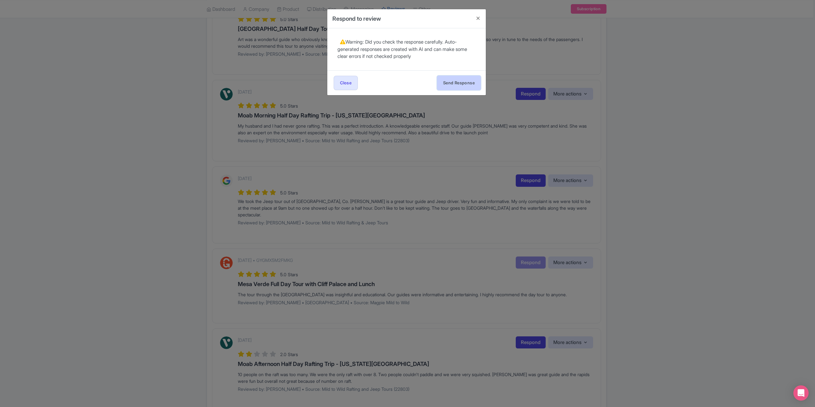
click at [453, 81] on button "Send Response" at bounding box center [459, 83] width 44 height 14
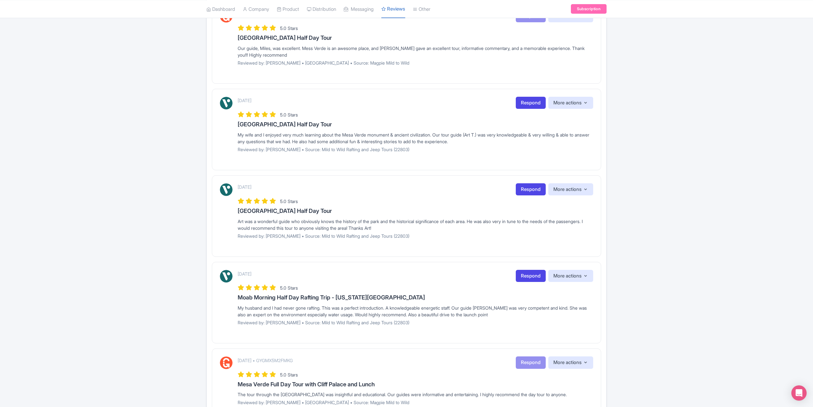
scroll to position [191, 0]
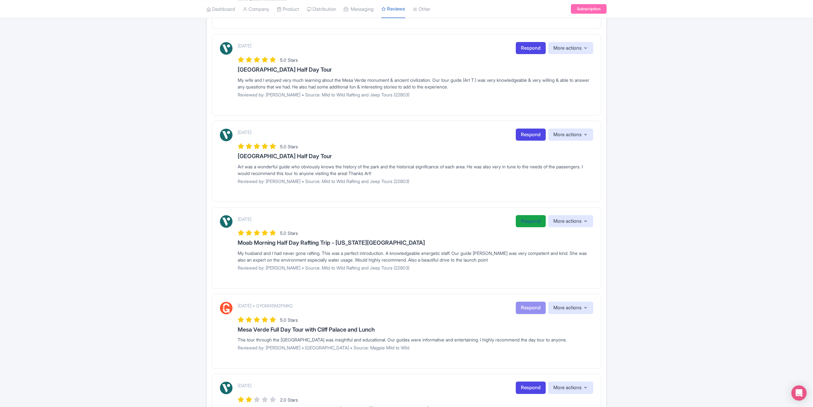
click at [521, 220] on link "Respond" at bounding box center [530, 221] width 30 height 12
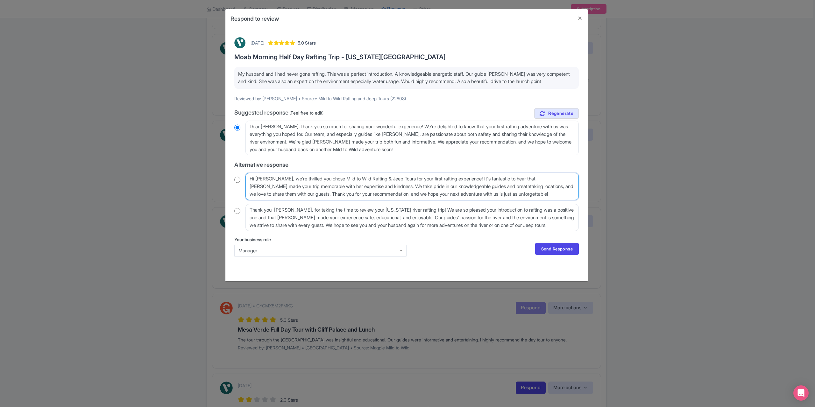
click at [273, 179] on textarea "Hi [PERSON_NAME], we're thrilled you chose Mild to Wild Rafting & Jeep Tours fo…" at bounding box center [411, 186] width 333 height 27
click at [238, 179] on input "radio" at bounding box center [237, 180] width 6 height 6
radio input "true"
click at [274, 179] on textarea "Hi [PERSON_NAME], we're thrilled you chose Mild to Wild Rafting & Jeep Tours fo…" at bounding box center [411, 186] width 333 height 27
type textarea "Hi [PERSON_NAME], we're thrilled you chose Mild to Wild Rafting & Jeep Tours fo…"
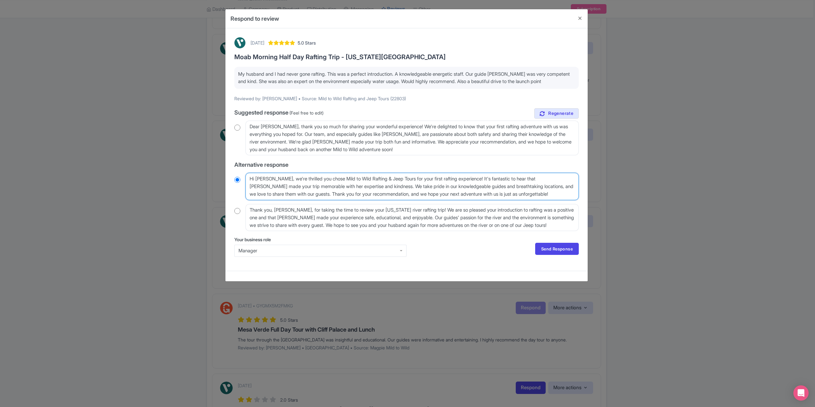
radio input "true"
type textarea "Hi [PERSON_NAME], we're thrilled you chose Mild to Wild Rafting & Jeep Tours fo…"
radio input "true"
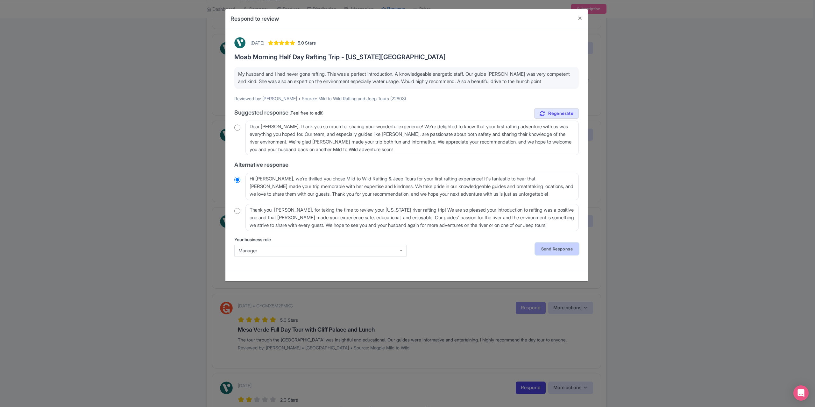
click at [546, 252] on link "Send Response" at bounding box center [557, 249] width 44 height 12
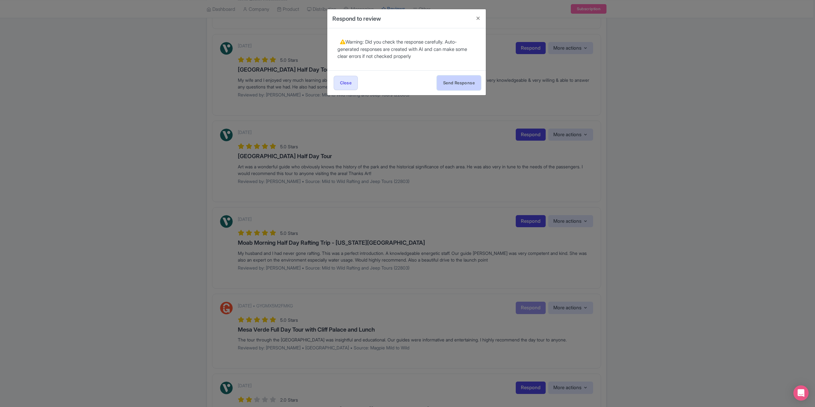
click at [457, 87] on button "Send Response" at bounding box center [459, 83] width 44 height 14
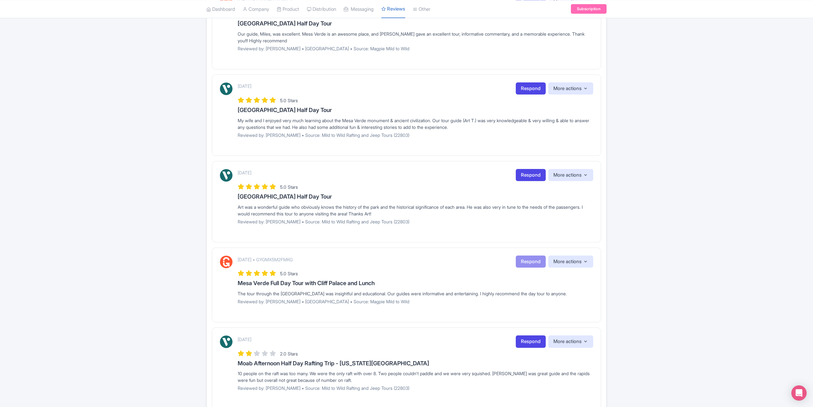
scroll to position [139, 0]
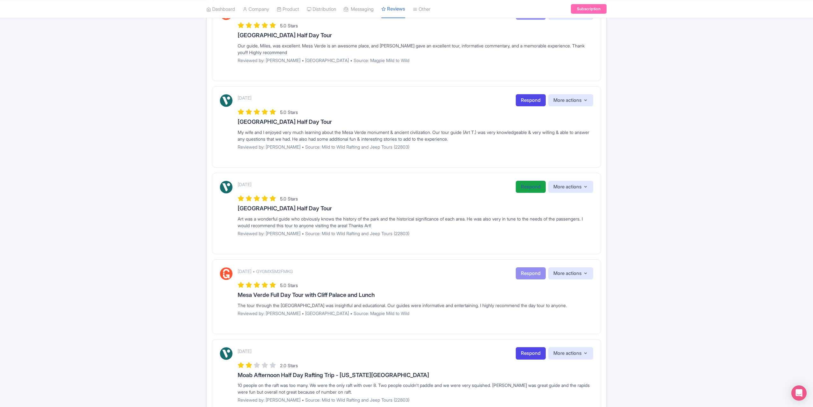
click at [522, 186] on link "Respond" at bounding box center [530, 187] width 30 height 12
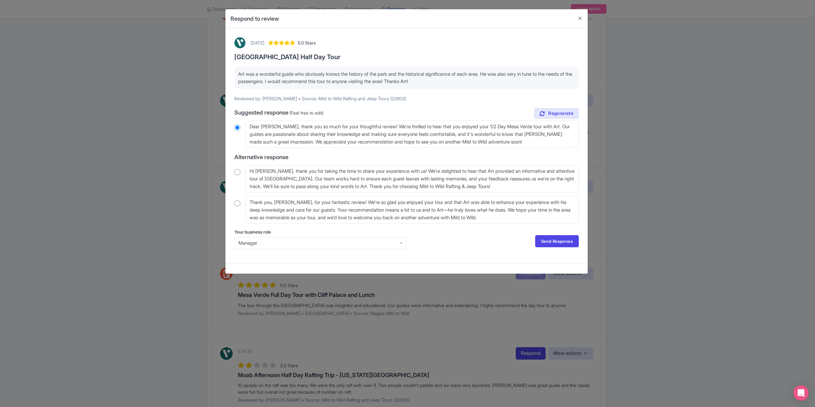
click at [237, 174] on input "radio" at bounding box center [237, 172] width 6 height 6
radio input "true"
click at [564, 243] on link "Send Response" at bounding box center [557, 241] width 44 height 12
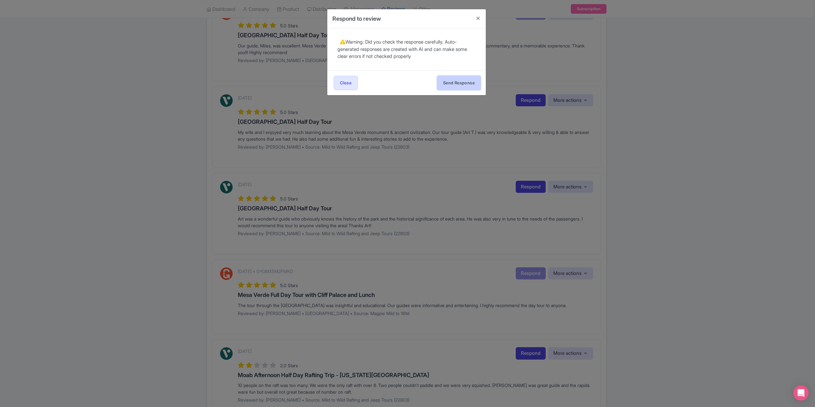
click at [449, 87] on button "Send Response" at bounding box center [459, 83] width 44 height 14
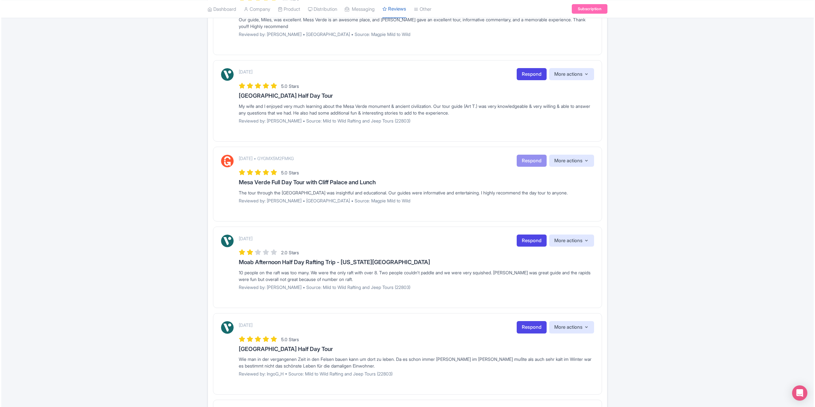
scroll to position [159, 0]
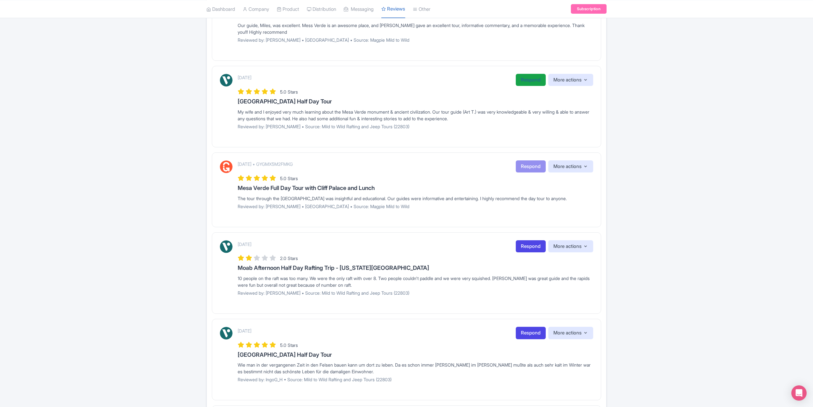
click at [536, 81] on link "Respond" at bounding box center [530, 80] width 30 height 12
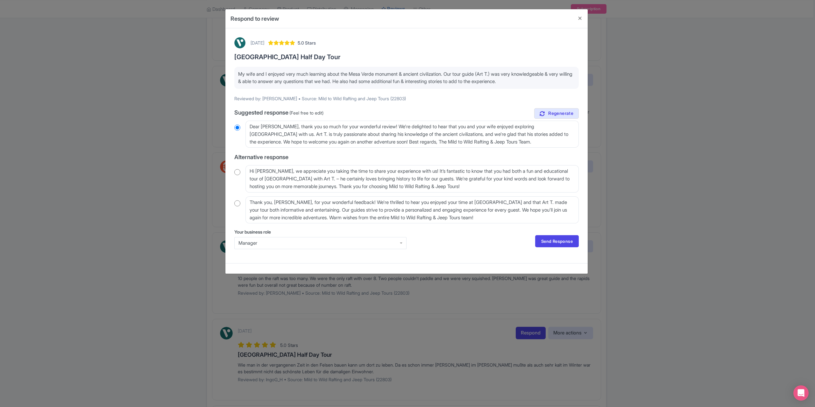
click at [238, 171] on input "radio" at bounding box center [237, 172] width 6 height 6
radio input "true"
click at [276, 172] on textarea "Hi [PERSON_NAME], we appreciate you taking the time to share your experience wi…" at bounding box center [411, 178] width 333 height 27
type textarea "Hi [PERSON_NAME], we appreciate you taking the time to share your experience wi…"
radio input "true"
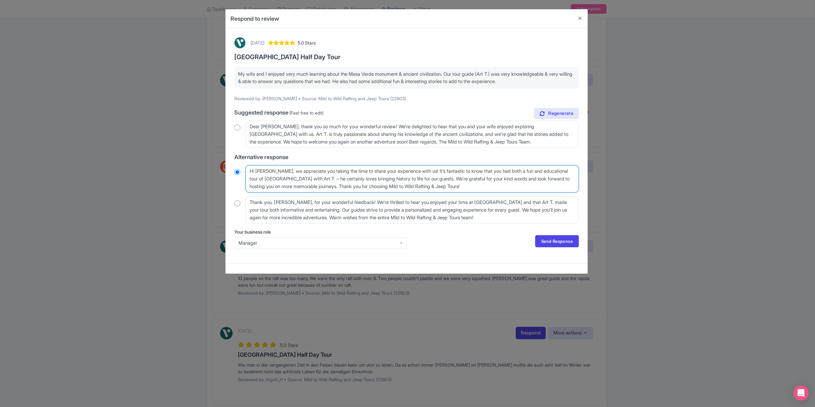
type textarea "Hi [PERSON_NAME], we appreciate you taking the time to share your experience wi…"
radio input "true"
type textarea "Hi [PERSON_NAME], we appreciate you taking the time to share your experience wi…"
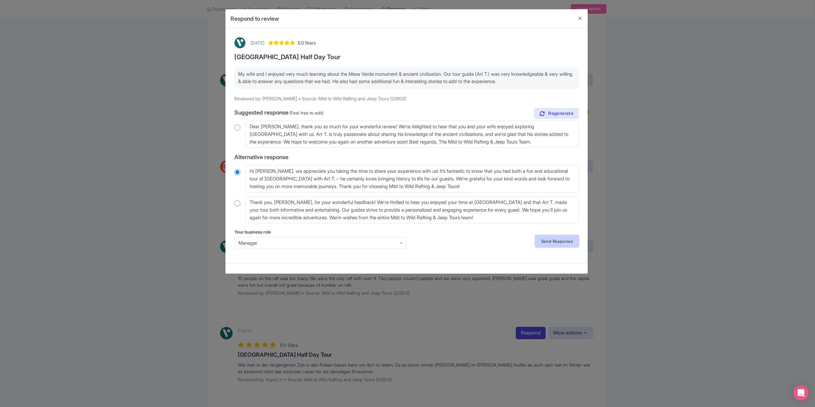
click at [551, 240] on link "Send Response" at bounding box center [557, 241] width 44 height 12
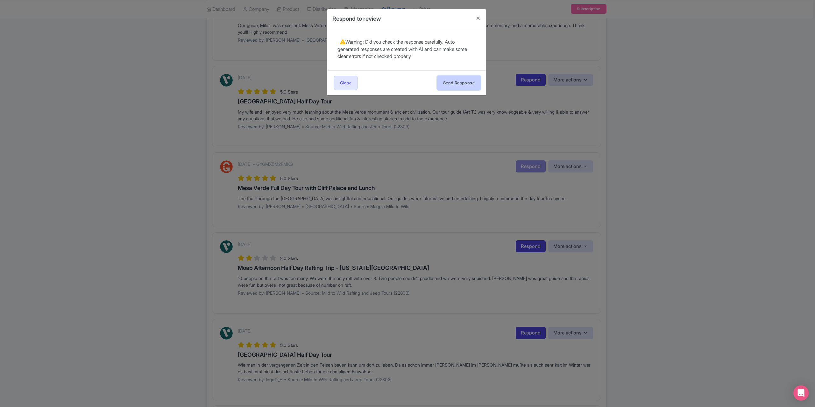
click at [444, 78] on button "Send Response" at bounding box center [459, 83] width 44 height 14
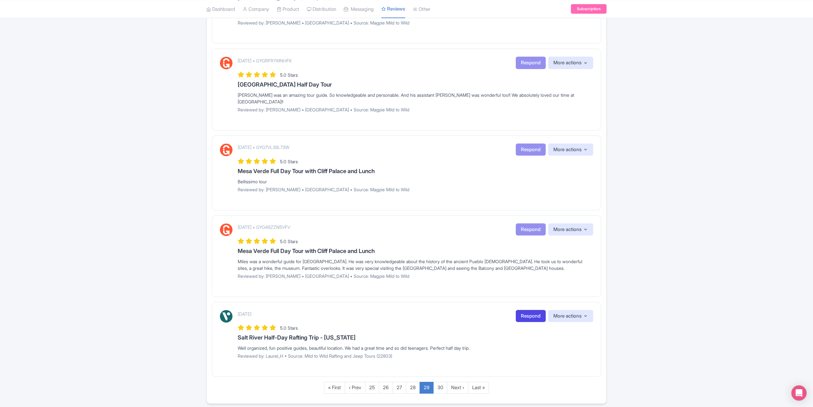
scroll to position [610, 0]
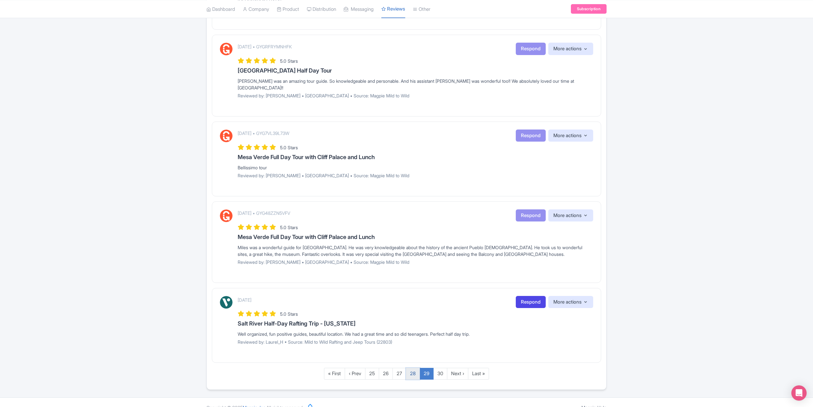
click at [411, 368] on link "28" at bounding box center [413, 374] width 14 height 12
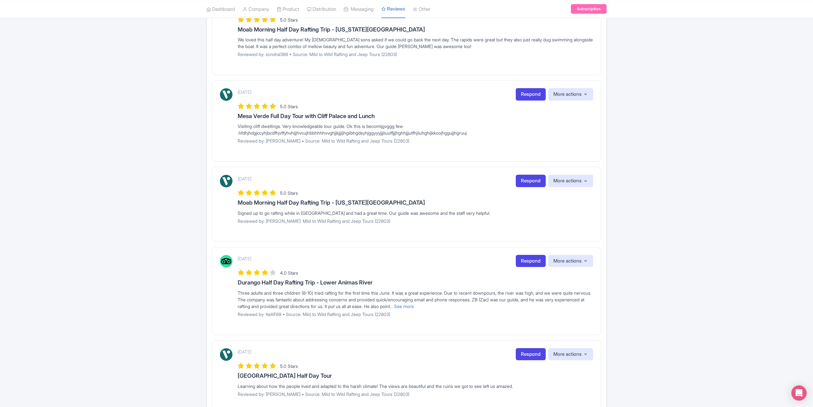
scroll to position [623, 0]
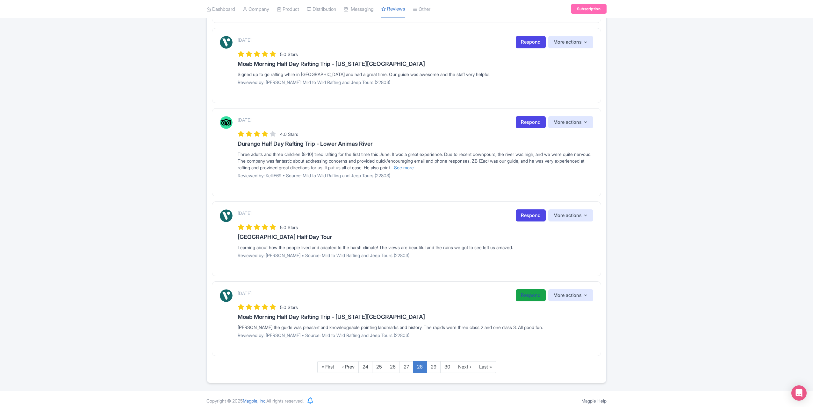
click at [533, 290] on link "Respond" at bounding box center [530, 295] width 30 height 12
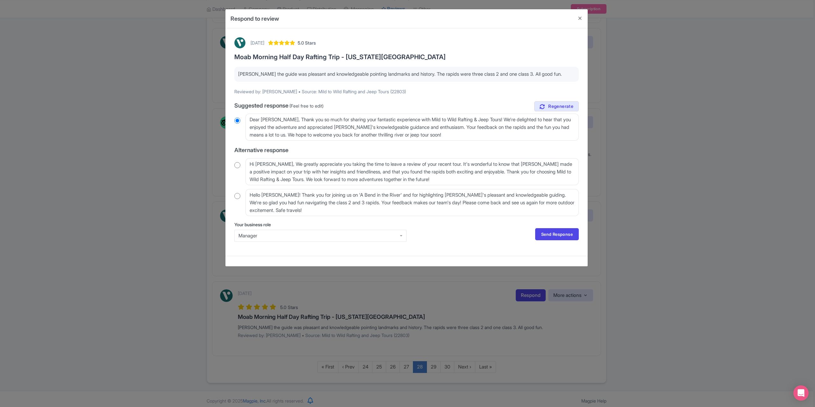
click at [239, 165] on input "radio" at bounding box center [237, 165] width 6 height 6
radio input "true"
click at [278, 165] on textarea "Hi Michael_K, We greatly appreciate you taking the time to leave a review of yo…" at bounding box center [411, 171] width 333 height 27
type textarea "Hi Michael_, We greatly appreciate you taking the time to leave a review of you…"
radio input "true"
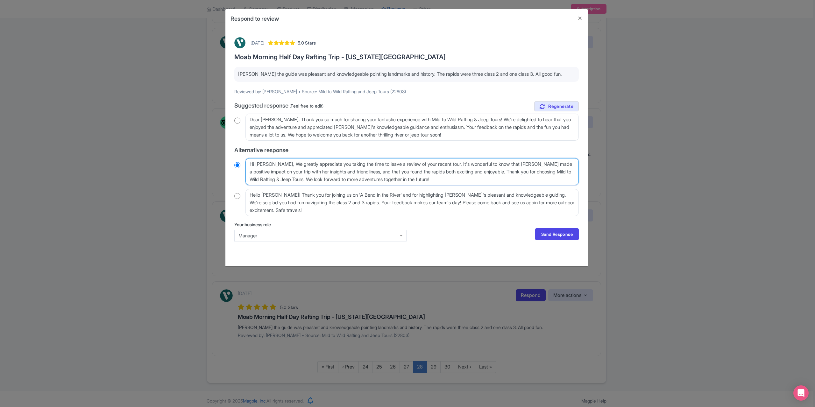
type textarea "Hi Michael, We greatly appreciate you taking the time to leave a review of your…"
radio input "true"
type textarea "Hi Michael, We greatly appreciate you taking the time to leave a review of your…"
click at [557, 232] on link "Send Response" at bounding box center [557, 234] width 44 height 12
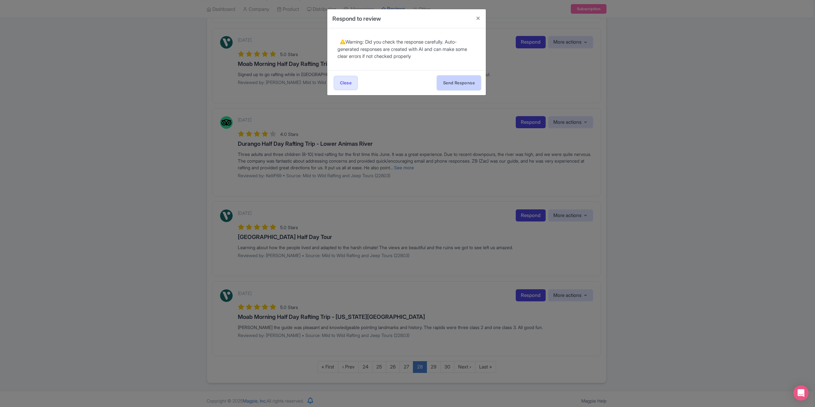
click at [447, 78] on button "Send Response" at bounding box center [459, 83] width 44 height 14
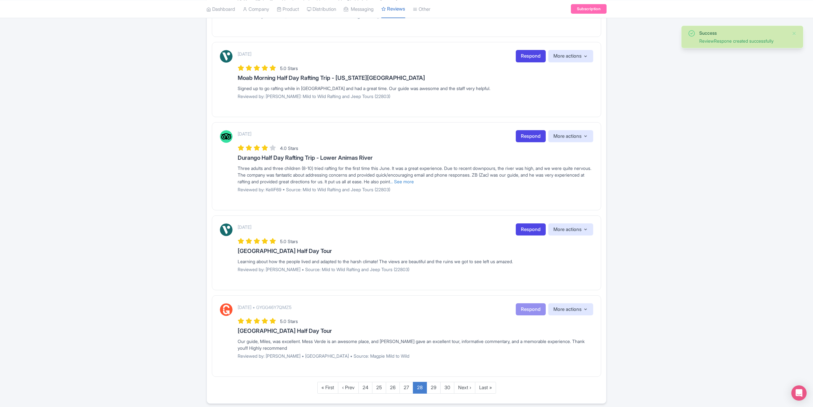
scroll to position [630, 0]
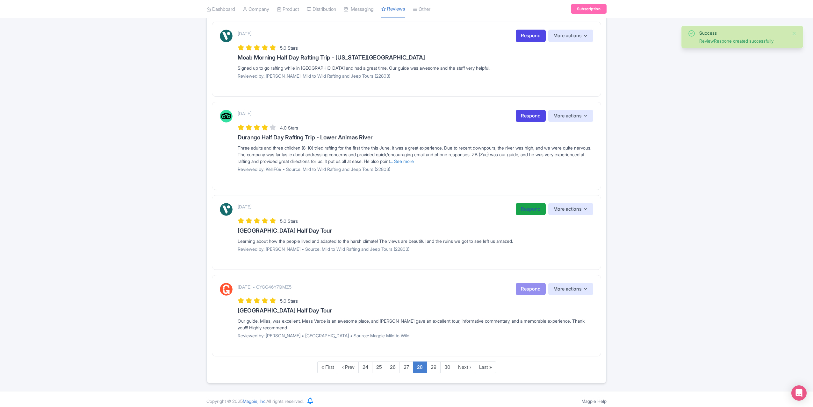
click at [529, 206] on link "Respond" at bounding box center [530, 209] width 30 height 12
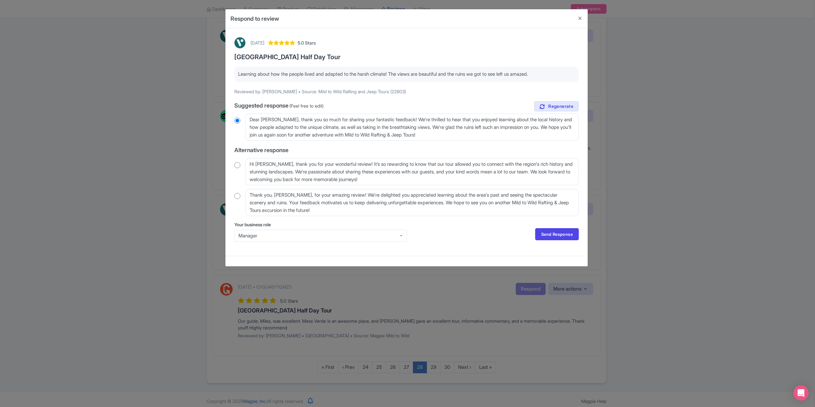
click at [238, 166] on input "radio" at bounding box center [237, 165] width 6 height 6
radio input "true"
click at [279, 163] on textarea "Hi Heather_C, thank you for your wonderful review! It’s so rewarding to know th…" at bounding box center [411, 171] width 333 height 27
type textarea "Hi Heather_, thank you for your wonderful review! It’s so rewarding to know tha…"
radio input "true"
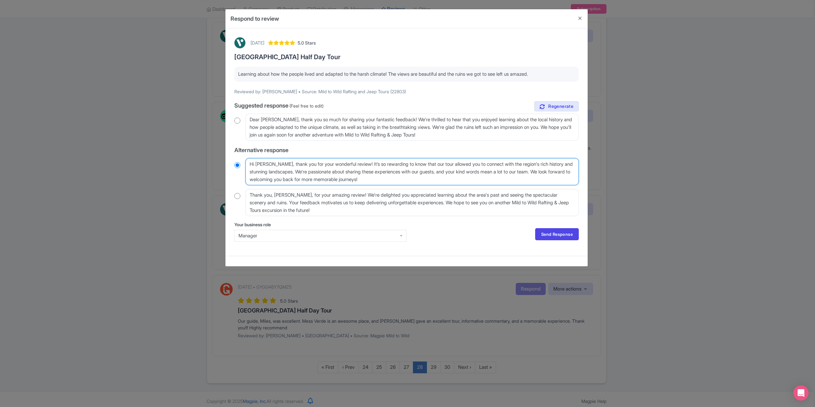
type textarea "Hi Heather, thank you for your wonderful review! It’s so rewarding to know that…"
radio input "true"
type textarea "Hi Heather, thank you for your wonderful review! It’s so rewarding to know that…"
click at [543, 233] on link "Send Response" at bounding box center [557, 234] width 44 height 12
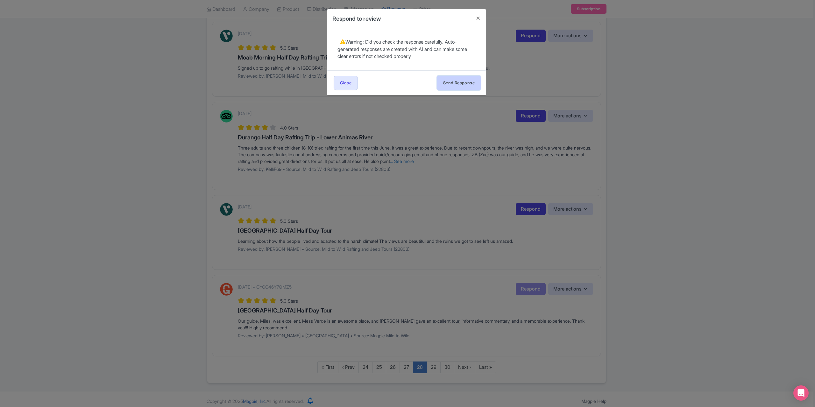
click at [457, 81] on button "Send Response" at bounding box center [459, 83] width 44 height 14
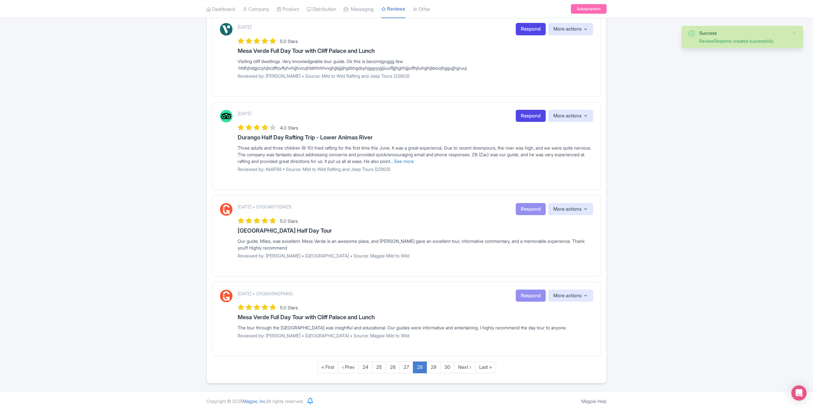
scroll to position [598, 0]
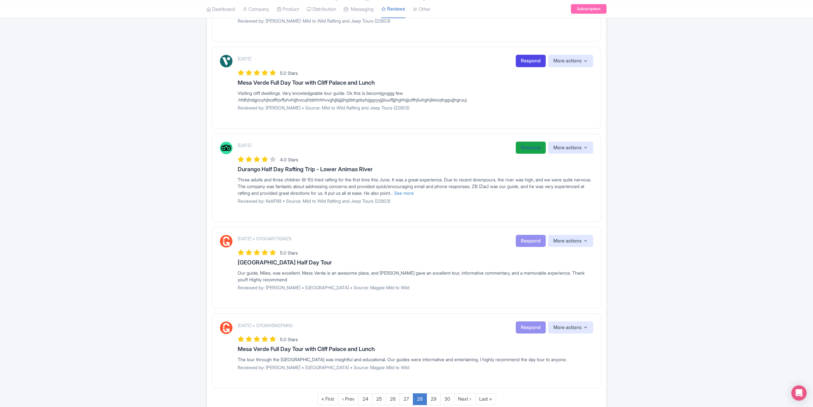
click at [523, 143] on link "Respond" at bounding box center [530, 148] width 30 height 12
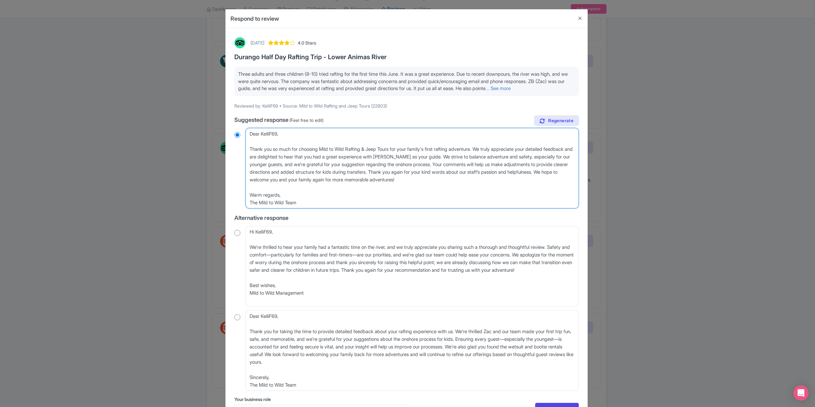
click at [250, 149] on textarea "Dear KelliF69, Thank you so much for choosing Mild to Wild Rafting & Jeep Tours…" at bounding box center [411, 168] width 333 height 81
type textarea "Dear KelliF69, Thank you so much for choosing Mild to Wild Rafting & Jeep Tours…"
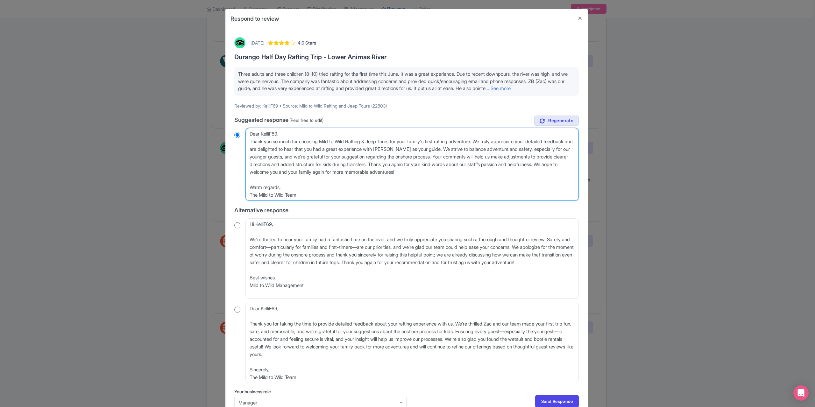
radio input "true"
type textarea "Dear KelliF69,Thank you so much for choosing Mild to Wild Rafting & Jeep Tours …"
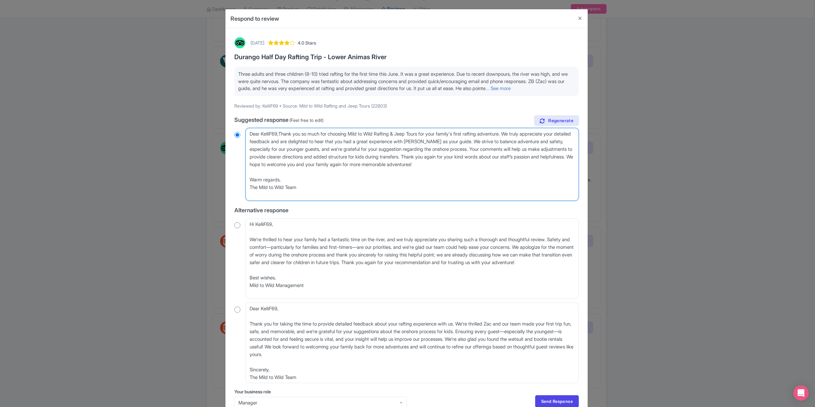
radio input "true"
type textarea "Dear KelliF69Thank you so much for choosing Mild to Wild Rafting & Jeep Tours f…"
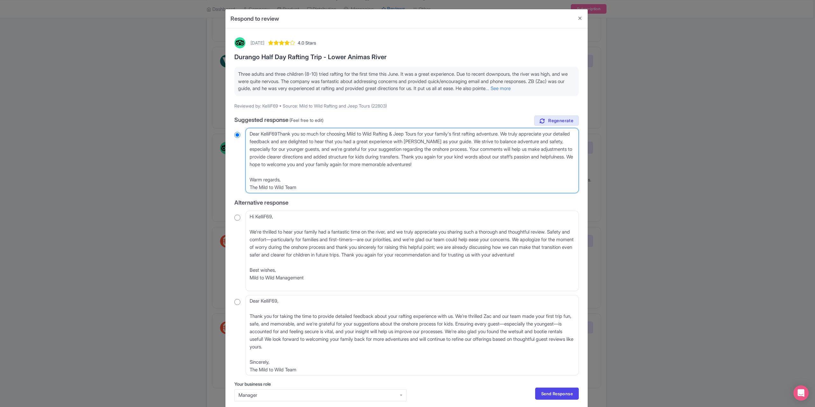
radio input "true"
type textarea "Dear KelliF6Thank you so much for choosing Mild to Wild Rafting & Jeep Tours fo…"
radio input "true"
type textarea "Dear KelliFThank you so much for choosing Mild to Wild Rafting & Jeep Tours for…"
radio input "true"
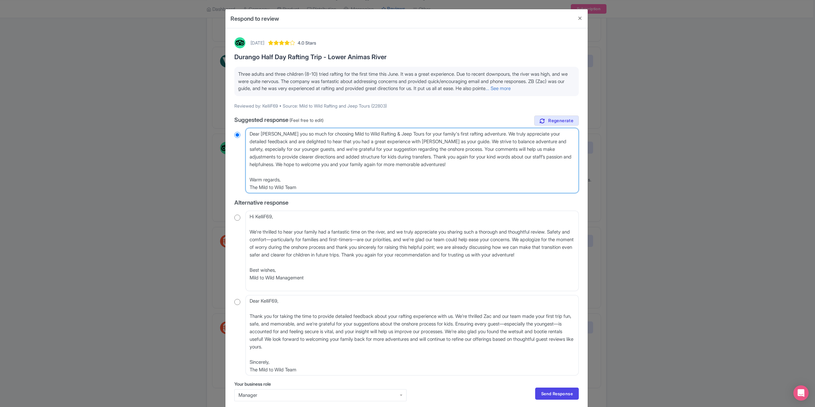
type textarea "Dear KelliThank you so much for choosing Mild to Wild Rafting & Jeep Tours for …"
radio input "true"
type textarea "Dear KellThank you so much for choosing Mild to Wild Rafting & Jeep Tours for y…"
radio input "true"
type textarea "Dear KelThank you so much for choosing Mild to Wild Rafting & Jeep Tours for yo…"
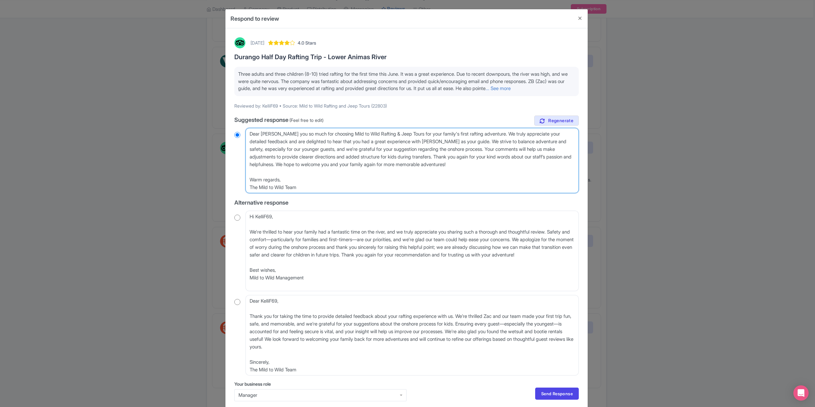
radio input "true"
type textarea "Dear KeThank you so much for choosing Mild to Wild Rafting & Jeep Tours for you…"
radio input "true"
type textarea "Dear KThank you so much for choosing Mild to Wild Rafting & Jeep Tours for your…"
radio input "true"
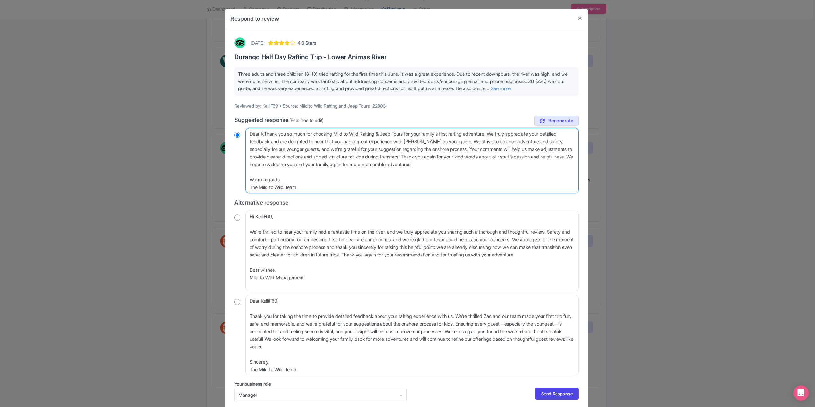
type textarea "Dear Thank you so much for choosing Mild to Wild Rafting & Jeep Tours for your …"
radio input "true"
type textarea "DearThank you so much for choosing Mild to Wild Rafting & Jeep Tours for your f…"
radio input "true"
type textarea "DeaThank you so much for choosing Mild to Wild Rafting & Jeep Tours for your fa…"
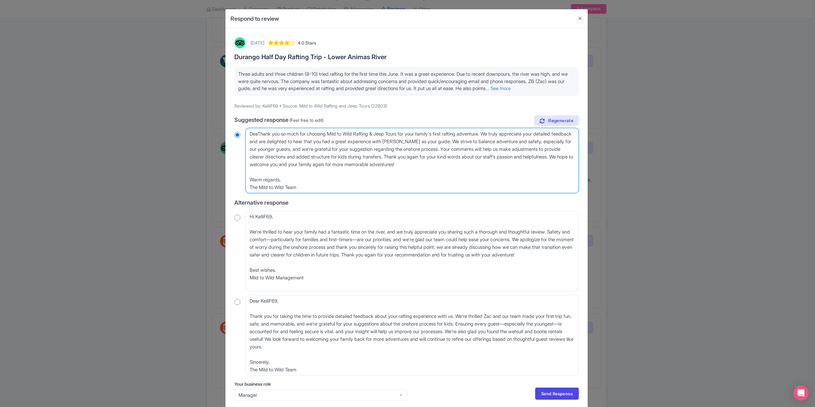
radio input "true"
type textarea "DeThank you so much for choosing Mild to Wild Rafting & Jeep Tours for your fam…"
radio input "true"
type textarea "DThank you so much for choosing Mild to Wild Rafting & Jeep Tours for your fami…"
radio input "true"
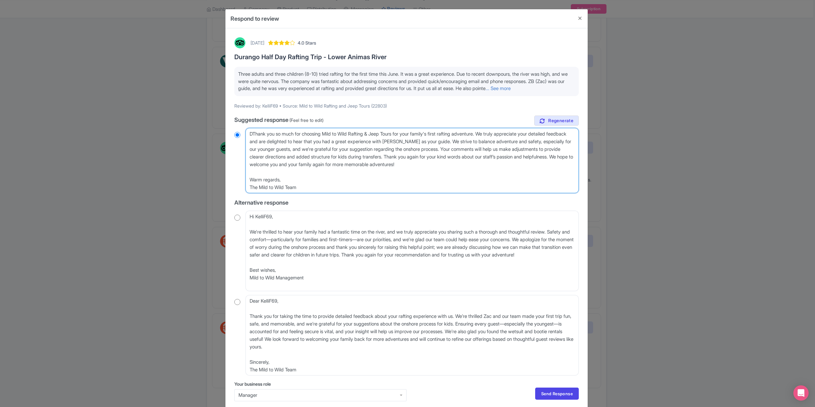
type textarea "Thank you so much for choosing Mild to Wild Rafting & Jeep Tours for your famil…"
radio input "true"
type textarea "Thank you so much for choosing Mild to Wild Rafting & Jeep Tours for your famil…"
click at [540, 397] on link "Send Response" at bounding box center [557, 394] width 44 height 12
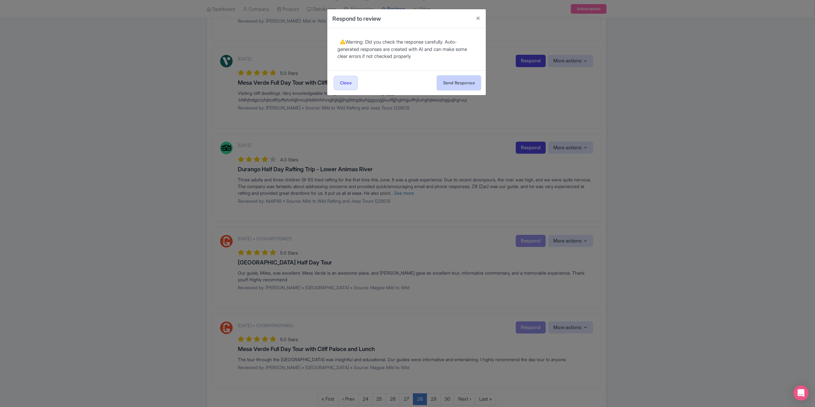
click at [469, 87] on button "Send Response" at bounding box center [459, 83] width 44 height 14
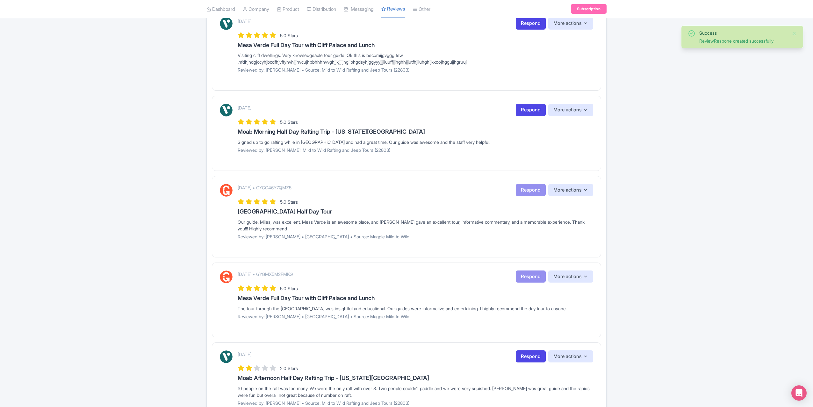
scroll to position [496, 0]
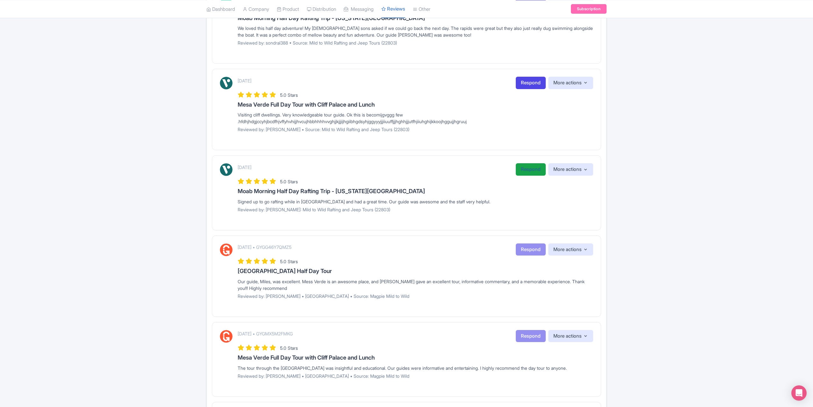
click at [528, 167] on link "Respond" at bounding box center [530, 169] width 30 height 12
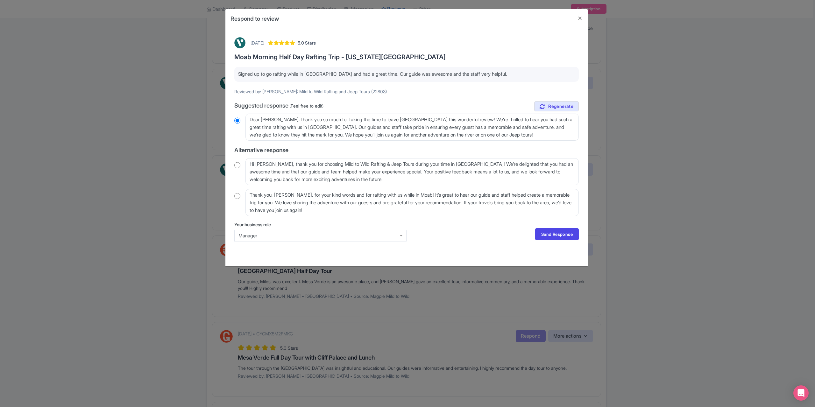
click at [235, 166] on input "radio" at bounding box center [237, 165] width 6 height 6
radio input "true"
click at [557, 232] on link "Send Response" at bounding box center [557, 234] width 44 height 12
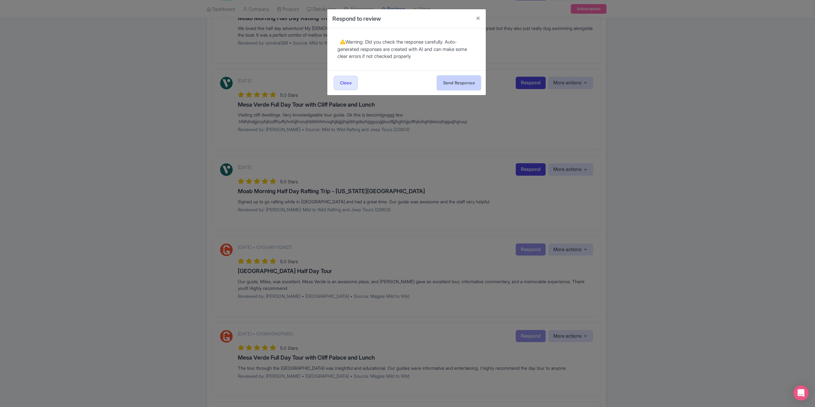
click at [469, 83] on button "Send Response" at bounding box center [459, 83] width 44 height 14
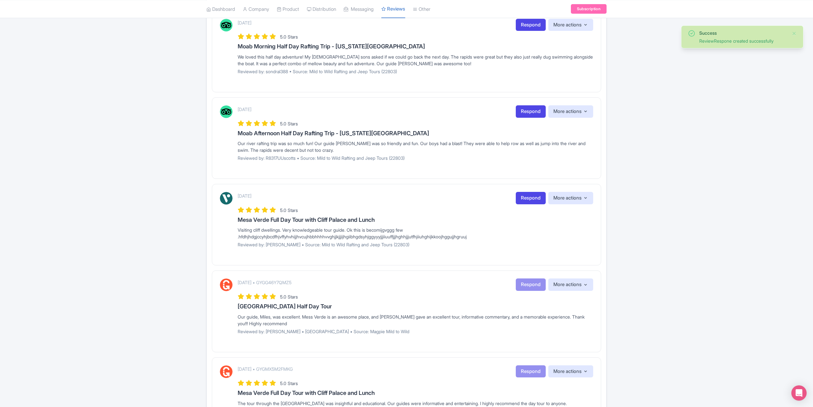
scroll to position [382, 0]
click at [531, 193] on link "Respond" at bounding box center [530, 197] width 30 height 12
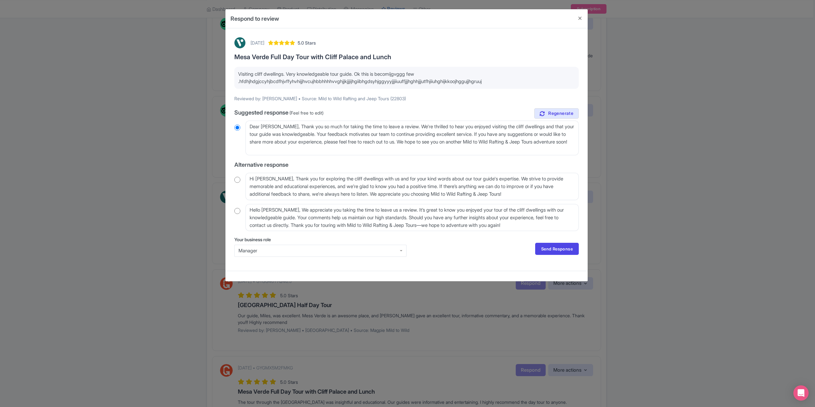
click at [237, 179] on input "radio" at bounding box center [237, 180] width 6 height 6
radio input "true"
click at [273, 178] on textarea "Hi Chris_C, Thank you for exploring the cliff dwellings with us and for your ki…" at bounding box center [411, 186] width 333 height 27
type textarea "Hi Chris_, Thank you for exploring the cliff dwellings with us and for your kin…"
radio input "true"
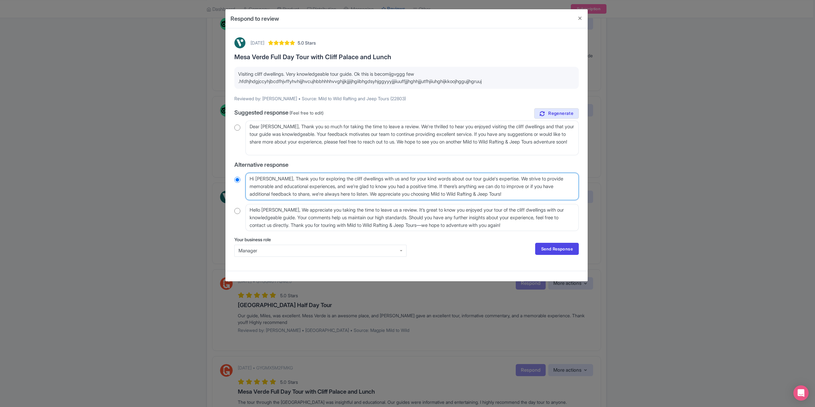
type textarea "Hi Chris, Thank you for exploring the cliff dwellings with us and for your kind…"
radio input "true"
click at [269, 178] on textarea "Hi Chris_C, Thank you for exploring the cliff dwellings with us and for your ki…" at bounding box center [411, 186] width 333 height 27
type textarea "Hi Chris Thank you for exploring the cliff dwellings with us and for your kind …"
radio input "true"
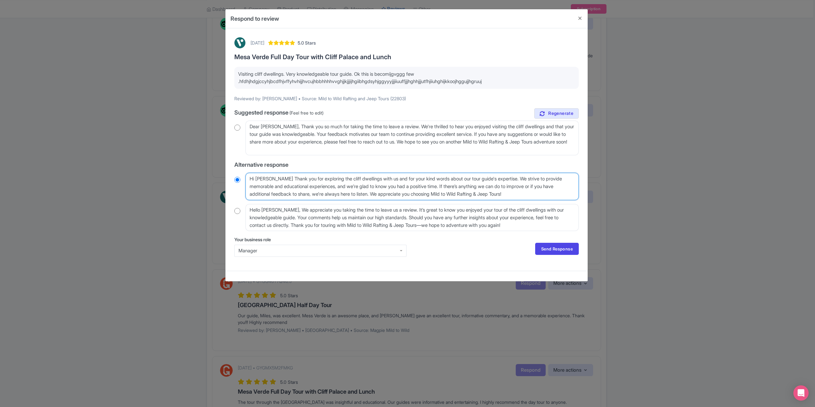
type textarea "Hi Chris. Thank you for exploring the cliff dwellings with us and for your kind…"
radio input "true"
type textarea "Hi Chris. Thank you for exploring the cliff dwellings with us and for your kind…"
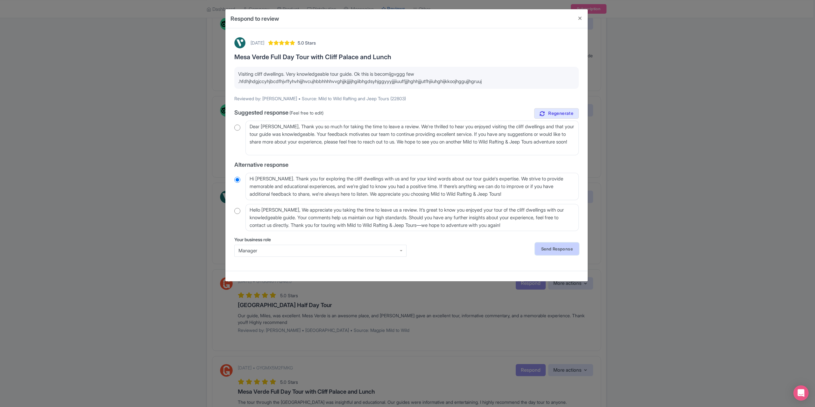
click at [553, 251] on link "Send Response" at bounding box center [557, 249] width 44 height 12
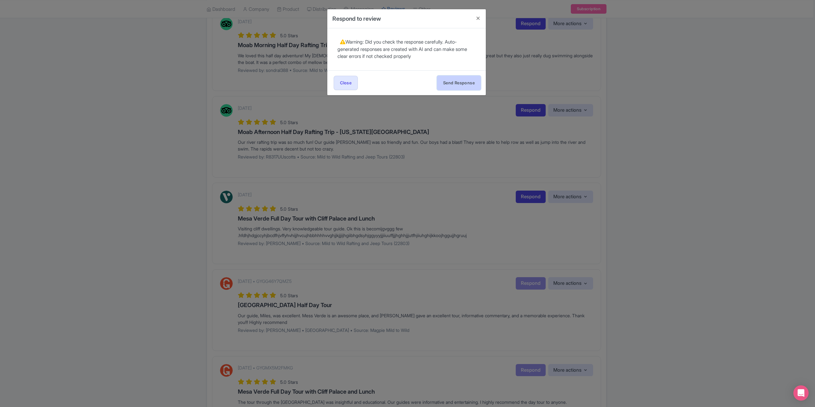
click at [452, 81] on button "Send Response" at bounding box center [459, 83] width 44 height 14
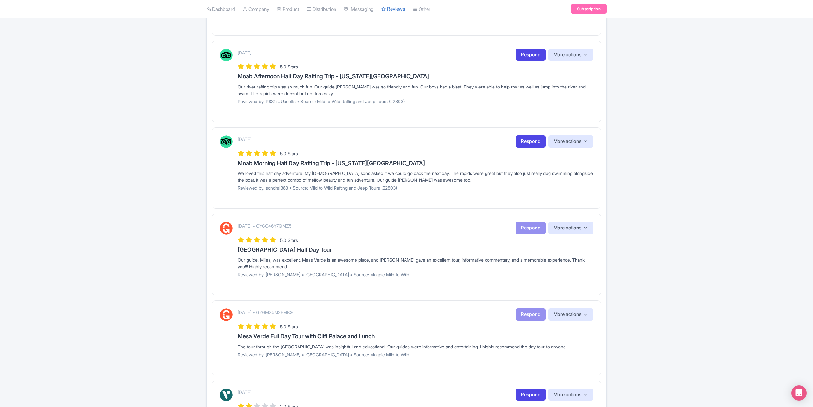
scroll to position [350, 0]
click at [520, 144] on link "Respond" at bounding box center [530, 142] width 30 height 12
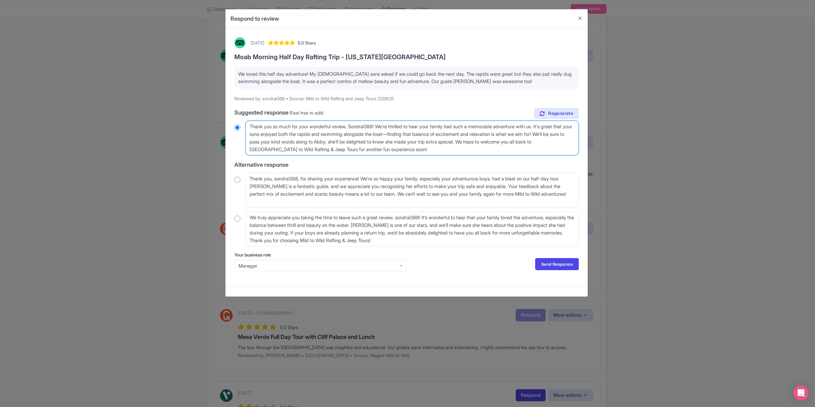
click at [381, 126] on textarea "Thank you so much for your wonderful review, Sondral388! We're thrilled to hear…" at bounding box center [411, 138] width 333 height 35
type textarea "Thank you so much for your wonderful review, Sondral38! We're thrilled to hear …"
radio input "true"
type textarea "Thank you so much for your wonderful review, Sondral3! We're thrilled to hear y…"
radio input "true"
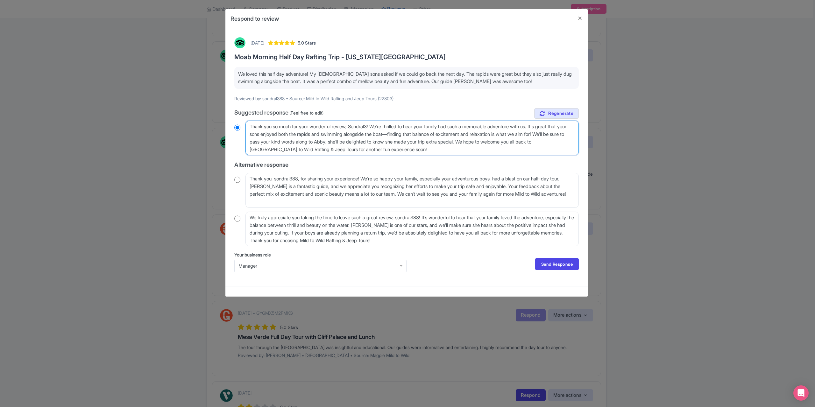
type textarea "Thank you so much for your wonderful review, Sondral! We're thrilled to hear yo…"
radio input "true"
type textarea "Thank you so much for your wonderful review, [PERSON_NAME]! We're thrilled to h…"
radio input "true"
type textarea "Thank you so much for your wonderful review, Sondr! We're thrilled to hear your…"
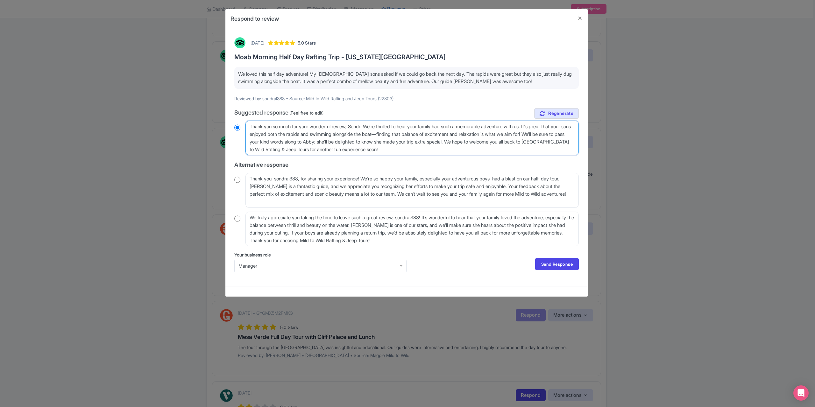
radio input "true"
type textarea "Thank you so much for your wonderful review, ! We're thrilled to hear your fami…"
radio input "true"
type textarea "Thank you so much for your wonderful review,! We're thrilled to hear your famil…"
radio input "true"
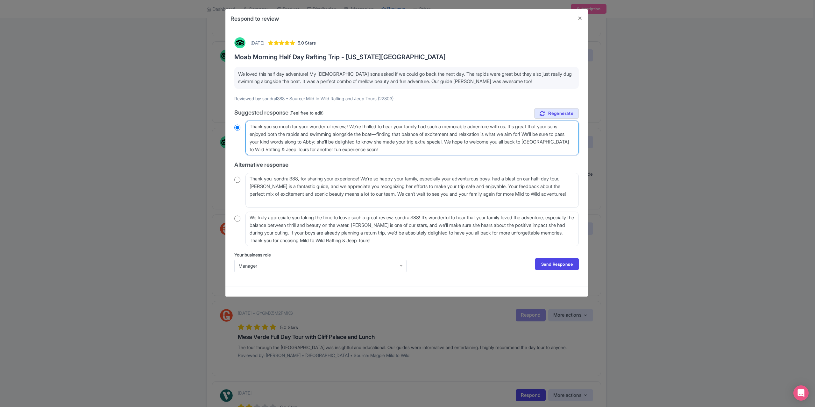
type textarea "Thank you so much for your wonderful review! We're thrilled to hear your family…"
radio input "true"
type textarea "Thank you so much for your wonderful review! We're thrilled to hear your family…"
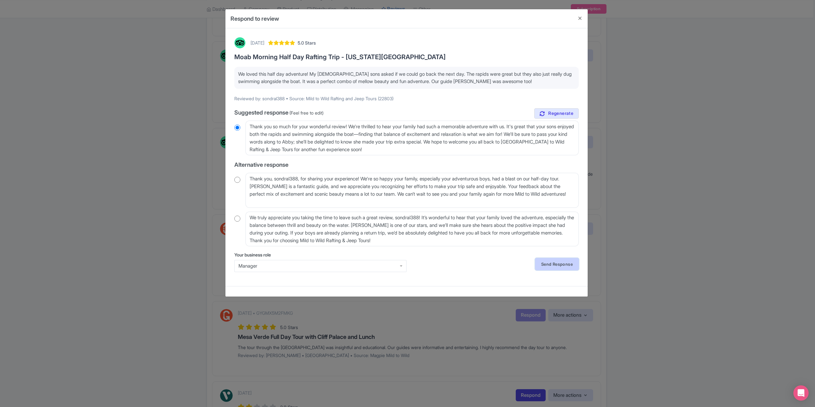
click at [555, 265] on link "Send Response" at bounding box center [557, 264] width 44 height 12
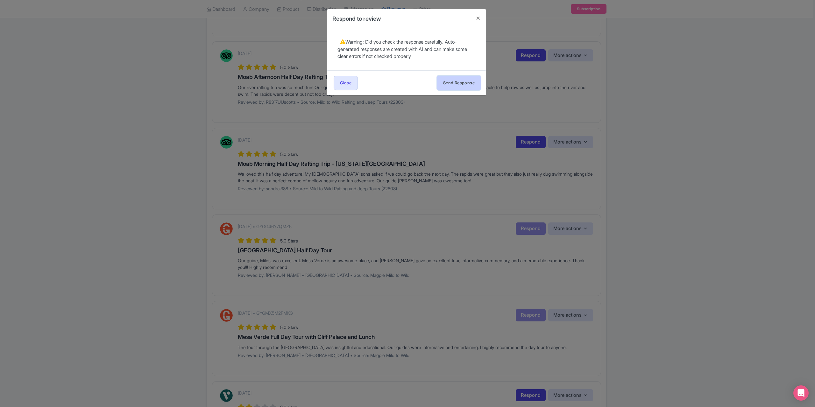
click at [461, 84] on button "Send Response" at bounding box center [459, 83] width 44 height 14
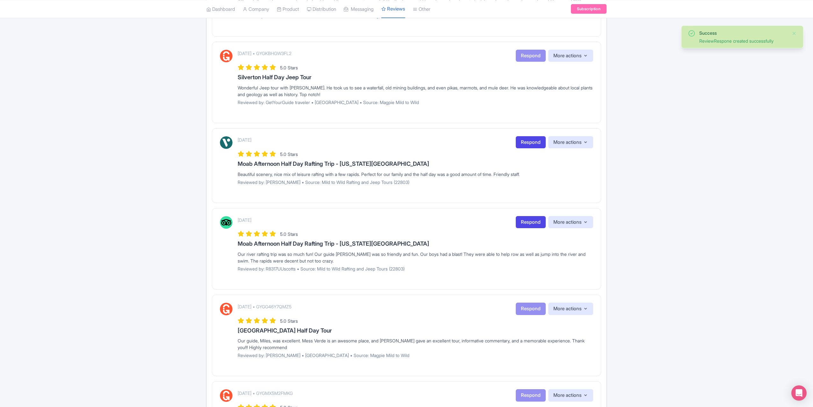
scroll to position [191, 0]
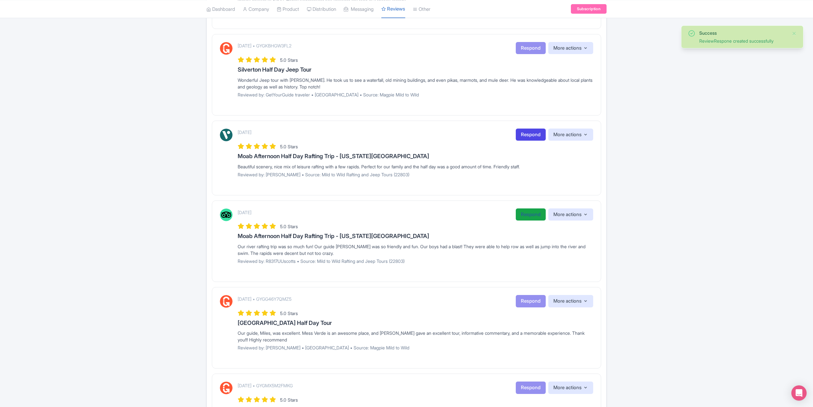
click at [528, 213] on link "Respond" at bounding box center [530, 215] width 30 height 12
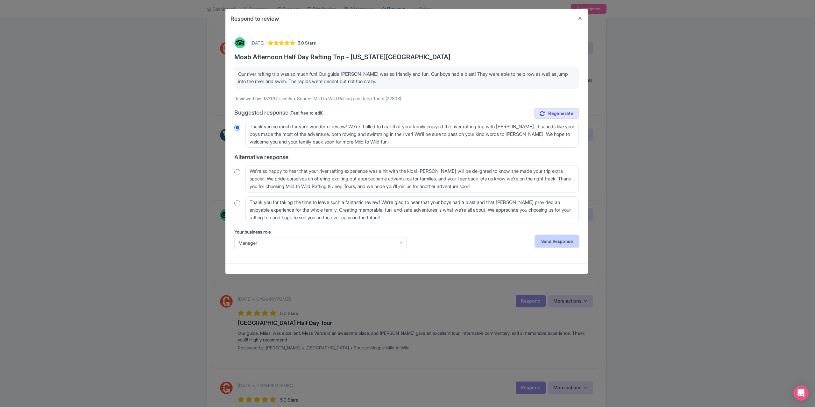
click at [553, 242] on link "Send Response" at bounding box center [557, 241] width 44 height 12
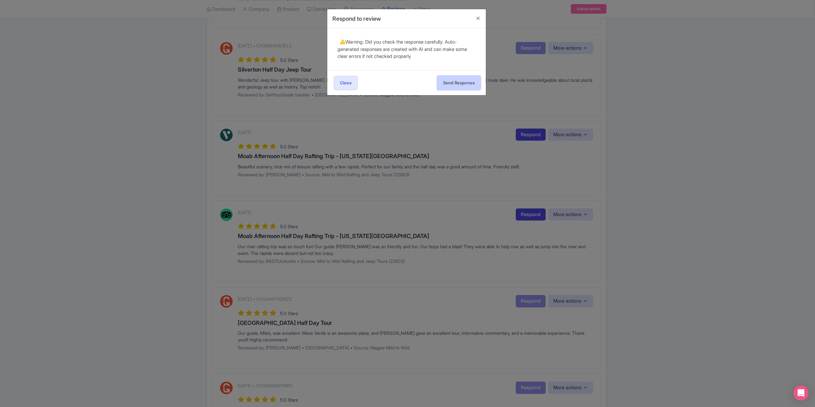
click at [462, 88] on button "Send Response" at bounding box center [459, 83] width 44 height 14
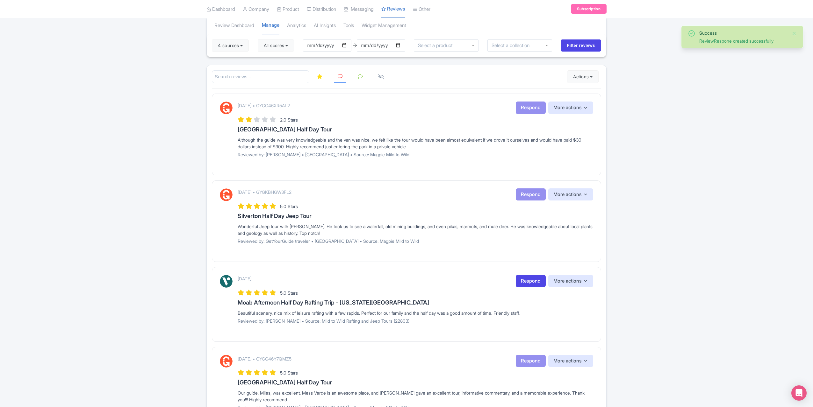
scroll to position [96, 0]
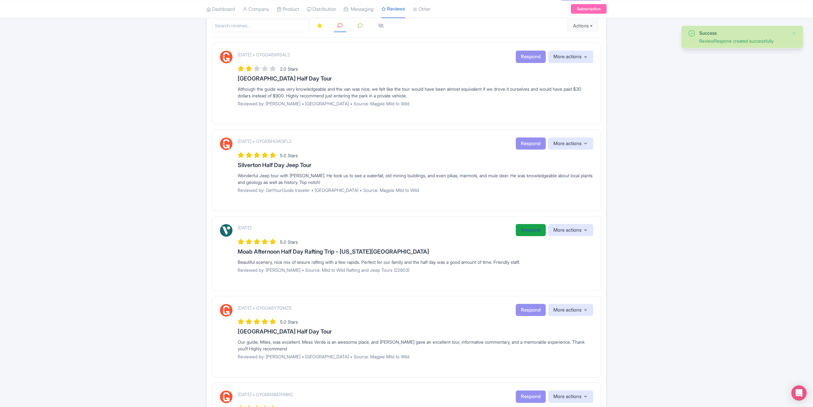
click at [535, 231] on link "Respond" at bounding box center [530, 230] width 30 height 12
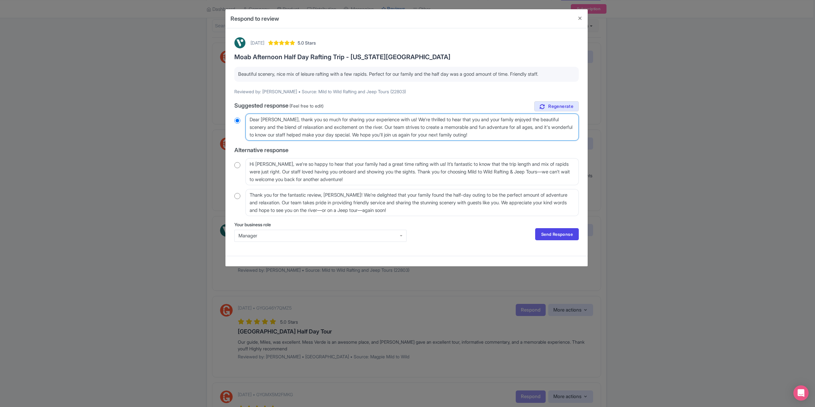
click at [278, 119] on textarea "Dear [PERSON_NAME], thank you so much for sharing your experience with us! We'r…" at bounding box center [411, 127] width 333 height 27
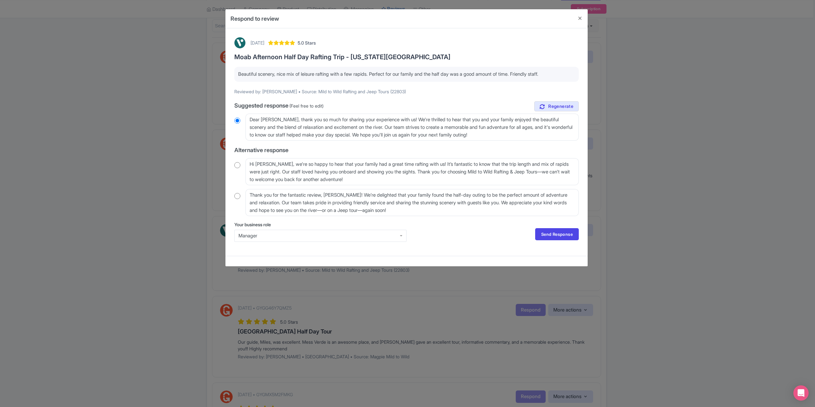
click at [236, 166] on input "radio" at bounding box center [237, 165] width 6 height 6
radio input "true"
click at [271, 164] on textarea "Hi [PERSON_NAME], we're so happy to hear that your family had a great time raft…" at bounding box center [411, 171] width 333 height 27
type textarea "Hi [PERSON_NAME], we're so happy to hear that your family had a great time raft…"
radio input "true"
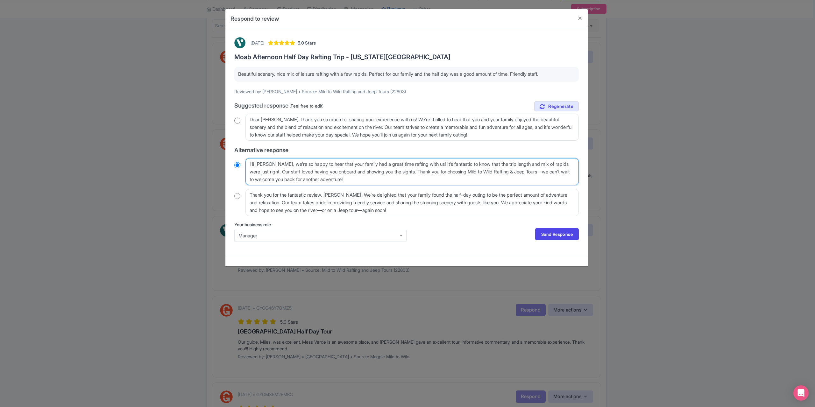
type textarea "Hi [PERSON_NAME], we're so happy to hear that your family had a great time raft…"
radio input "true"
type textarea "Hi [PERSON_NAME], we're so happy to hear that your family had a great time raft…"
click at [561, 234] on link "Send Response" at bounding box center [557, 234] width 44 height 12
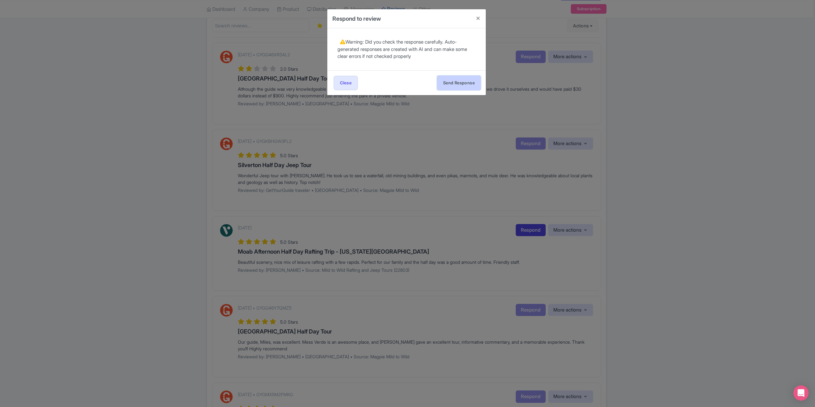
click at [471, 81] on button "Send Response" at bounding box center [459, 83] width 44 height 14
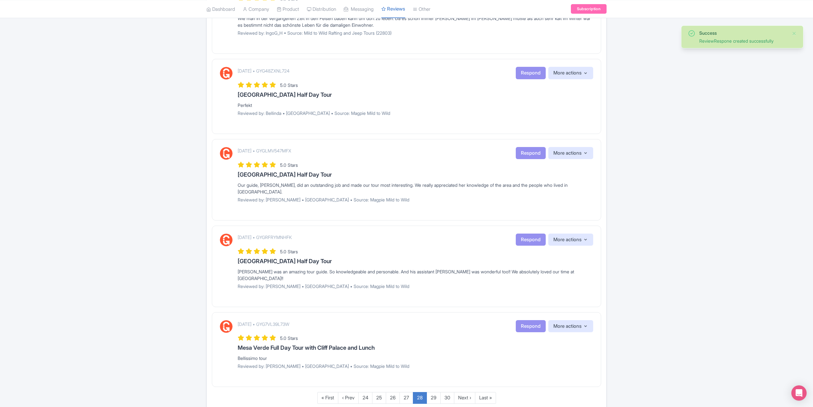
scroll to position [616, 0]
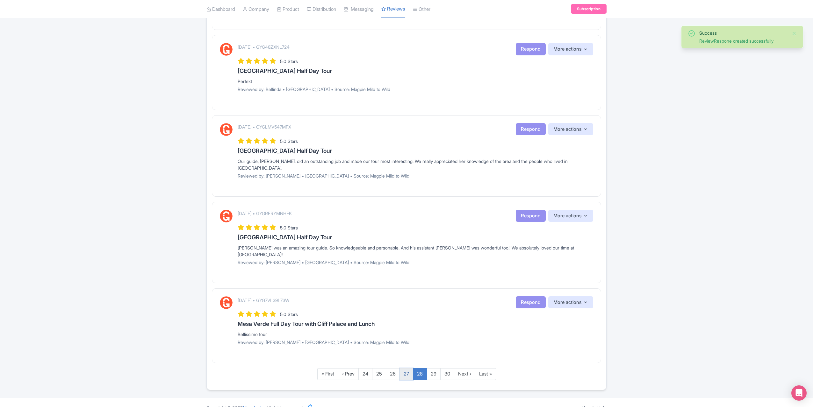
click at [408, 368] on link "27" at bounding box center [406, 374] width 14 height 12
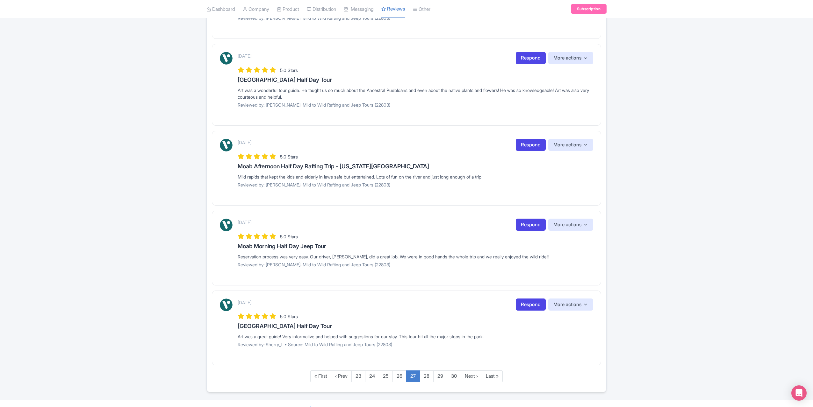
scroll to position [597, 0]
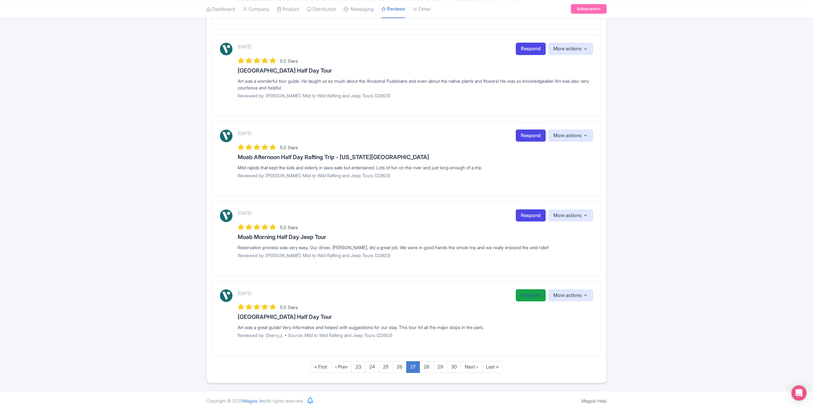
click at [525, 289] on link "Respond" at bounding box center [530, 295] width 30 height 12
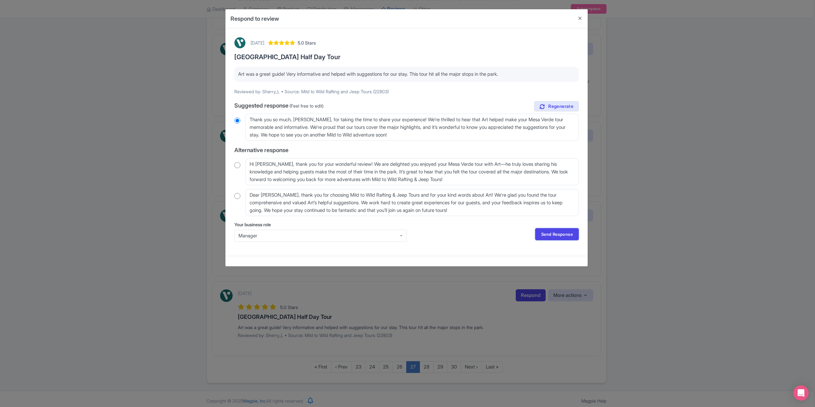
click at [558, 233] on link "Send Response" at bounding box center [557, 234] width 44 height 12
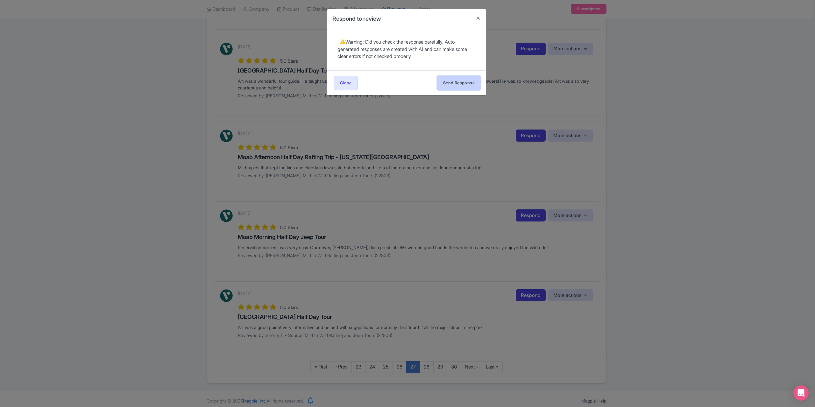
click at [466, 79] on button "Send Response" at bounding box center [459, 83] width 44 height 14
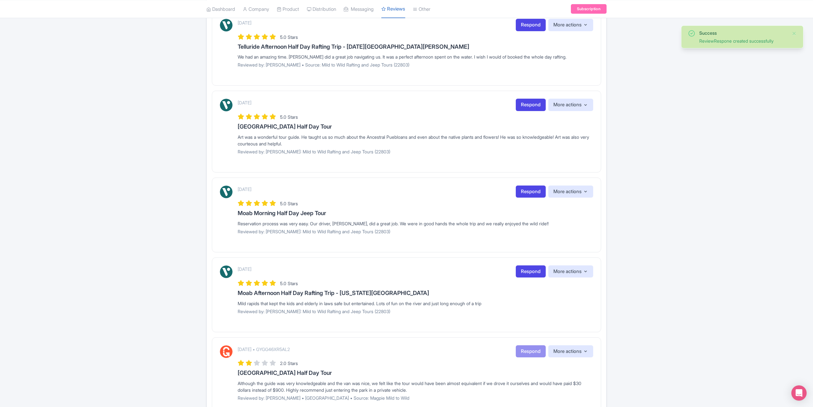
scroll to position [603, 0]
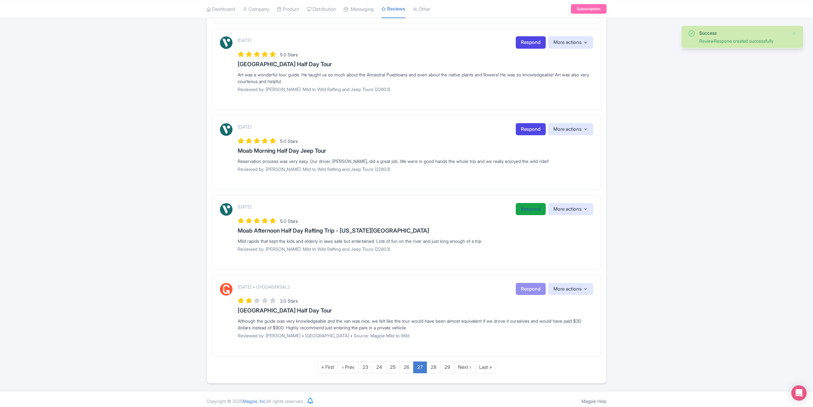
click at [528, 208] on link "Respond" at bounding box center [530, 209] width 30 height 12
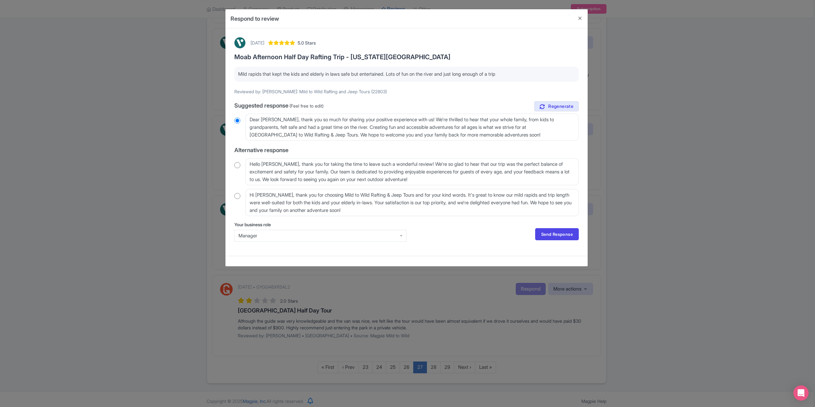
click at [237, 166] on input "radio" at bounding box center [237, 165] width 6 height 6
radio input "true"
click at [572, 237] on link "Send Response" at bounding box center [557, 234] width 44 height 12
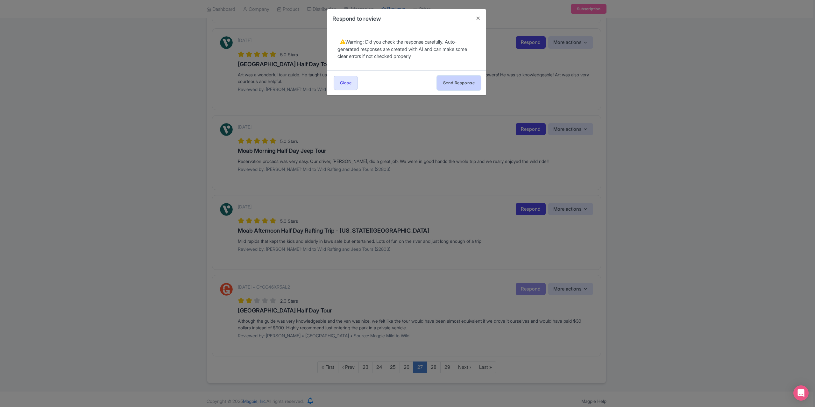
click at [448, 82] on button "Send Response" at bounding box center [459, 83] width 44 height 14
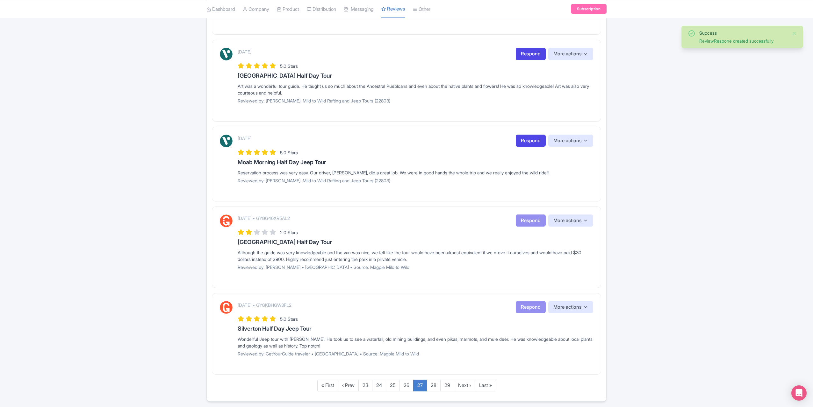
scroll to position [605, 0]
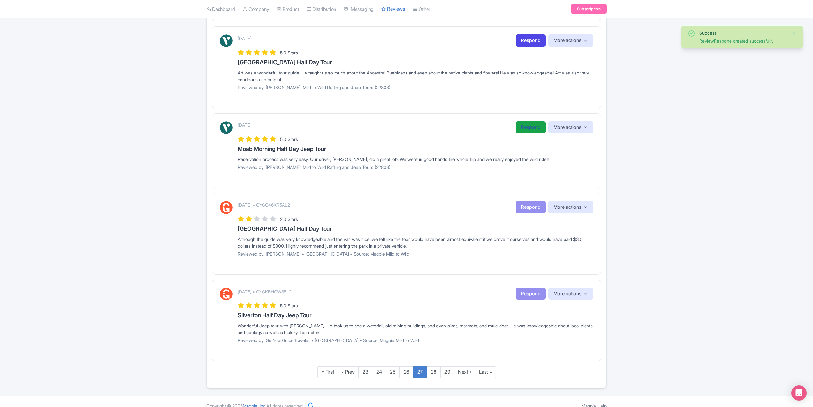
click at [522, 126] on link "Respond" at bounding box center [530, 127] width 30 height 12
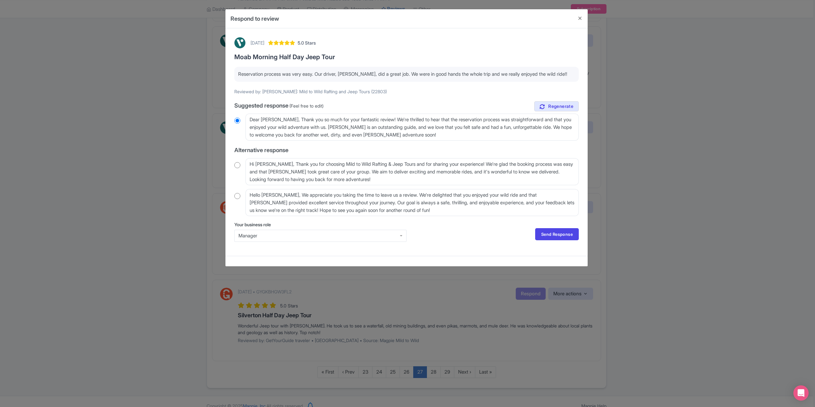
click at [239, 166] on input "radio" at bounding box center [237, 165] width 6 height 6
click at [281, 165] on textarea "Hi Stephen_M, Thank you for choosing Mild to Wild Rafting & Jeep Tours and for …" at bounding box center [411, 171] width 333 height 27
radio input "true"
type textarea "Hi Stephen_M Thank you for choosing Mild to Wild Rafting & Jeep Tours and for s…"
radio input "true"
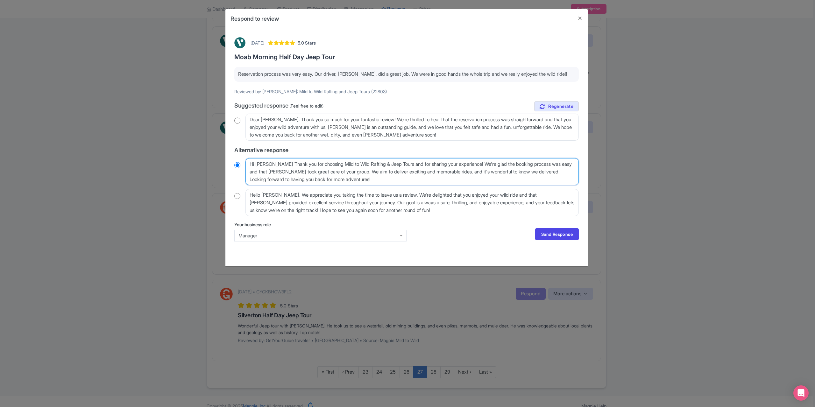
type textarea "Hi Stephen_ Thank you for choosing Mild to Wild Rafting & Jeep Tours and for sh…"
radio input "true"
type textarea "Hi Stephen Thank you for choosing Mild to Wild Rafting & Jeep Tours and for sha…"
radio input "true"
type textarea "Hi Stephe Thank you for choosing Mild to Wild Rafting & Jeep Tours and for shar…"
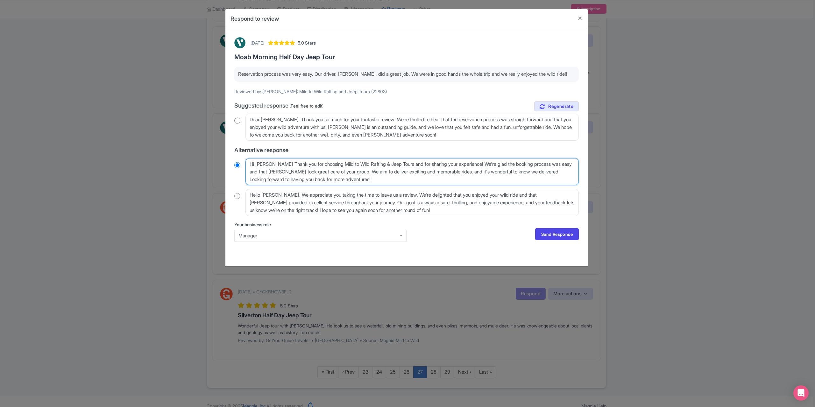
radio input "true"
type textarea "Hi StepheN Thank you for choosing Mild to Wild Rafting & Jeep Tours and for sha…"
radio input "true"
type textarea "Hi StepheN. Thank you for choosing Mild to Wild Rafting & Jeep Tours and for sh…"
radio input "true"
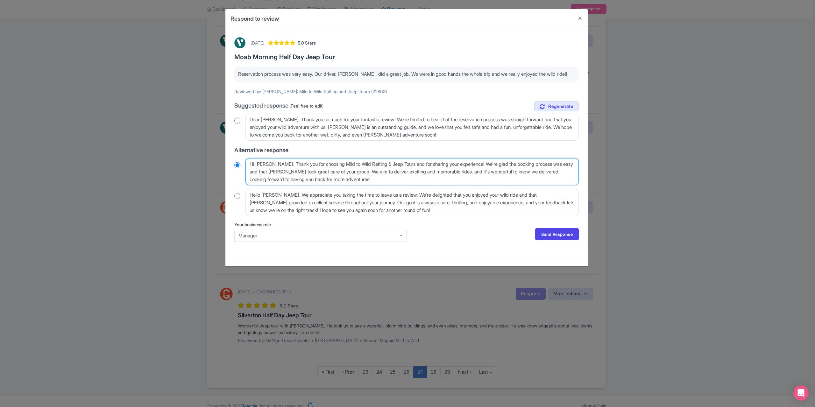
type textarea "Hi StepheN. Thank you for choosing Mild to Wild Rafting & Jeep Tours and for sh…"
click at [555, 241] on div "Your business role Manager Manager Send Response Send Response" at bounding box center [406, 234] width 345 height 26
click at [554, 236] on link "Send Response" at bounding box center [557, 234] width 44 height 12
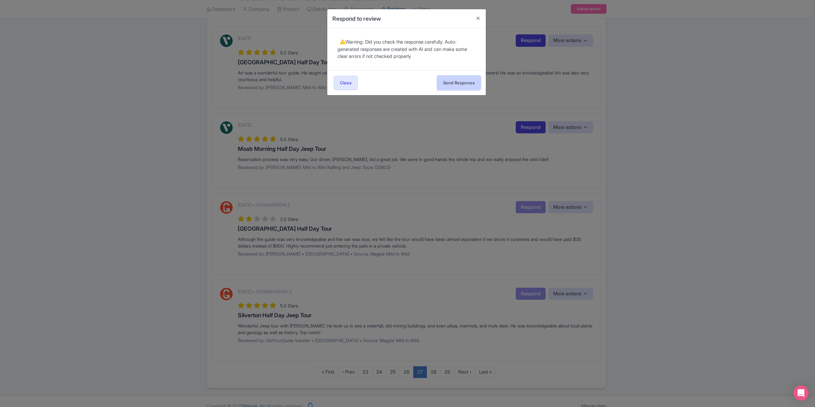
click at [453, 79] on button "Send Response" at bounding box center [459, 83] width 44 height 14
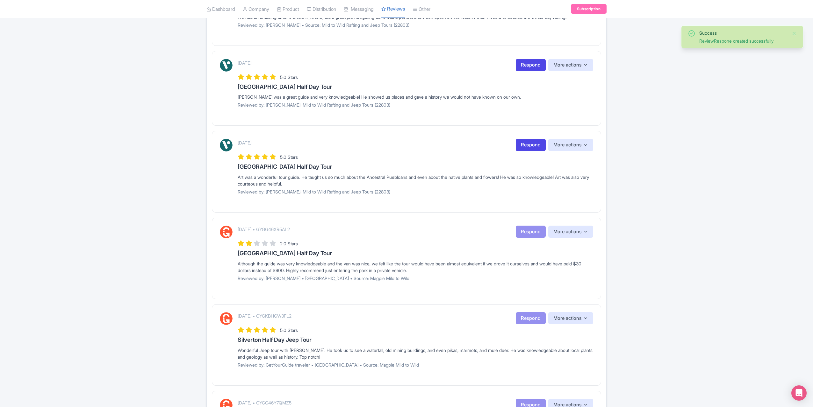
scroll to position [509, 0]
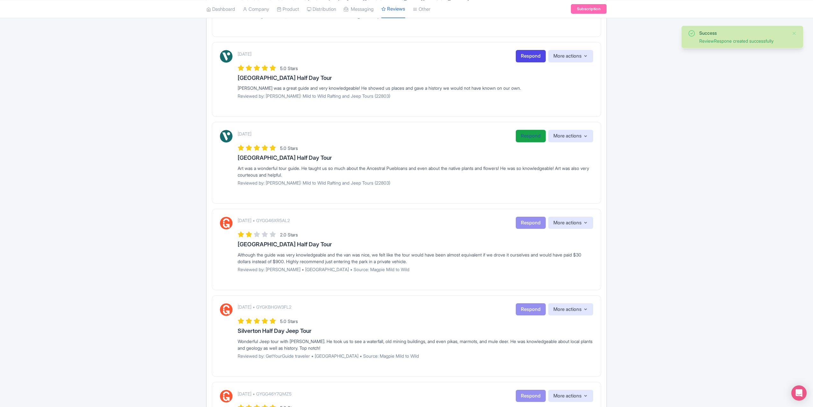
click at [521, 131] on link "Respond" at bounding box center [530, 136] width 30 height 12
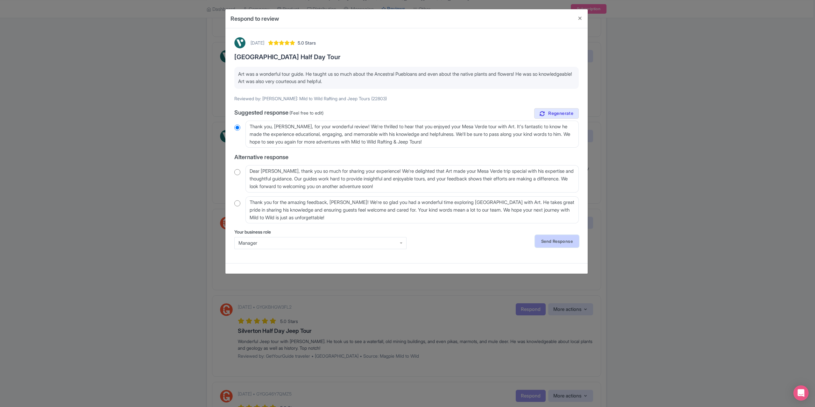
click at [563, 239] on link "Send Response" at bounding box center [557, 241] width 44 height 12
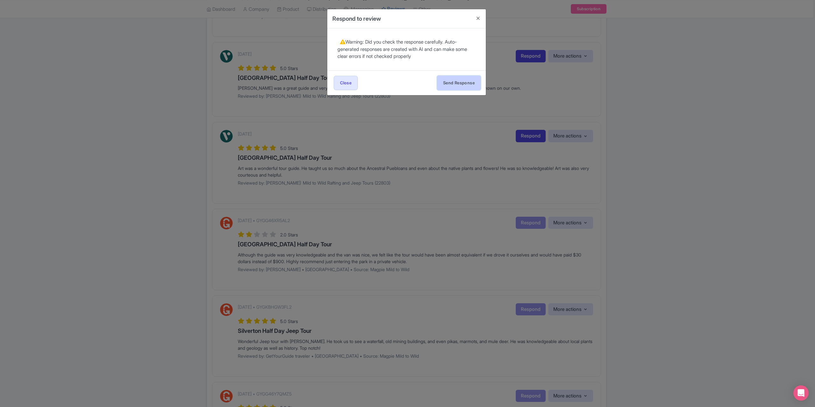
click at [462, 83] on button "Send Response" at bounding box center [459, 83] width 44 height 14
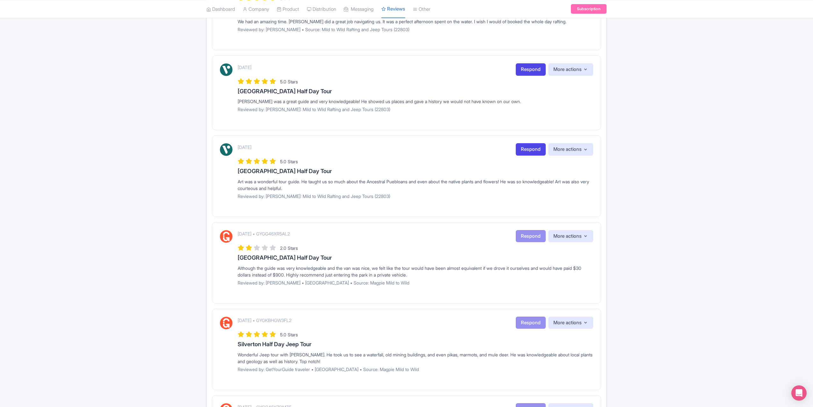
scroll to position [489, 0]
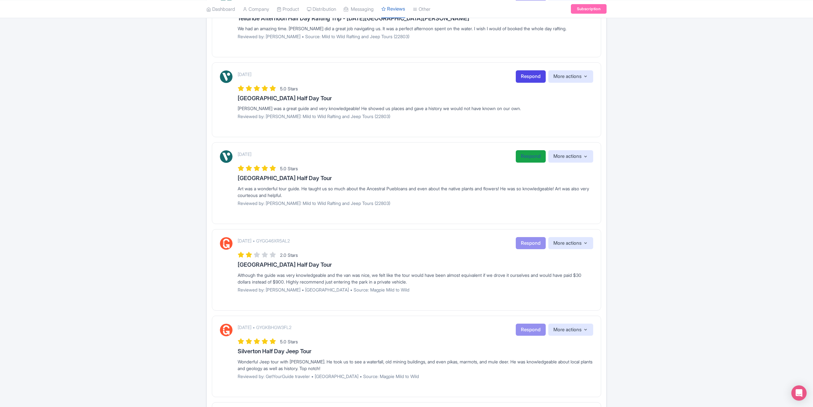
click at [534, 155] on link "Respond" at bounding box center [530, 156] width 30 height 12
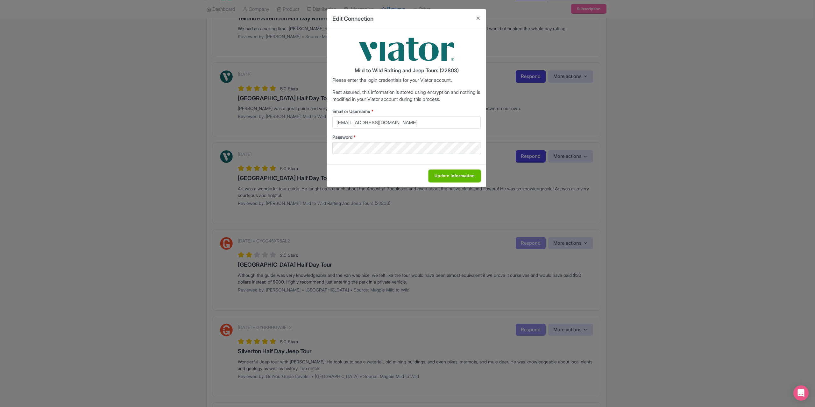
click at [446, 176] on input "Update Information" at bounding box center [455, 176] width 52 height 12
type input "Saving..."
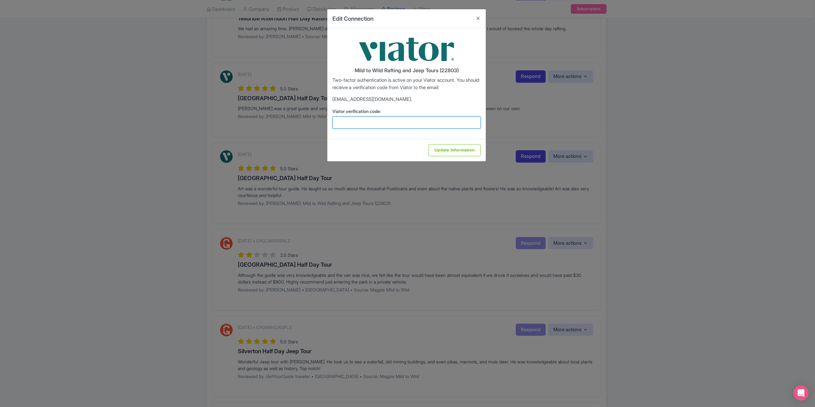
drag, startPoint x: 374, startPoint y: 121, endPoint x: 383, endPoint y: 123, distance: 9.7
click at [374, 121] on input "Viator verification code:" at bounding box center [406, 123] width 148 height 12
type input "401861"
click at [442, 147] on input "Update Information" at bounding box center [455, 150] width 52 height 12
type input "Update Information"
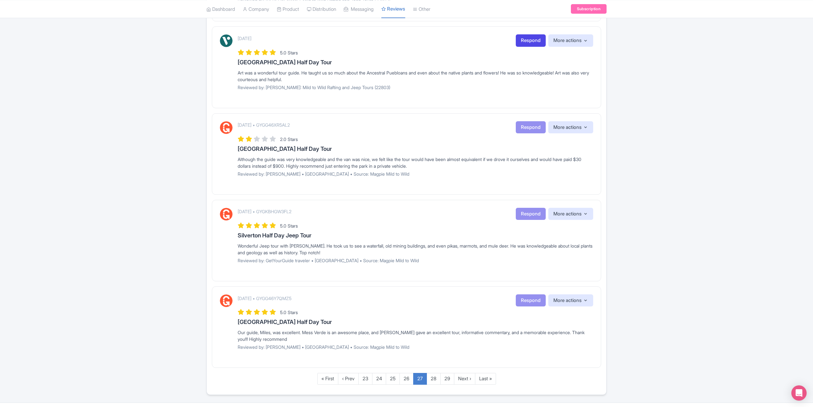
scroll to position [616, 0]
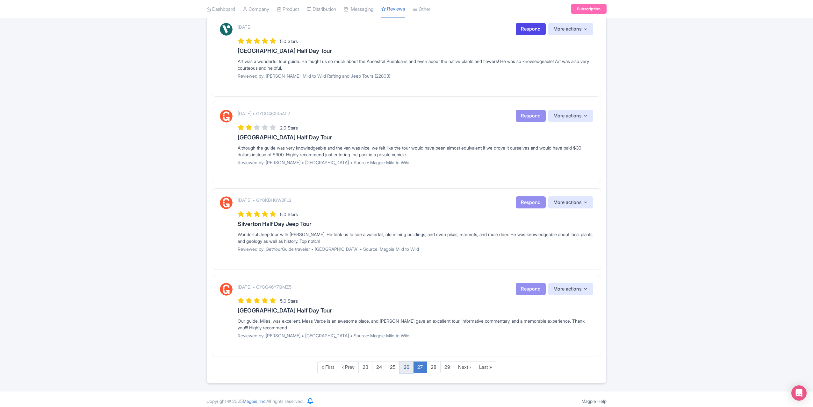
click at [406, 364] on link "26" at bounding box center [406, 368] width 14 height 12
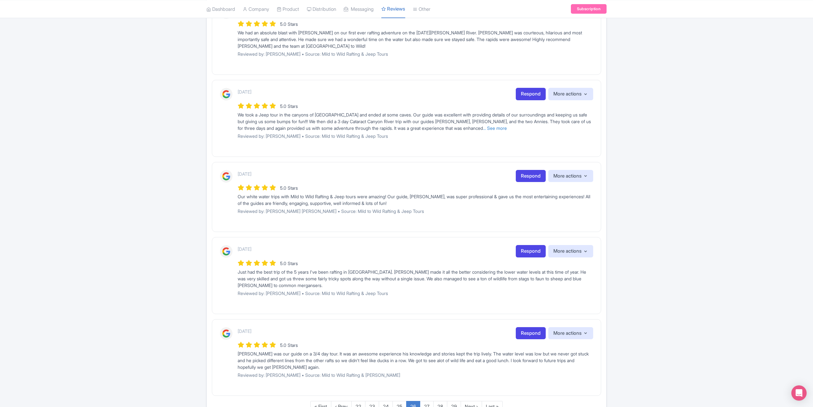
scroll to position [537, 0]
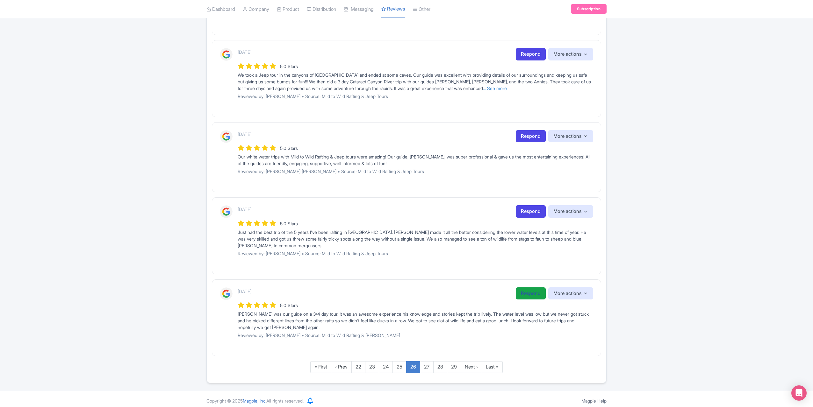
click at [524, 292] on link "Respond" at bounding box center [530, 294] width 30 height 12
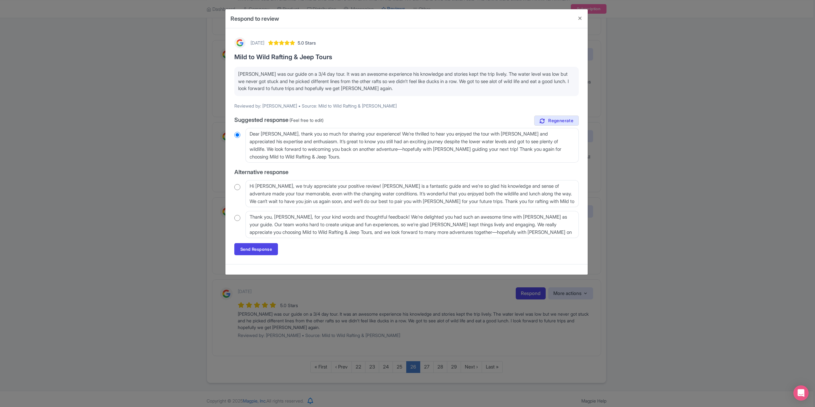
click at [235, 187] on input "radio" at bounding box center [237, 187] width 6 height 6
radio input "true"
click at [252, 245] on link "Send Response" at bounding box center [256, 249] width 44 height 12
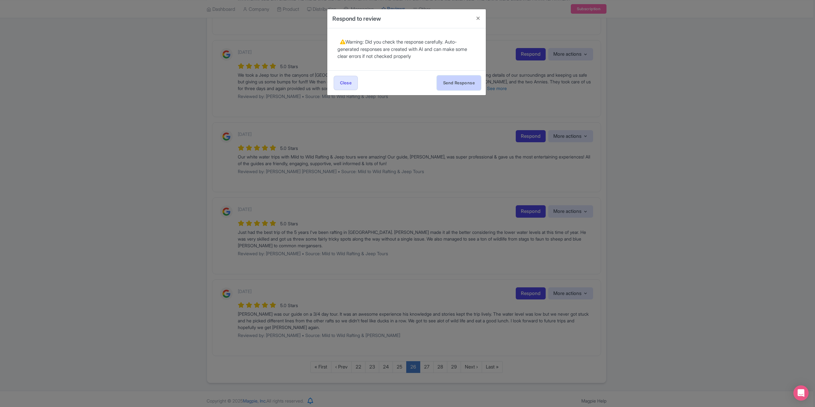
click at [456, 82] on button "Send Response" at bounding box center [459, 83] width 44 height 14
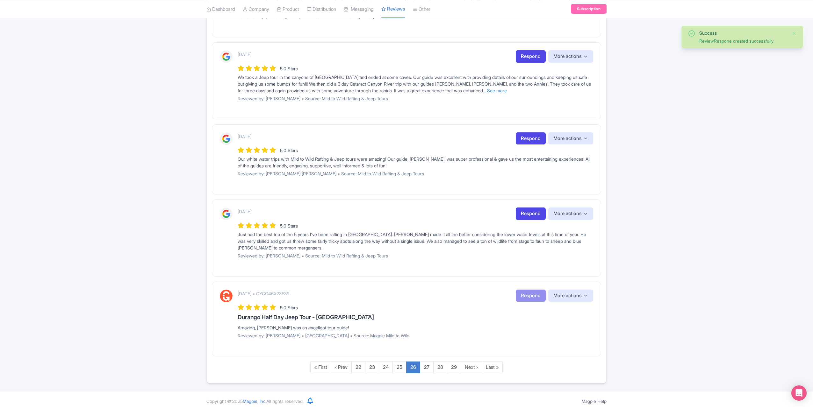
scroll to position [534, 0]
click at [519, 208] on link "Respond" at bounding box center [530, 214] width 30 height 12
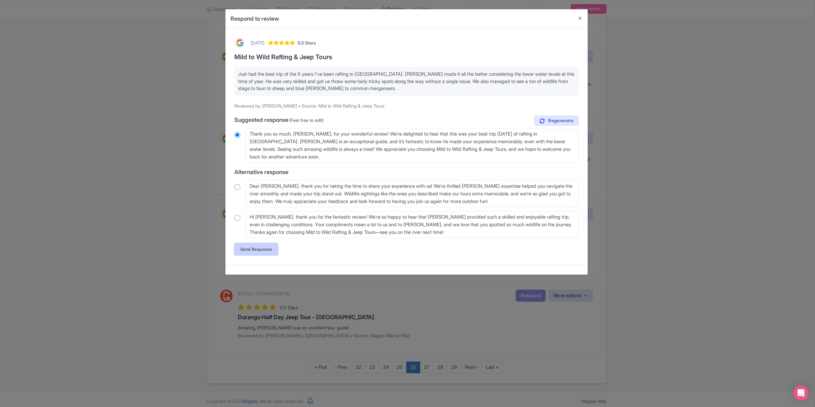
click at [247, 247] on link "Send Response" at bounding box center [256, 249] width 44 height 12
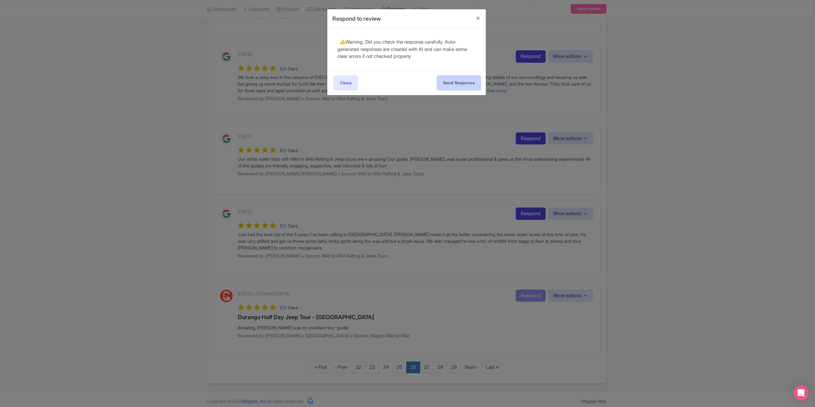
click at [450, 79] on button "Send Response" at bounding box center [459, 83] width 44 height 14
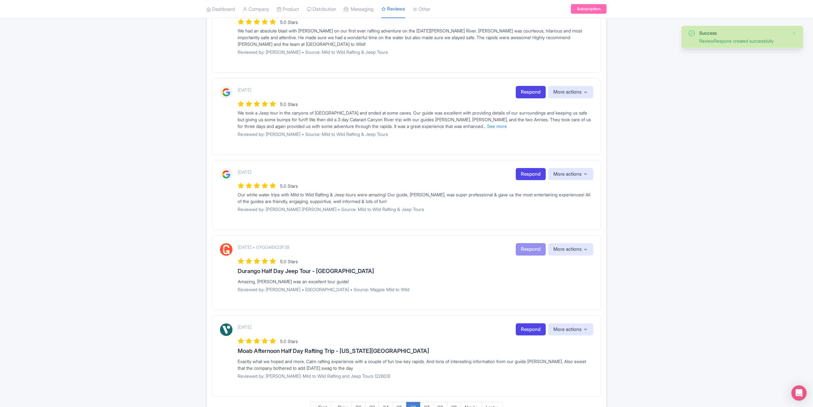
scroll to position [509, 0]
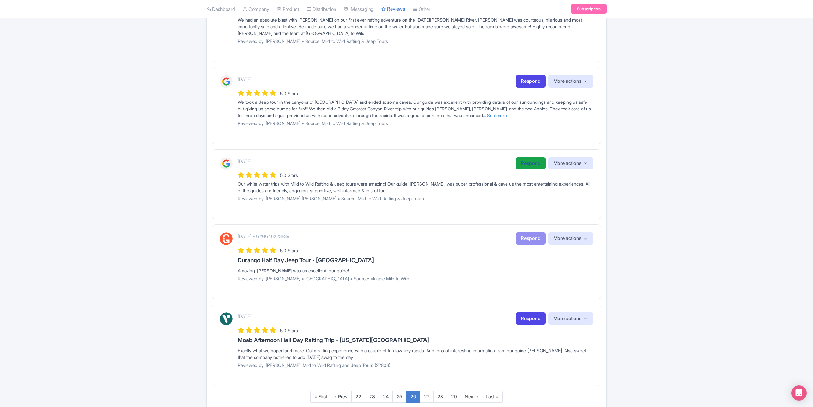
click at [521, 162] on link "Respond" at bounding box center [530, 163] width 30 height 12
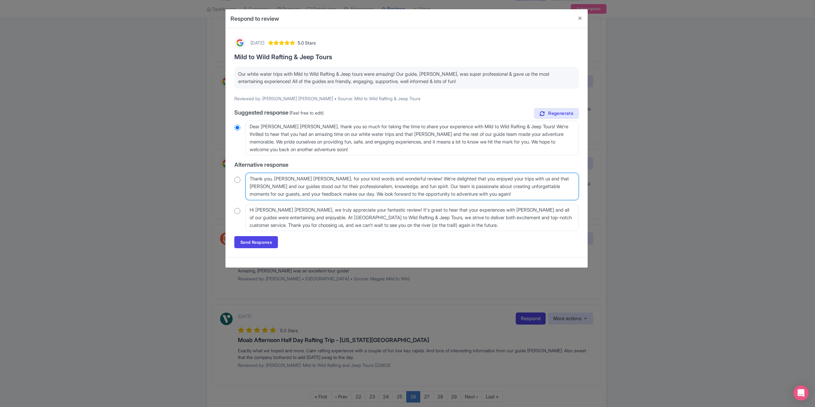
click at [281, 180] on textarea "Thank you, [PERSON_NAME] [PERSON_NAME], for your kind words and wonderful revie…" at bounding box center [411, 186] width 333 height 27
drag, startPoint x: 305, startPoint y: 179, endPoint x: 309, endPoint y: 179, distance: 4.1
click at [305, 179] on textarea "Thank you, [PERSON_NAME] [PERSON_NAME], for your kind words and wonderful revie…" at bounding box center [411, 186] width 333 height 27
type textarea "Thank you for your kind words and wonderful review! We're delighted that you en…"
click at [237, 177] on input "radio" at bounding box center [237, 180] width 6 height 6
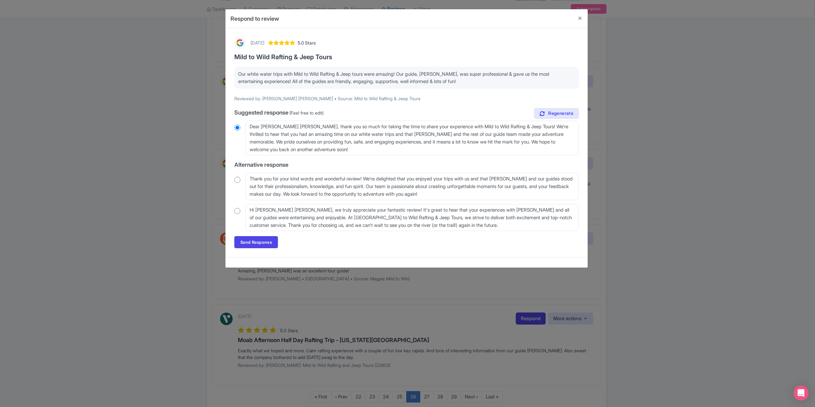
radio input "true"
click at [262, 242] on link "Send Response" at bounding box center [256, 242] width 44 height 12
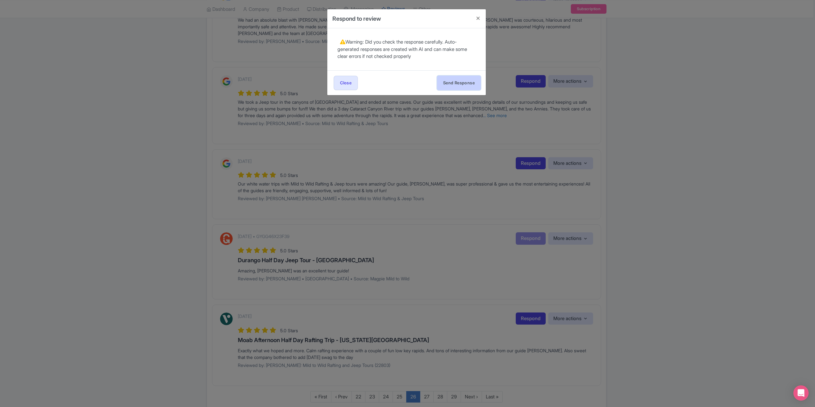
click at [468, 83] on button "Send Response" at bounding box center [459, 83] width 44 height 14
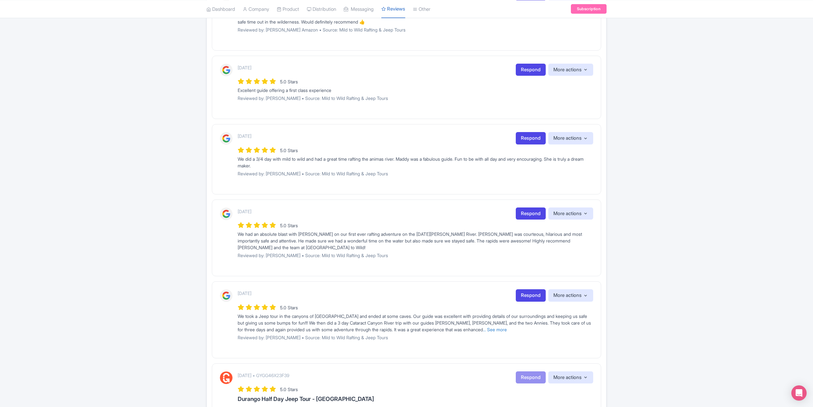
scroll to position [350, 0]
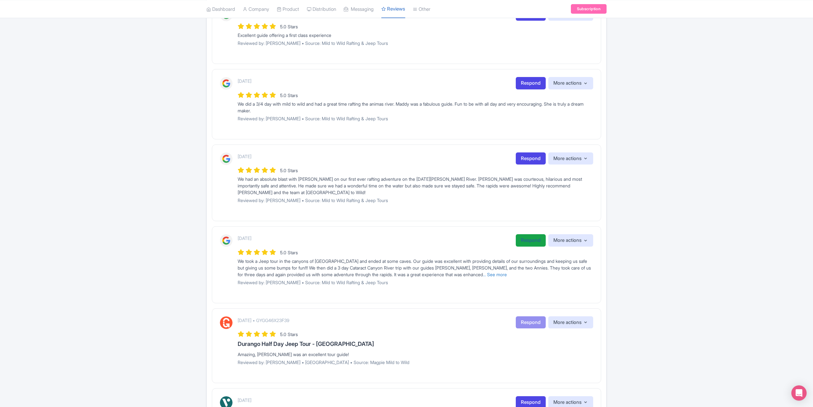
click at [525, 236] on link "Respond" at bounding box center [530, 240] width 30 height 12
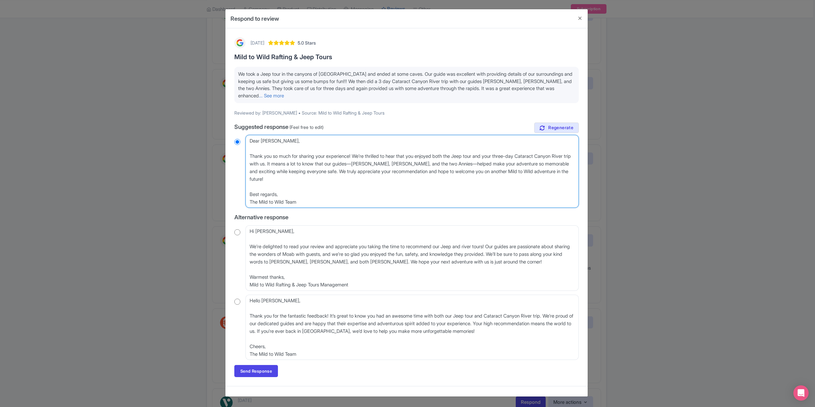
click at [249, 156] on textarea "Dear [PERSON_NAME], Thank you so much for sharing your experience! We’re thrill…" at bounding box center [411, 171] width 333 height 73
type textarea "Dear [PERSON_NAME], Thank you so much for sharing your experience! We’re thrill…"
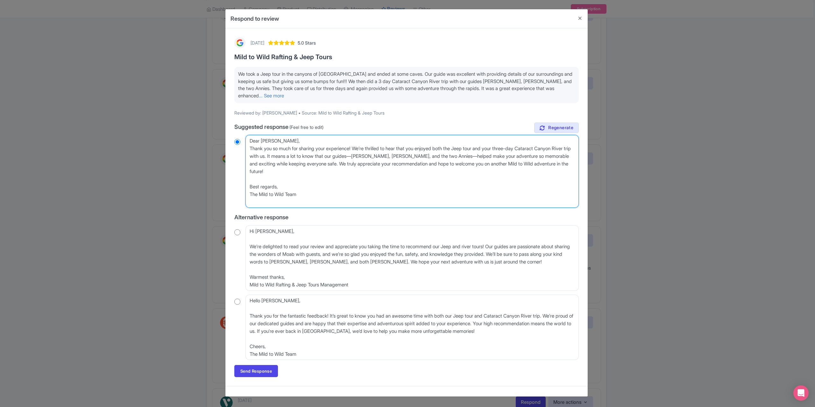
radio input "true"
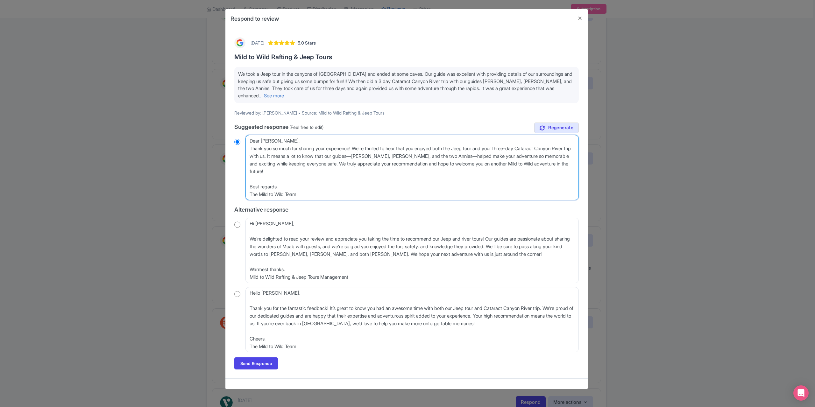
type textarea "Dear [PERSON_NAME], Thank you so much for sharing your experience! We’re thrill…"
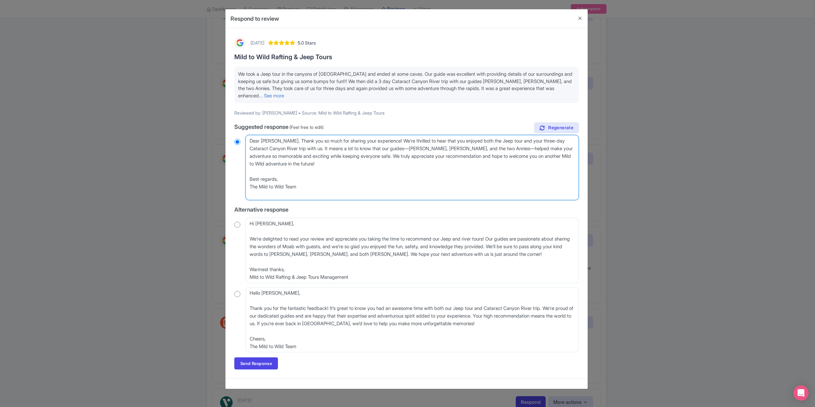
radio input "true"
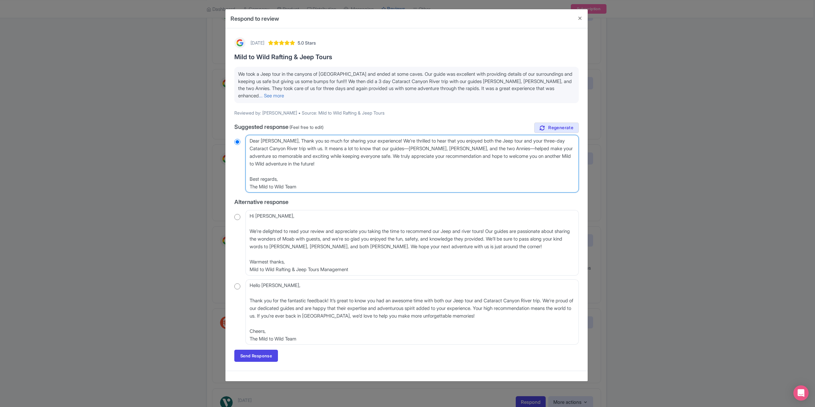
type textarea "Dear [PERSON_NAME],Thank you so much for sharing your experience! We’re thrille…"
radio input "true"
type textarea "Dear JonThank you so much for sharing your experience! We’re thrilled to hear t…"
radio input "true"
type textarea "Dear JoThank you so much for sharing your experience! We’re thrilled to hear th…"
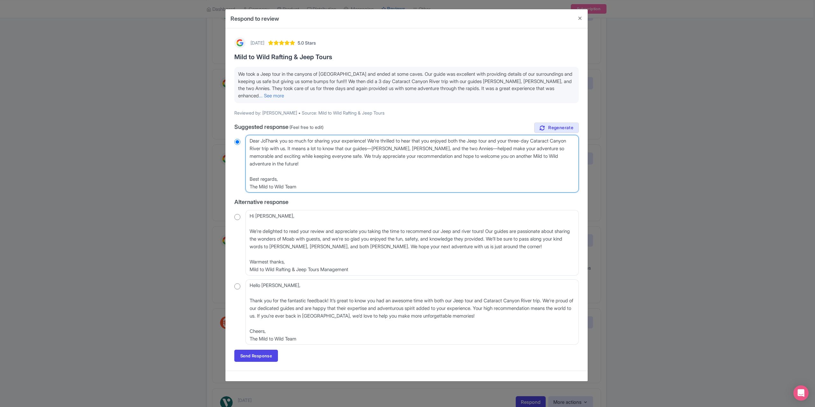
radio input "true"
type textarea "Dear JThank you so much for sharing your experience! We’re thrilled to hear tha…"
radio input "true"
type textarea "Dear Thank you so much for sharing your experience! We’re thrilled to hear that…"
radio input "true"
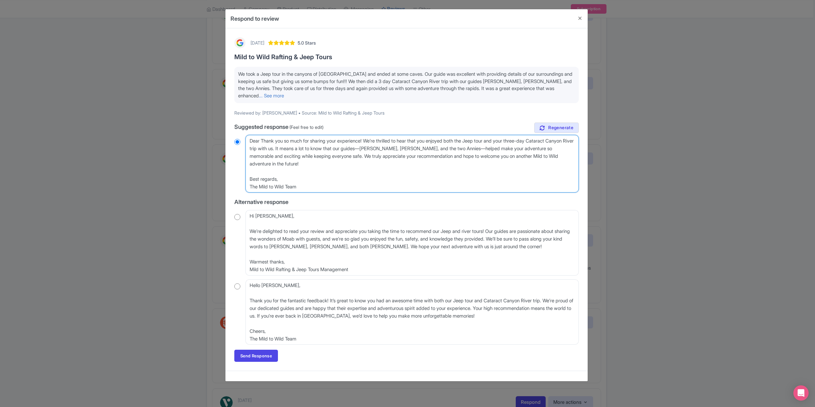
type textarea "DearThank you so much for sharing your experience! We’re thrilled to hear that …"
radio input "true"
type textarea "DeaThank you so much for sharing your experience! We’re thrilled to hear that y…"
radio input "true"
type textarea "DeThank you so much for sharing your experience! We’re thrilled to hear that yo…"
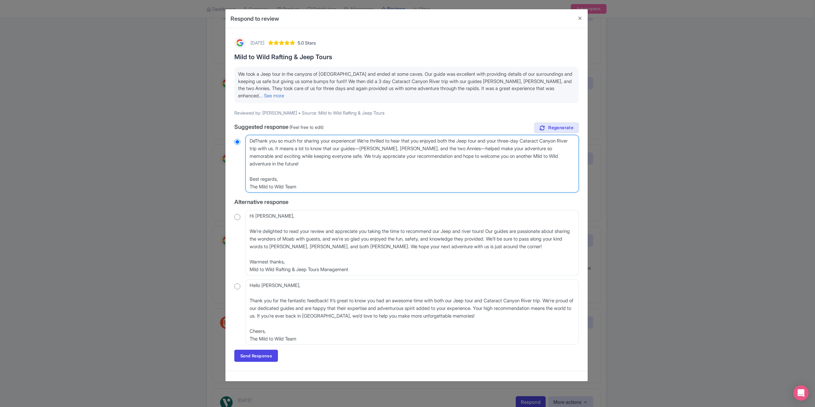
radio input "true"
type textarea "DThank you so much for sharing your experience! We’re thrilled to hear that you…"
radio input "true"
type textarea "Thank you so much for sharing your experience! We’re thrilled to hear that you …"
radio input "true"
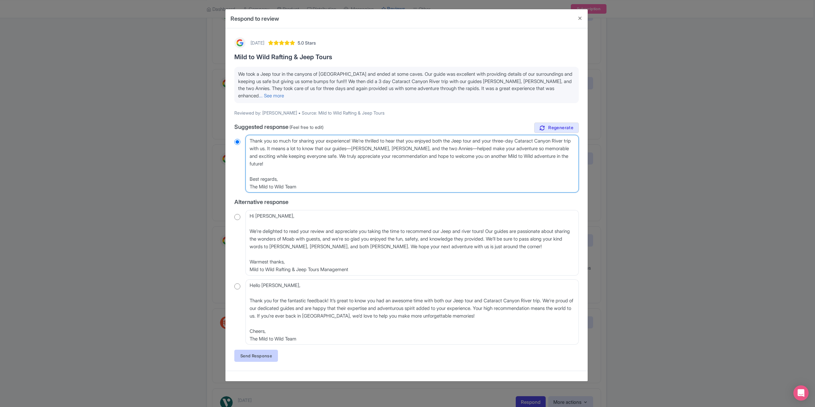
type textarea "Thank you so much for sharing your experience! We’re thrilled to hear that you …"
drag, startPoint x: 270, startPoint y: 357, endPoint x: 358, endPoint y: 336, distance: 90.3
click at [270, 357] on link "Send Response" at bounding box center [256, 356] width 44 height 12
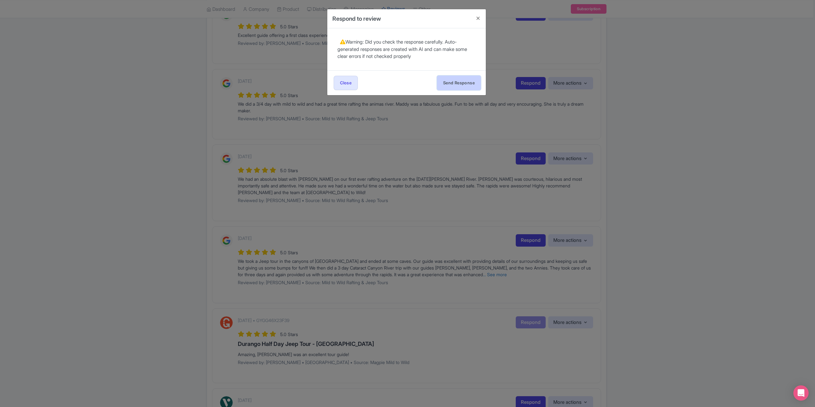
click at [455, 81] on button "Send Response" at bounding box center [459, 83] width 44 height 14
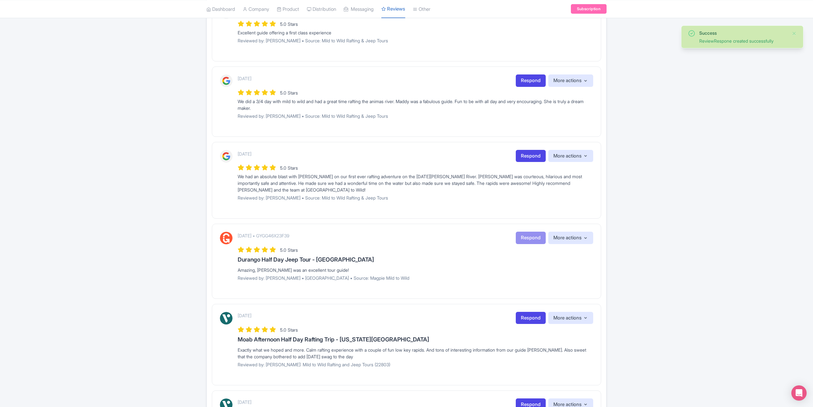
scroll to position [318, 0]
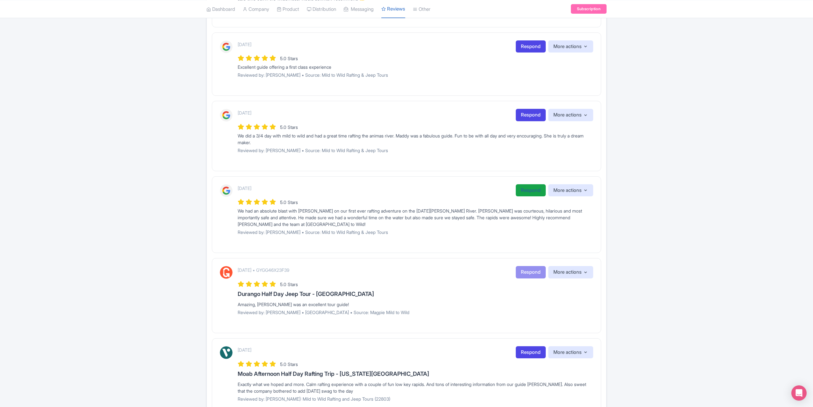
click at [522, 188] on link "Respond" at bounding box center [530, 190] width 30 height 12
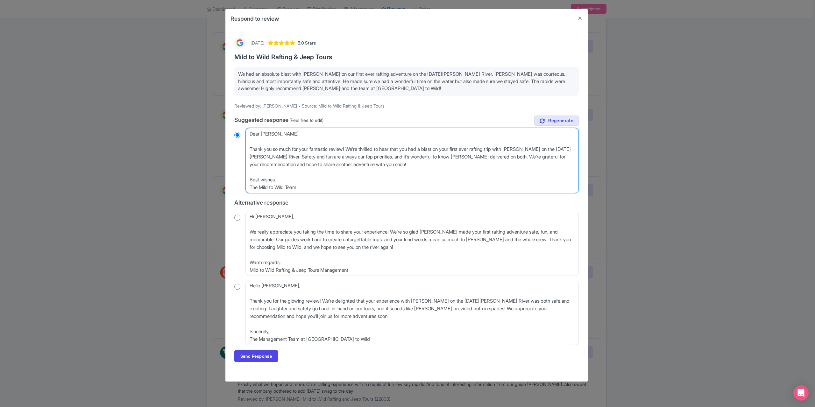
click at [248, 149] on textarea "Dear Jana, Thank you so much for your fantastic review! We’re thrilled to hear …" at bounding box center [411, 160] width 333 height 65
type textarea "Dear Jana, Thank you so much for your fantastic review! We’re thrilled to hear …"
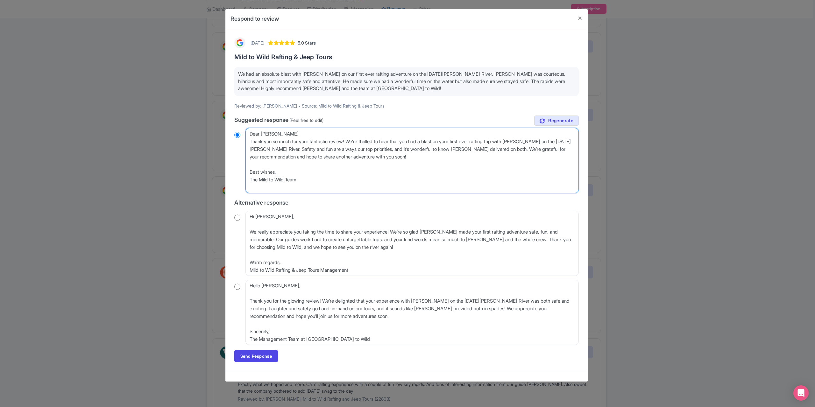
radio input "true"
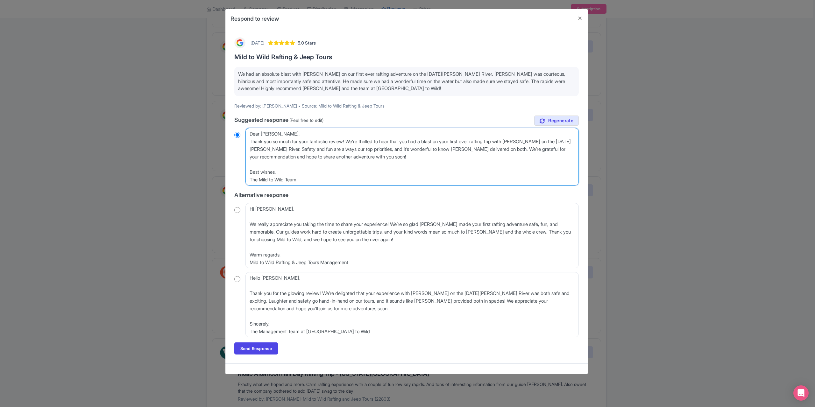
type textarea "Dear Jana, Thank you so much for your fantastic review! We’re thrilled to hear …"
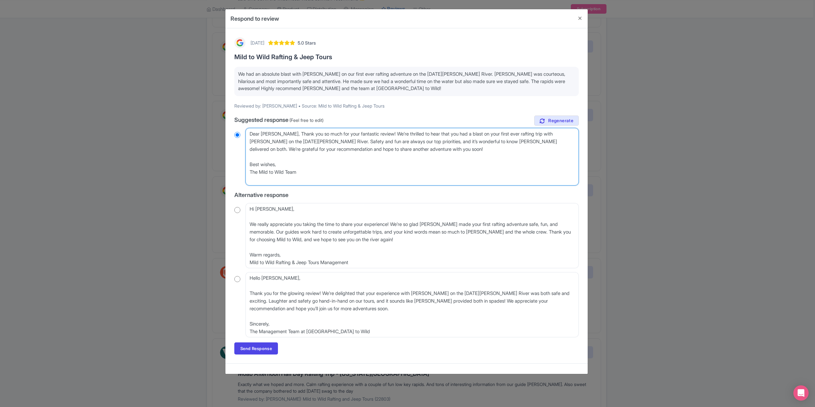
radio input "true"
type textarea "Dear Jana,Thank you so much for your fantastic review! We’re thrilled to hear t…"
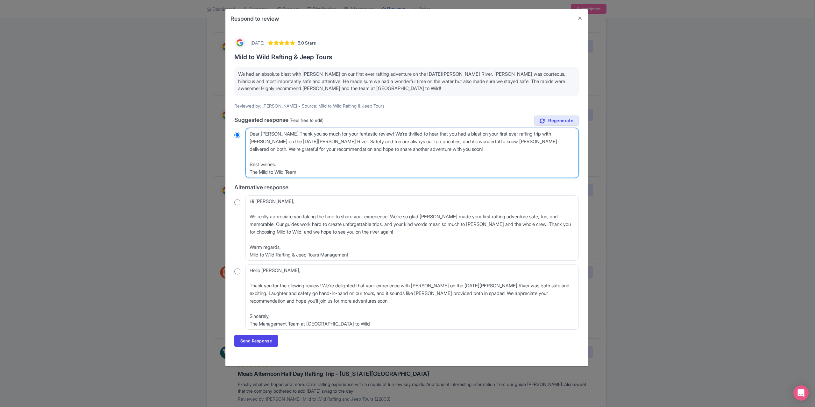
radio input "true"
type textarea "Dear JanaThank you so much for your fantastic review! We’re thrilled to hear th…"
radio input "true"
type textarea "Thank you so much for your fantastic review! We’re thrilled to hear that you ha…"
radio input "true"
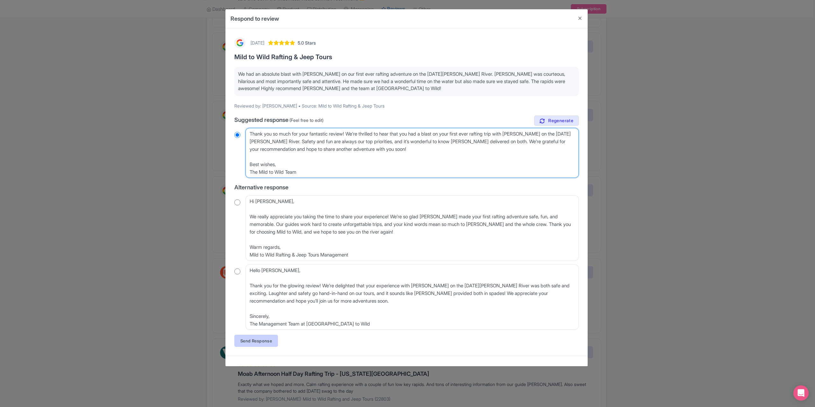
type textarea "Thank you so much for your fantastic review! We’re thrilled to hear that you ha…"
click at [253, 345] on link "Send Response" at bounding box center [256, 341] width 44 height 12
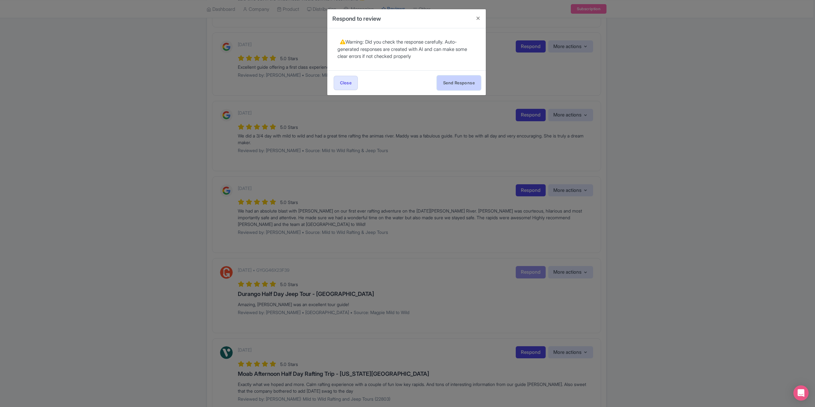
click at [452, 84] on button "Send Response" at bounding box center [459, 83] width 44 height 14
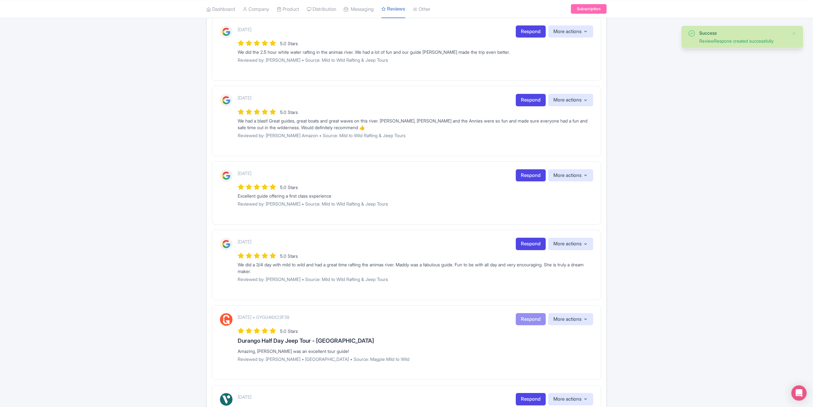
scroll to position [191, 0]
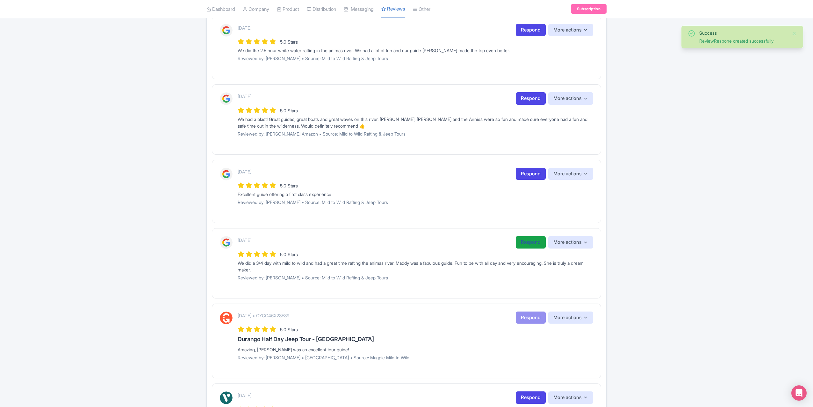
click at [538, 239] on link "Respond" at bounding box center [530, 242] width 30 height 12
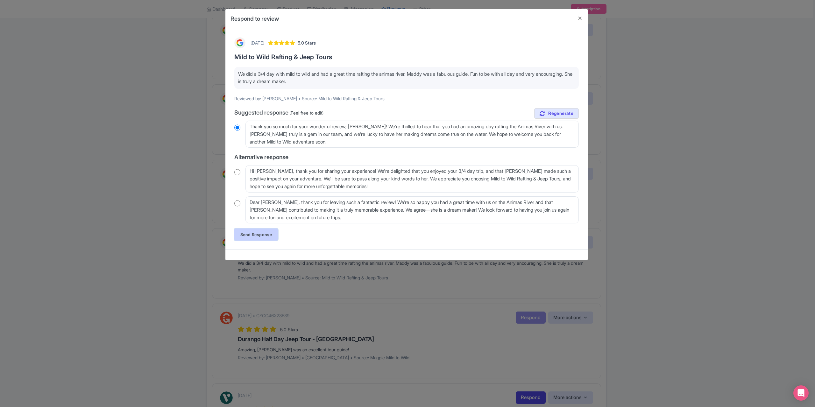
click at [250, 236] on link "Send Response" at bounding box center [256, 235] width 44 height 12
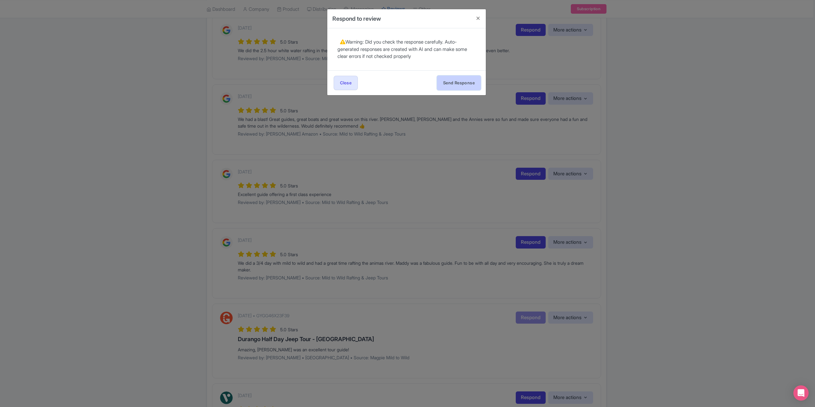
click at [447, 82] on button "Send Response" at bounding box center [459, 83] width 44 height 14
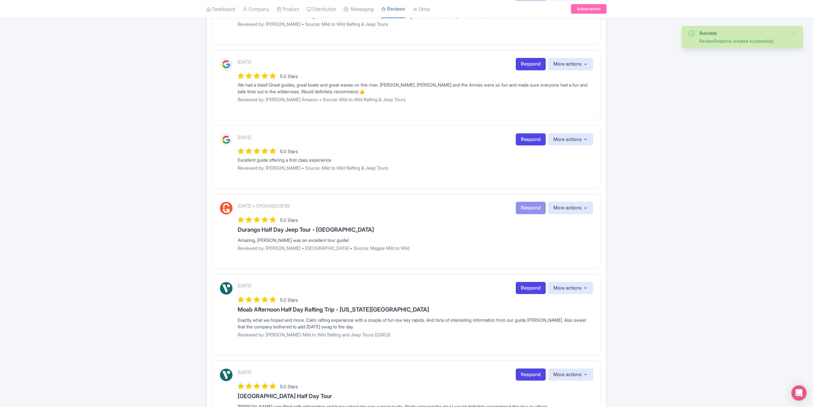
scroll to position [191, 0]
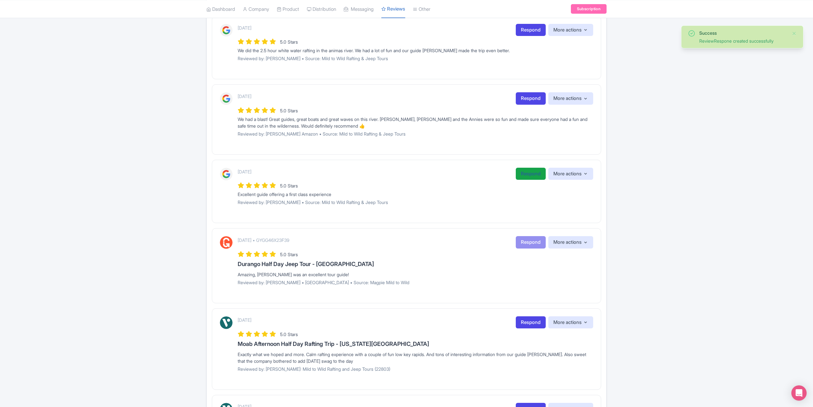
click at [524, 169] on link "Respond" at bounding box center [530, 174] width 30 height 12
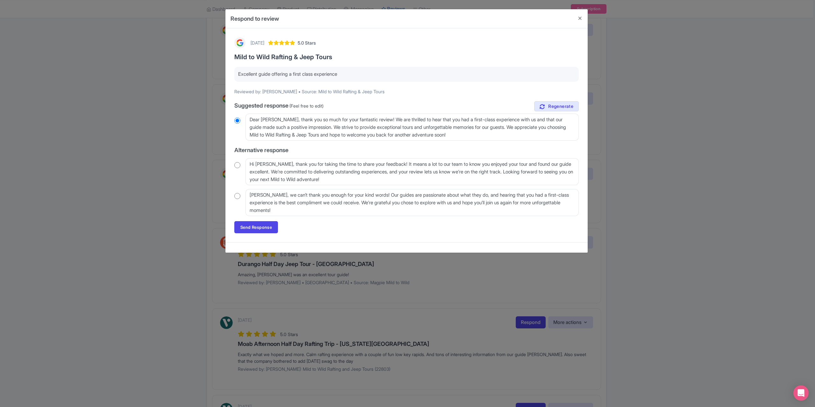
click at [239, 165] on input "radio" at bounding box center [237, 165] width 6 height 6
radio input "true"
click at [251, 228] on link "Send Response" at bounding box center [256, 227] width 44 height 12
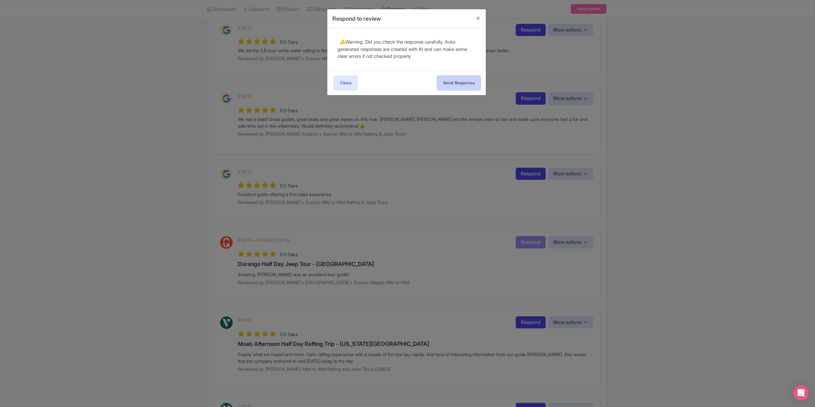
click at [459, 87] on button "Send Response" at bounding box center [459, 83] width 44 height 14
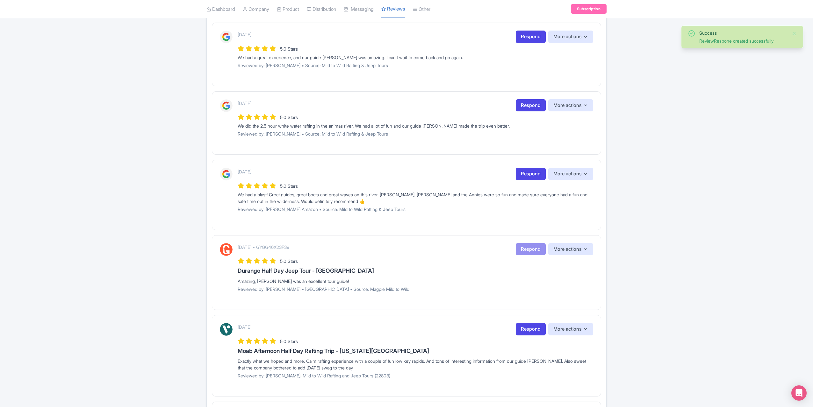
scroll to position [96, 0]
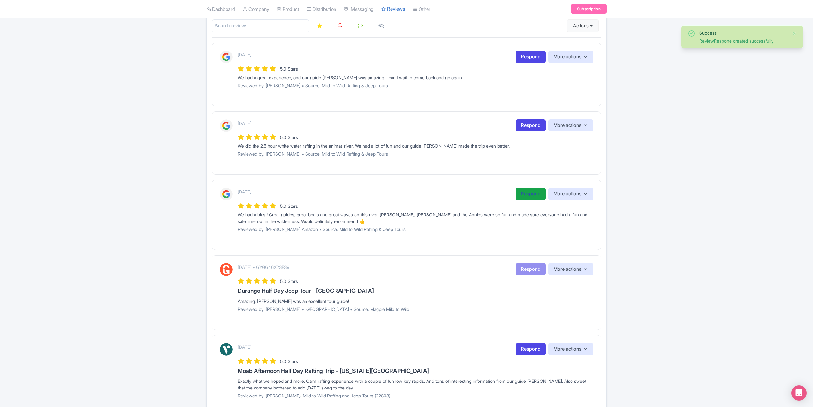
click at [523, 191] on link "Respond" at bounding box center [530, 194] width 30 height 12
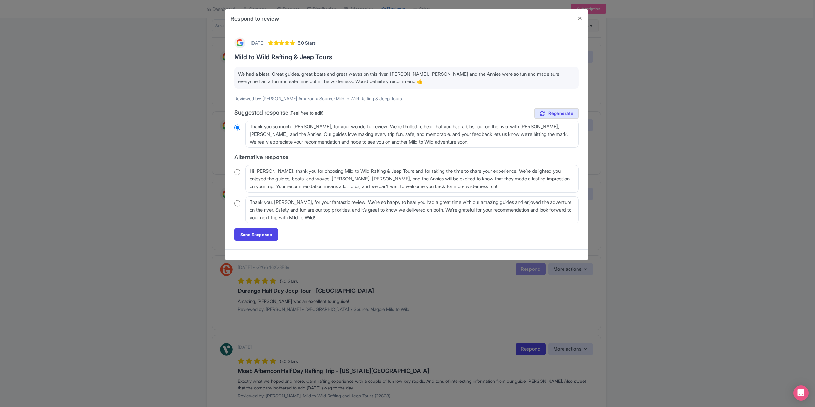
click at [237, 171] on input "radio" at bounding box center [237, 172] width 6 height 6
radio input "true"
click at [258, 237] on link "Send Response" at bounding box center [256, 235] width 44 height 12
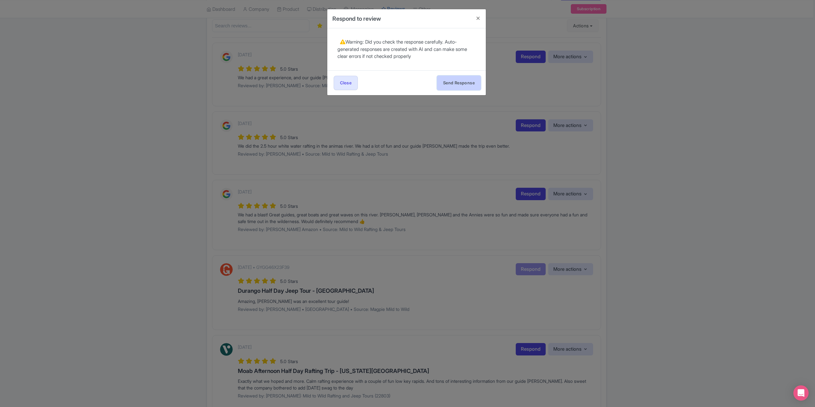
click at [461, 82] on button "Send Response" at bounding box center [459, 83] width 44 height 14
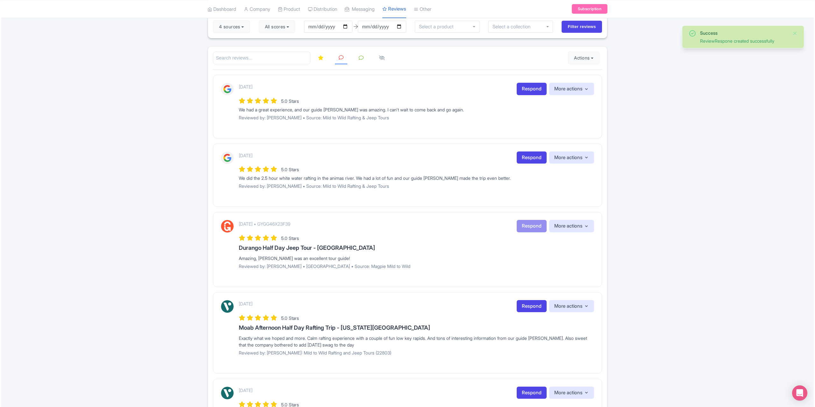
scroll to position [64, 0]
click at [522, 157] on link "Respond" at bounding box center [530, 157] width 30 height 12
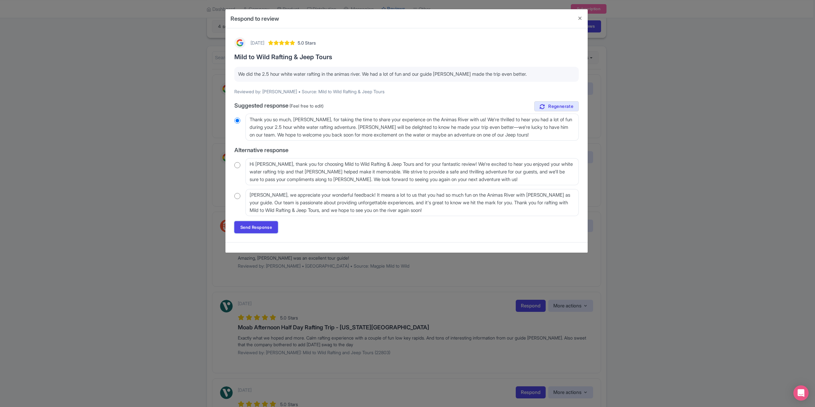
drag, startPoint x: 236, startPoint y: 240, endPoint x: 249, endPoint y: 224, distance: 20.8
click at [248, 224] on link "Send Response" at bounding box center [256, 227] width 44 height 12
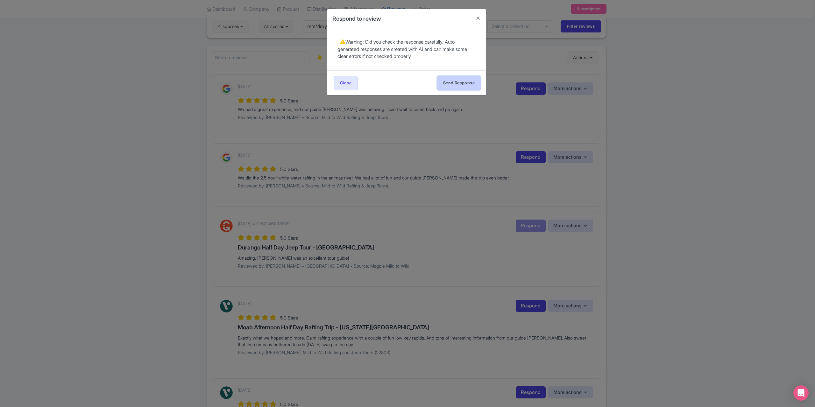
click at [455, 81] on button "Send Response" at bounding box center [459, 83] width 44 height 14
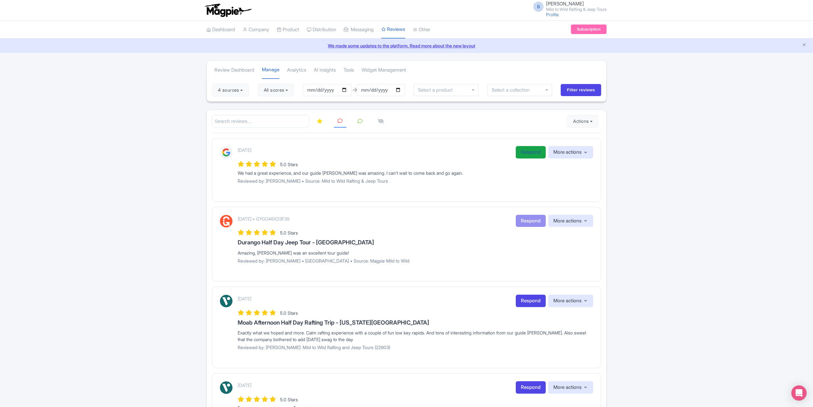
click at [526, 154] on link "Respond" at bounding box center [530, 152] width 30 height 12
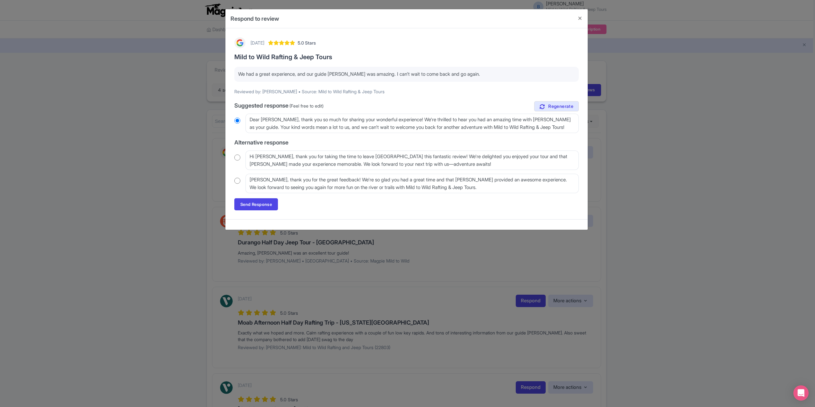
click at [237, 155] on input "radio" at bounding box center [237, 157] width 6 height 6
radio input "true"
click at [265, 207] on link "Send Response" at bounding box center [256, 204] width 44 height 12
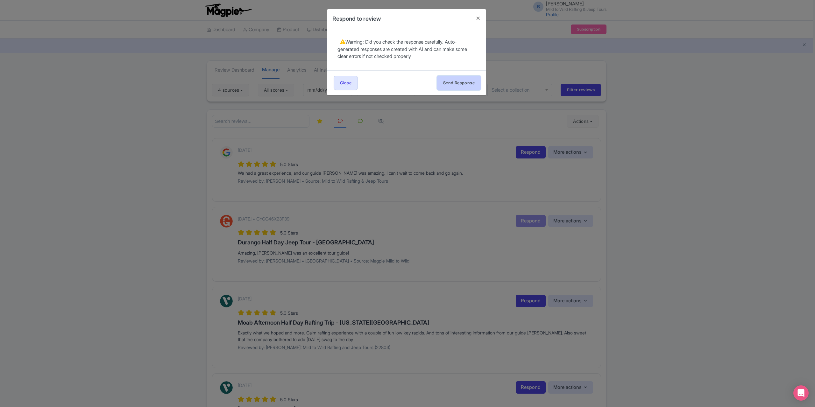
click at [468, 84] on button "Send Response" at bounding box center [459, 83] width 44 height 14
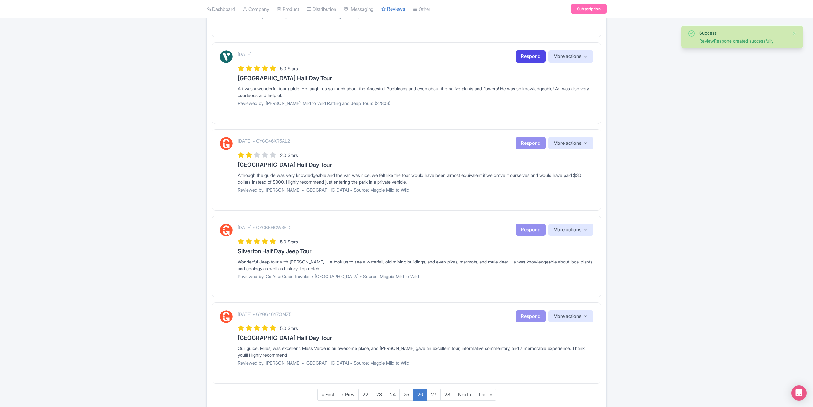
scroll to position [616, 0]
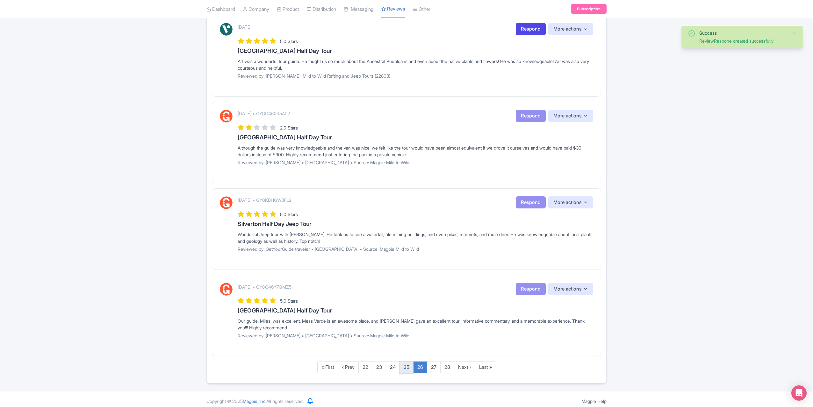
click at [409, 362] on link "25" at bounding box center [406, 368] width 14 height 12
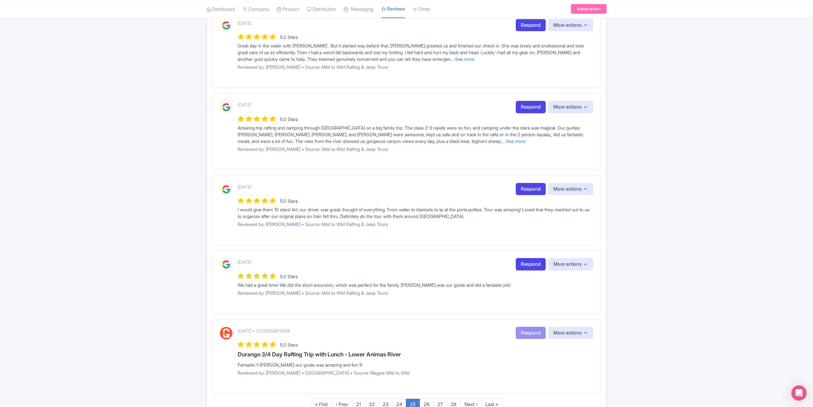
scroll to position [562, 0]
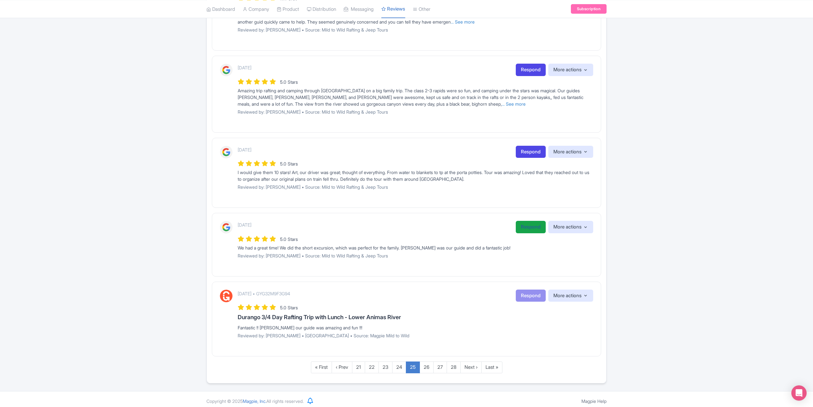
click at [524, 225] on link "Respond" at bounding box center [530, 227] width 30 height 12
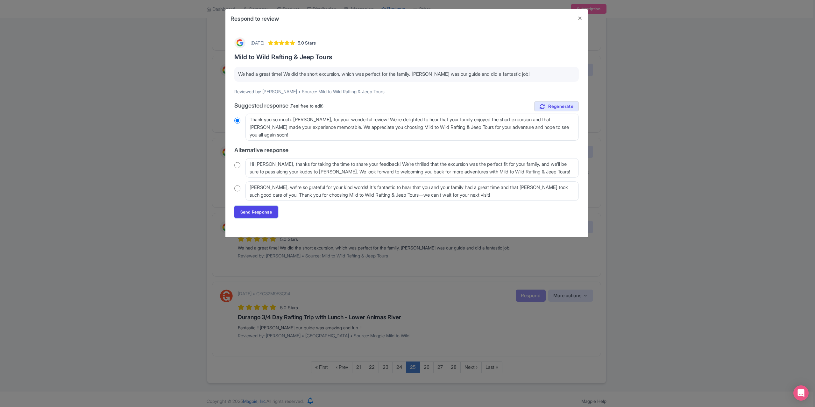
click at [251, 209] on link "Send Response" at bounding box center [256, 212] width 44 height 12
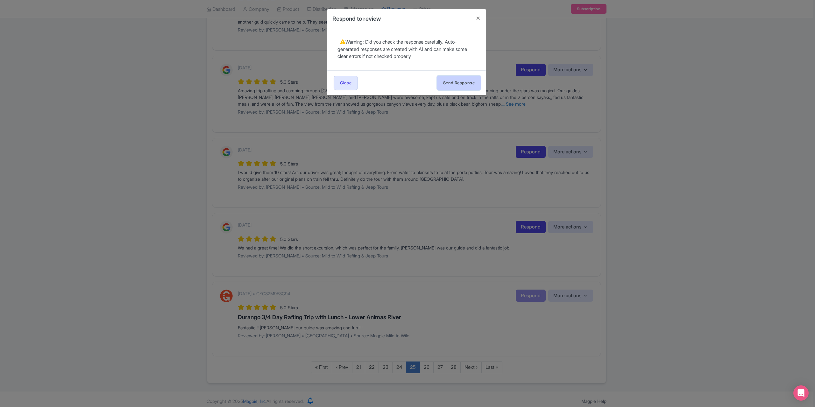
click at [446, 83] on button "Send Response" at bounding box center [459, 83] width 44 height 14
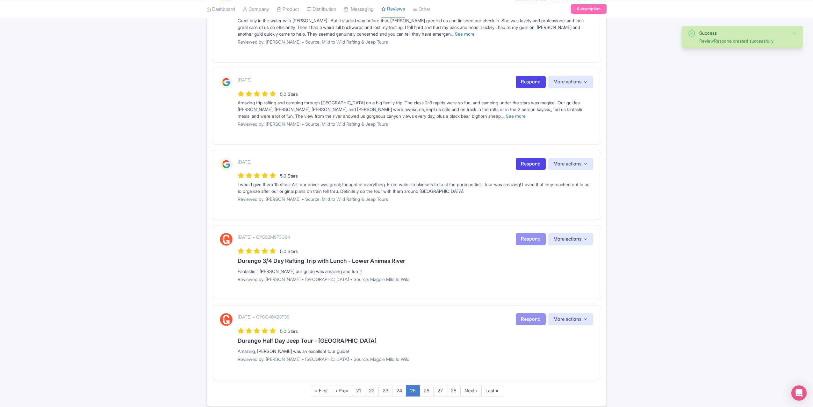
scroll to position [541, 0]
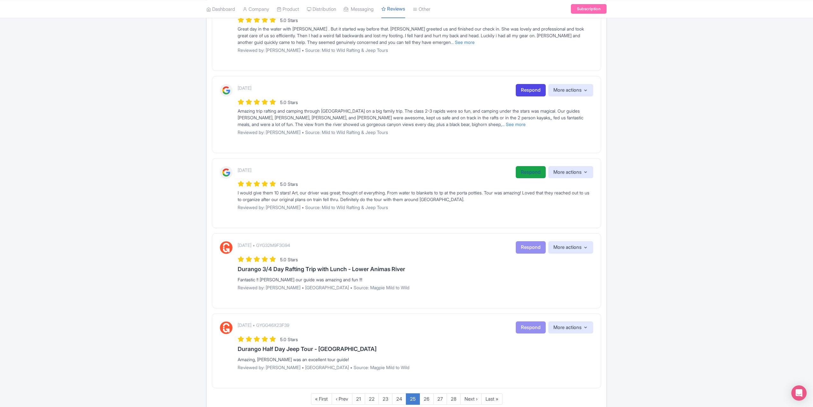
click at [533, 170] on link "Respond" at bounding box center [530, 172] width 30 height 12
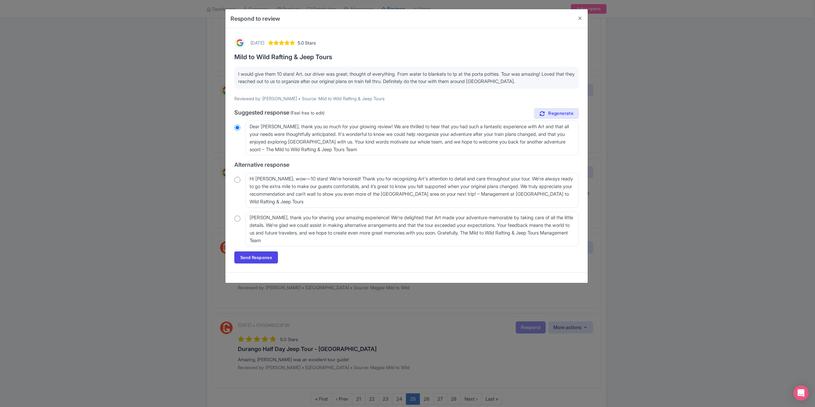
click at [237, 178] on input "radio" at bounding box center [237, 180] width 6 height 6
radio input "true"
click at [248, 253] on link "Send Response" at bounding box center [256, 258] width 44 height 12
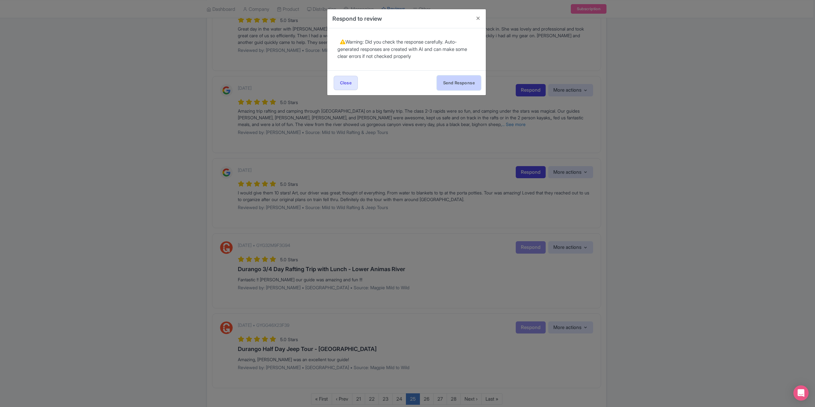
click at [464, 85] on button "Send Response" at bounding box center [459, 83] width 44 height 14
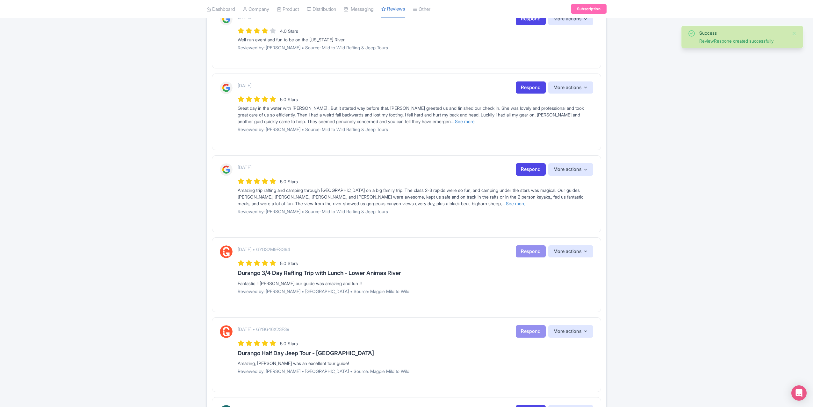
scroll to position [478, 0]
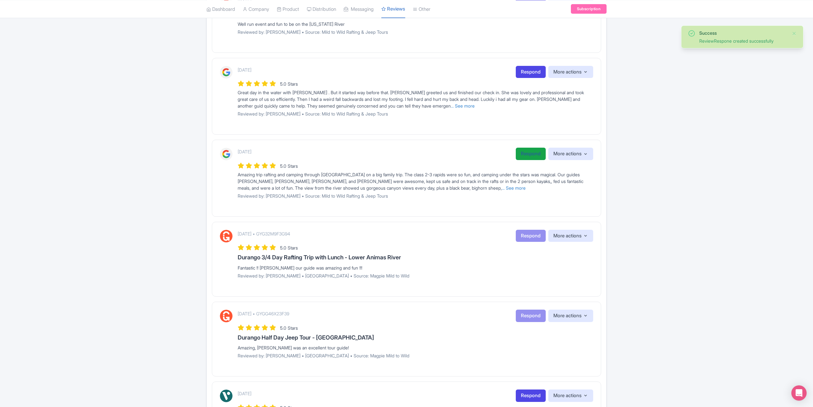
click at [517, 152] on link "Respond" at bounding box center [530, 154] width 30 height 12
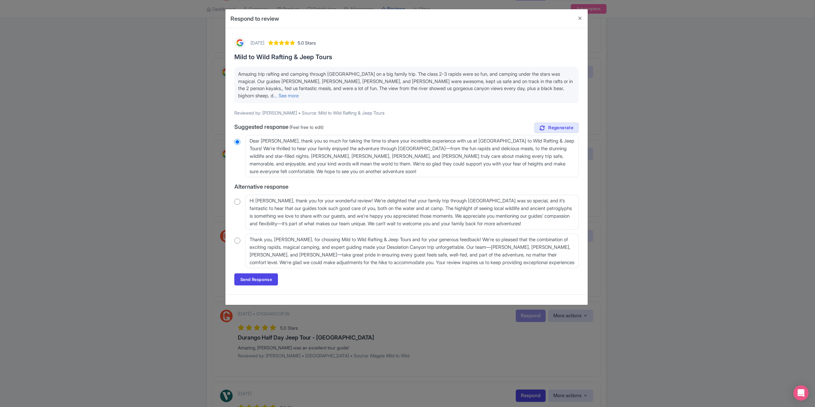
click at [237, 199] on input "radio" at bounding box center [237, 202] width 6 height 6
radio input "true"
click at [255, 274] on link "Send Response" at bounding box center [256, 280] width 44 height 12
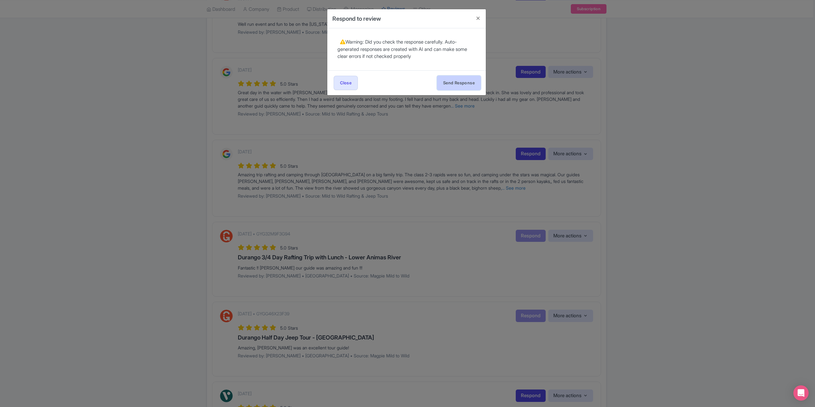
click at [451, 81] on button "Send Response" at bounding box center [459, 83] width 44 height 14
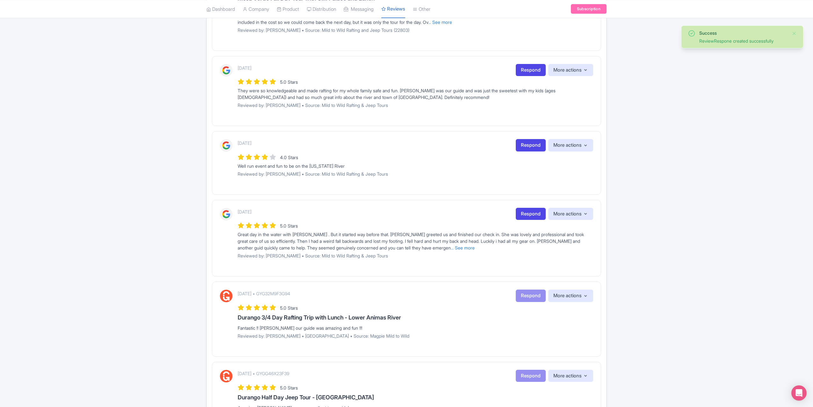
scroll to position [350, 0]
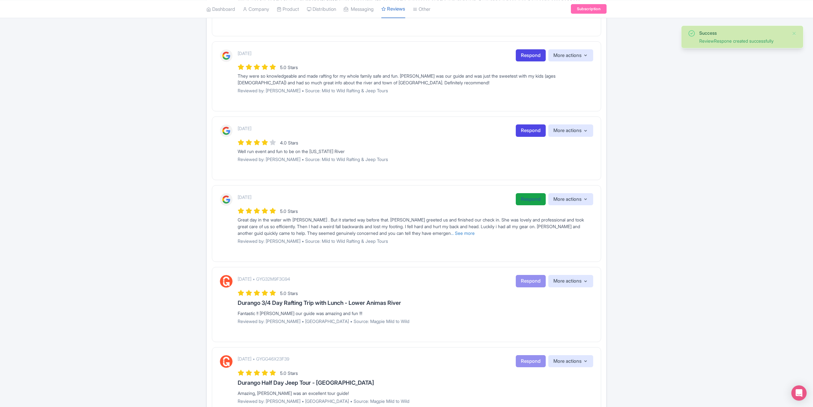
click at [523, 196] on link "Respond" at bounding box center [530, 199] width 30 height 12
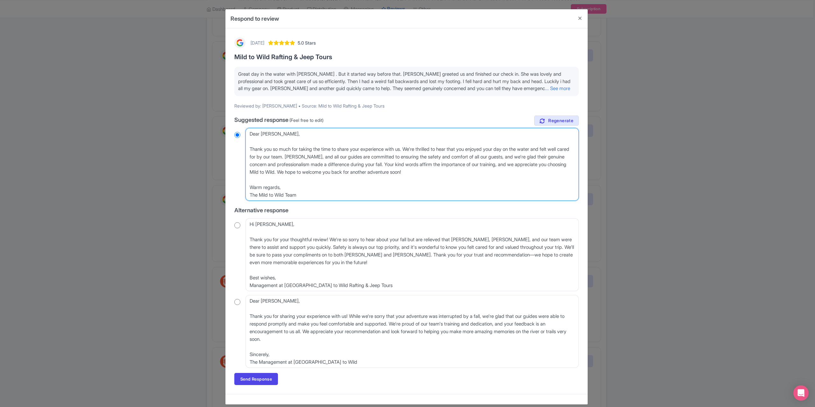
click at [248, 147] on textarea "Dear Kristi, Thank you so much for taking the time to share your experience wit…" at bounding box center [411, 164] width 333 height 73
type textarea "Dear Kristi, Thank you so much for taking the time to share your experience wit…"
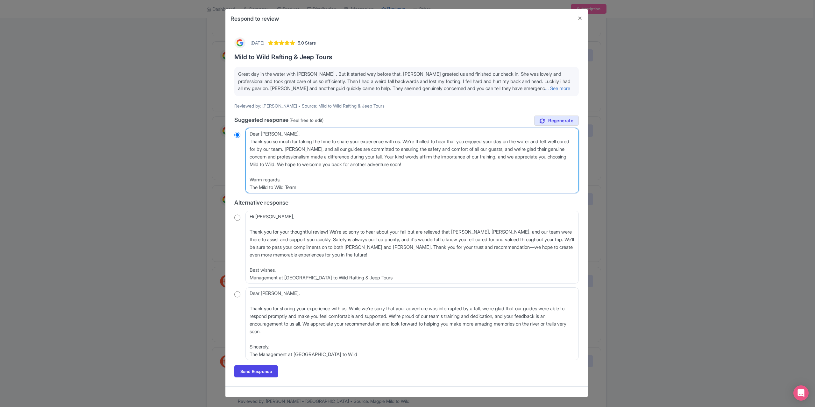
radio input "true"
type textarea "Dear Kristi,Thank you so much for taking the time to share your experience with…"
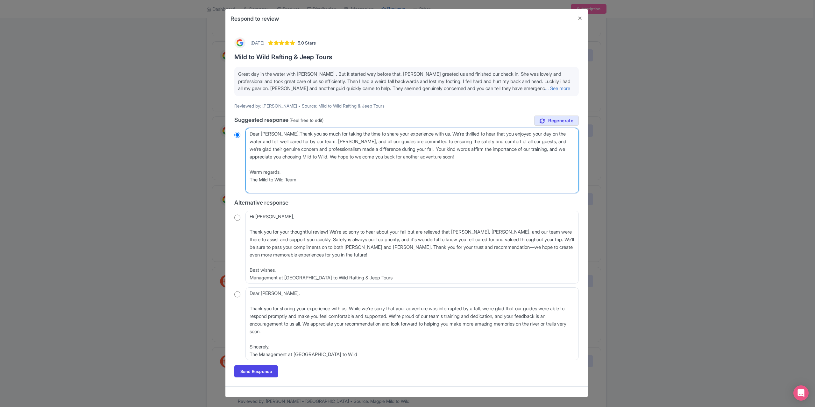
radio input "true"
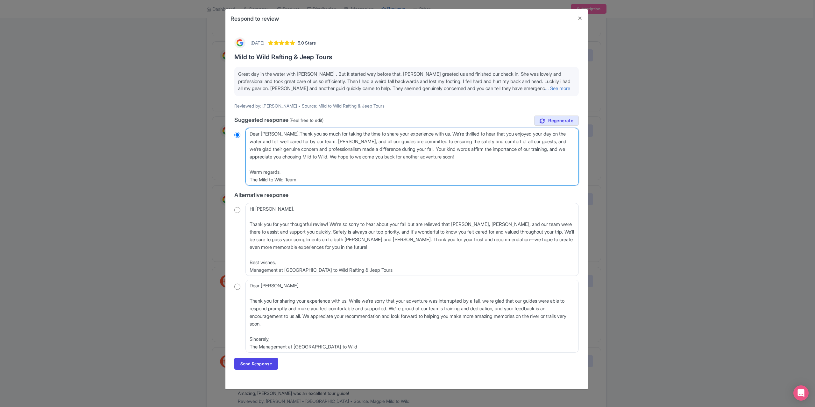
type textarea "Dear KristiThank you so much for taking the time to share your experience with …"
radio input "true"
type textarea "Dear KristThank you so much for taking the time to share your experience with u…"
radio input "true"
type textarea "Dear KrisThank you so much for taking the time to share your experience with us…"
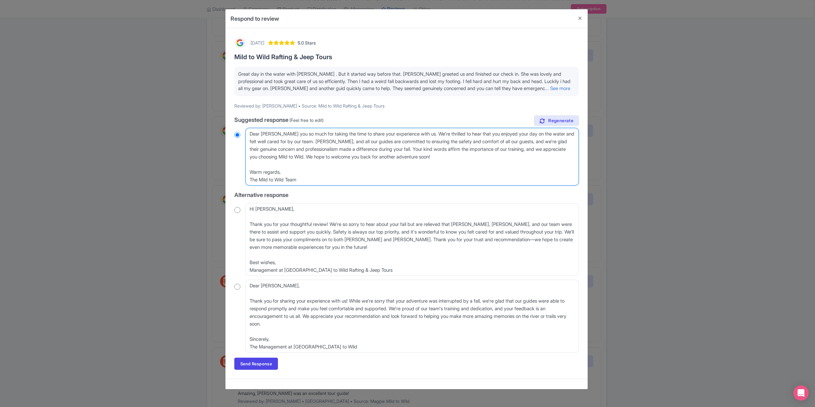
radio input "true"
type textarea "Dear KriThank you so much for taking the time to share your experience with us.…"
radio input "true"
type textarea "Dear KrThank you so much for taking the time to share your experience with us. …"
radio input "true"
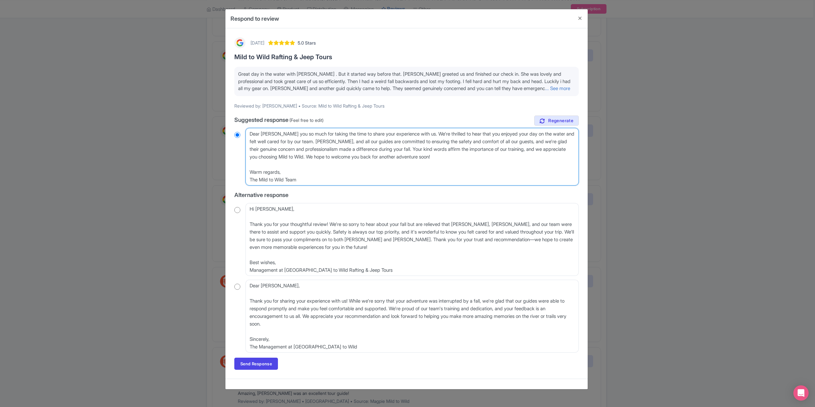
type textarea "Dear KThank you so much for taking the time to share your experience with us. W…"
radio input "true"
type textarea "Dear Thank you so much for taking the time to share your experience with us. We…"
radio input "true"
type textarea "DearThank you so much for taking the time to share your experience with us. We'…"
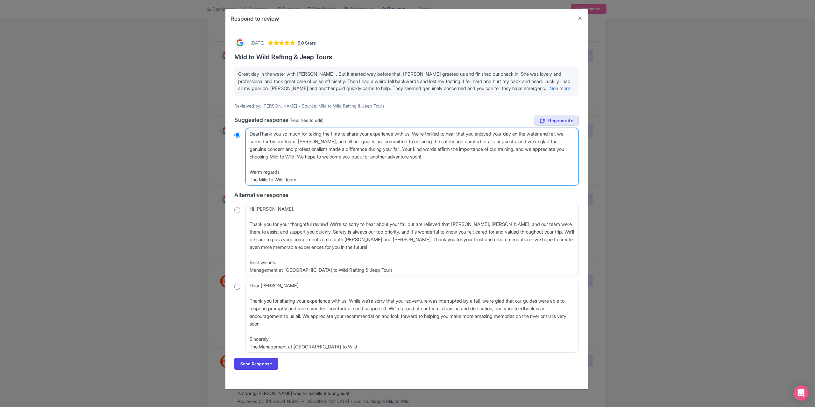
radio input "true"
type textarea "DeaThank you so much for taking the time to share your experience with us. We'r…"
radio input "true"
type textarea "DeThank you so much for taking the time to share your experience with us. We're…"
radio input "true"
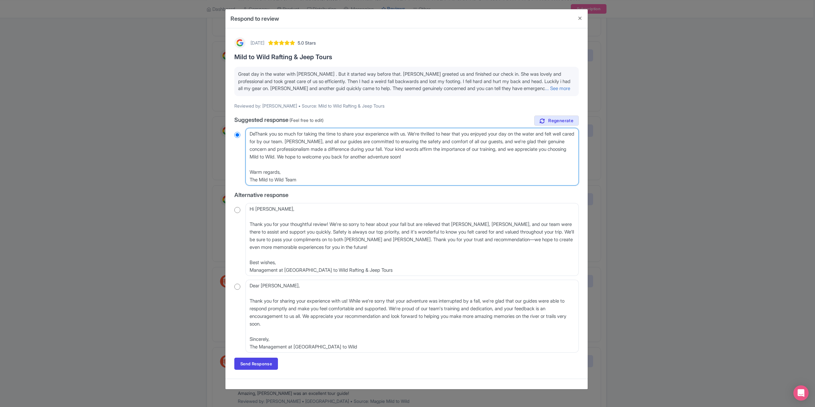
type textarea "DThank you so much for taking the time to share your experience with us. We're …"
radio input "true"
type textarea "Thank you so much for taking the time to share your experience with us. We're t…"
radio input "true"
type textarea "Thank you so much for taking the time to share your experience with us. We're t…"
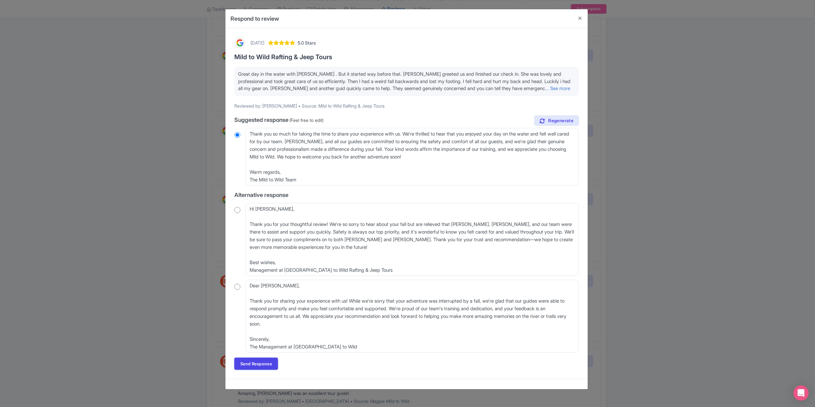
click at [256, 366] on link "Send Response" at bounding box center [256, 364] width 44 height 12
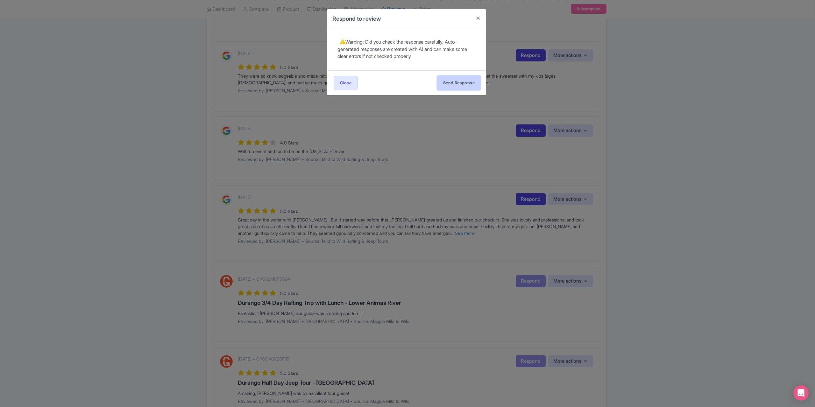
click at [472, 83] on button "Send Response" at bounding box center [459, 83] width 44 height 14
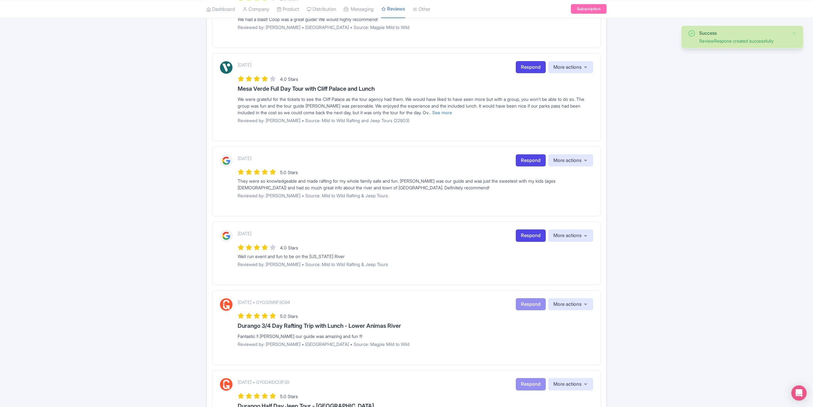
scroll to position [255, 0]
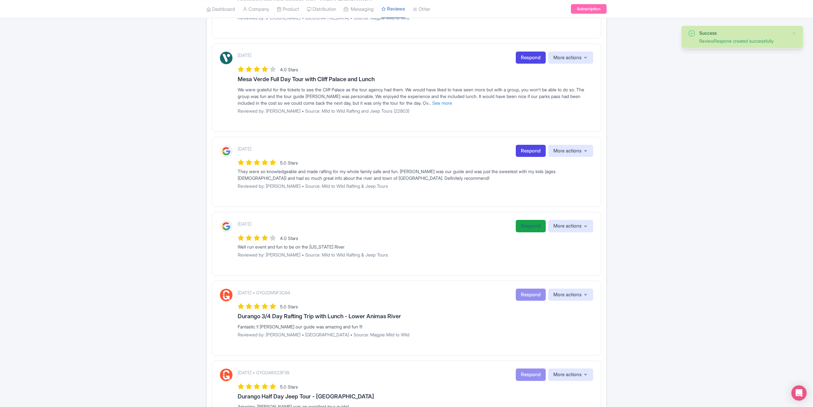
click at [529, 226] on link "Respond" at bounding box center [530, 226] width 30 height 12
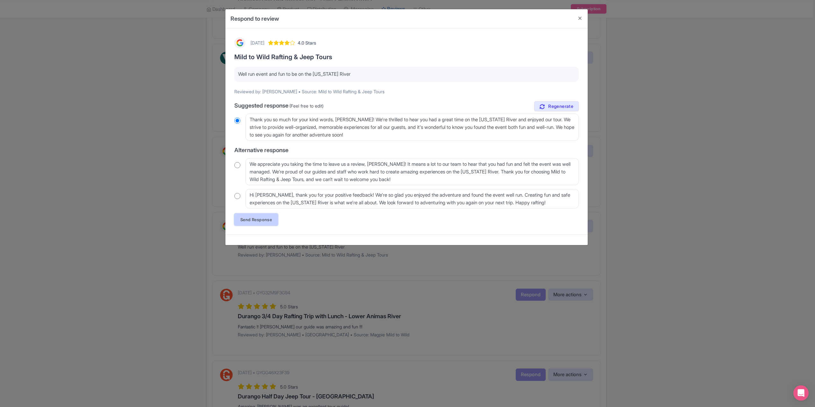
click at [245, 223] on link "Send Response" at bounding box center [256, 220] width 44 height 12
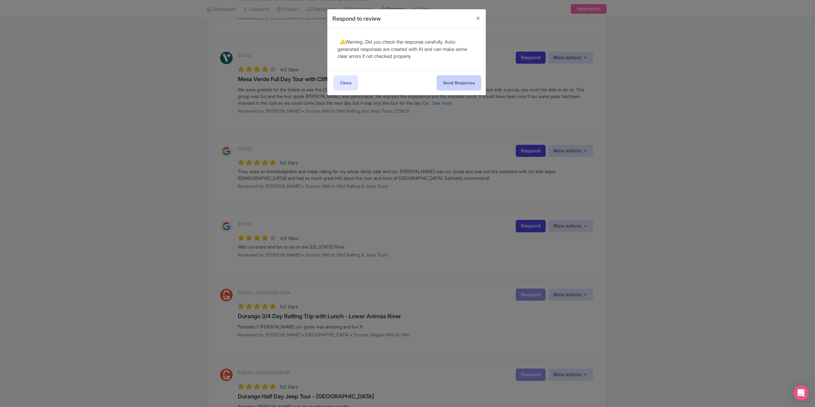
click at [467, 81] on button "Send Response" at bounding box center [459, 83] width 44 height 14
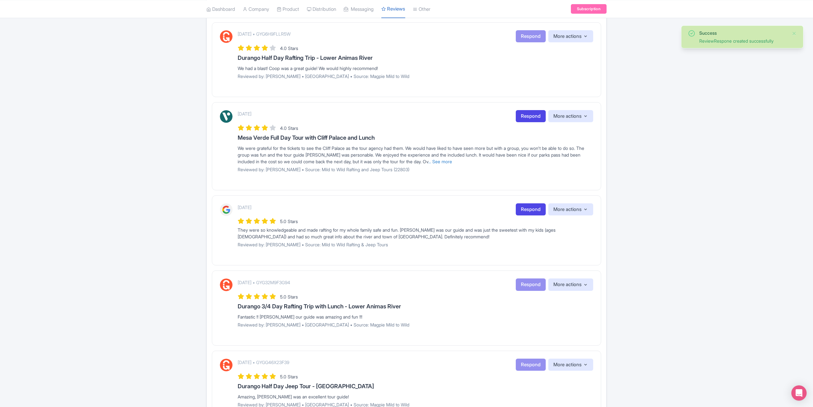
scroll to position [185, 0]
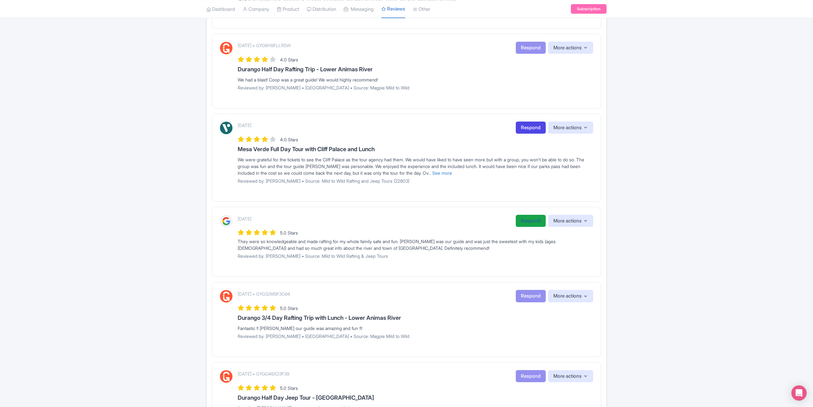
click at [523, 218] on link "Respond" at bounding box center [530, 221] width 30 height 12
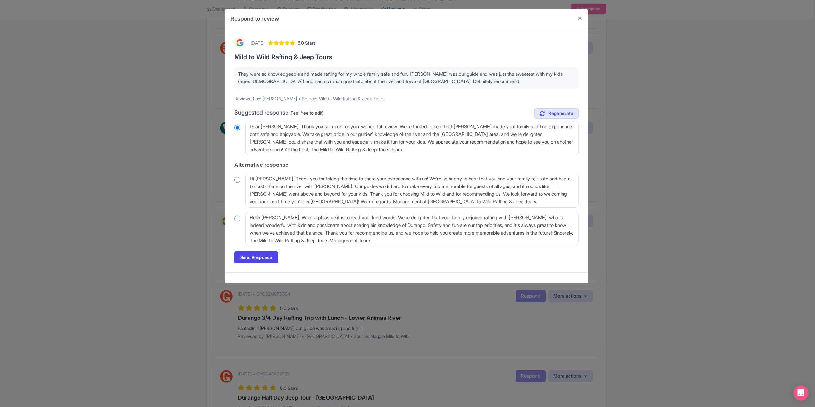
click at [238, 176] on div "Hi [PERSON_NAME], Thank you for taking the time to share your experience with u…" at bounding box center [406, 190] width 345 height 35
click at [240, 181] on input "radio" at bounding box center [237, 180] width 6 height 6
radio input "true"
click at [260, 259] on link "Send Response" at bounding box center [256, 258] width 44 height 12
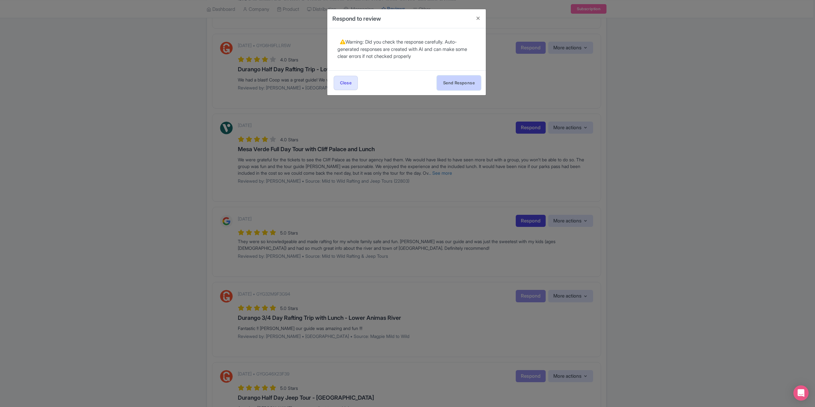
click at [457, 79] on button "Send Response" at bounding box center [459, 83] width 44 height 14
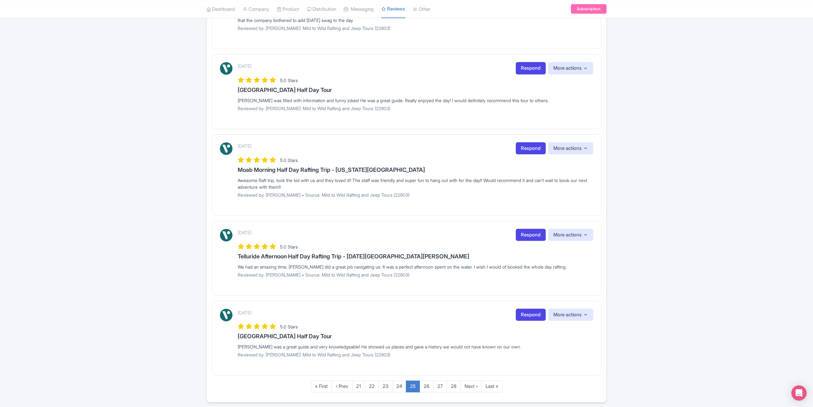
scroll to position [603, 0]
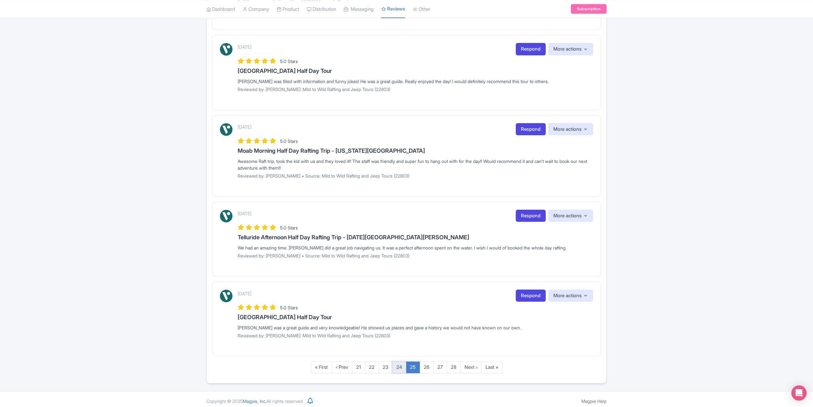
click at [399, 363] on link "24" at bounding box center [399, 368] width 14 height 12
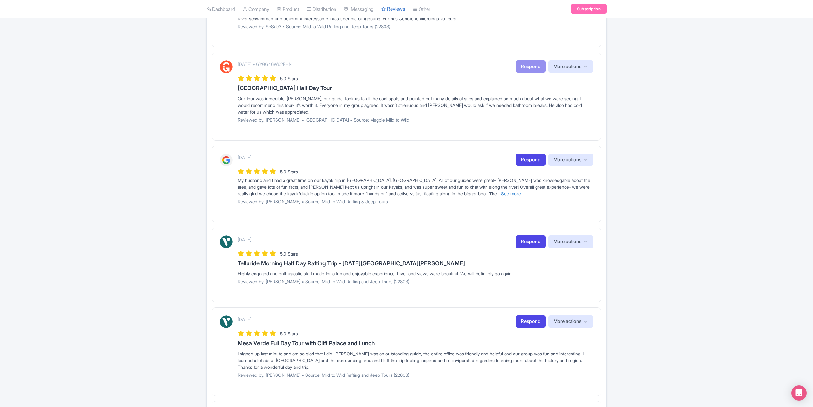
scroll to position [154, 0]
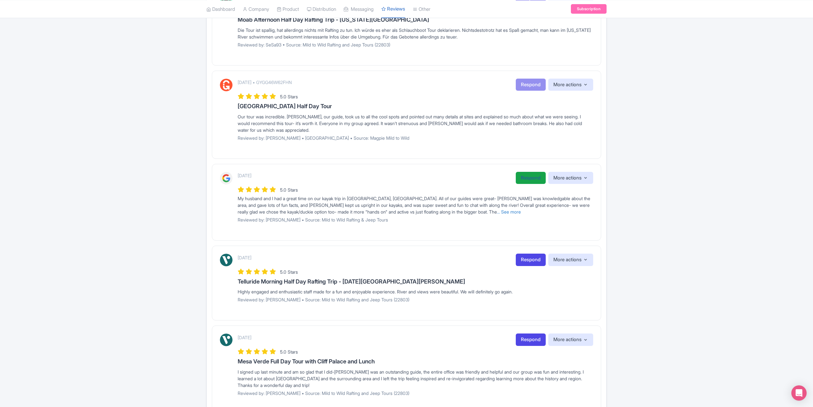
click at [522, 174] on link "Respond" at bounding box center [530, 178] width 30 height 12
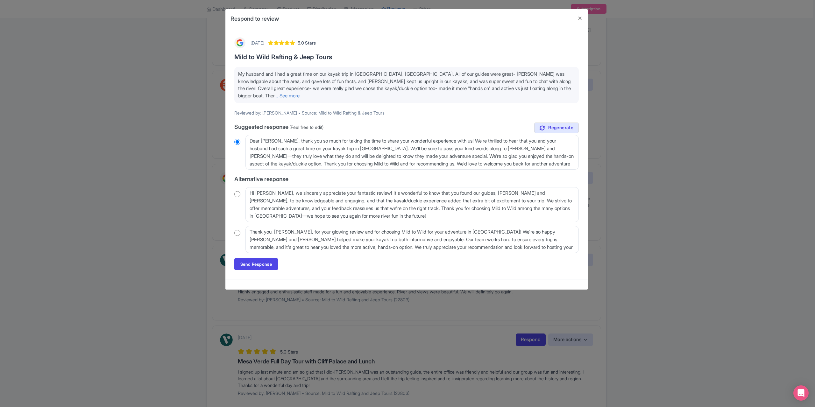
click at [237, 191] on input "radio" at bounding box center [237, 194] width 6 height 6
radio input "true"
click at [260, 258] on link "Send Response" at bounding box center [256, 264] width 44 height 12
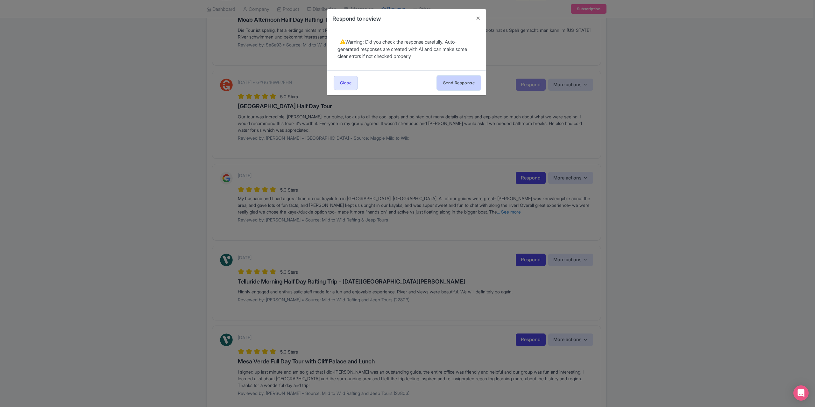
click at [452, 88] on button "Send Response" at bounding box center [459, 83] width 44 height 14
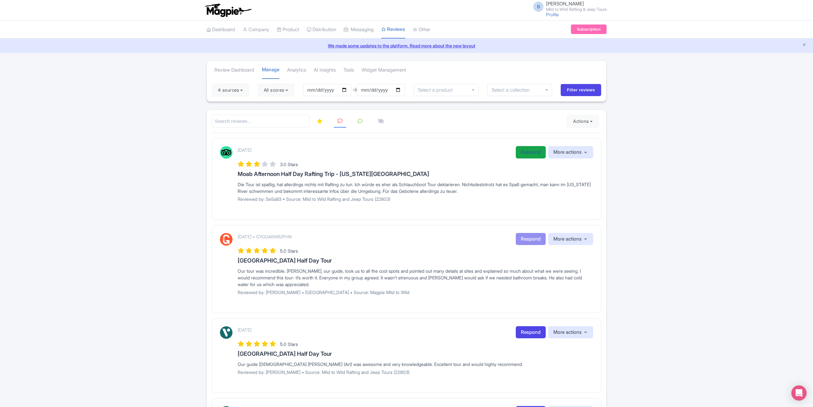
click at [522, 151] on link "Respond" at bounding box center [530, 152] width 30 height 12
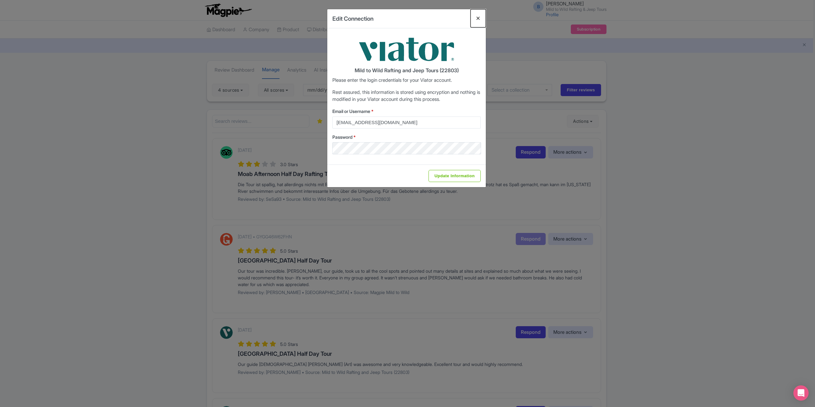
click at [479, 17] on button "Close" at bounding box center [478, 18] width 15 height 18
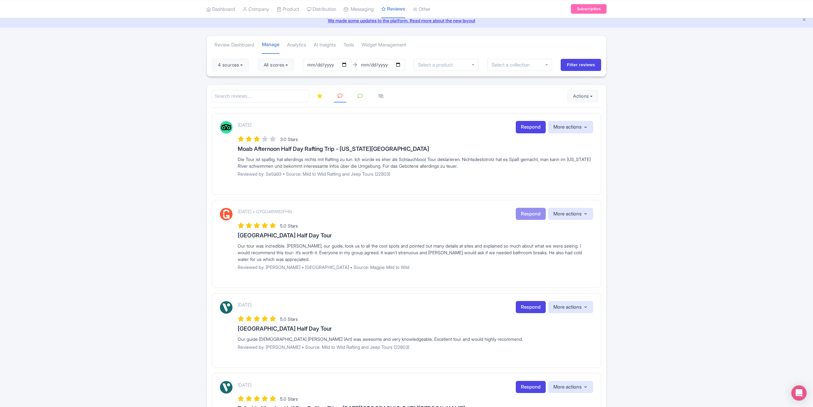
scroll to position [127, 0]
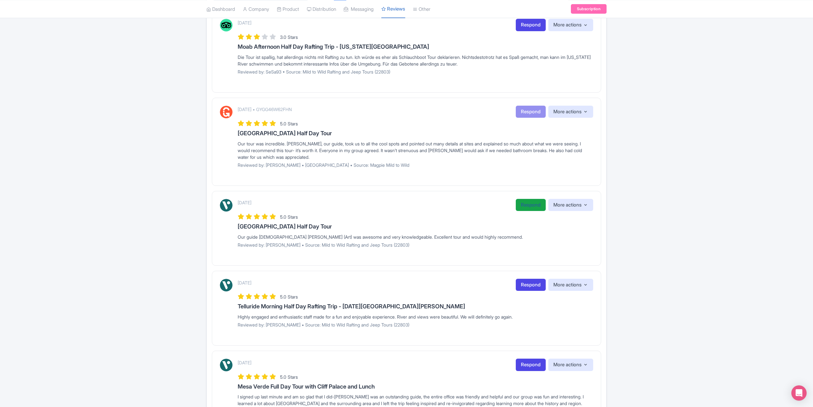
click at [528, 207] on link "Respond" at bounding box center [530, 205] width 30 height 12
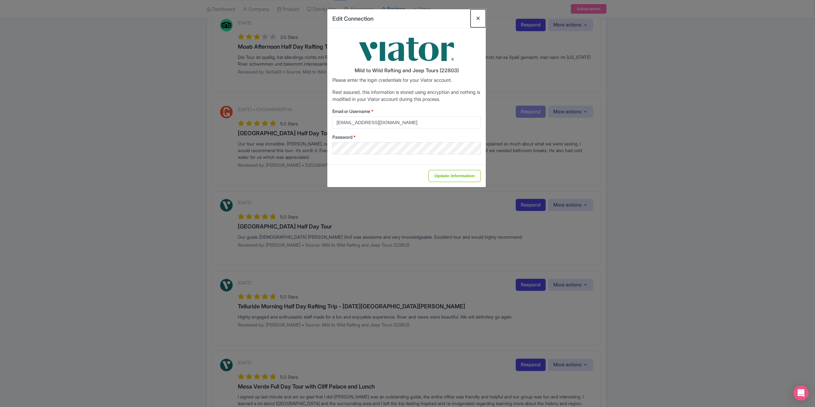
click at [476, 19] on button "Close" at bounding box center [478, 18] width 15 height 18
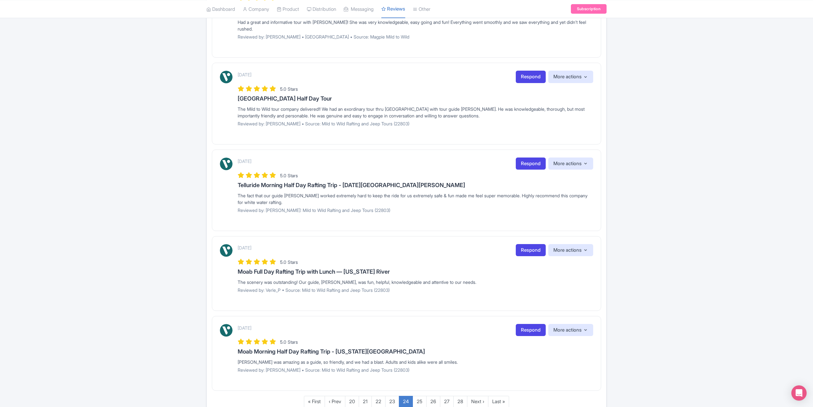
scroll to position [630, 0]
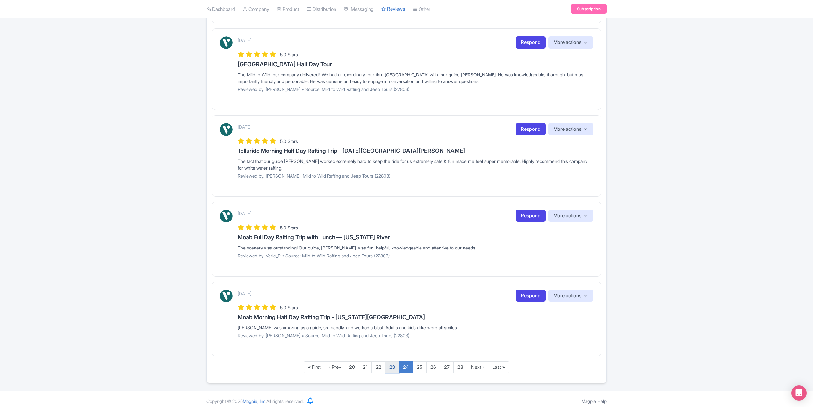
click at [392, 362] on link "23" at bounding box center [392, 368] width 14 height 12
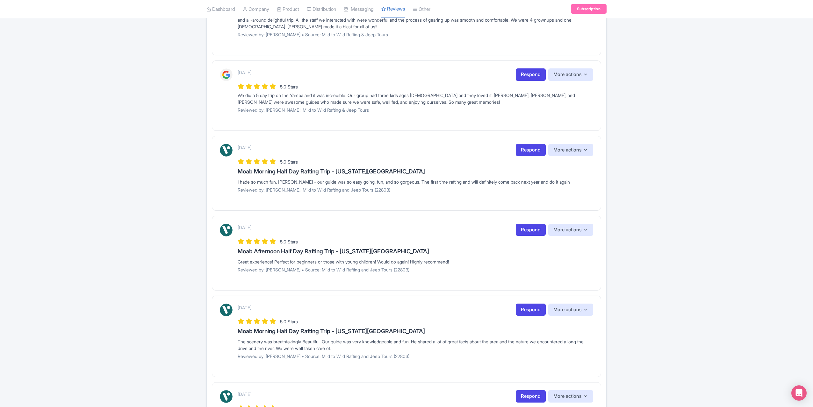
scroll to position [212, 0]
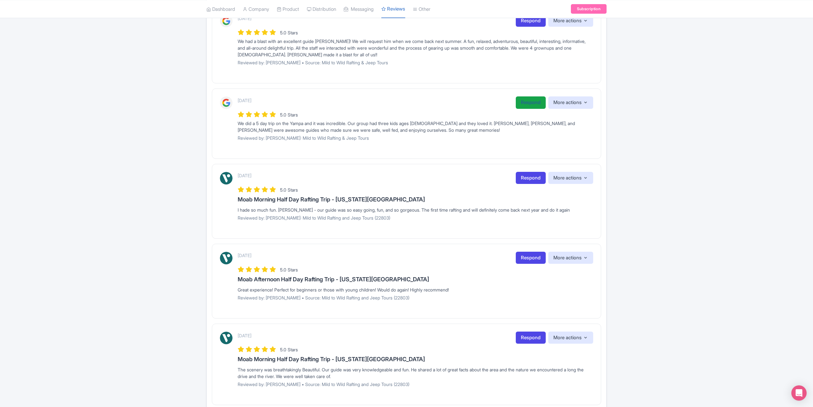
click at [530, 99] on link "Respond" at bounding box center [530, 102] width 30 height 12
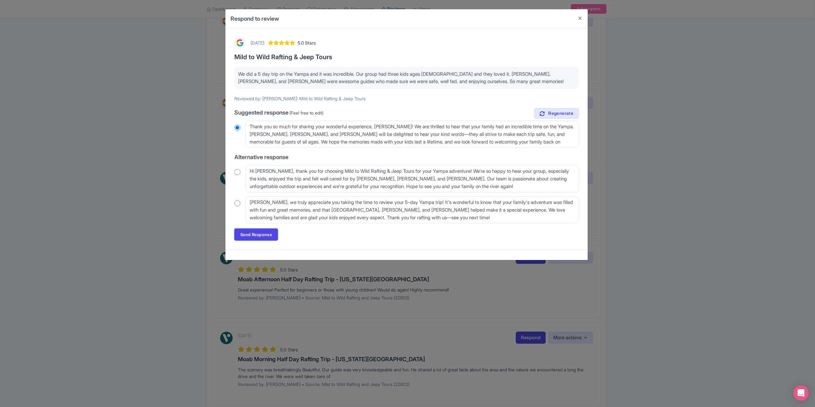
click at [244, 231] on link "Send Response" at bounding box center [256, 235] width 44 height 12
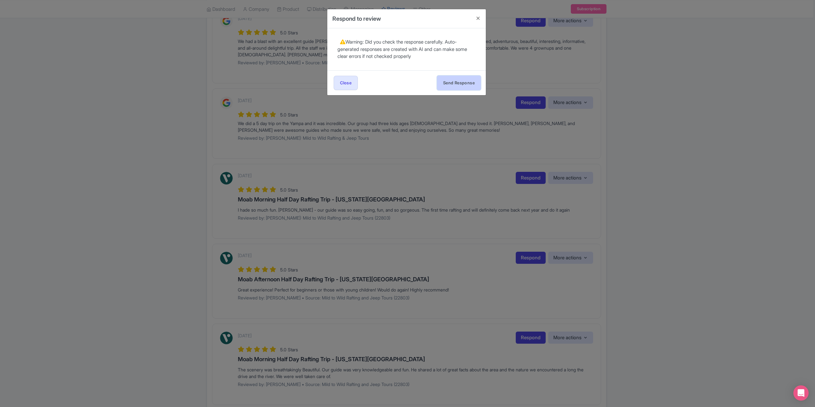
click at [441, 81] on button "Send Response" at bounding box center [459, 83] width 44 height 14
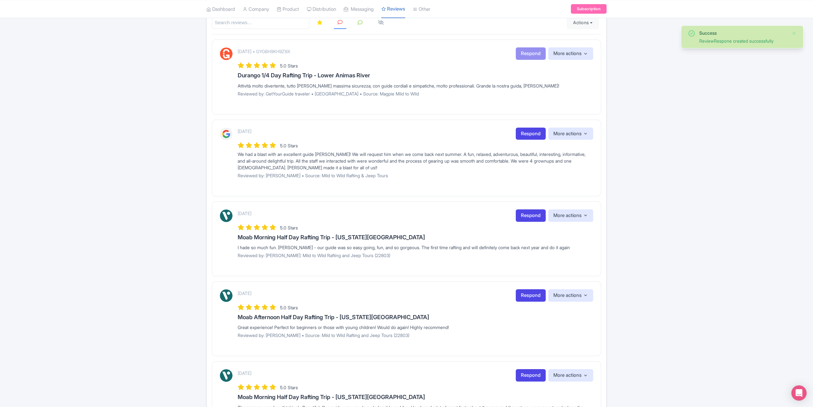
scroll to position [96, 0]
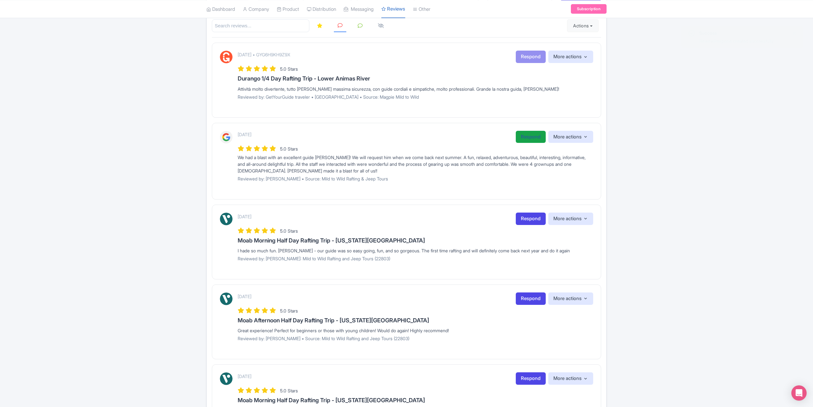
click at [523, 134] on link "Respond" at bounding box center [530, 137] width 30 height 12
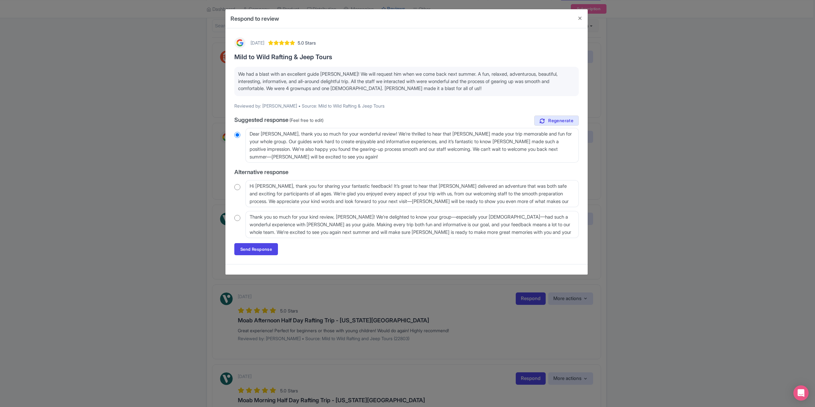
click at [236, 186] on input "radio" at bounding box center [237, 187] width 6 height 6
radio input "true"
drag, startPoint x: 261, startPoint y: 246, endPoint x: 320, endPoint y: 237, distance: 59.6
click at [262, 246] on link "Send Response" at bounding box center [256, 249] width 44 height 12
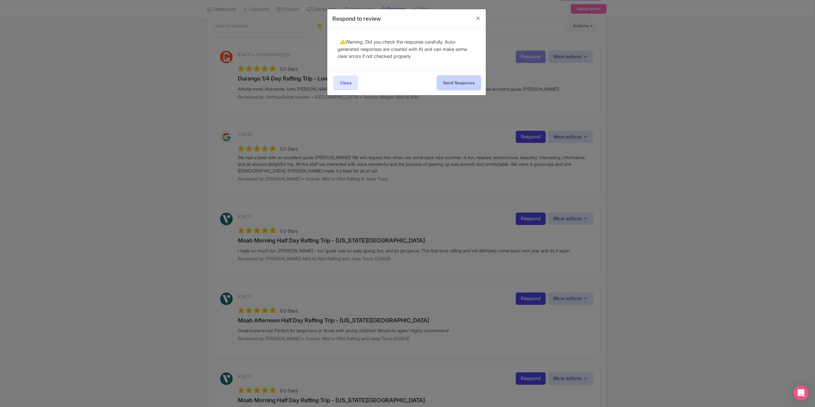
click at [454, 82] on button "Send Response" at bounding box center [459, 83] width 44 height 14
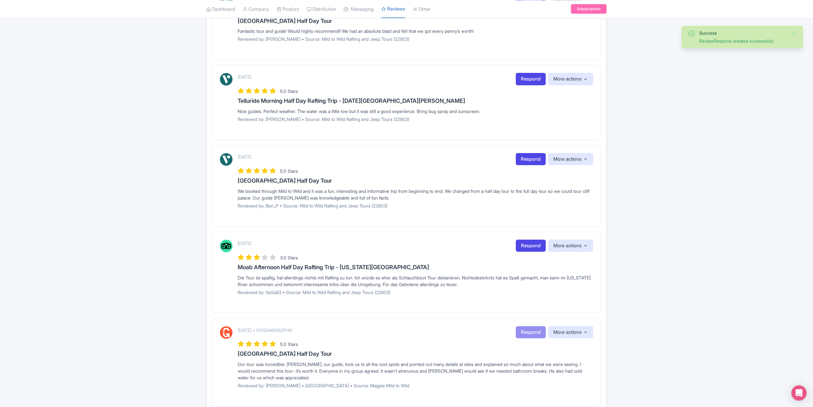
scroll to position [616, 0]
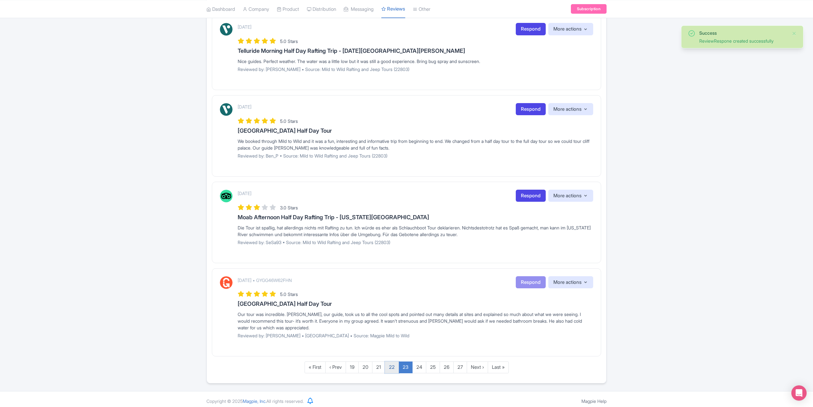
click at [390, 362] on link "22" at bounding box center [392, 368] width 14 height 12
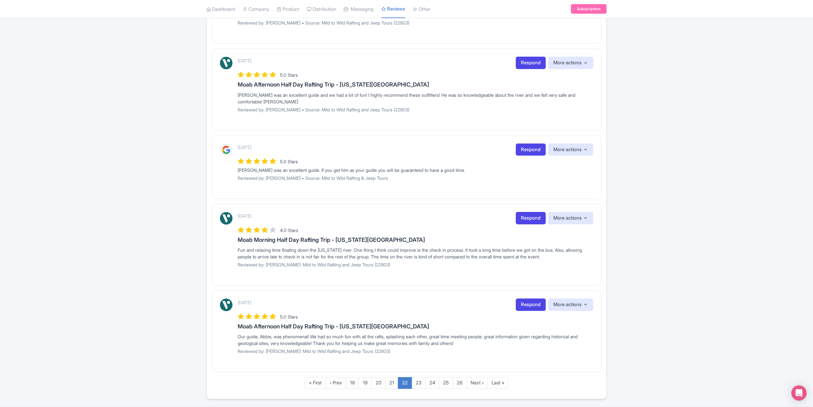
scroll to position [592, 0]
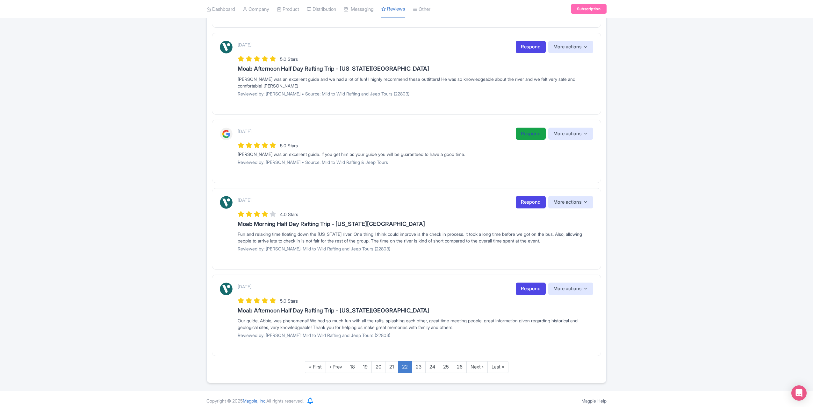
click at [534, 134] on link "Respond" at bounding box center [530, 134] width 30 height 12
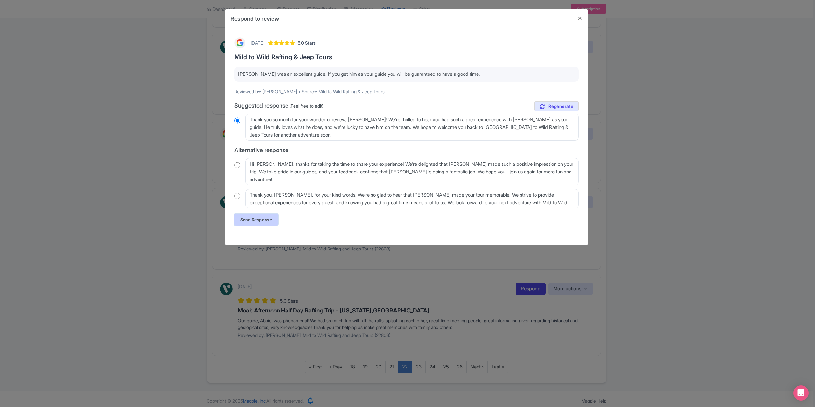
click at [252, 216] on link "Send Response" at bounding box center [256, 220] width 44 height 12
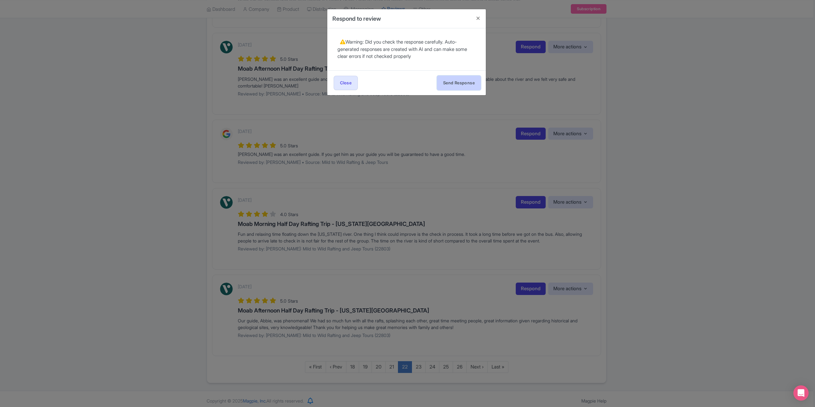
click at [447, 83] on button "Send Response" at bounding box center [459, 83] width 44 height 14
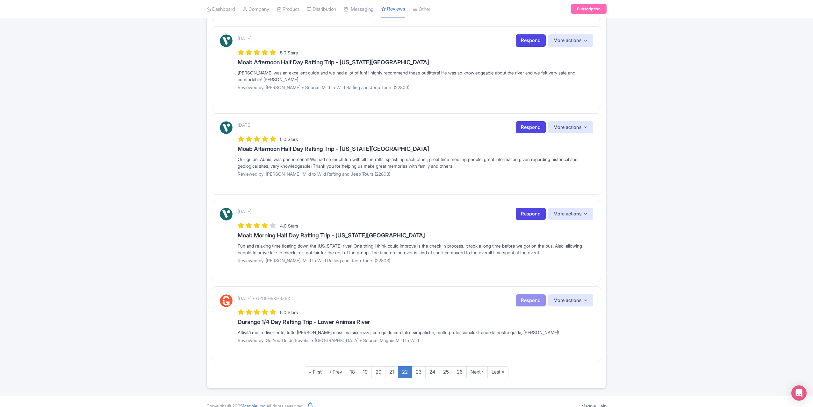
scroll to position [597, 0]
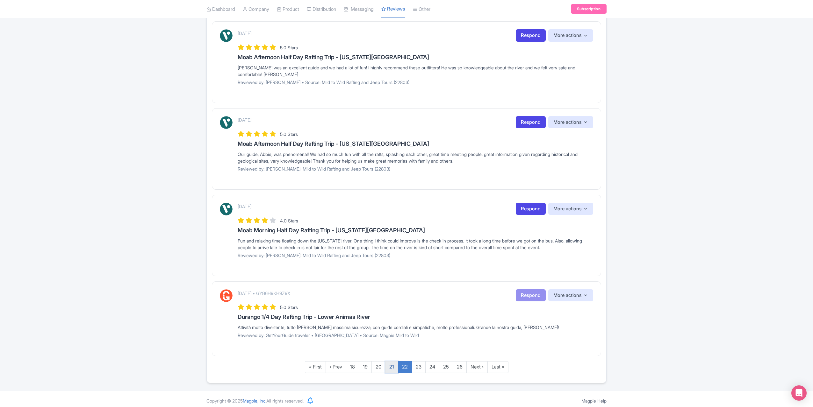
drag, startPoint x: 389, startPoint y: 362, endPoint x: 393, endPoint y: 361, distance: 3.6
click at [390, 362] on link "21" at bounding box center [391, 367] width 13 height 12
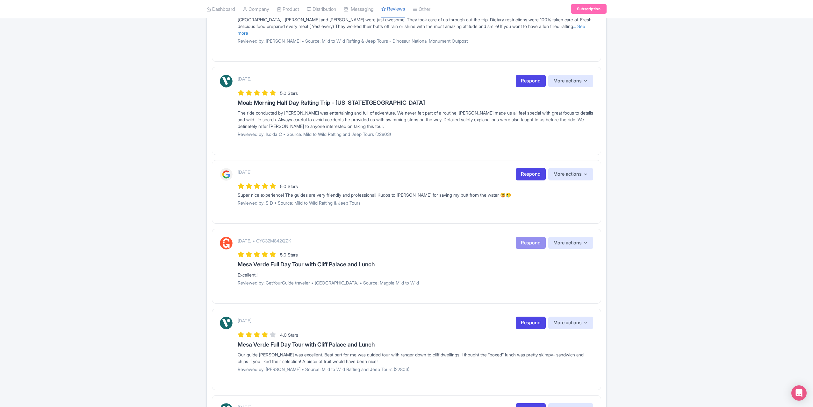
scroll to position [250, 0]
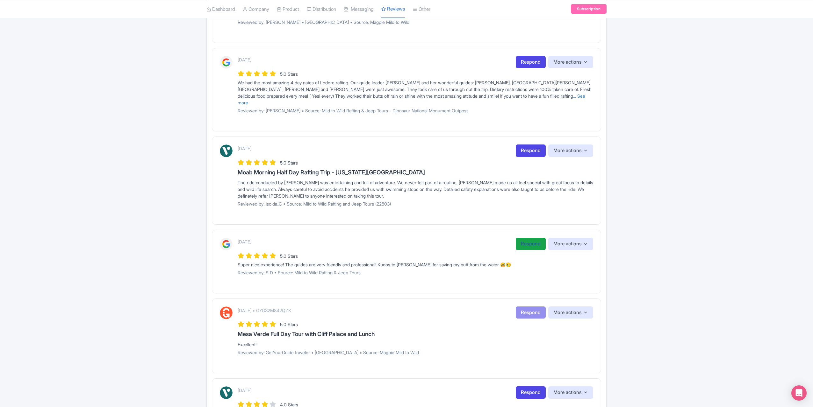
click at [535, 238] on link "Respond" at bounding box center [530, 244] width 30 height 12
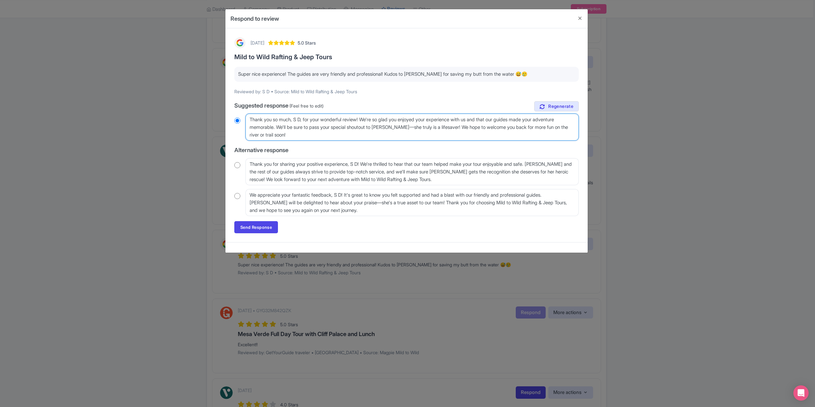
click at [306, 120] on textarea "Thank you so much, S D, for your wonderful review! We're so glad you enjoyed yo…" at bounding box center [411, 127] width 333 height 27
type textarea "Thank you so much, S D for your wonderful review! We're so glad you enjoyed you…"
radio input "true"
type textarea "Thank you so much, S for your wonderful review! We're so glad you enjoyed your …"
radio input "true"
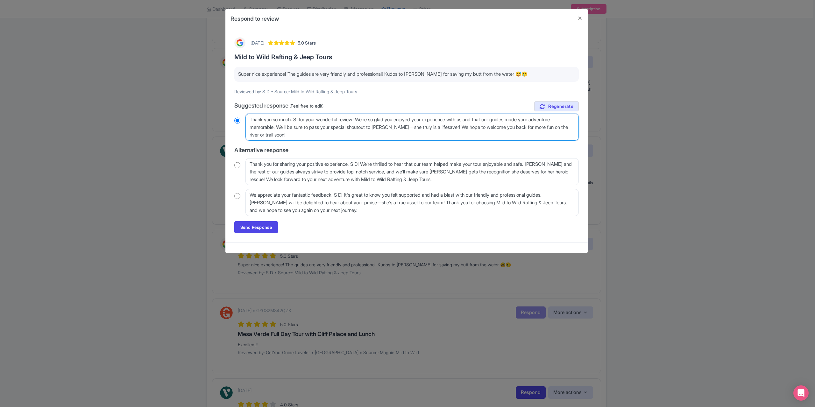
type textarea "Thank you so much, S for your wonderful review! We're so glad you enjoyed your …"
radio input "true"
type textarea "Thank you so much, for your wonderful review! We're so glad you enjoyed your ex…"
radio input "true"
type textarea "Thank you so much, for your wonderful review! We're so glad you enjoyed your ex…"
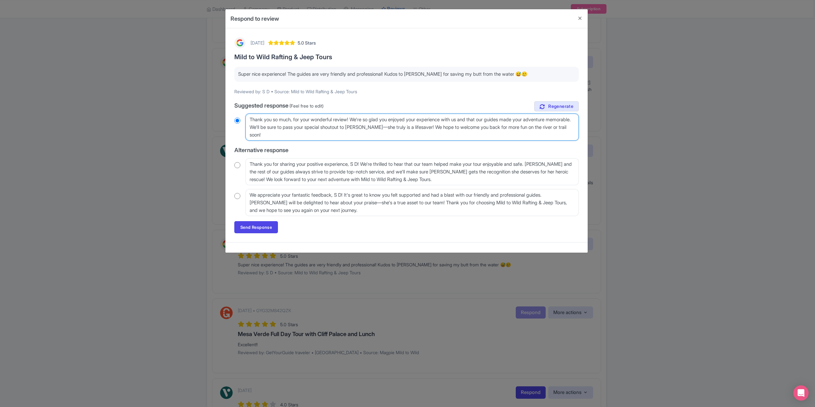
radio input "true"
type textarea "Thank you so much for your wonderful review! We're so glad you enjoyed your exp…"
radio input "true"
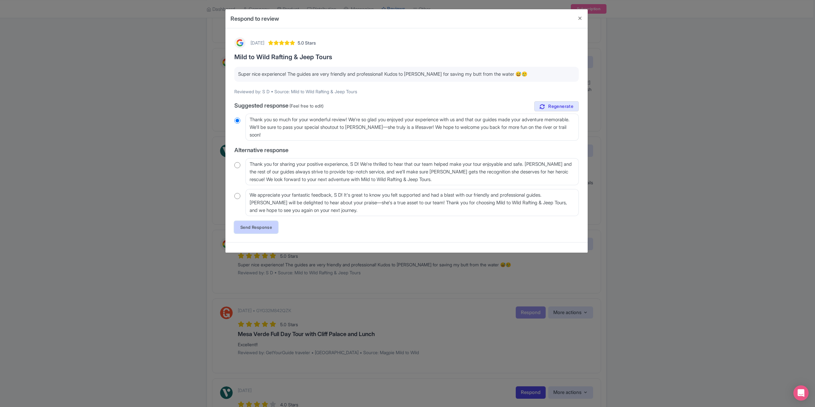
click at [260, 233] on link "Send Response" at bounding box center [256, 227] width 44 height 12
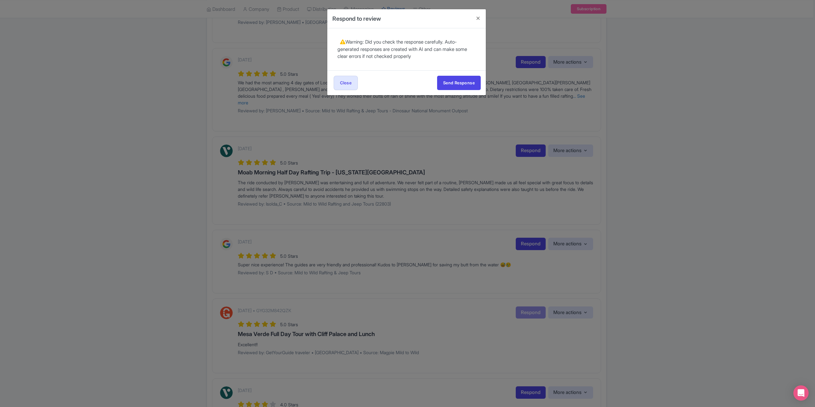
click at [446, 91] on div "Send Response Send Response Close Send Response" at bounding box center [406, 82] width 159 height 25
click at [453, 83] on button "Send Response" at bounding box center [459, 83] width 44 height 14
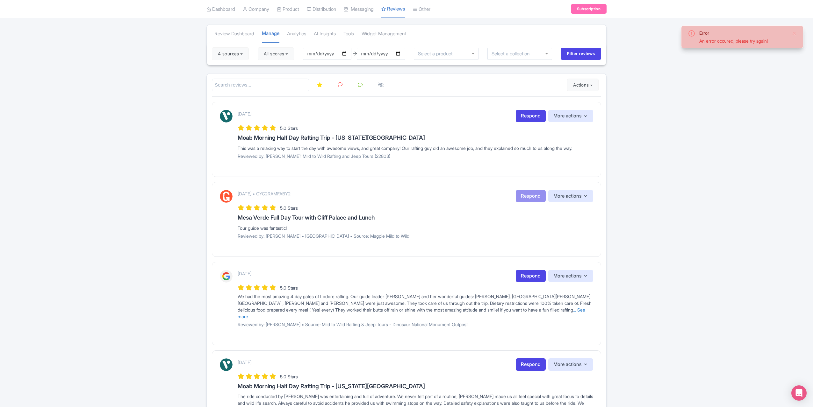
scroll to position [96, 0]
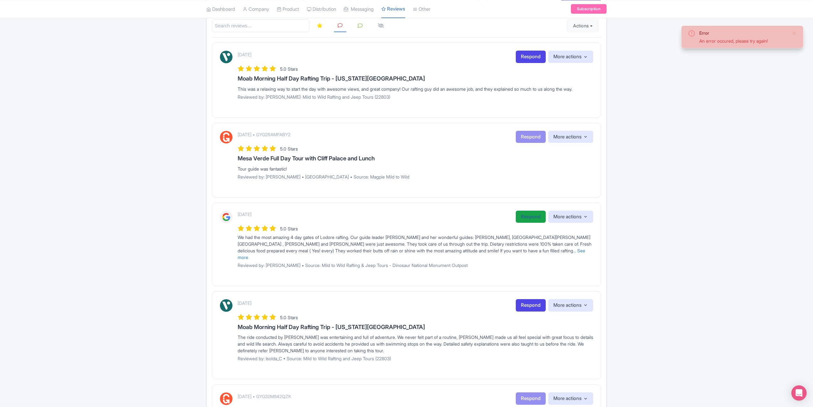
click at [526, 212] on link "Respond" at bounding box center [530, 217] width 30 height 12
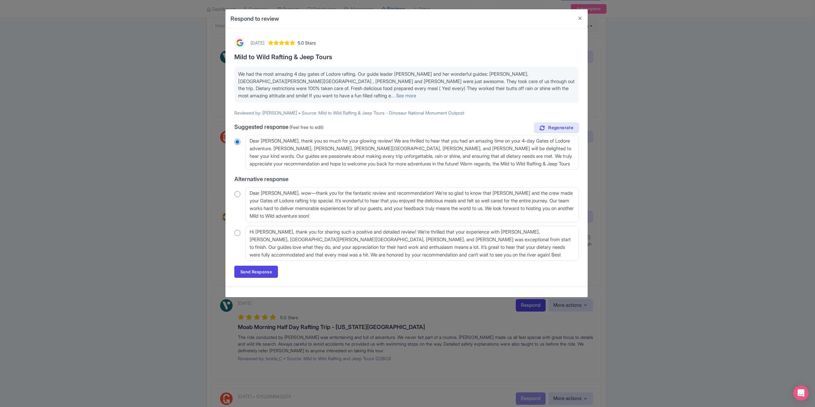
click at [239, 230] on input "radio" at bounding box center [237, 233] width 6 height 6
radio input "true"
click at [258, 266] on link "Send Response" at bounding box center [256, 272] width 44 height 12
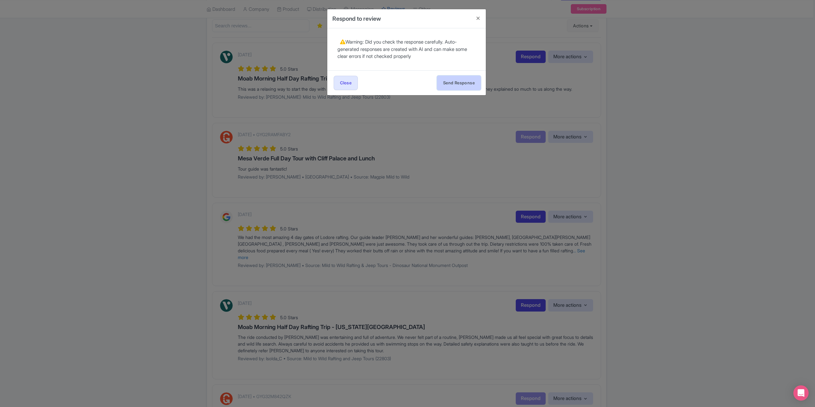
click at [453, 84] on button "Send Response" at bounding box center [459, 83] width 44 height 14
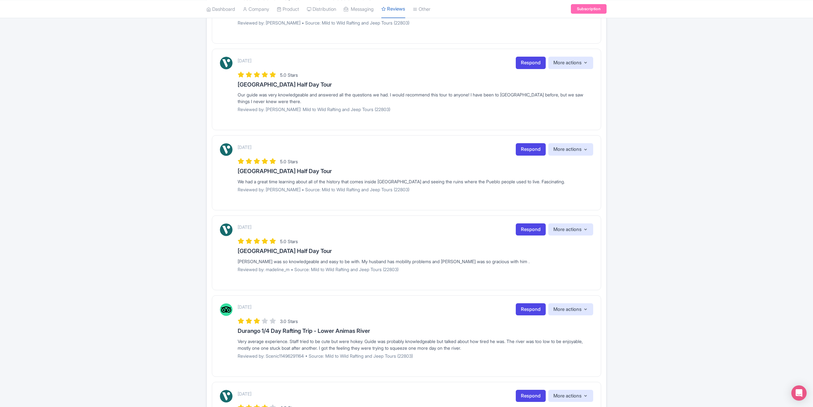
scroll to position [610, 0]
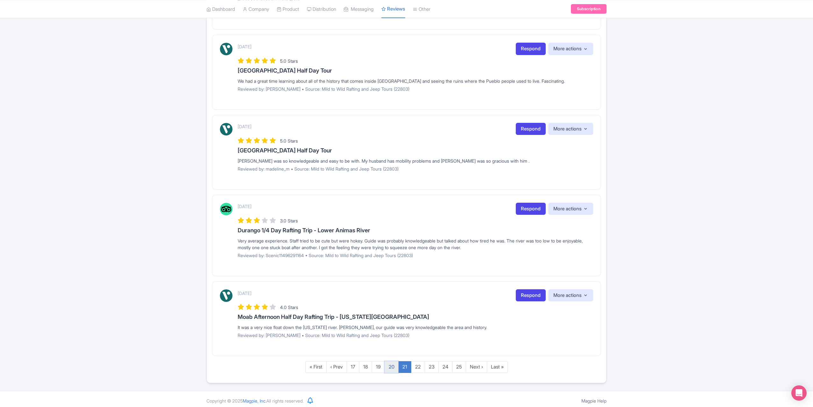
click at [391, 365] on link "20" at bounding box center [391, 367] width 14 height 12
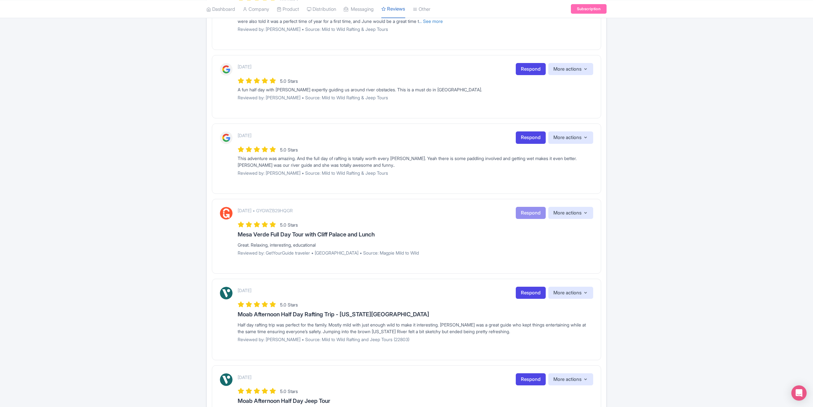
scroll to position [466, 0]
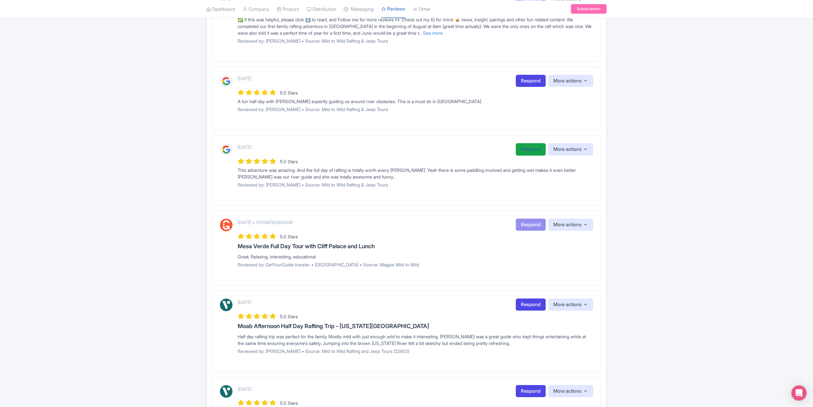
click at [523, 146] on link "Respond" at bounding box center [530, 149] width 30 height 12
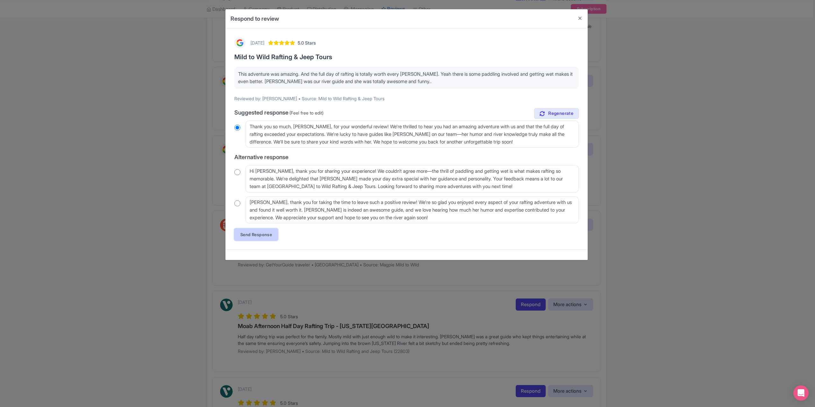
click at [256, 235] on link "Send Response" at bounding box center [256, 235] width 44 height 12
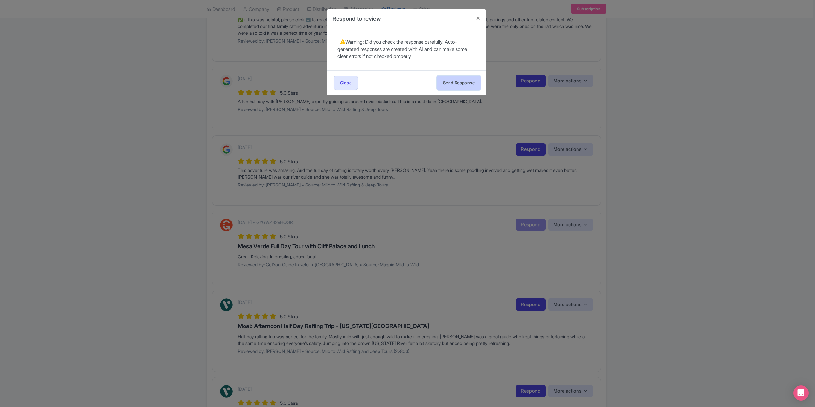
click at [451, 82] on button "Send Response" at bounding box center [459, 83] width 44 height 14
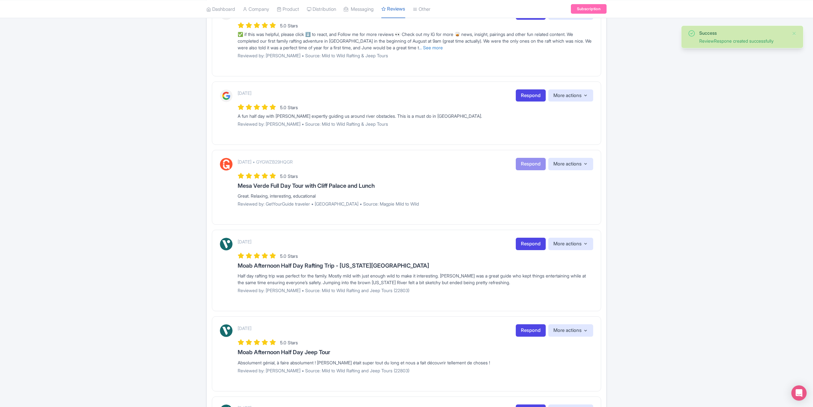
scroll to position [446, 0]
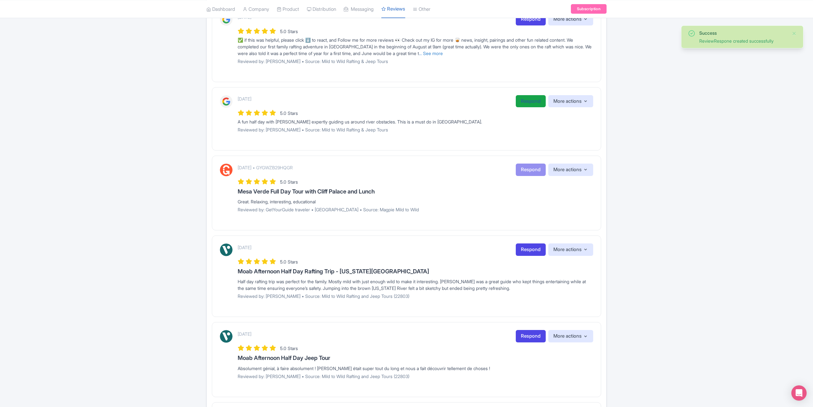
click at [520, 99] on link "Respond" at bounding box center [530, 101] width 30 height 12
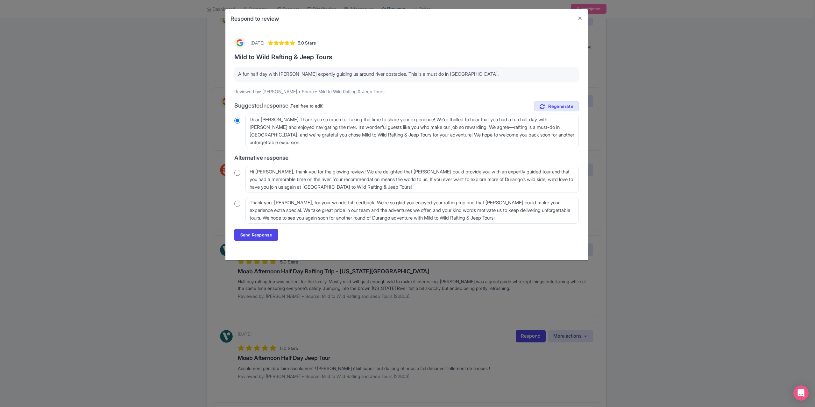
click at [236, 173] on input "radio" at bounding box center [237, 173] width 6 height 6
radio input "true"
click at [251, 235] on link "Send Response" at bounding box center [256, 235] width 44 height 12
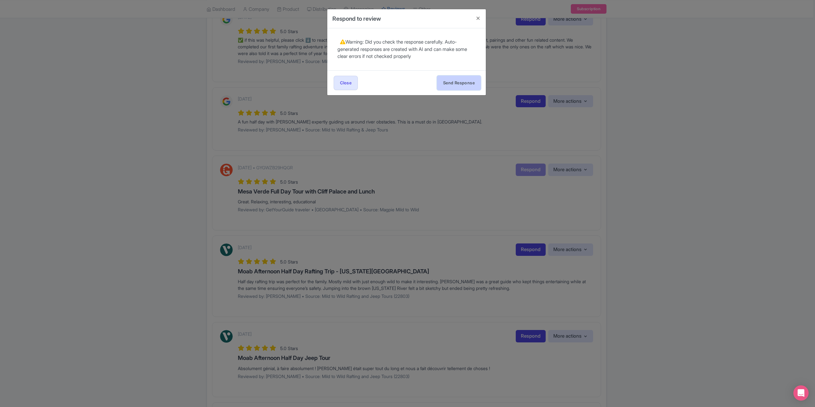
click at [463, 83] on button "Send Response" at bounding box center [459, 83] width 44 height 14
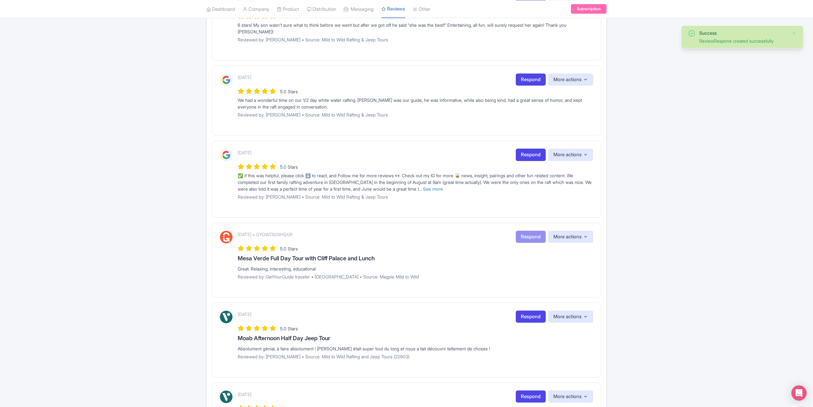
scroll to position [318, 0]
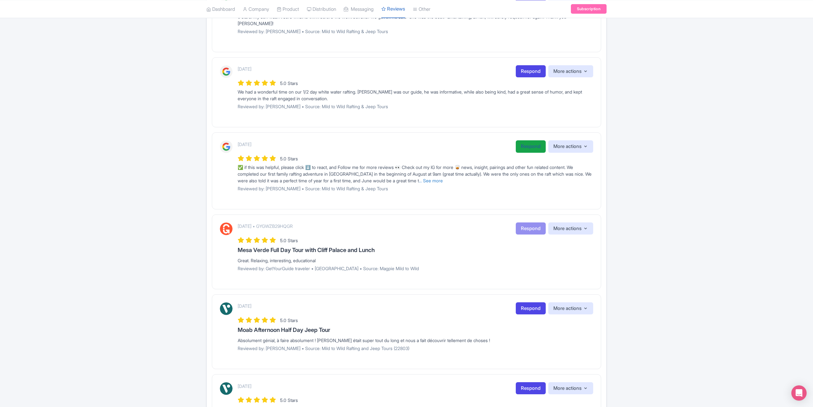
click at [531, 141] on link "Respond" at bounding box center [530, 146] width 30 height 12
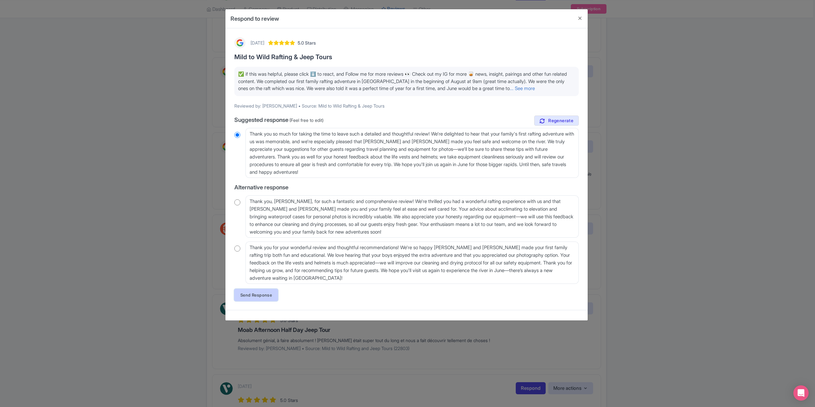
click at [253, 296] on link "Send Response" at bounding box center [256, 295] width 44 height 12
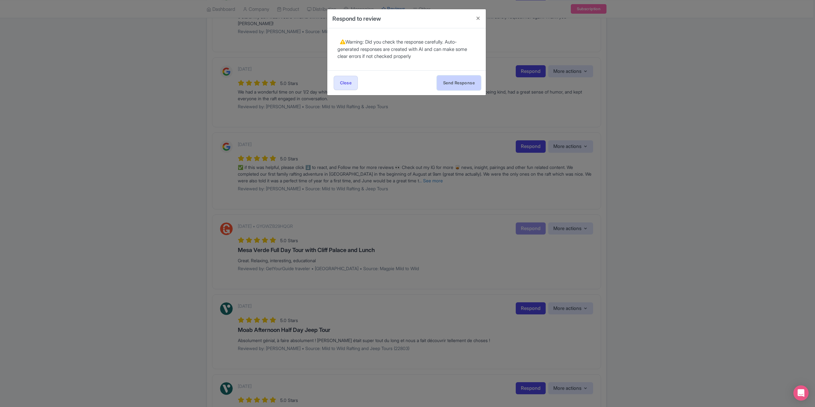
click at [451, 86] on button "Send Response" at bounding box center [459, 83] width 44 height 14
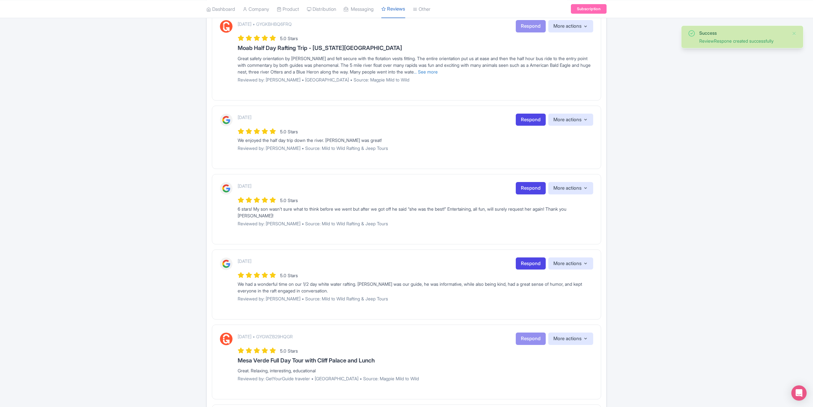
scroll to position [127, 0]
click at [524, 258] on link "Respond" at bounding box center [530, 262] width 30 height 12
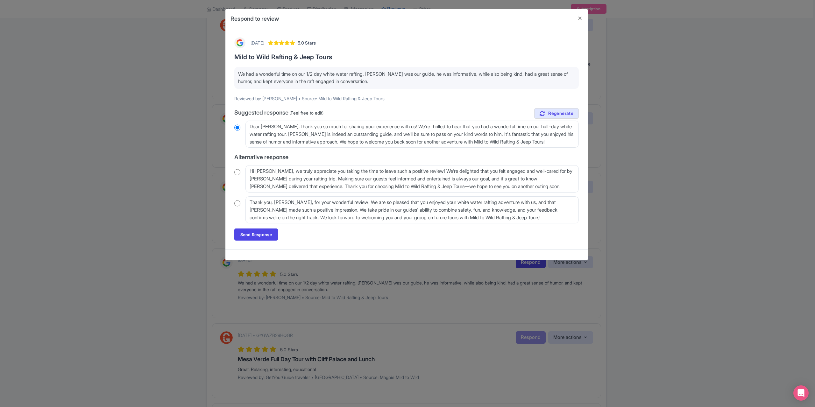
click at [238, 173] on input "radio" at bounding box center [237, 172] width 6 height 6
radio input "true"
click at [259, 228] on div "1 year ago 5.0 Stars Mild to Wild Rafting & Jeep Tours We had a wonderful time …" at bounding box center [407, 138] width 352 height 211
click at [267, 237] on link "Send Response" at bounding box center [256, 235] width 44 height 12
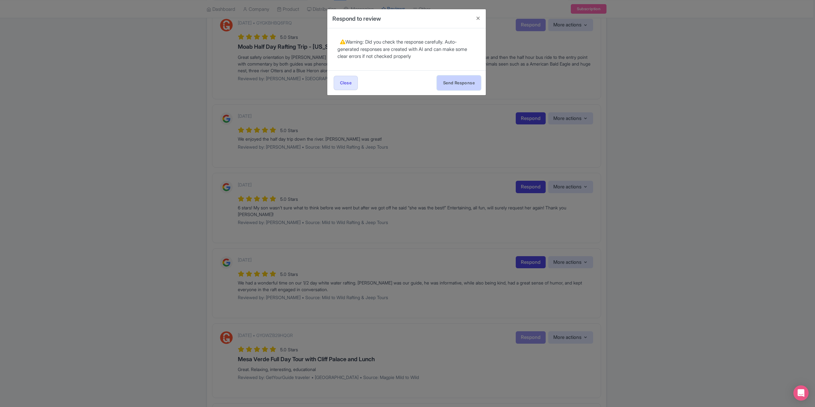
click at [469, 83] on button "Send Response" at bounding box center [459, 83] width 44 height 14
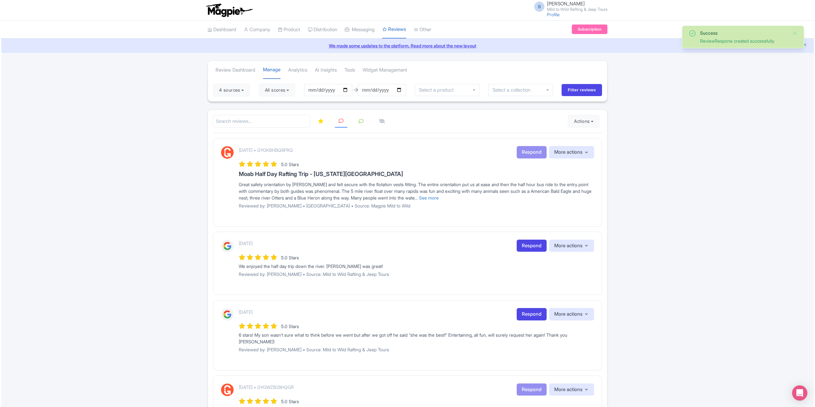
scroll to position [127, 0]
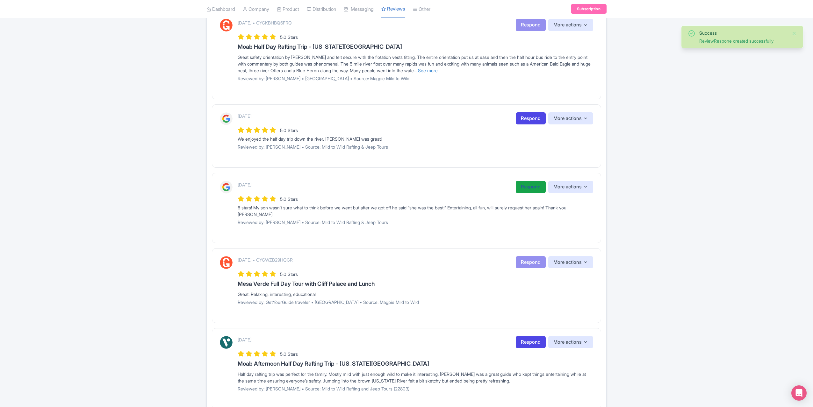
click at [520, 183] on link "Respond" at bounding box center [530, 187] width 30 height 12
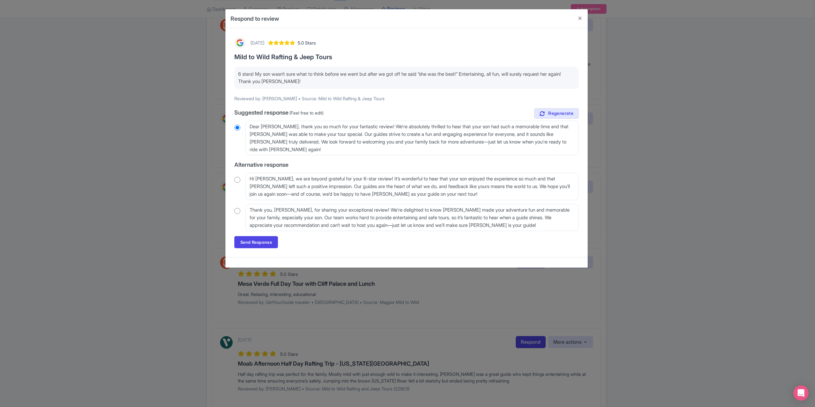
click at [239, 181] on input "radio" at bounding box center [237, 180] width 6 height 6
radio input "true"
click at [260, 238] on link "Send Response" at bounding box center [256, 242] width 44 height 12
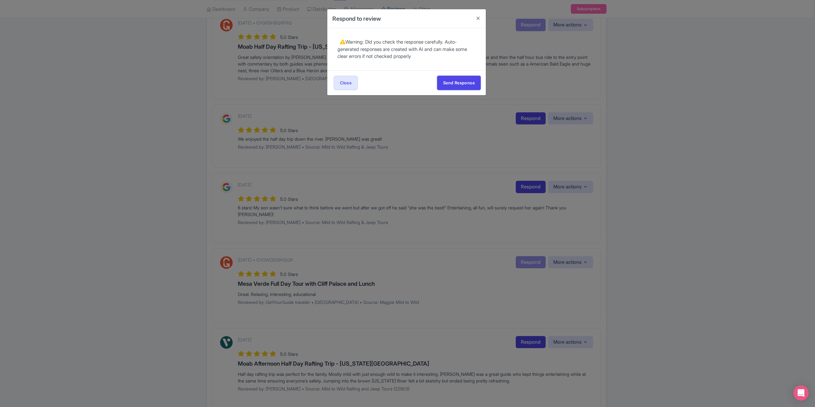
click at [453, 82] on button "Send Response" at bounding box center [459, 83] width 44 height 14
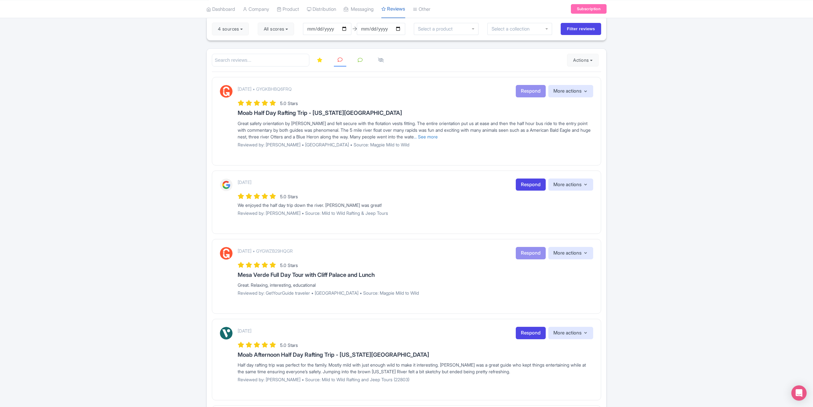
scroll to position [32, 0]
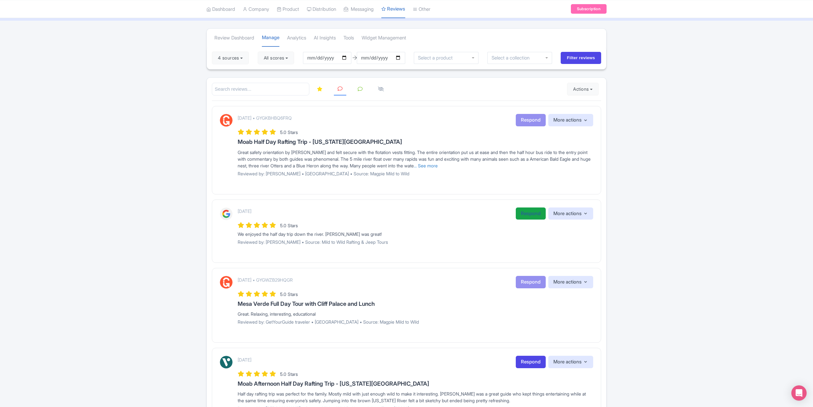
click at [529, 212] on link "Respond" at bounding box center [530, 214] width 30 height 12
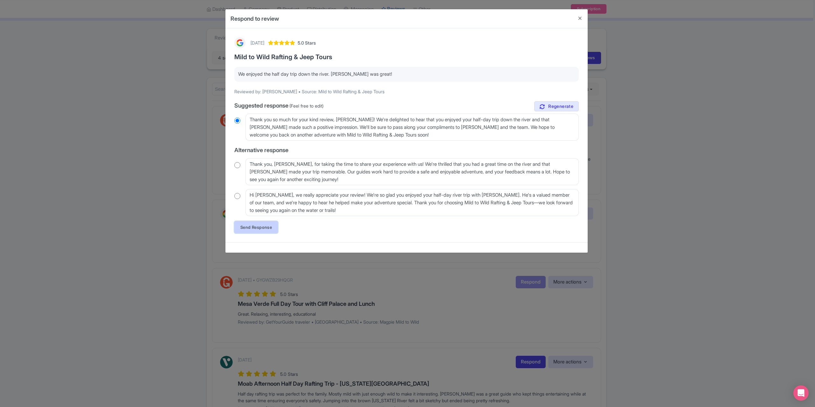
click at [258, 226] on link "Send Response" at bounding box center [256, 227] width 44 height 12
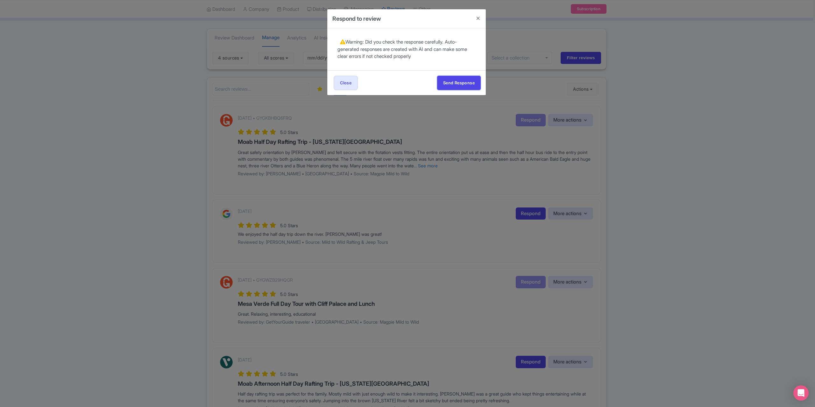
drag, startPoint x: 446, startPoint y: 84, endPoint x: 497, endPoint y: 91, distance: 52.1
click at [447, 84] on button "Send Response" at bounding box center [459, 83] width 44 height 14
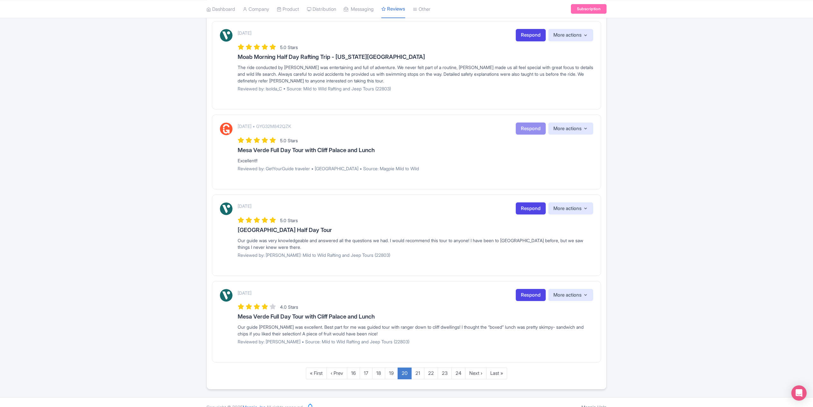
scroll to position [623, 0]
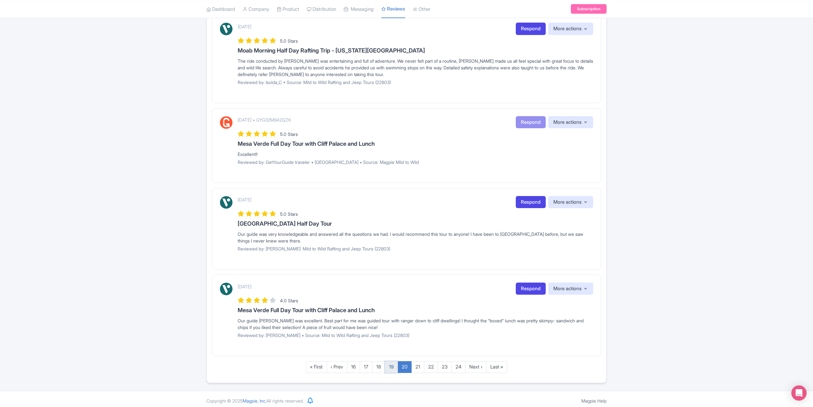
click at [387, 361] on link "19" at bounding box center [391, 367] width 13 height 12
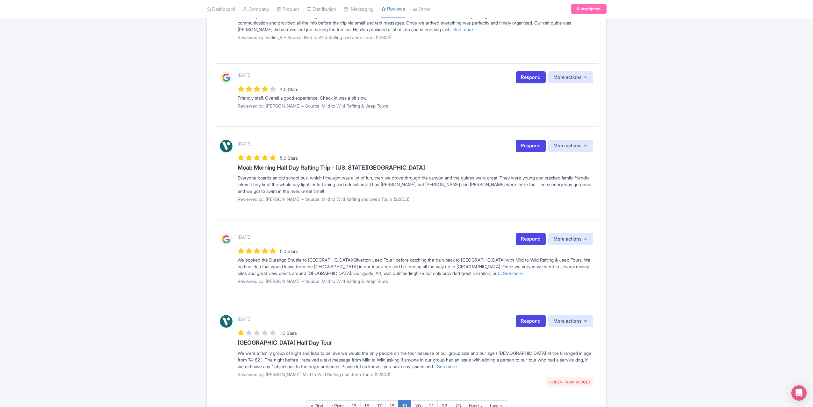
scroll to position [623, 0]
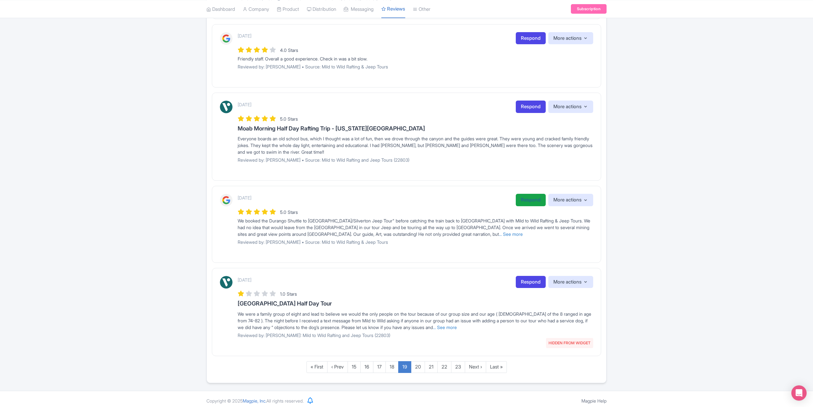
click at [519, 194] on link "Respond" at bounding box center [530, 200] width 30 height 12
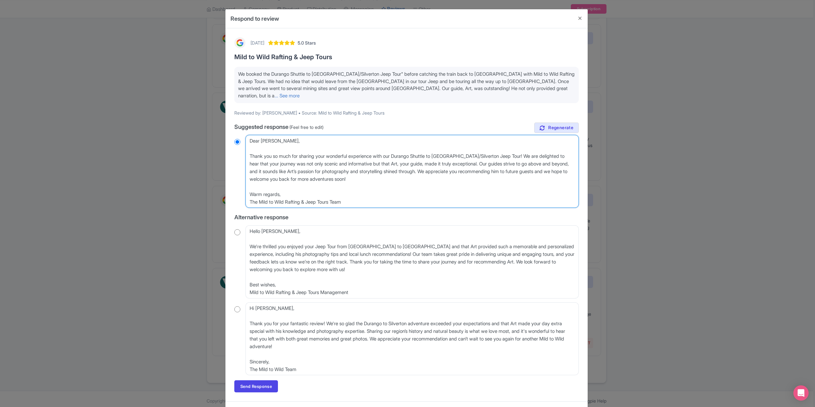
click at [248, 148] on textarea "Dear Jesse, Thank you so much for sharing your wonderful experience with our Du…" at bounding box center [411, 171] width 333 height 73
type textarea "Dear Jesse, Thank you so much for sharing your wonderful experience with our Du…"
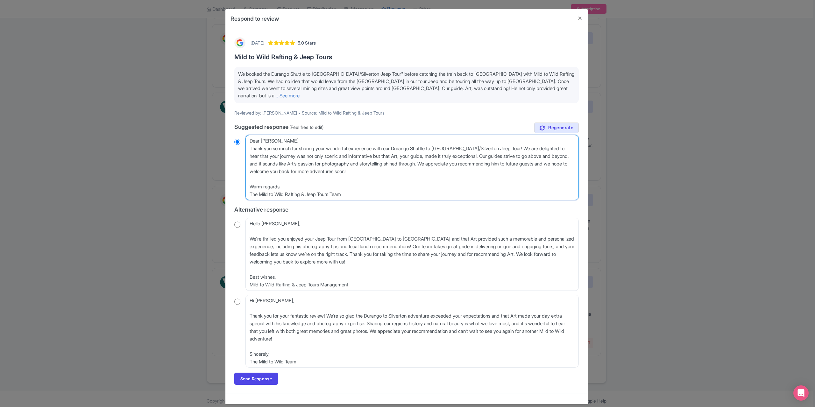
radio input "true"
type textarea "Dear Jesse, Thank you so much for sharing your wonderful experience with our Du…"
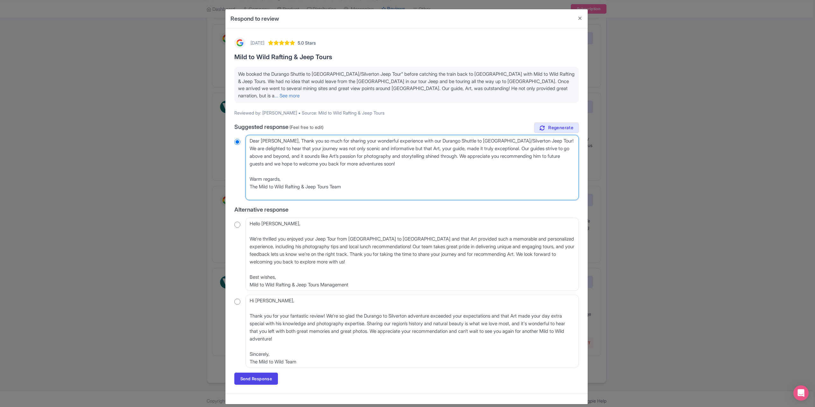
radio input "true"
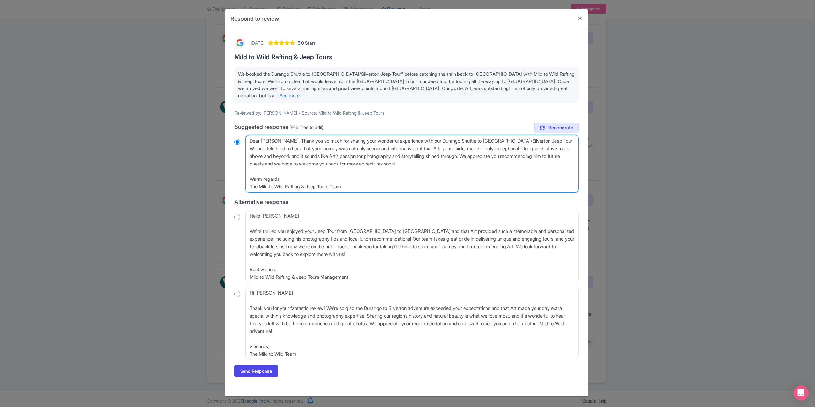
type textarea "Dear Jesse,Thank you so much for sharing your wonderful experience with our Dur…"
radio input "true"
type textarea "Dear JesseThank you so much for sharing your wonderful experience with our Dura…"
radio input "true"
type textarea "Thank you so much for sharing your wonderful experience with our Durango Shuttl…"
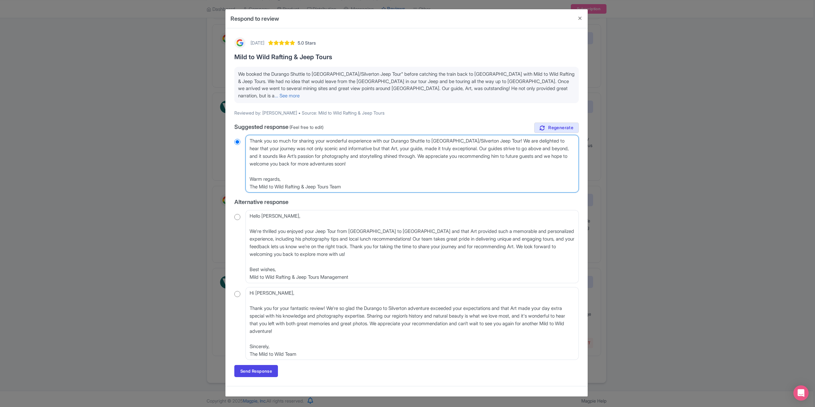
radio input "true"
type textarea "Thank you so much for sharing your wonderful experience with our Durango Shuttl…"
click at [259, 367] on link "Send Response" at bounding box center [256, 371] width 44 height 12
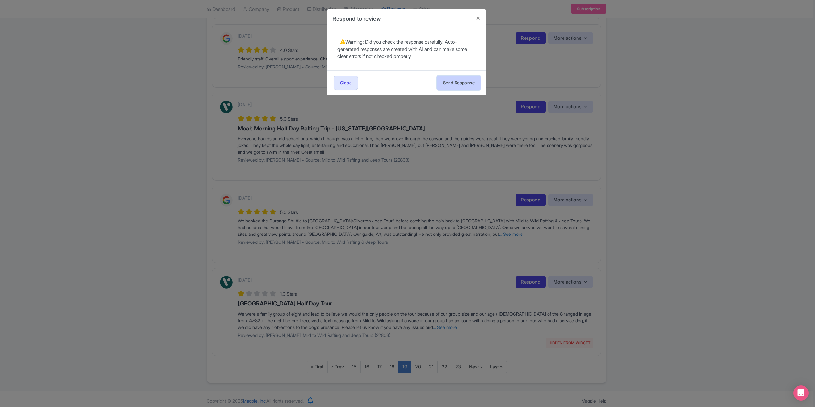
click at [452, 81] on button "Send Response" at bounding box center [459, 83] width 44 height 14
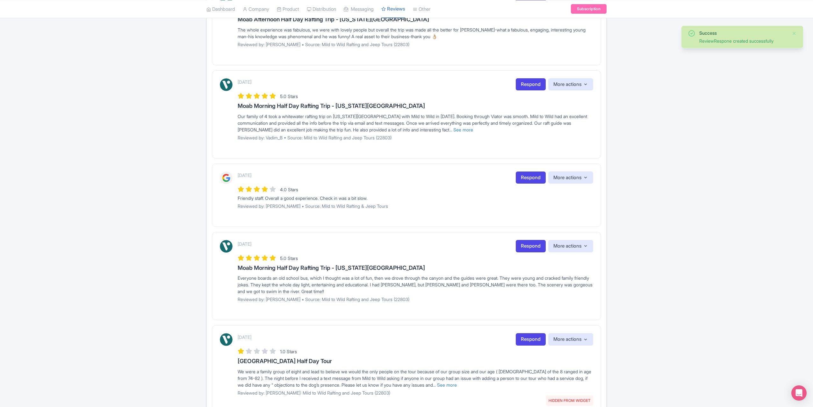
scroll to position [443, 0]
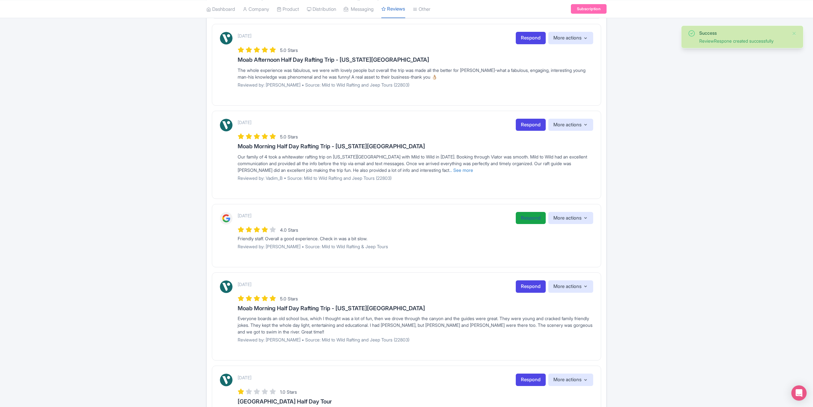
click at [530, 215] on link "Respond" at bounding box center [530, 218] width 30 height 12
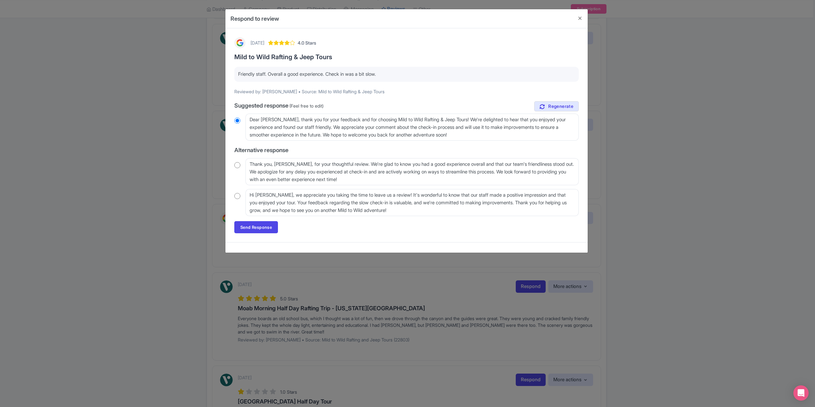
click at [236, 165] on input "radio" at bounding box center [237, 165] width 6 height 6
radio input "true"
click at [250, 232] on link "Send Response" at bounding box center [256, 227] width 44 height 12
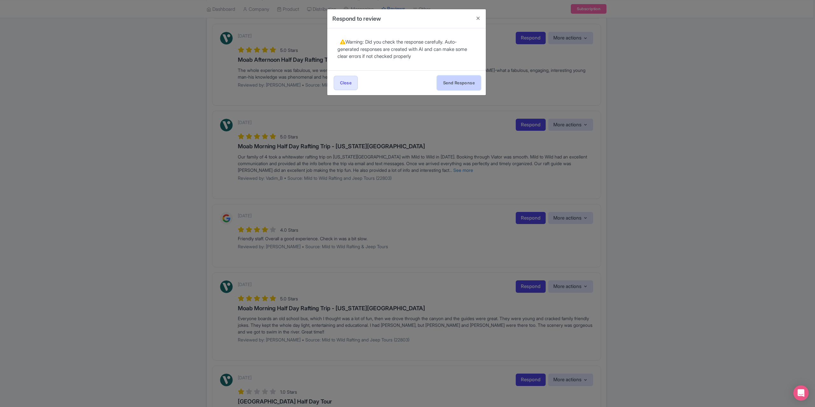
click at [451, 86] on button "Send Response" at bounding box center [459, 83] width 44 height 14
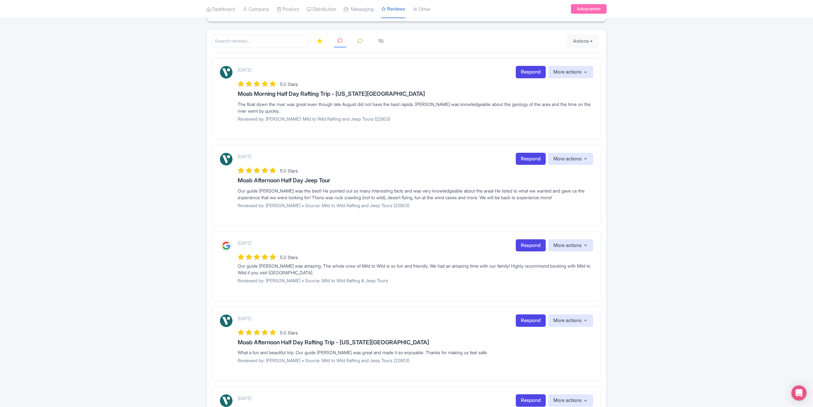
scroll to position [72, 0]
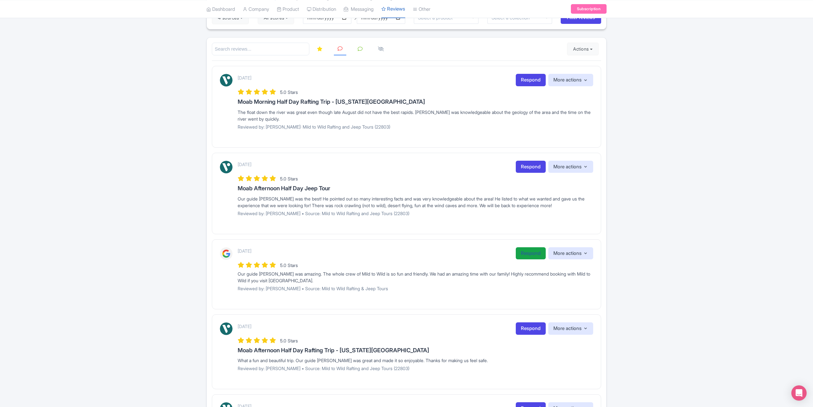
click at [524, 250] on link "Respond" at bounding box center [530, 253] width 30 height 12
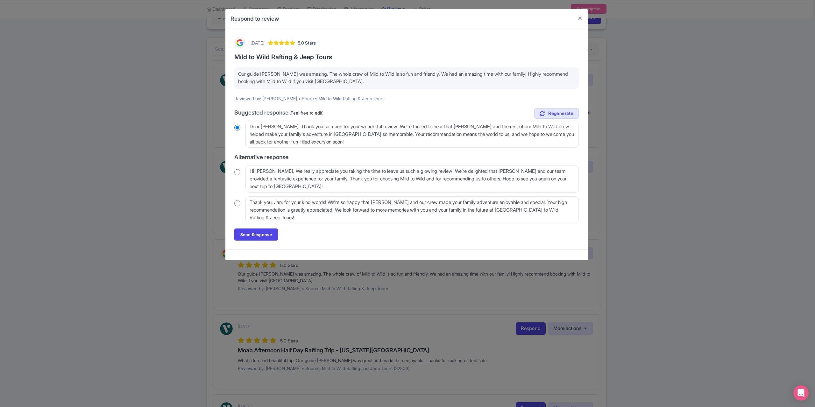
click at [238, 174] on input "radio" at bounding box center [237, 172] width 6 height 6
radio input "true"
click at [249, 229] on link "Send Response" at bounding box center [256, 235] width 44 height 12
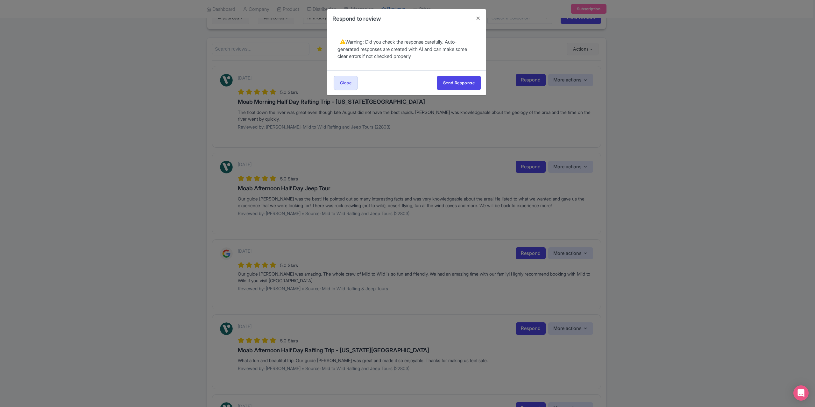
click at [460, 75] on div "Send Response Send Response Close Send Response" at bounding box center [406, 82] width 159 height 25
click at [460, 78] on button "Send Response" at bounding box center [459, 83] width 44 height 14
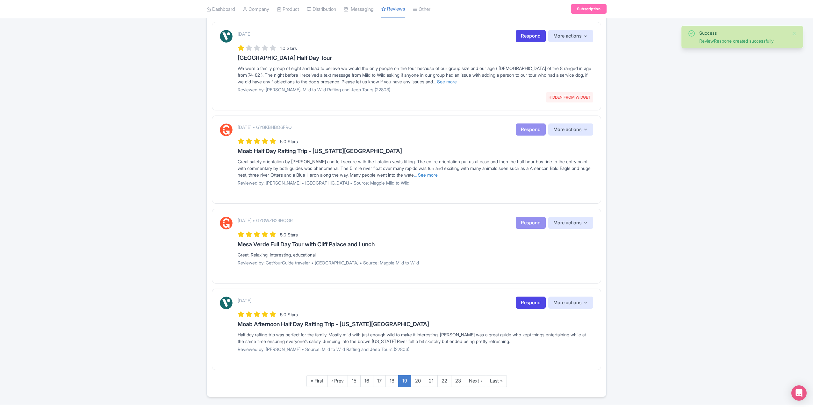
scroll to position [664, 0]
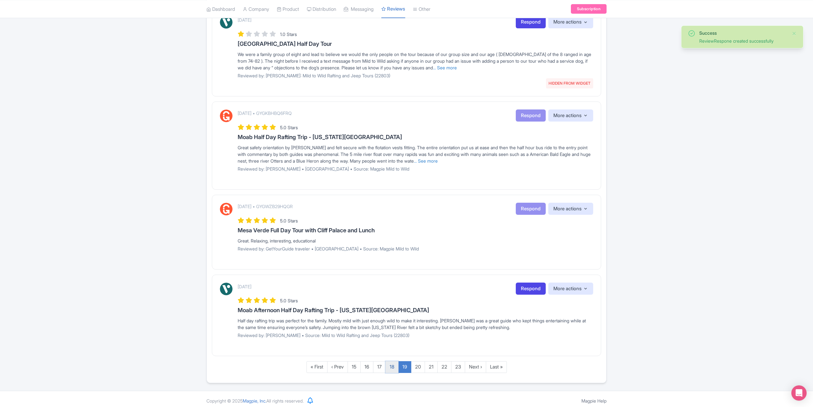
click at [391, 364] on link "18" at bounding box center [391, 367] width 13 height 12
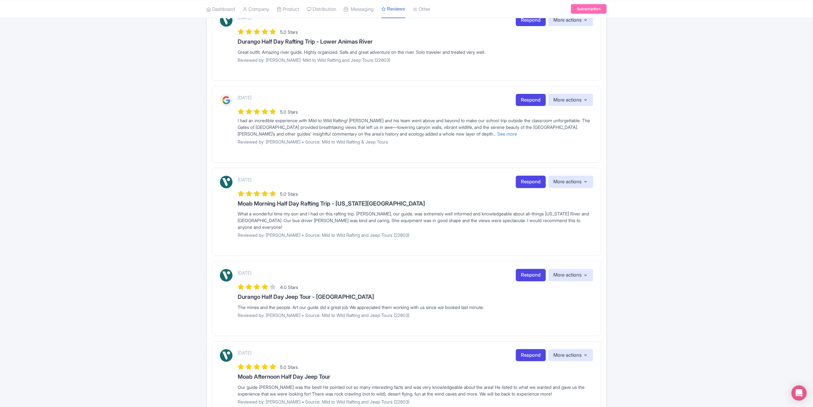
scroll to position [441, 0]
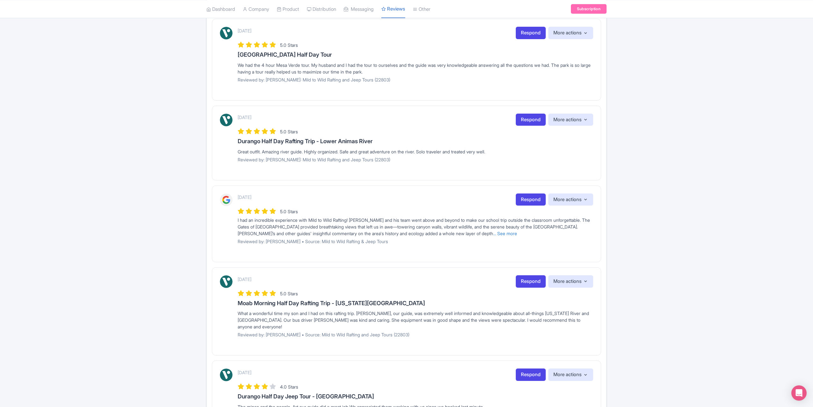
click at [521, 191] on div "[DATE] Respond More actions Hide from this page Hide from review widget and fee…" at bounding box center [406, 224] width 389 height 77
click at [521, 195] on link "Respond" at bounding box center [530, 200] width 30 height 12
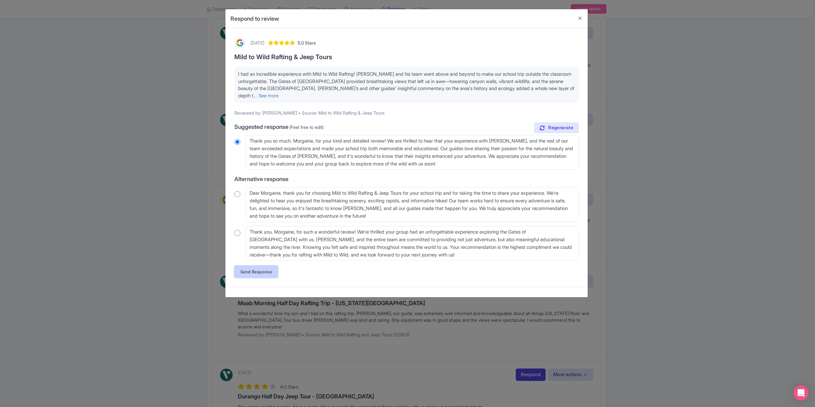
click at [252, 267] on link "Send Response" at bounding box center [256, 272] width 44 height 12
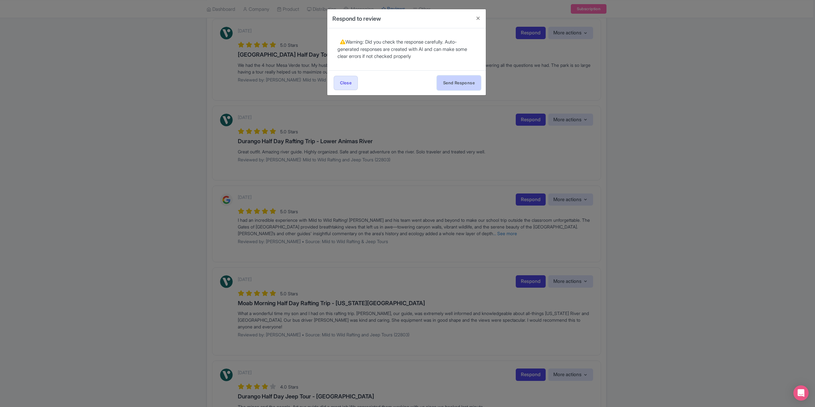
click at [442, 88] on button "Send Response" at bounding box center [459, 83] width 44 height 14
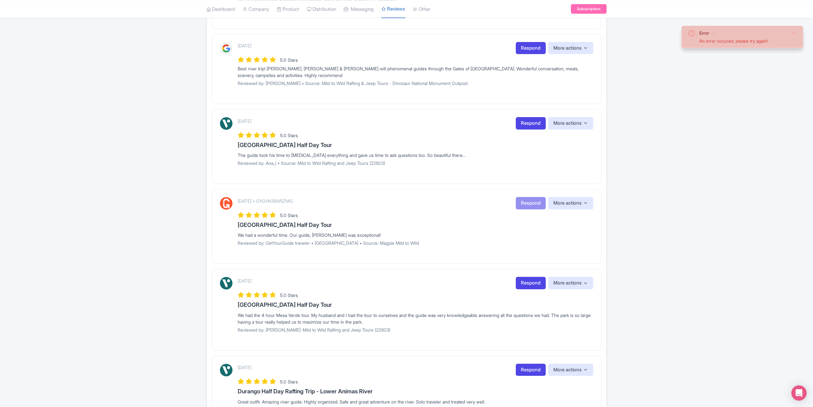
scroll to position [134, 0]
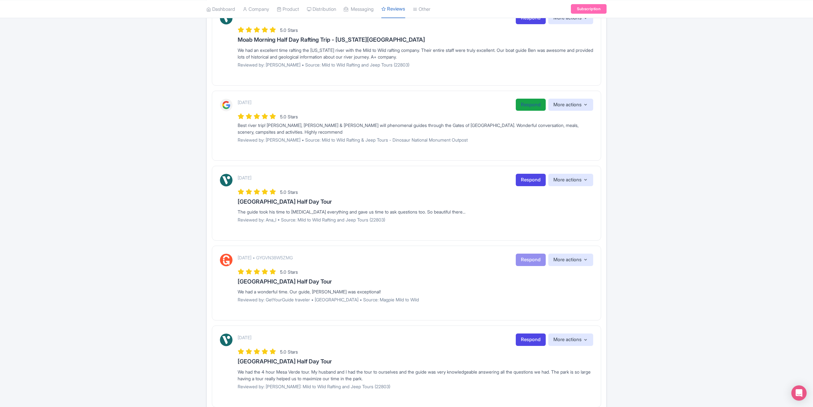
click at [527, 100] on link "Respond" at bounding box center [530, 105] width 30 height 12
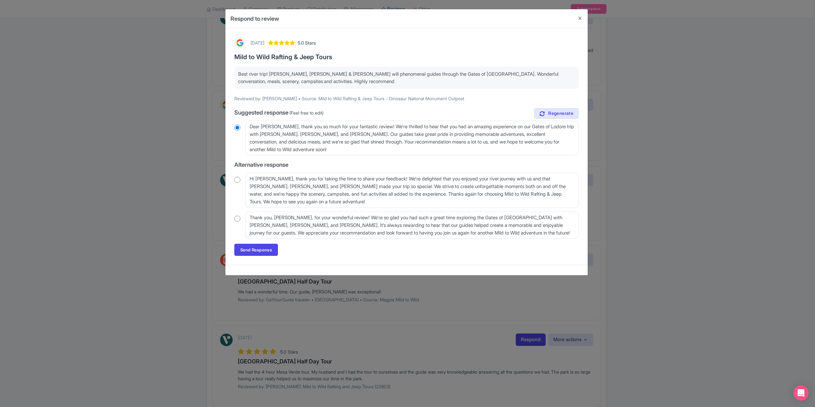
click at [238, 179] on input "radio" at bounding box center [237, 180] width 6 height 6
radio input "true"
drag, startPoint x: 261, startPoint y: 245, endPoint x: 266, endPoint y: 243, distance: 5.1
click at [262, 245] on link "Send Response" at bounding box center [256, 250] width 44 height 12
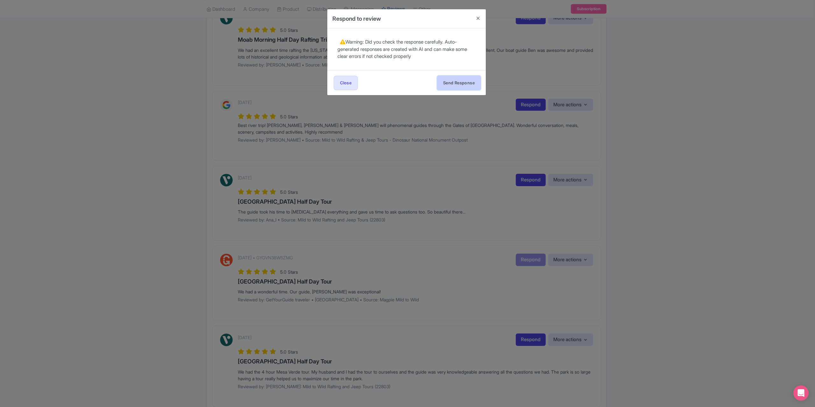
click at [464, 81] on button "Send Response" at bounding box center [459, 83] width 44 height 14
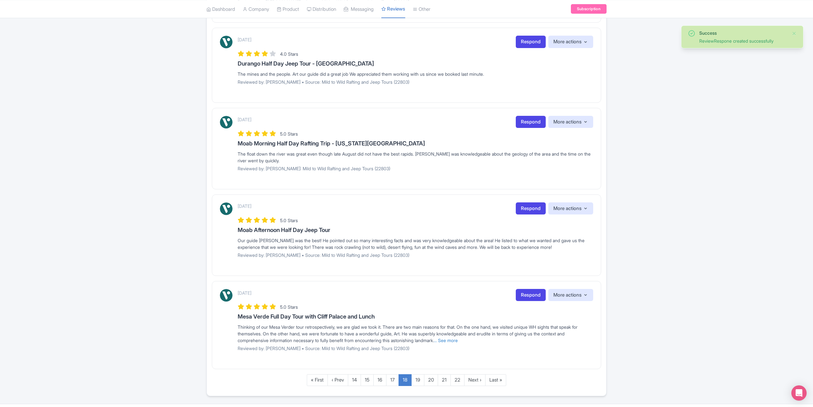
scroll to position [623, 0]
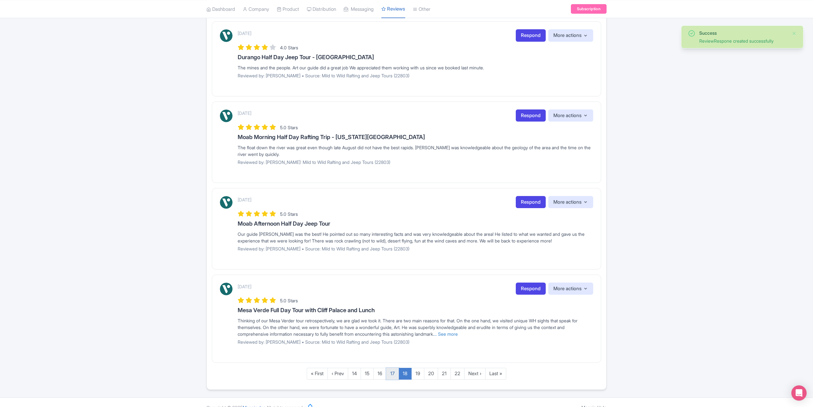
click at [391, 368] on link "17" at bounding box center [392, 374] width 13 height 12
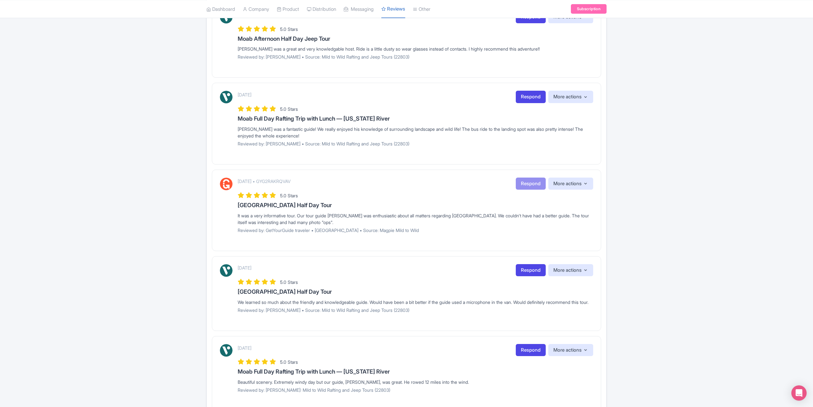
scroll to position [616, 0]
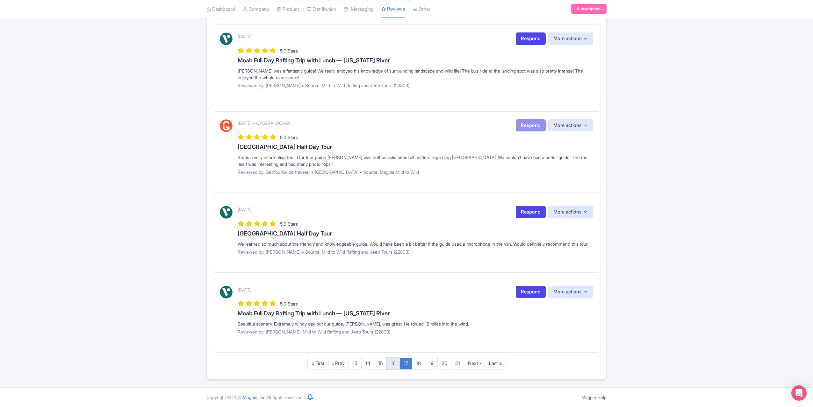
click at [391, 365] on link "16" at bounding box center [393, 364] width 13 height 12
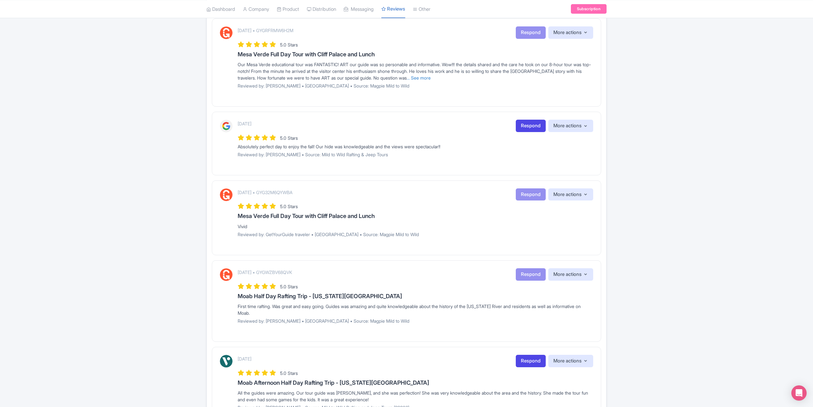
scroll to position [510, 0]
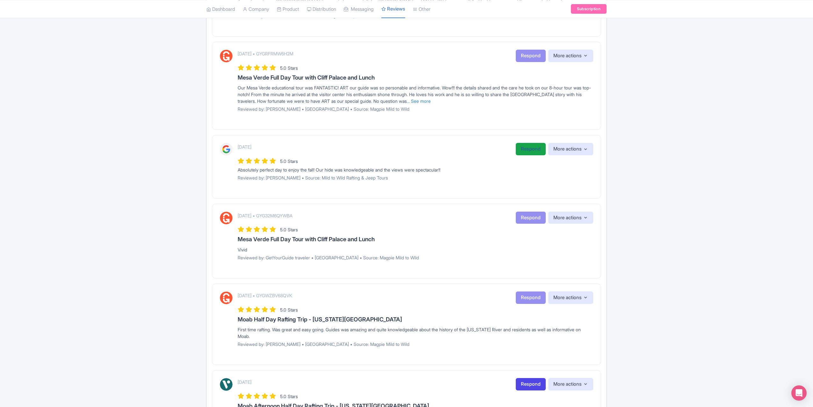
click at [524, 145] on link "Respond" at bounding box center [530, 149] width 30 height 12
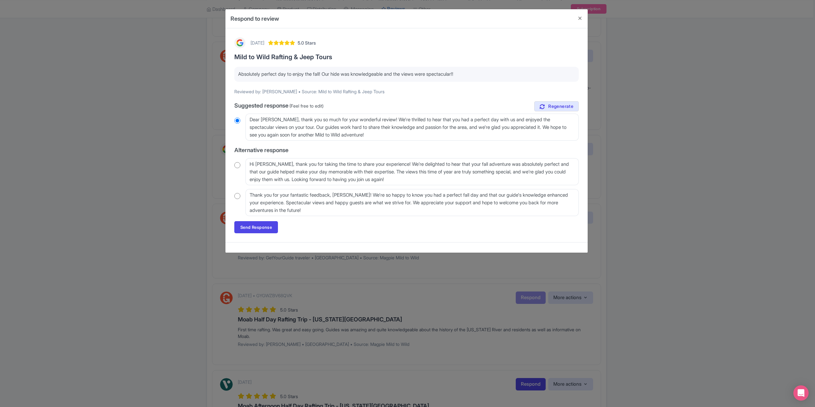
click at [240, 165] on input "radio" at bounding box center [237, 165] width 6 height 6
radio input "true"
click at [255, 224] on link "Send Response" at bounding box center [256, 227] width 44 height 12
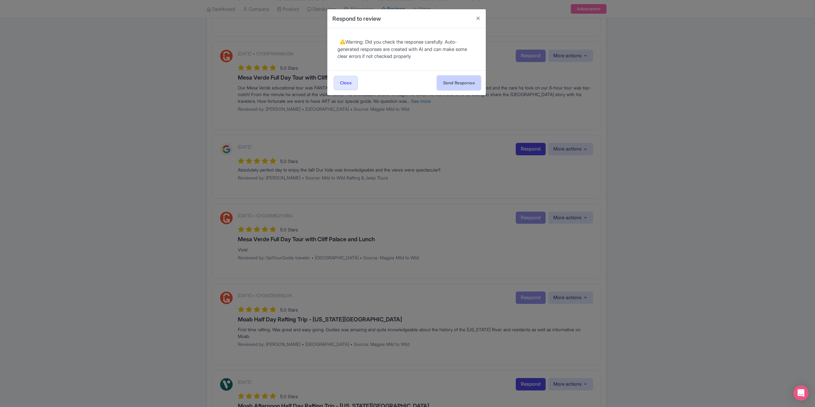
click at [458, 83] on button "Send Response" at bounding box center [459, 83] width 44 height 14
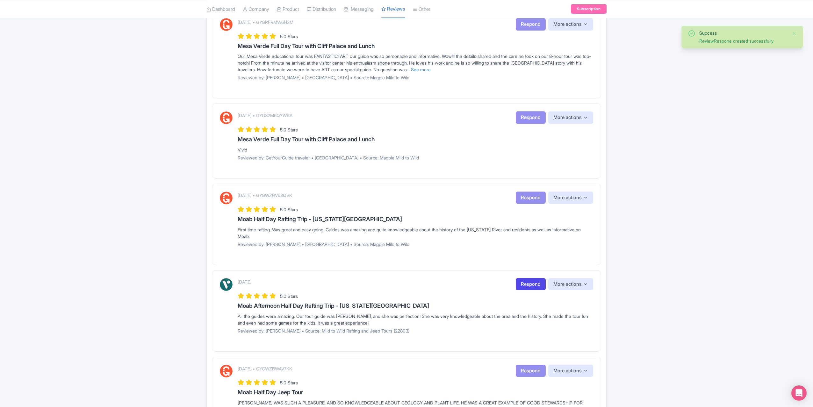
scroll to position [623, 0]
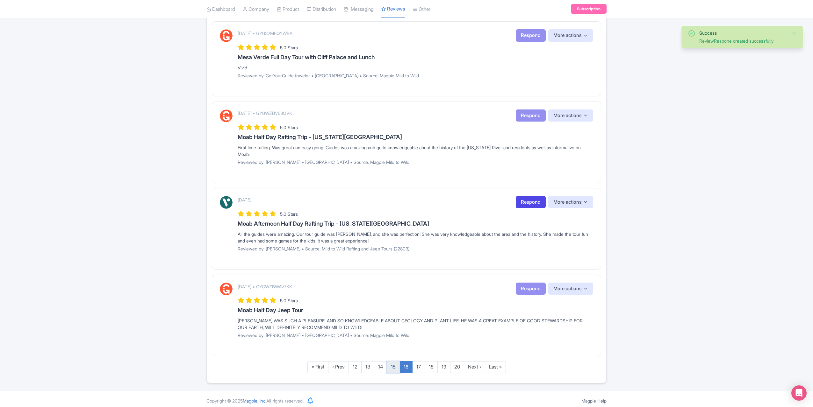
click at [391, 365] on link "15" at bounding box center [393, 367] width 13 height 12
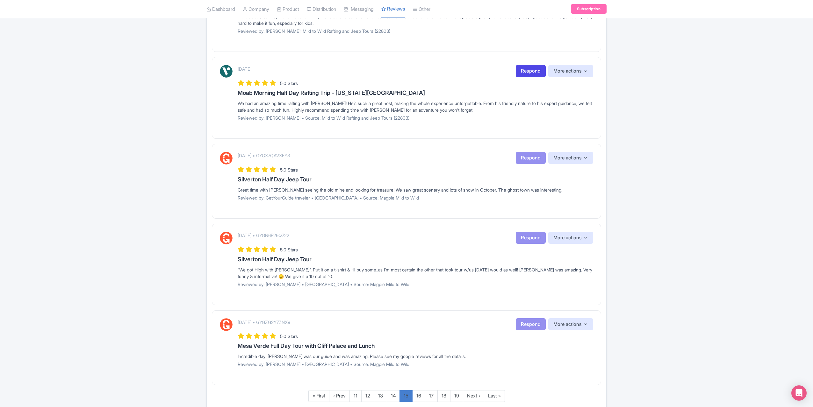
scroll to position [616, 0]
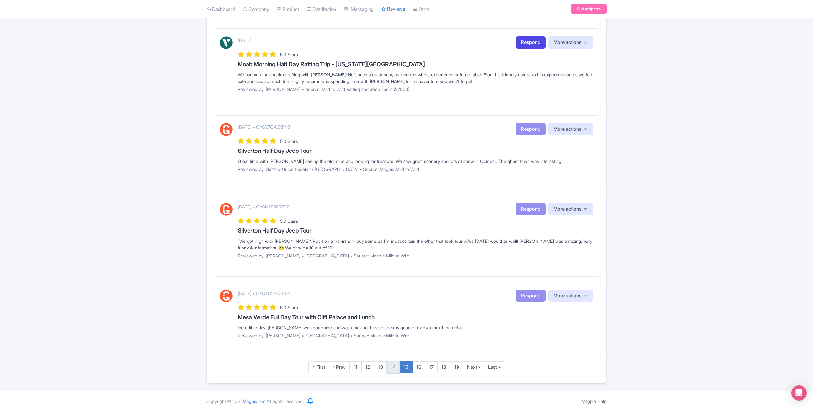
click at [397, 364] on link "14" at bounding box center [393, 368] width 13 height 12
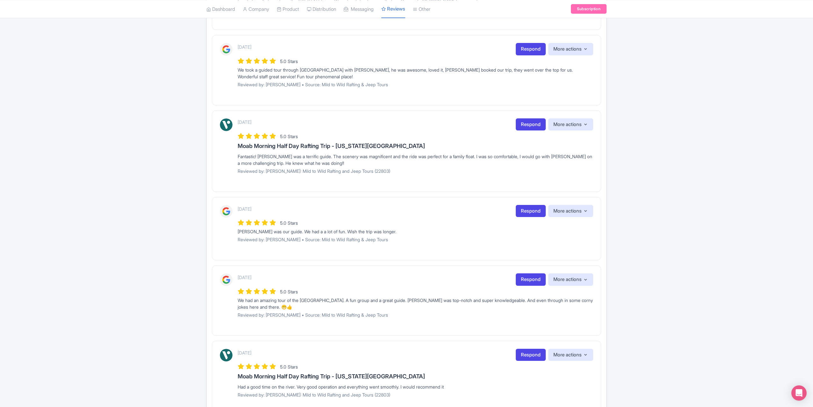
scroll to position [569, 0]
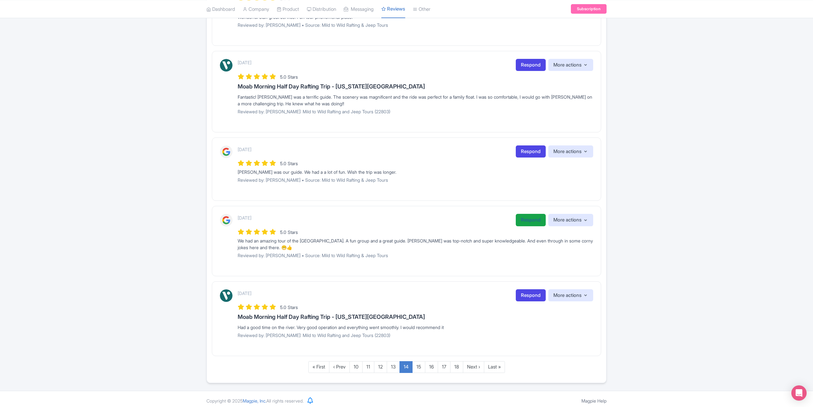
click at [525, 222] on link "Respond" at bounding box center [530, 220] width 30 height 12
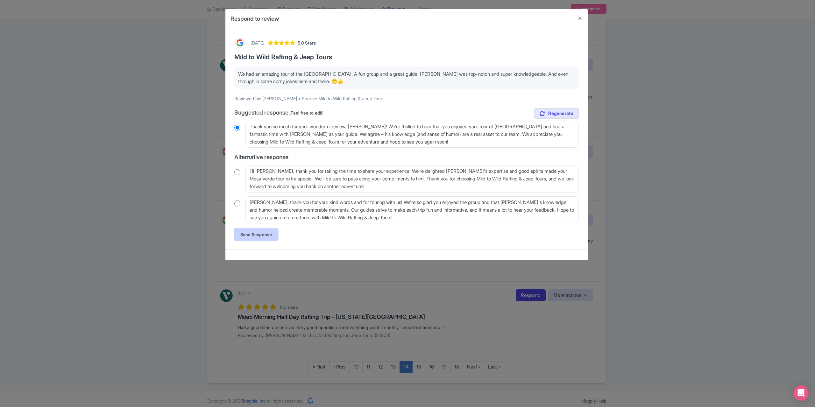
click at [248, 235] on link "Send Response" at bounding box center [256, 235] width 44 height 12
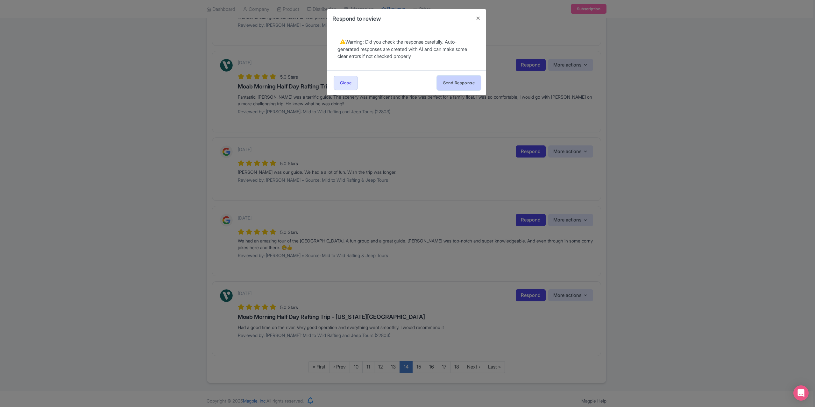
click at [451, 84] on button "Send Response" at bounding box center [459, 83] width 44 height 14
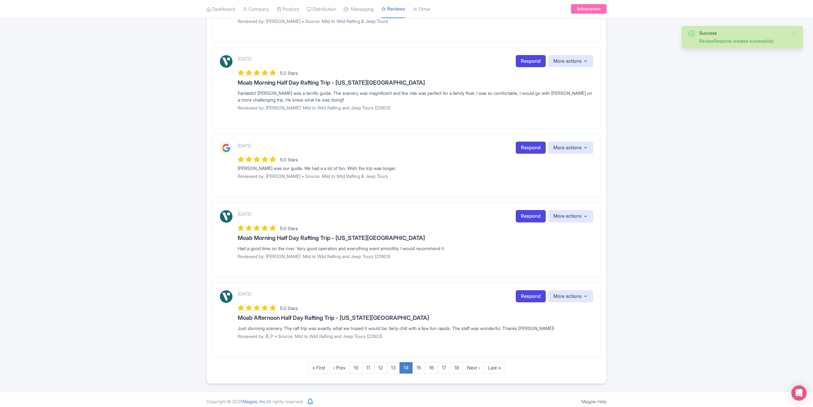
scroll to position [574, 0]
click at [529, 144] on link "Respond" at bounding box center [530, 147] width 30 height 12
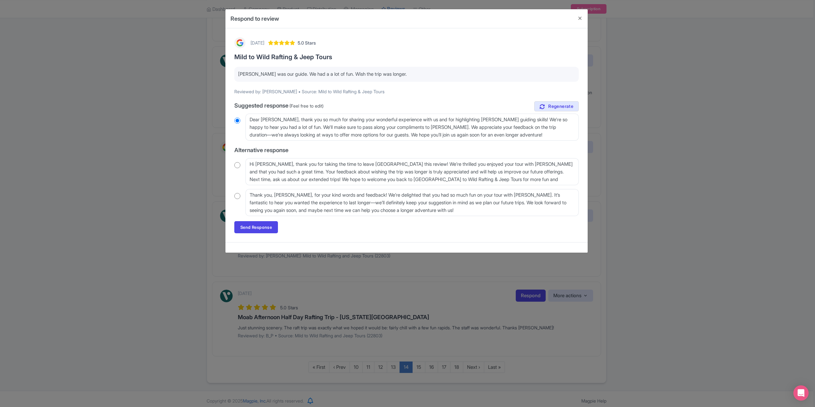
click at [238, 163] on input "radio" at bounding box center [237, 165] width 6 height 6
radio input "true"
click at [247, 228] on link "Send Response" at bounding box center [256, 227] width 44 height 12
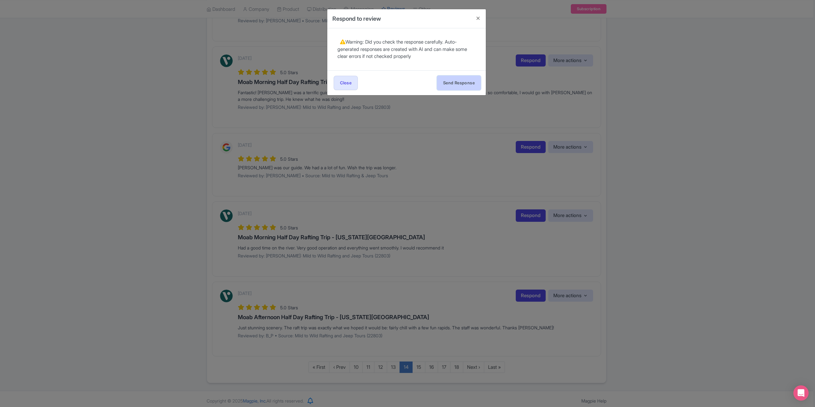
click at [447, 84] on button "Send Response" at bounding box center [459, 83] width 44 height 14
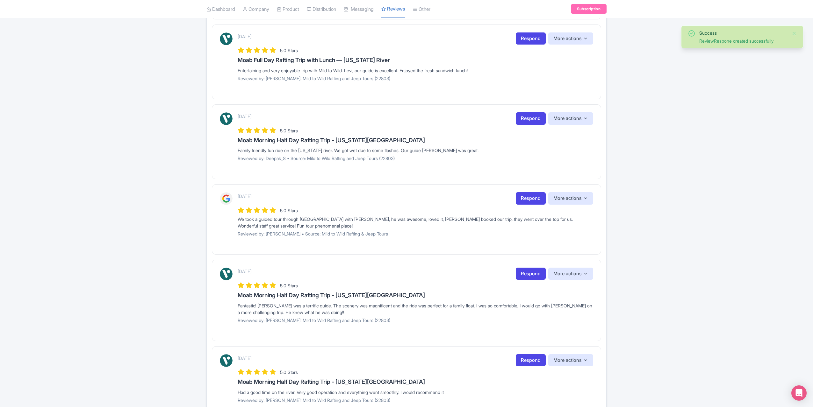
scroll to position [478, 0]
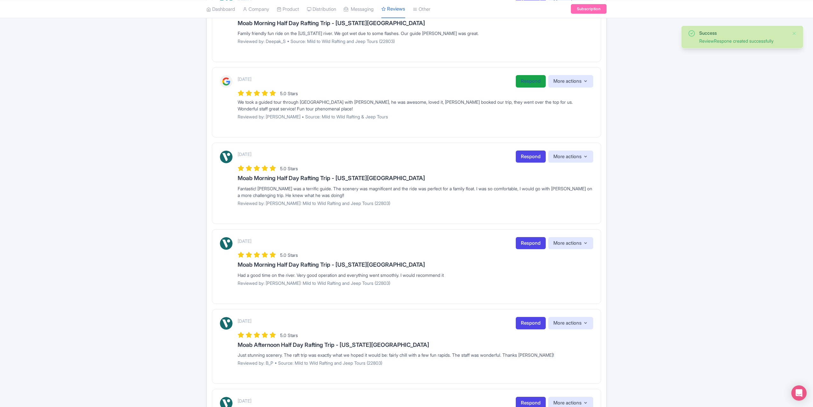
click at [519, 81] on link "Respond" at bounding box center [530, 81] width 30 height 12
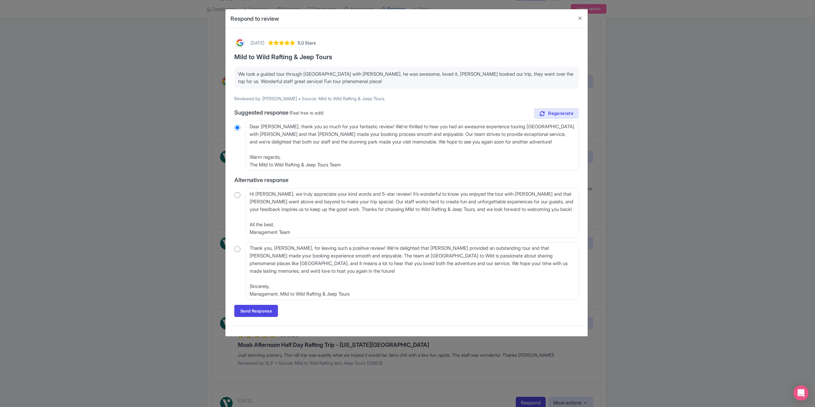
click at [236, 195] on input "radio" at bounding box center [237, 195] width 6 height 6
radio input "true"
click at [253, 308] on link "Send Response" at bounding box center [256, 311] width 44 height 12
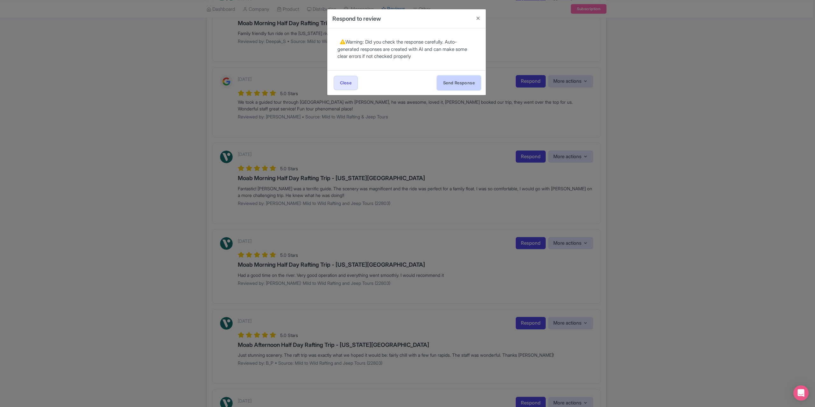
click at [459, 80] on button "Send Response" at bounding box center [459, 83] width 44 height 14
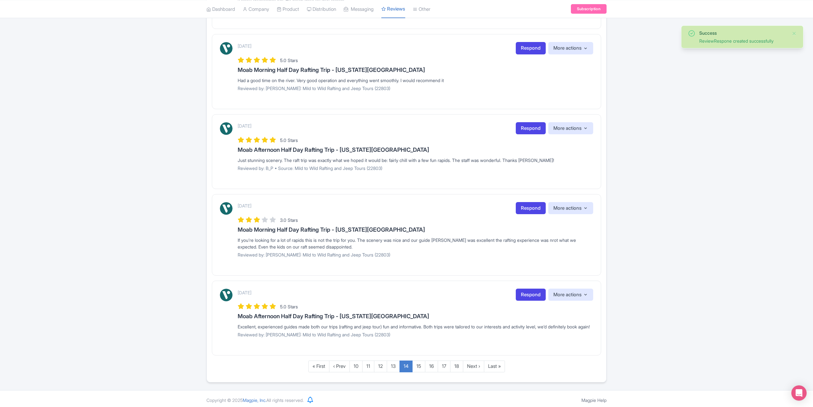
scroll to position [603, 0]
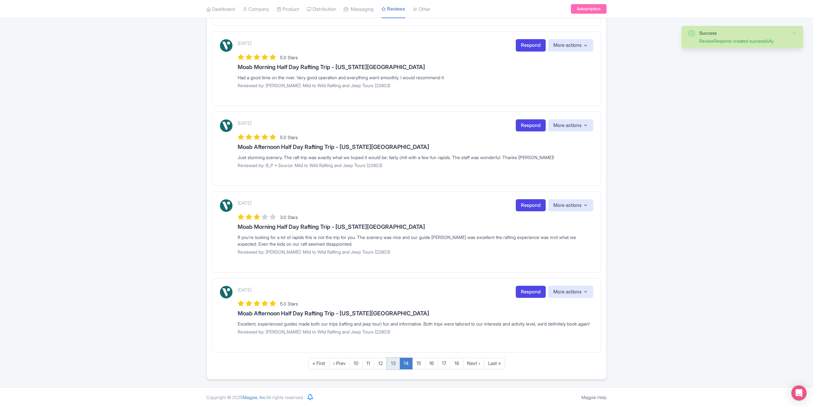
click at [391, 364] on link "13" at bounding box center [393, 364] width 13 height 12
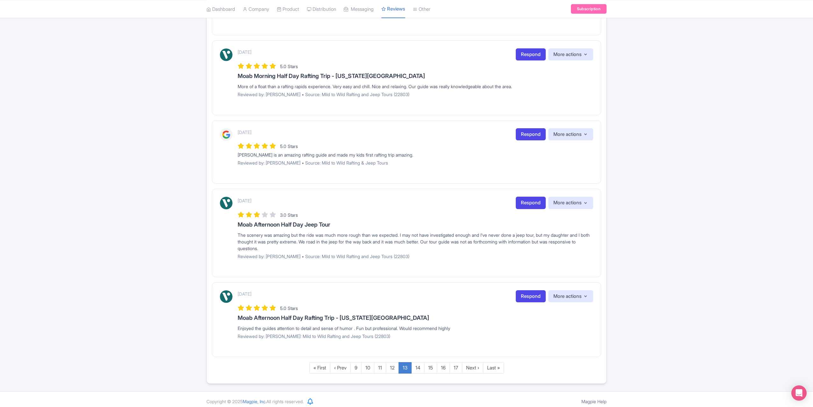
scroll to position [580, 0]
click at [525, 129] on link "Respond" at bounding box center [530, 134] width 30 height 12
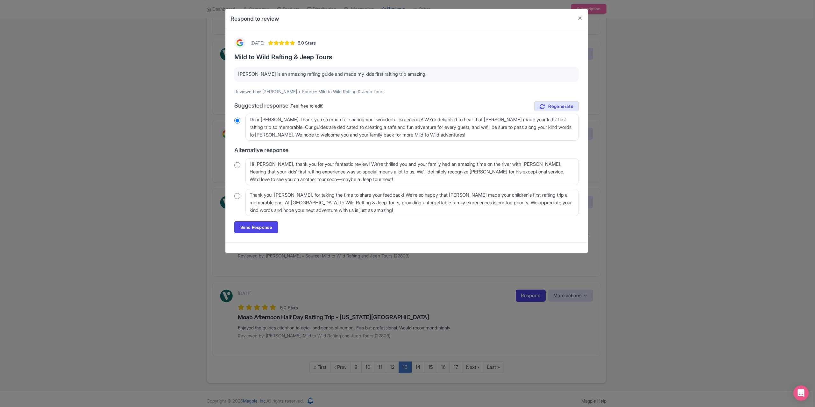
click at [238, 165] on input "radio" at bounding box center [237, 165] width 6 height 6
radio input "true"
click at [254, 221] on link "Send Response" at bounding box center [256, 227] width 44 height 12
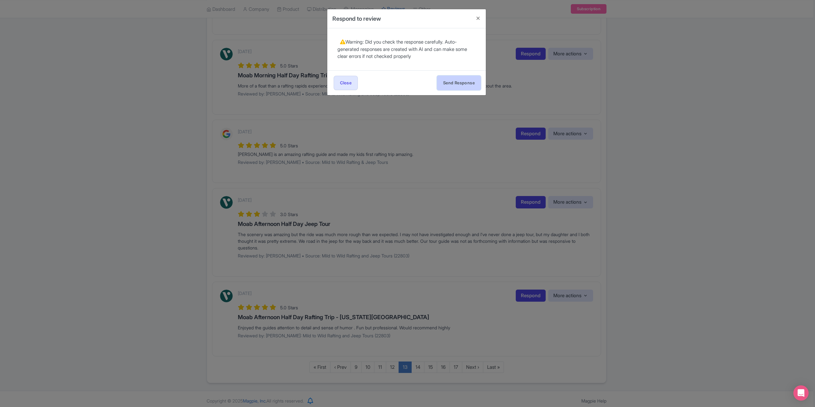
click at [457, 83] on button "Send Response" at bounding box center [459, 83] width 44 height 14
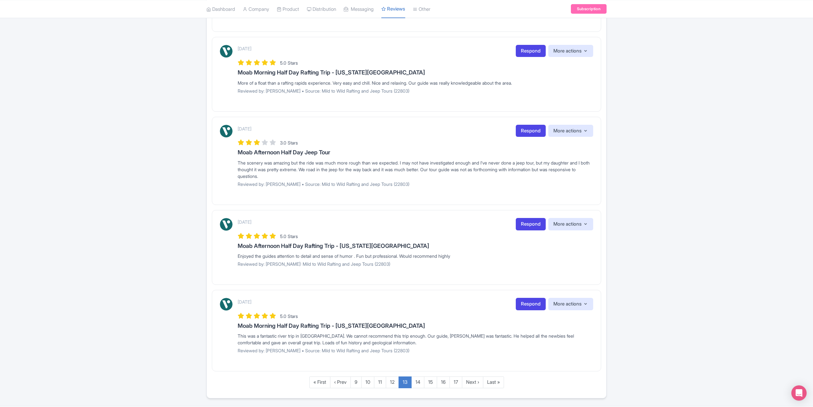
scroll to position [599, 0]
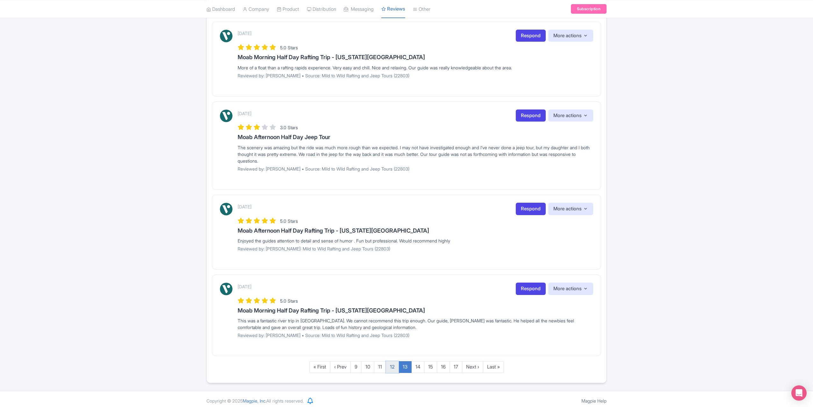
click at [396, 365] on link "12" at bounding box center [392, 367] width 13 height 12
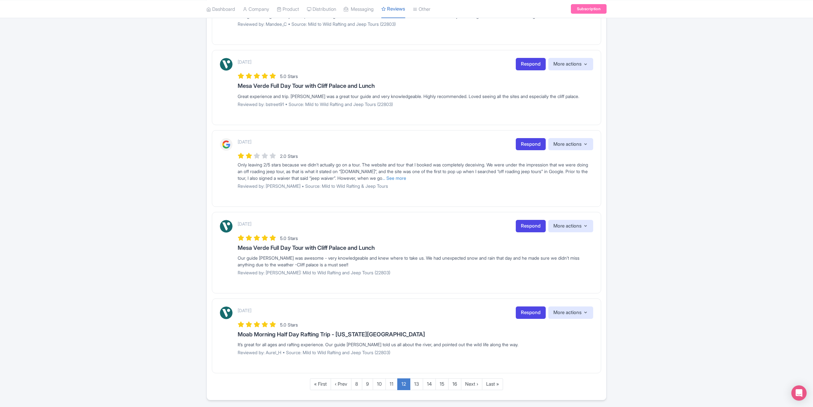
scroll to position [612, 0]
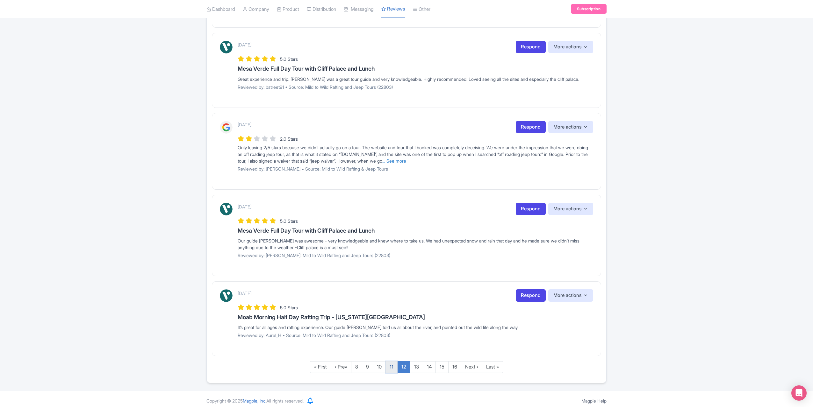
click at [389, 363] on link "11" at bounding box center [391, 367] width 12 height 12
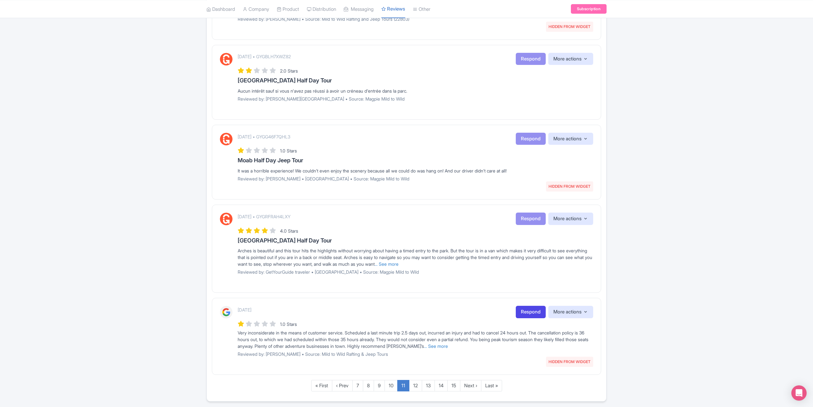
scroll to position [627, 0]
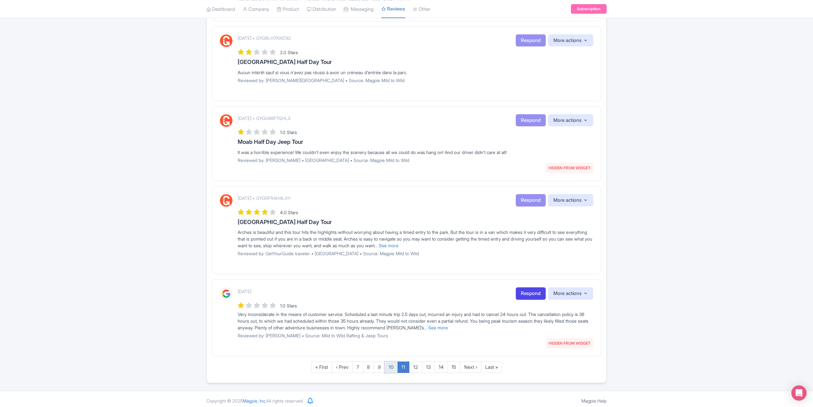
click at [390, 364] on link "10" at bounding box center [390, 368] width 13 height 12
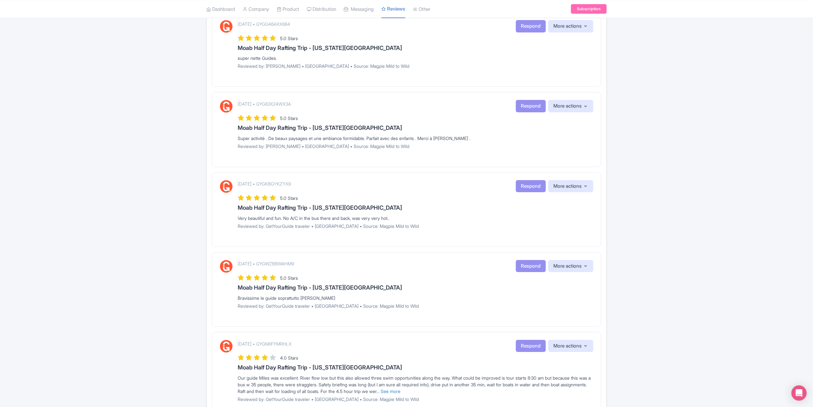
scroll to position [590, 0]
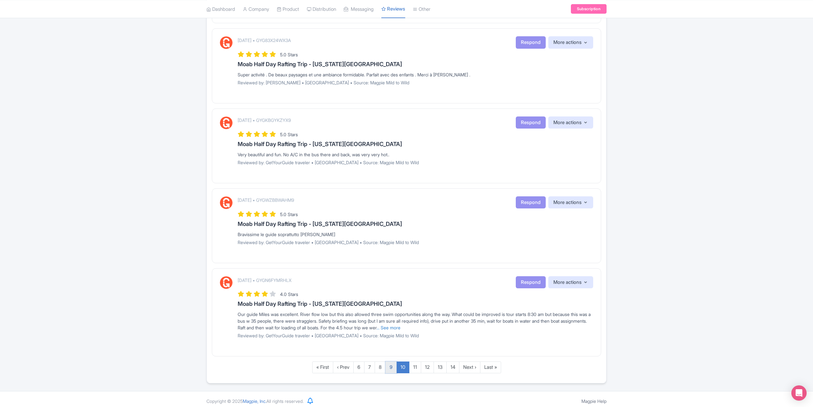
click at [392, 362] on link "9" at bounding box center [390, 368] width 11 height 12
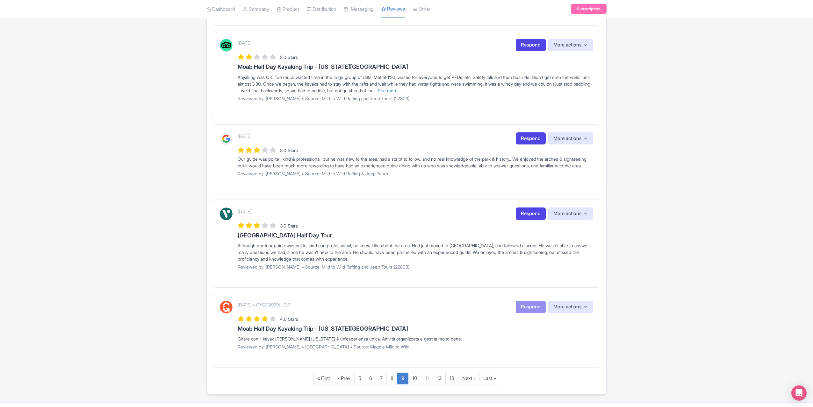
scroll to position [652, 0]
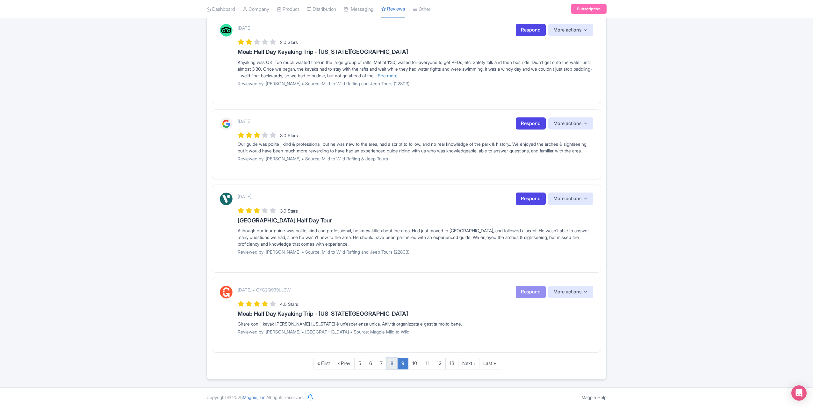
click at [392, 363] on link "8" at bounding box center [391, 364] width 11 height 12
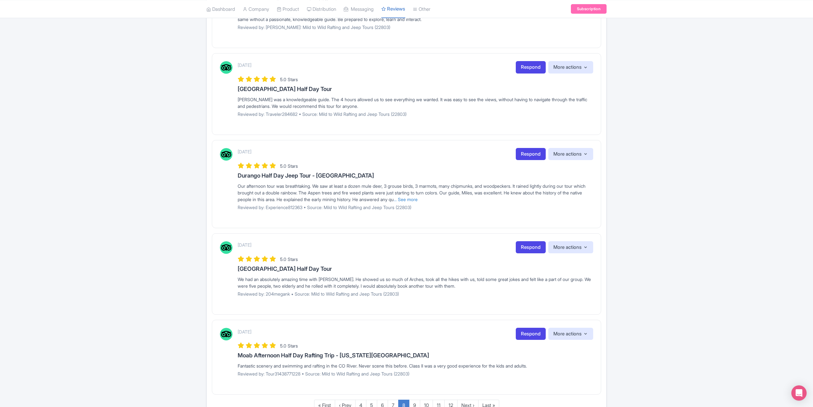
scroll to position [643, 0]
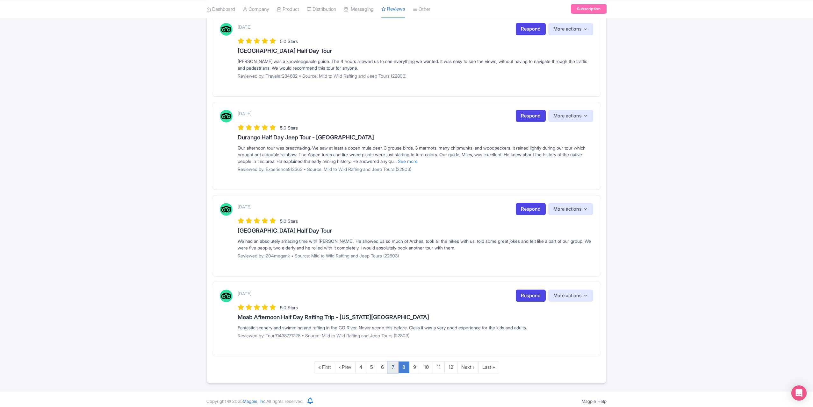
click at [394, 362] on link "7" at bounding box center [392, 368] width 11 height 12
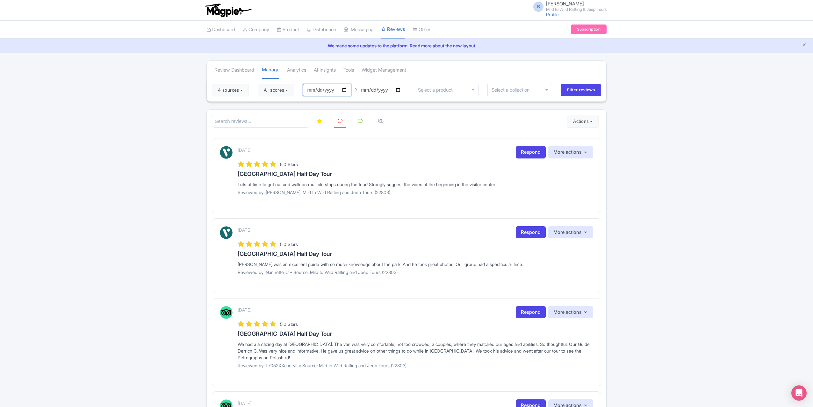
click at [348, 89] on input "2020-05-01" at bounding box center [327, 90] width 48 height 12
type input "[DATE]"
click at [582, 92] on input "Filter reviews" at bounding box center [580, 90] width 40 height 12
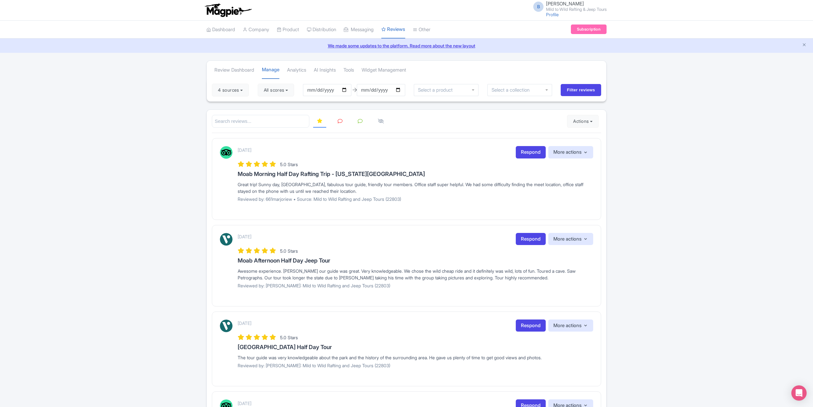
click at [336, 122] on link at bounding box center [340, 121] width 12 height 12
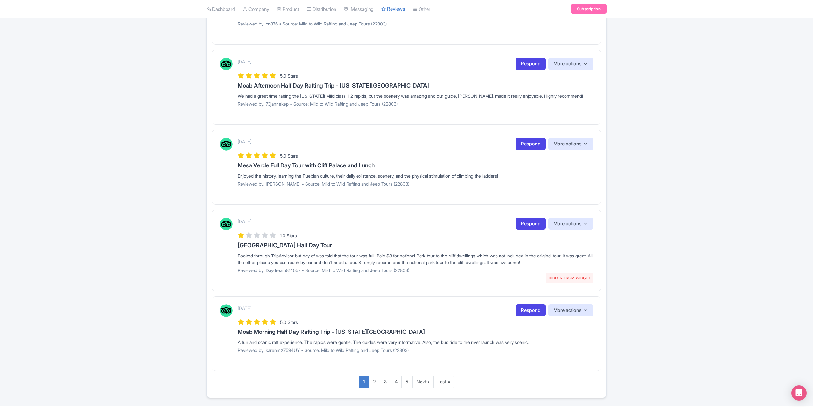
scroll to position [616, 0]
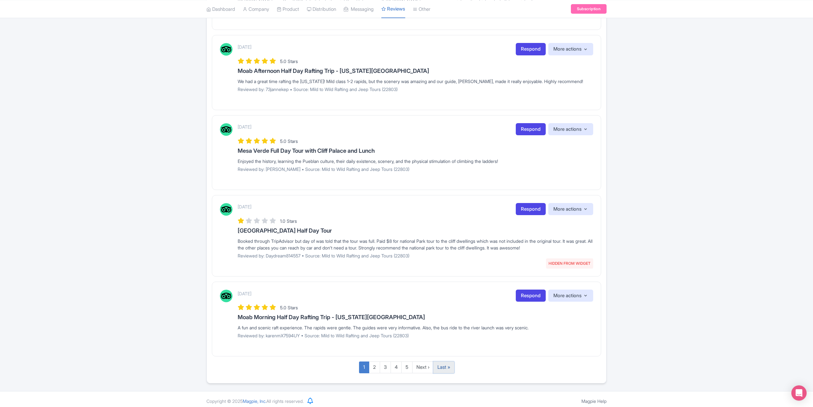
click at [450, 363] on link "Last »" at bounding box center [443, 368] width 21 height 12
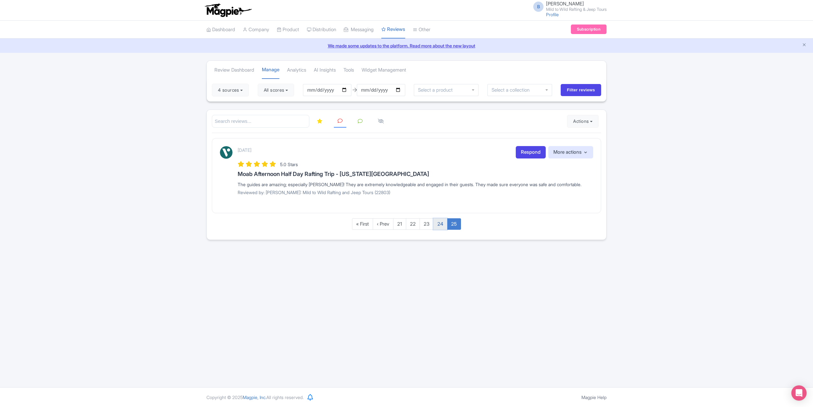
click at [439, 224] on link "24" at bounding box center [440, 224] width 14 height 12
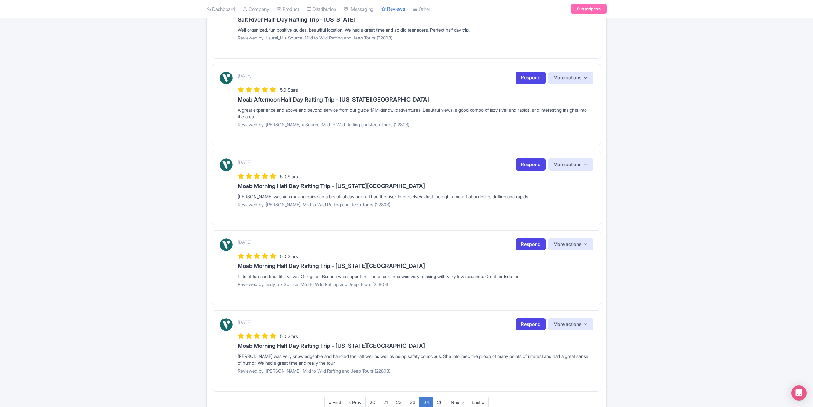
scroll to position [603, 0]
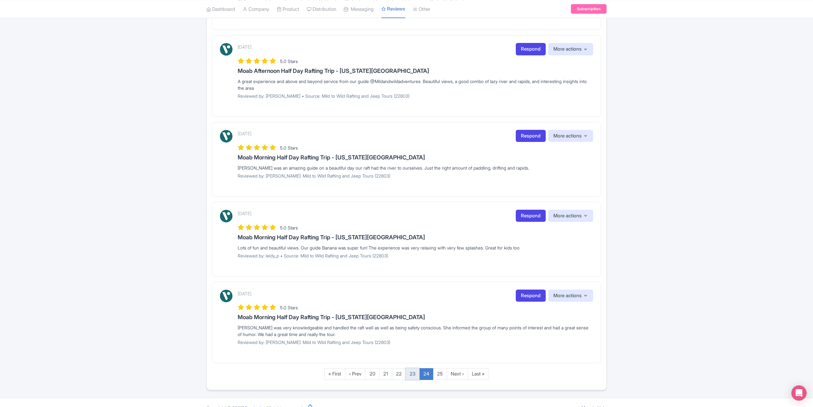
click at [417, 368] on link "23" at bounding box center [412, 374] width 14 height 12
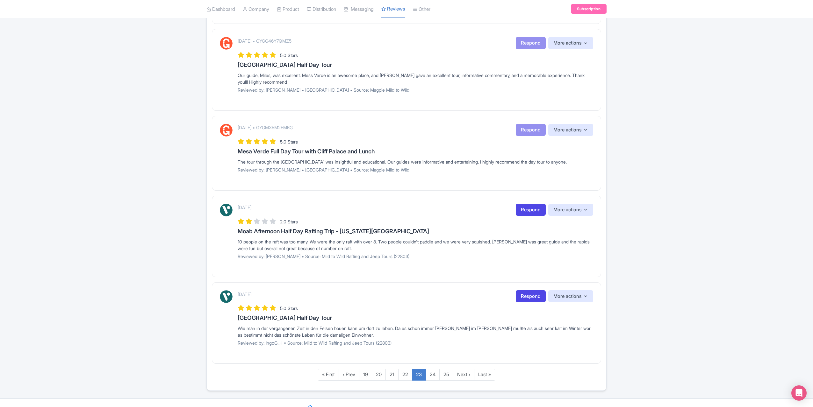
scroll to position [616, 0]
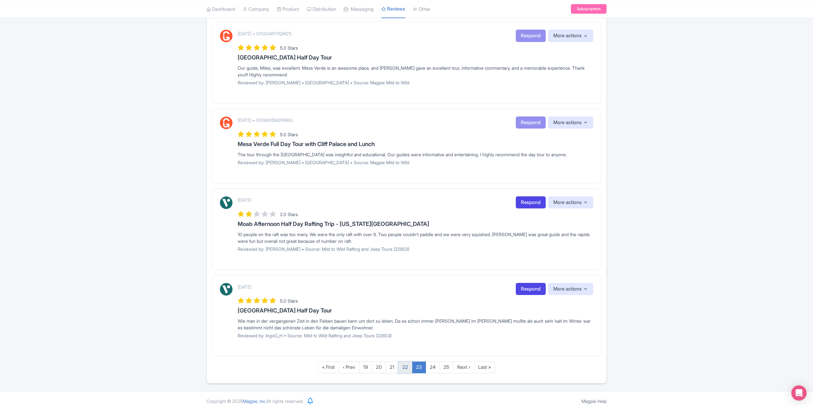
click at [410, 367] on link "22" at bounding box center [405, 368] width 14 height 12
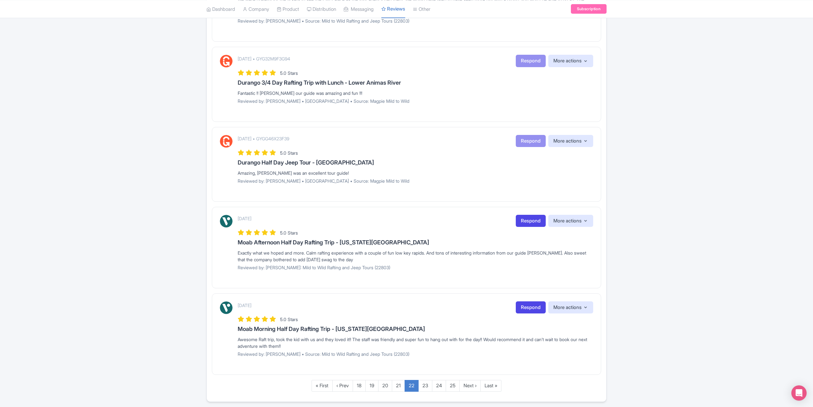
scroll to position [585, 0]
